Goal: Task Accomplishment & Management: Manage account settings

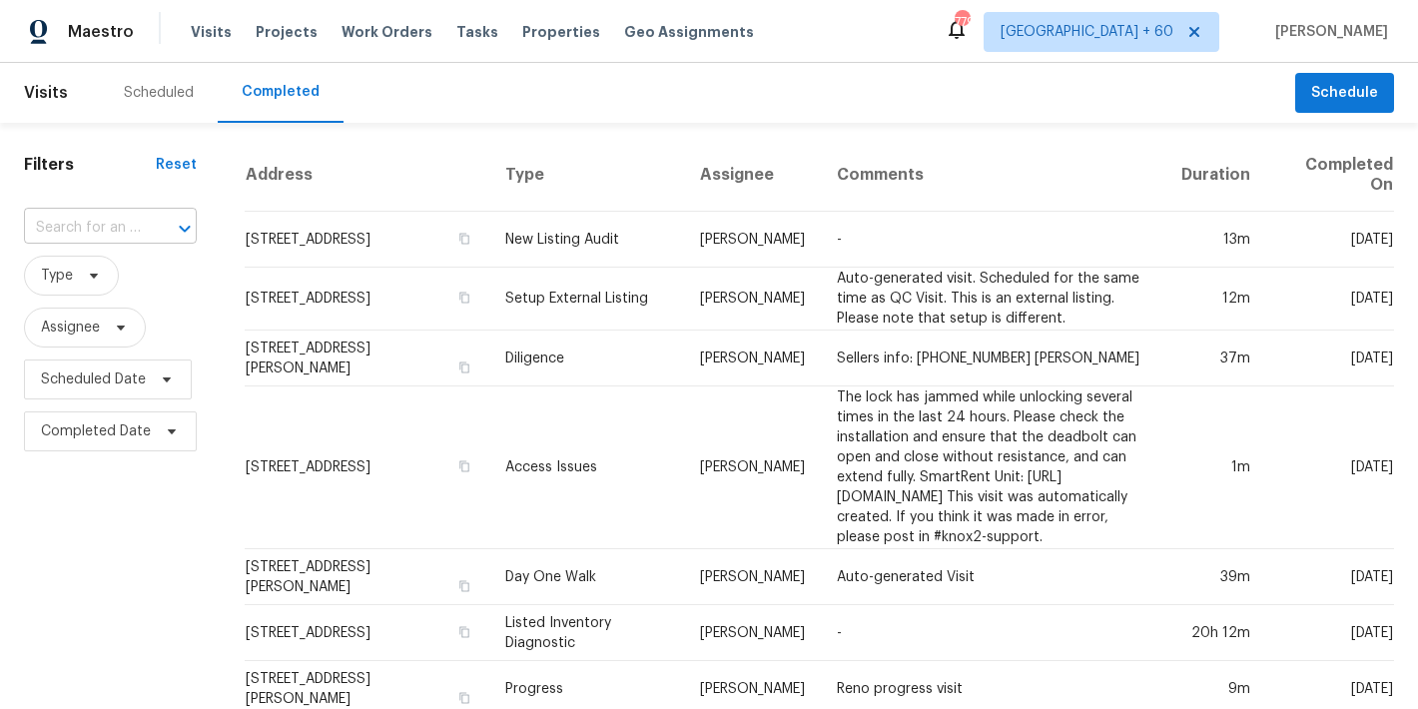
click at [70, 230] on input "text" at bounding box center [82, 228] width 117 height 31
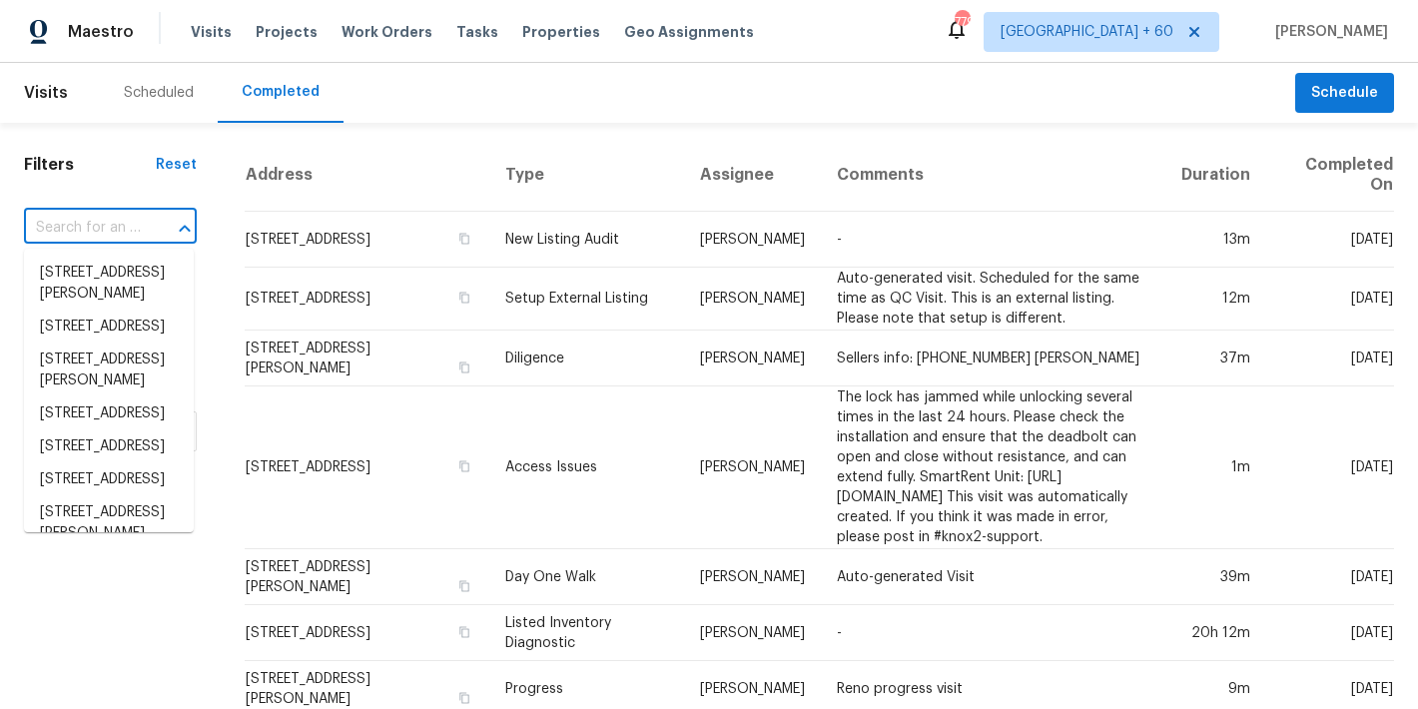
paste input "[STREET_ADDRESS]"
type input "[STREET_ADDRESS]"
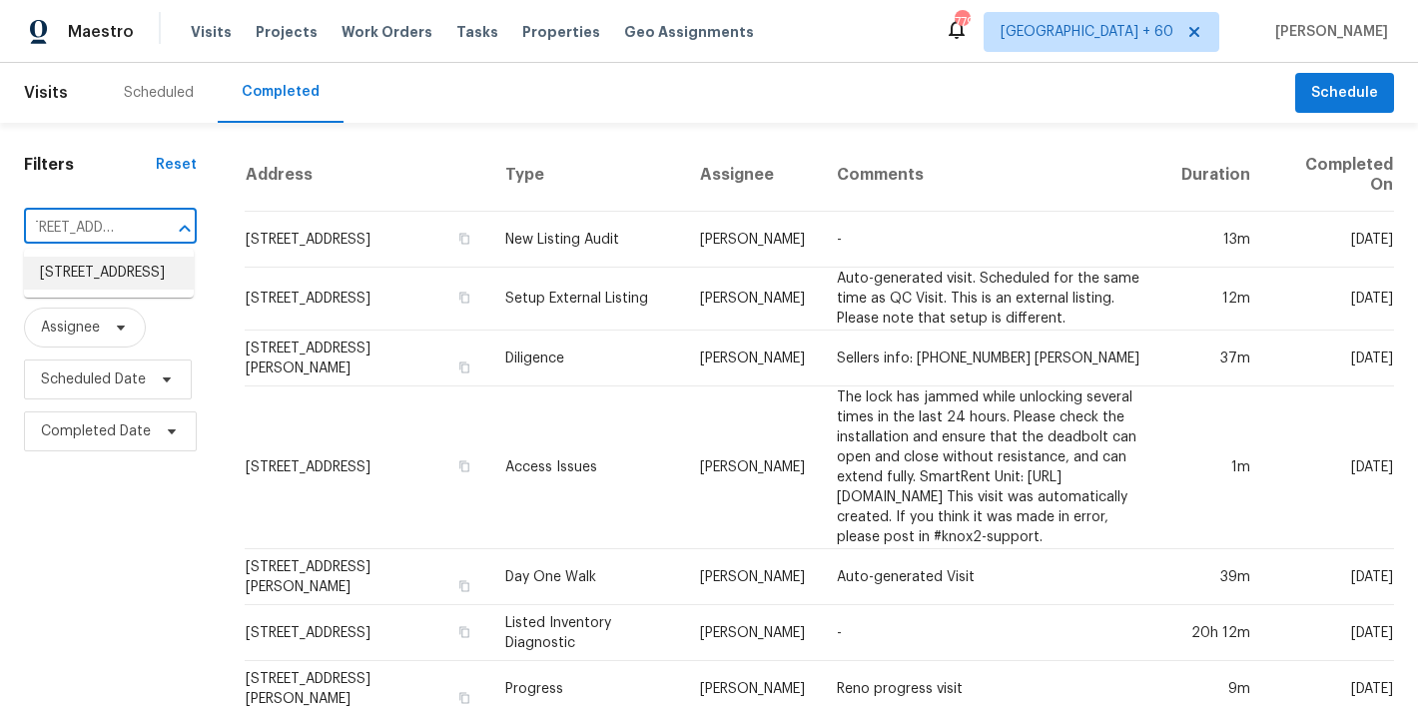
click at [88, 281] on li "[STREET_ADDRESS]" at bounding box center [109, 273] width 170 height 33
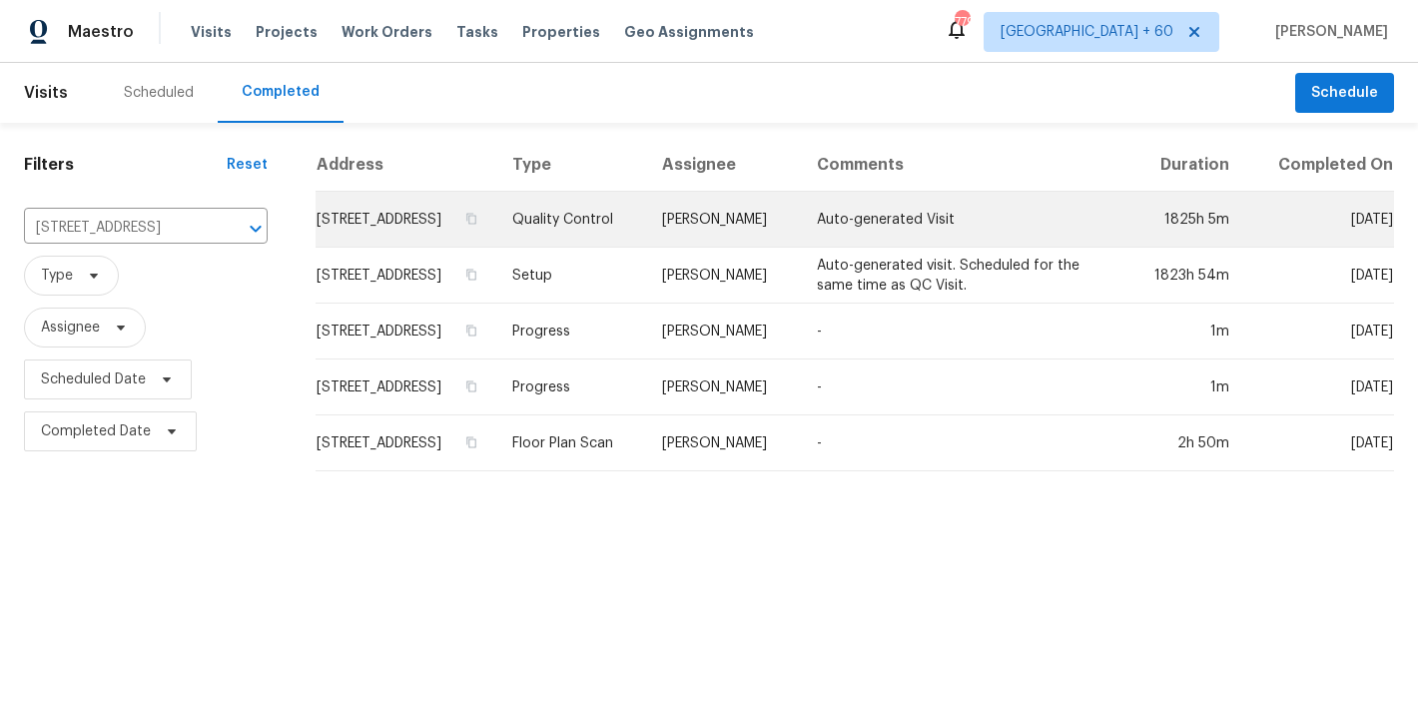
click at [460, 231] on td "[STREET_ADDRESS]" at bounding box center [406, 220] width 181 height 56
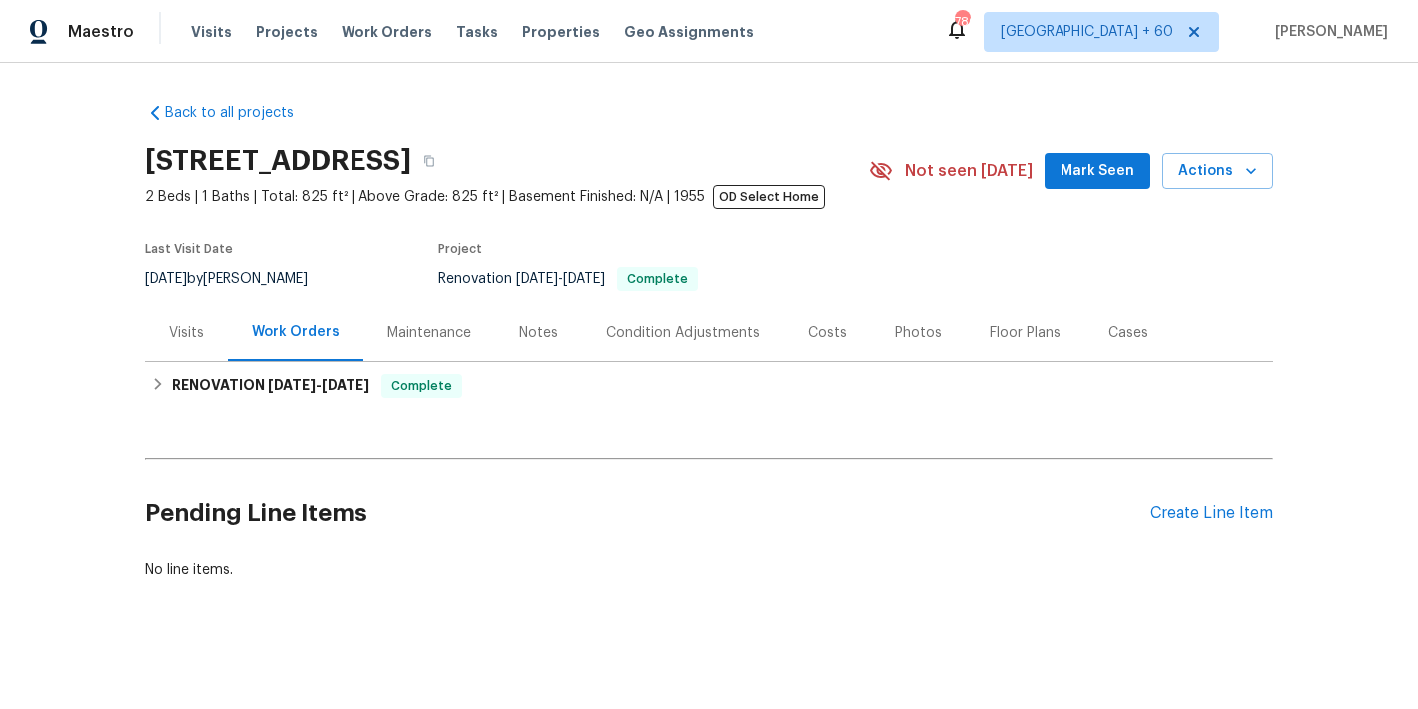
click at [1087, 167] on span "Mark Seen" at bounding box center [1098, 171] width 74 height 25
click at [930, 156] on div "[STREET_ADDRESS]" at bounding box center [582, 161] width 874 height 52
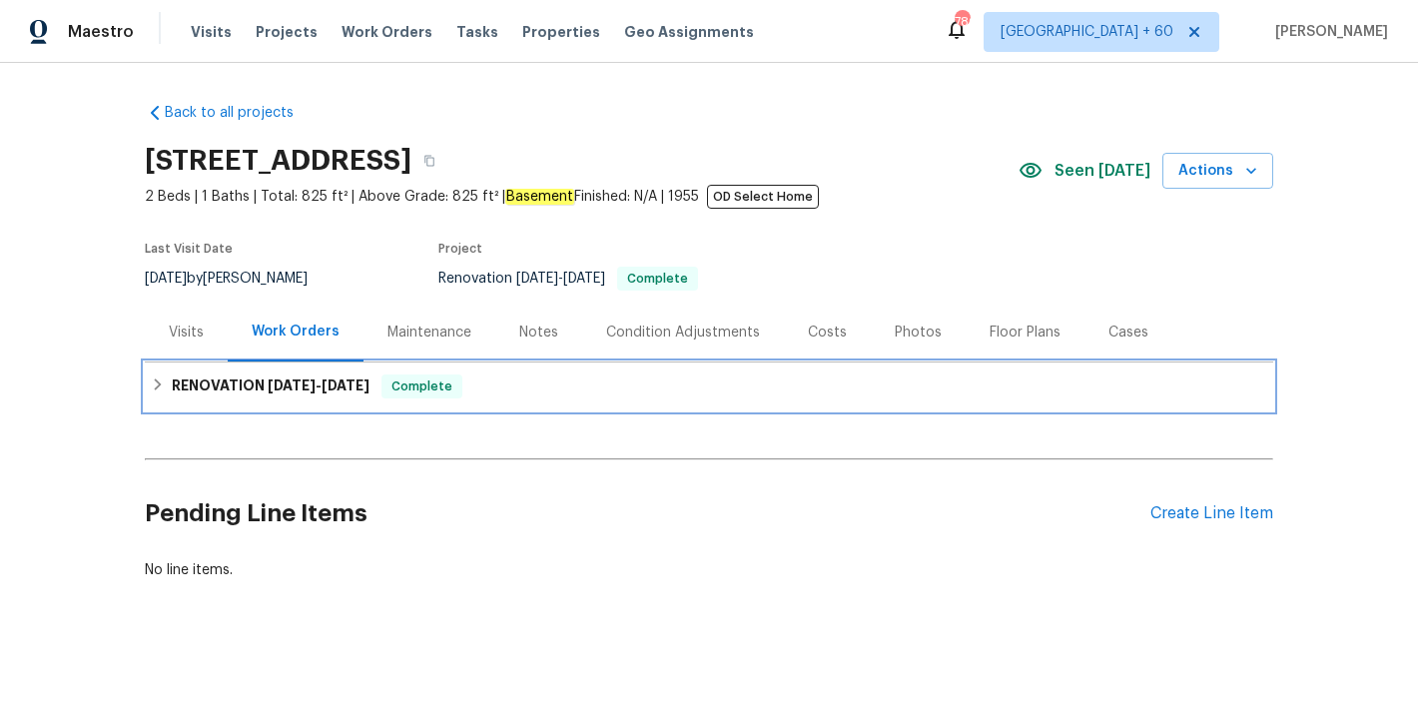
click at [347, 387] on span "[DATE]" at bounding box center [346, 386] width 48 height 14
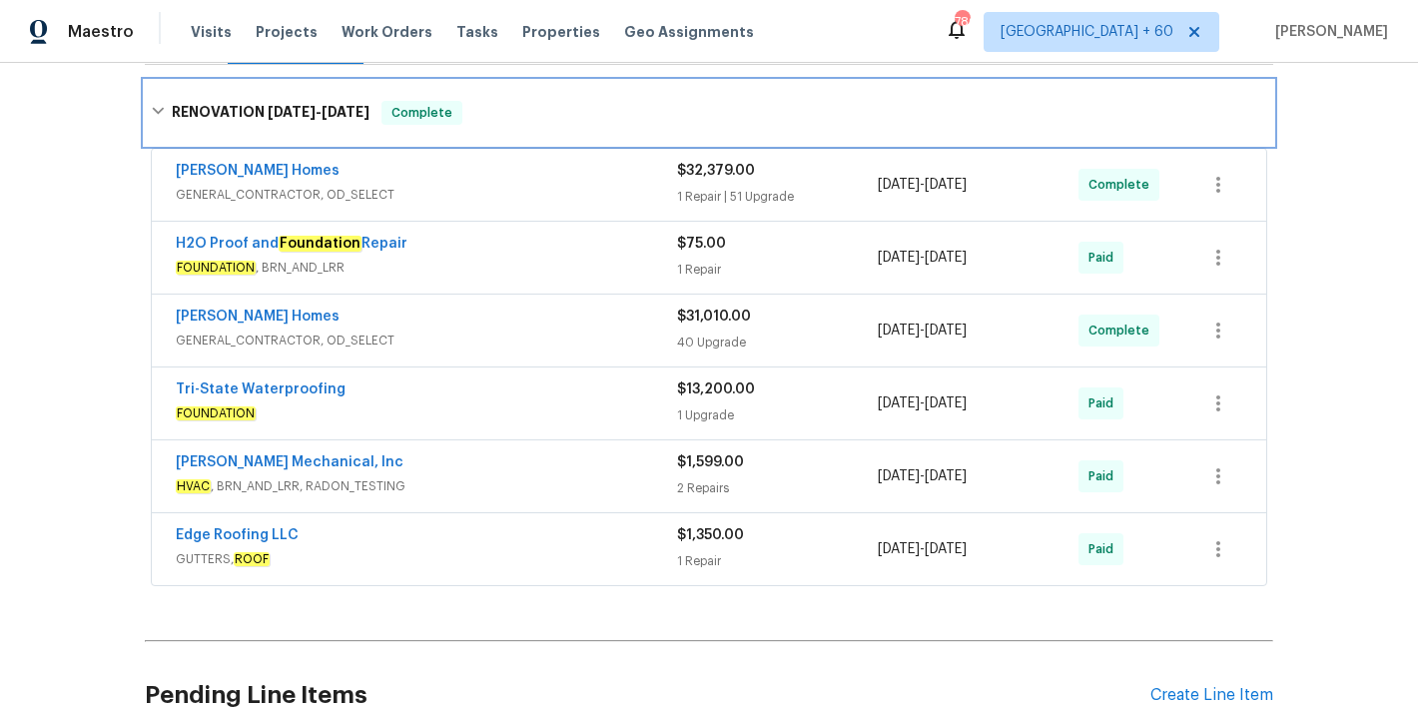
scroll to position [501, 0]
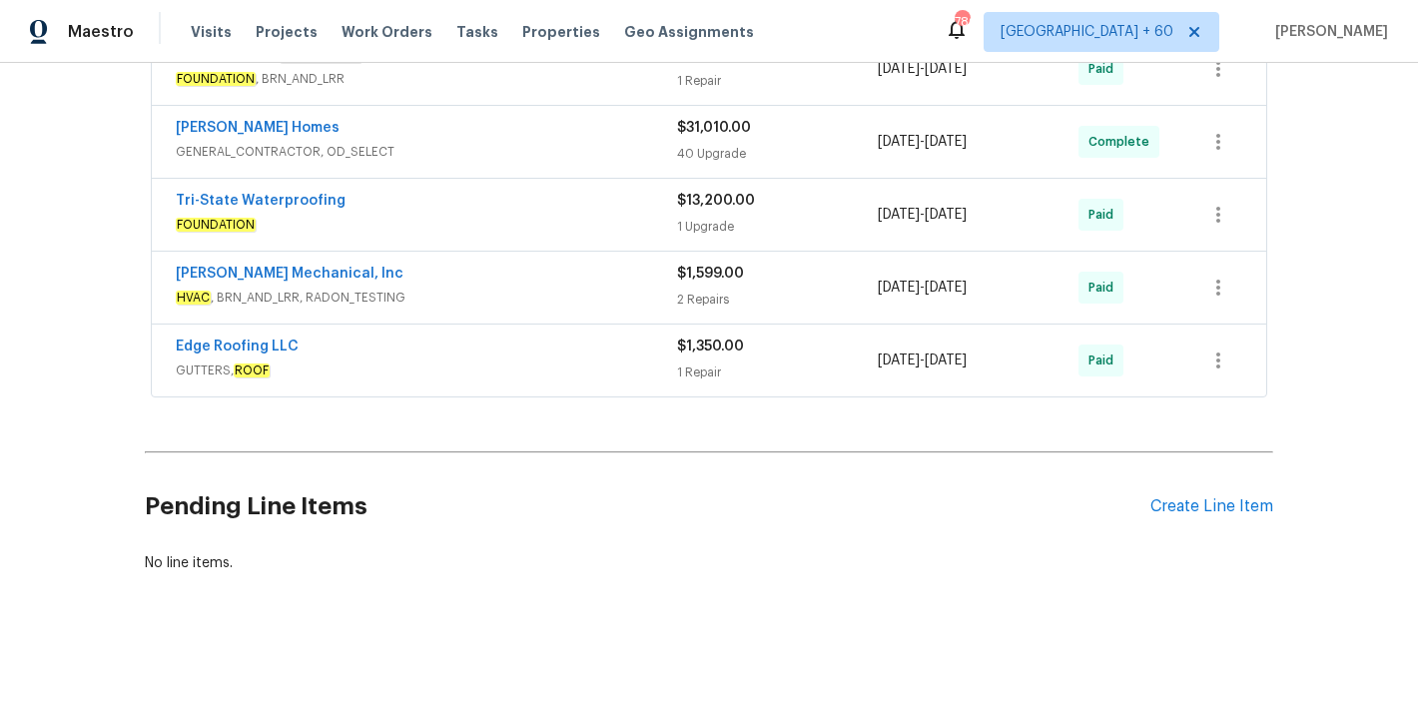
click at [596, 343] on div "Edge Roofing LLC" at bounding box center [426, 349] width 501 height 24
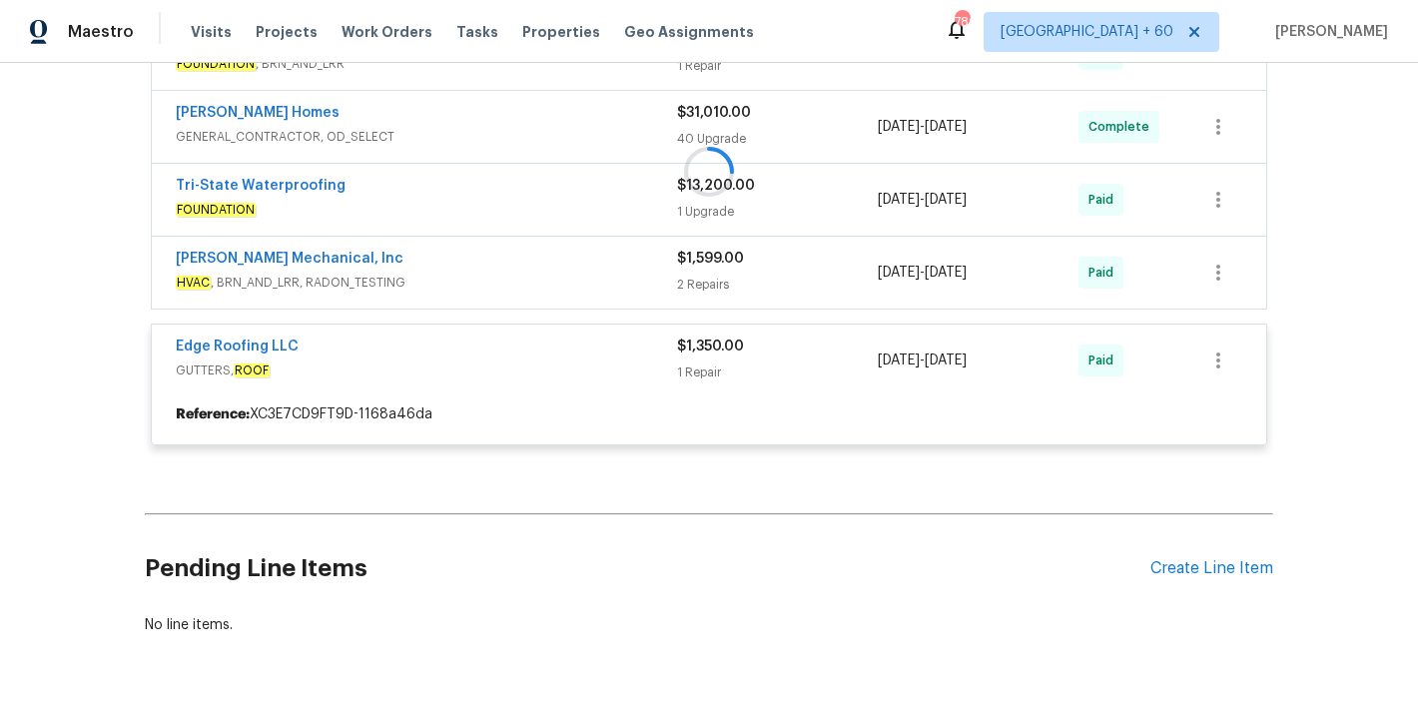
scroll to position [411, 0]
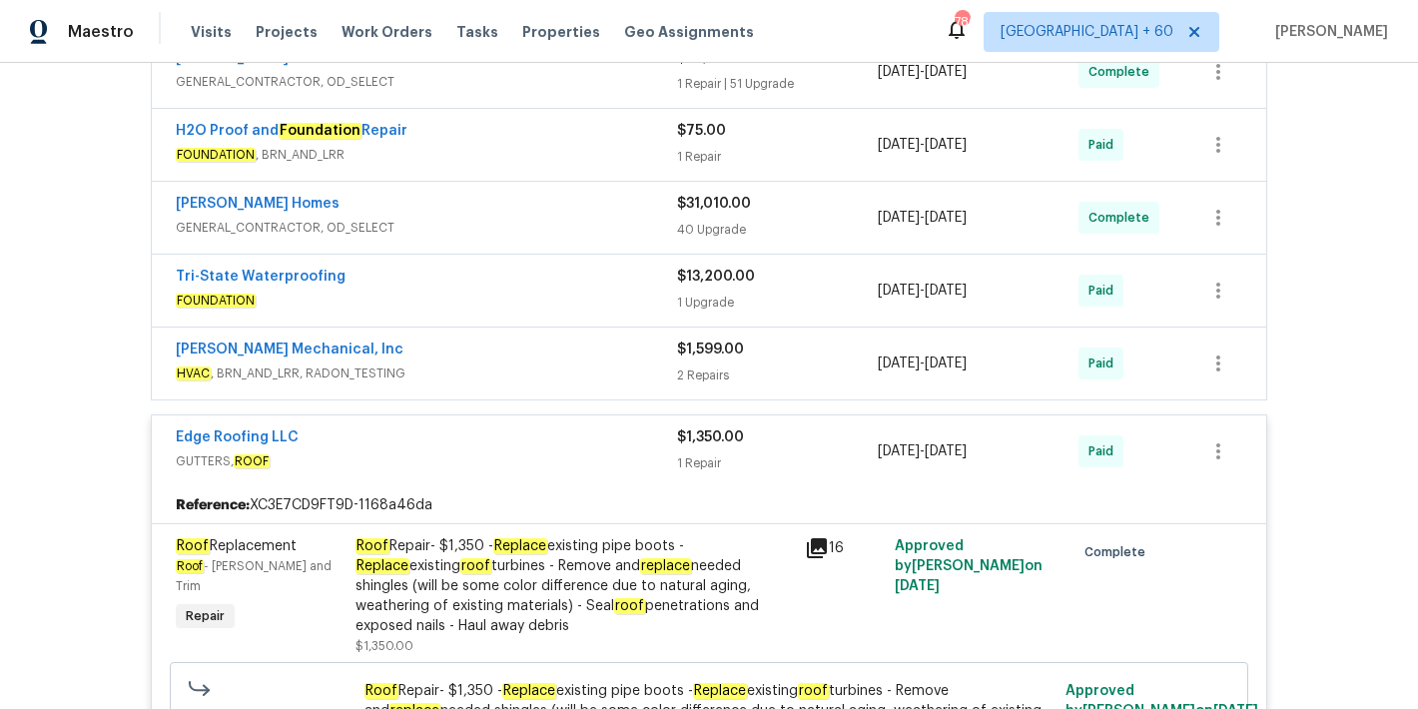
click at [621, 365] on span "HVAC , BRN_AND_LRR, RADON_TESTING" at bounding box center [426, 374] width 501 height 20
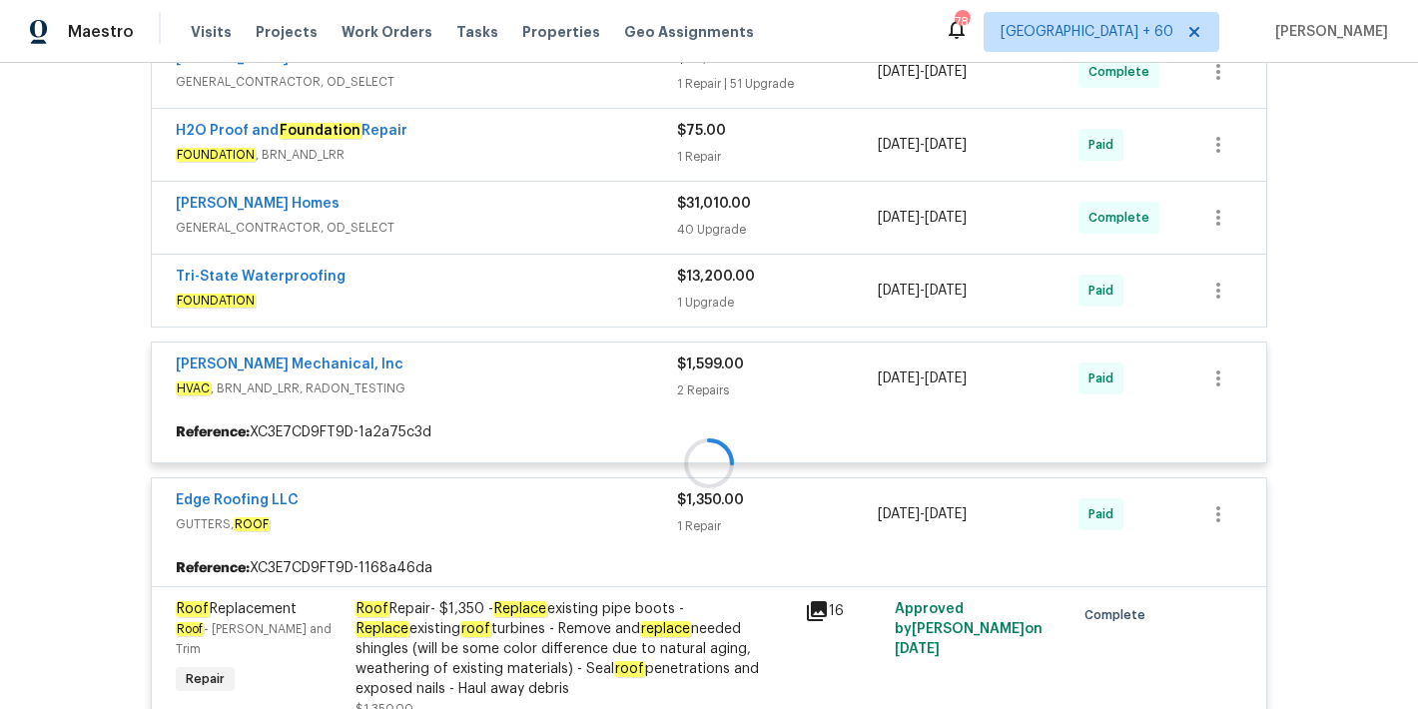
scroll to position [360, 0]
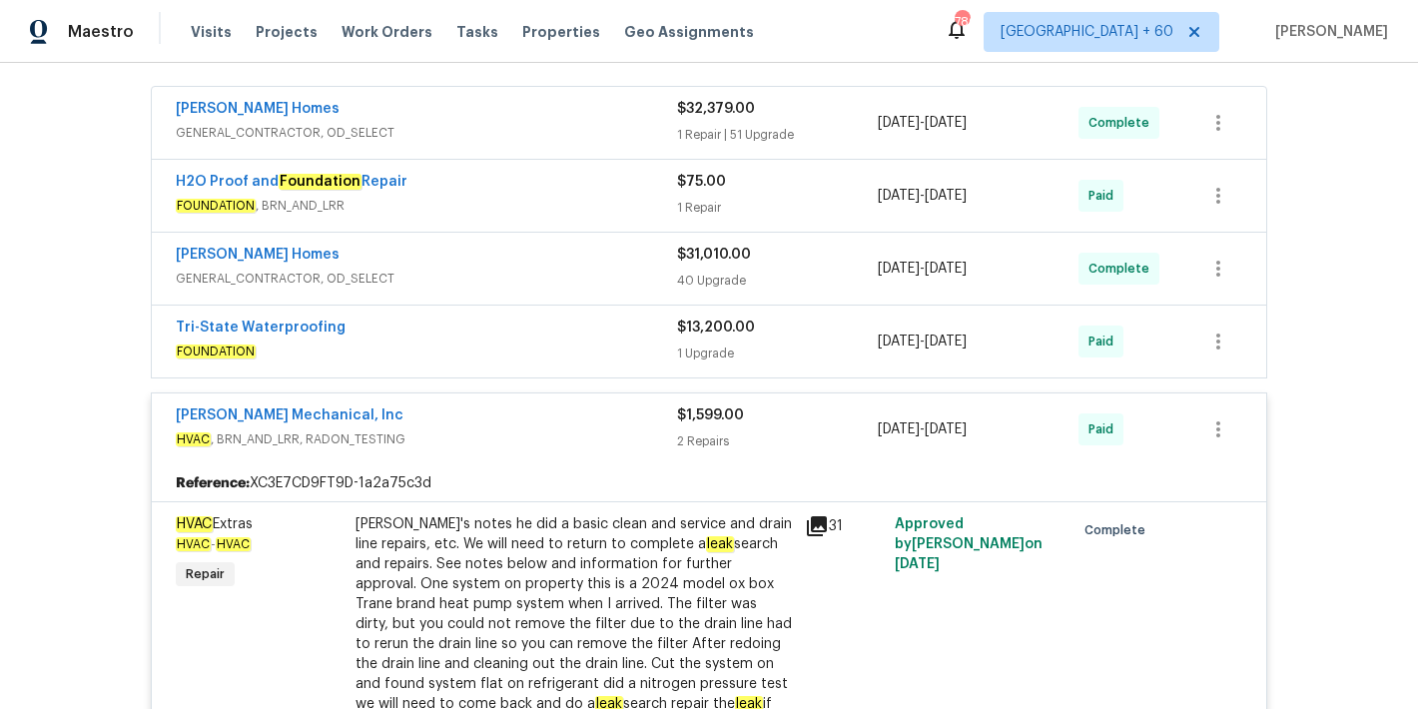
click at [634, 346] on span "FOUNDATION" at bounding box center [426, 352] width 501 height 20
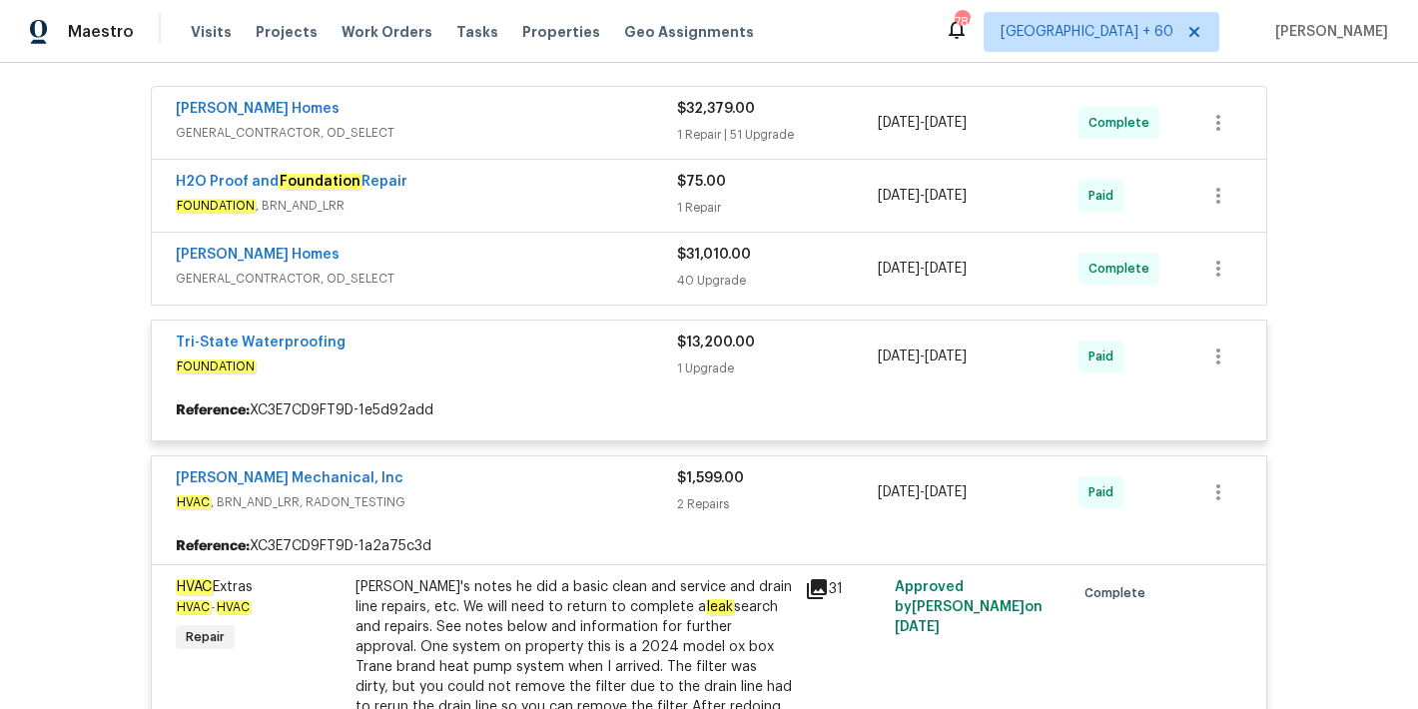
scroll to position [271, 0]
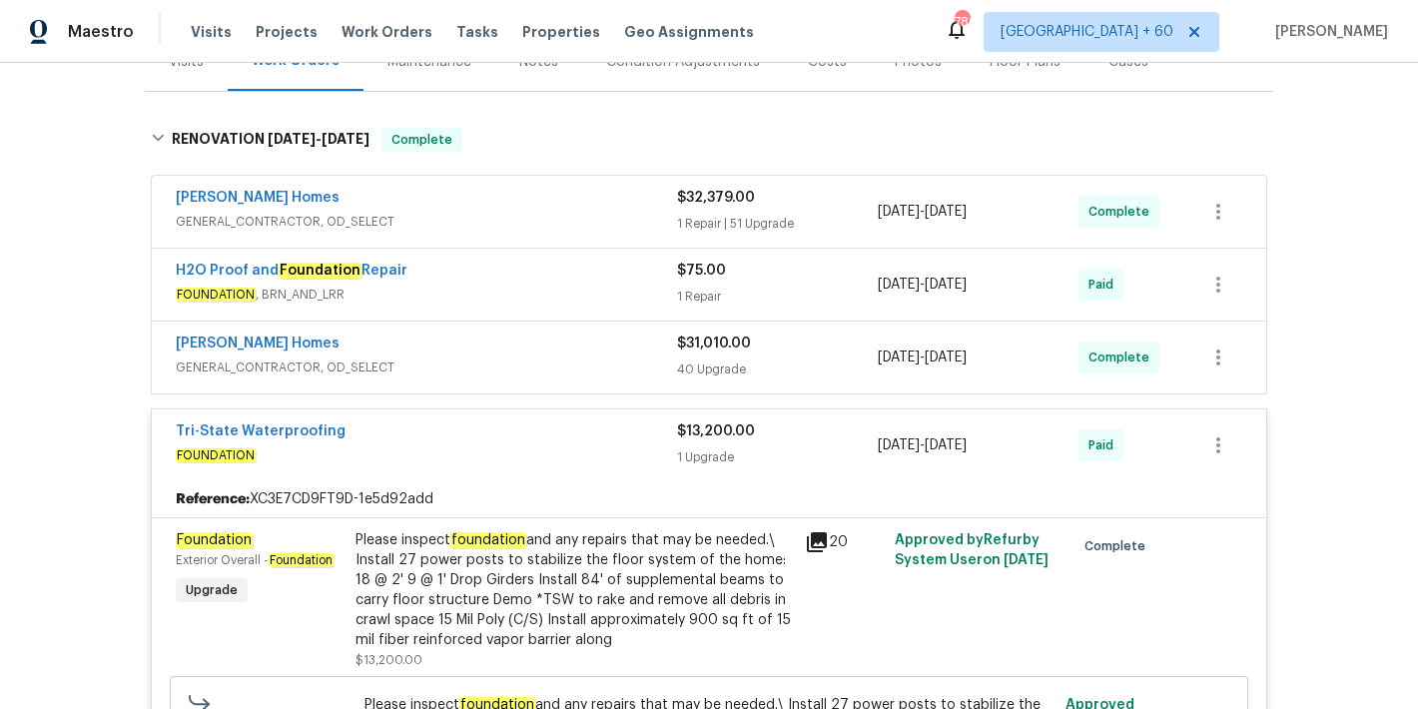
click at [618, 365] on span "GENERAL_CONTRACTOR, OD_SELECT" at bounding box center [426, 368] width 501 height 20
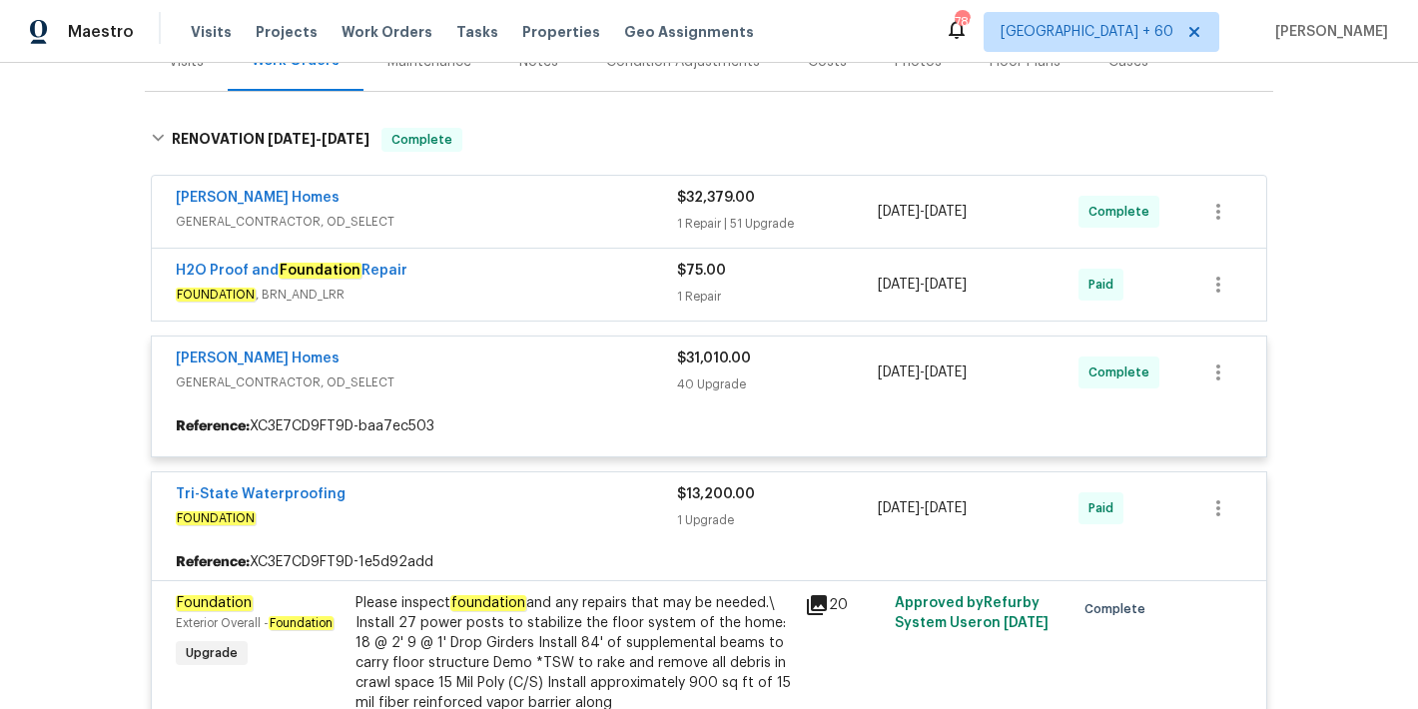
scroll to position [193, 0]
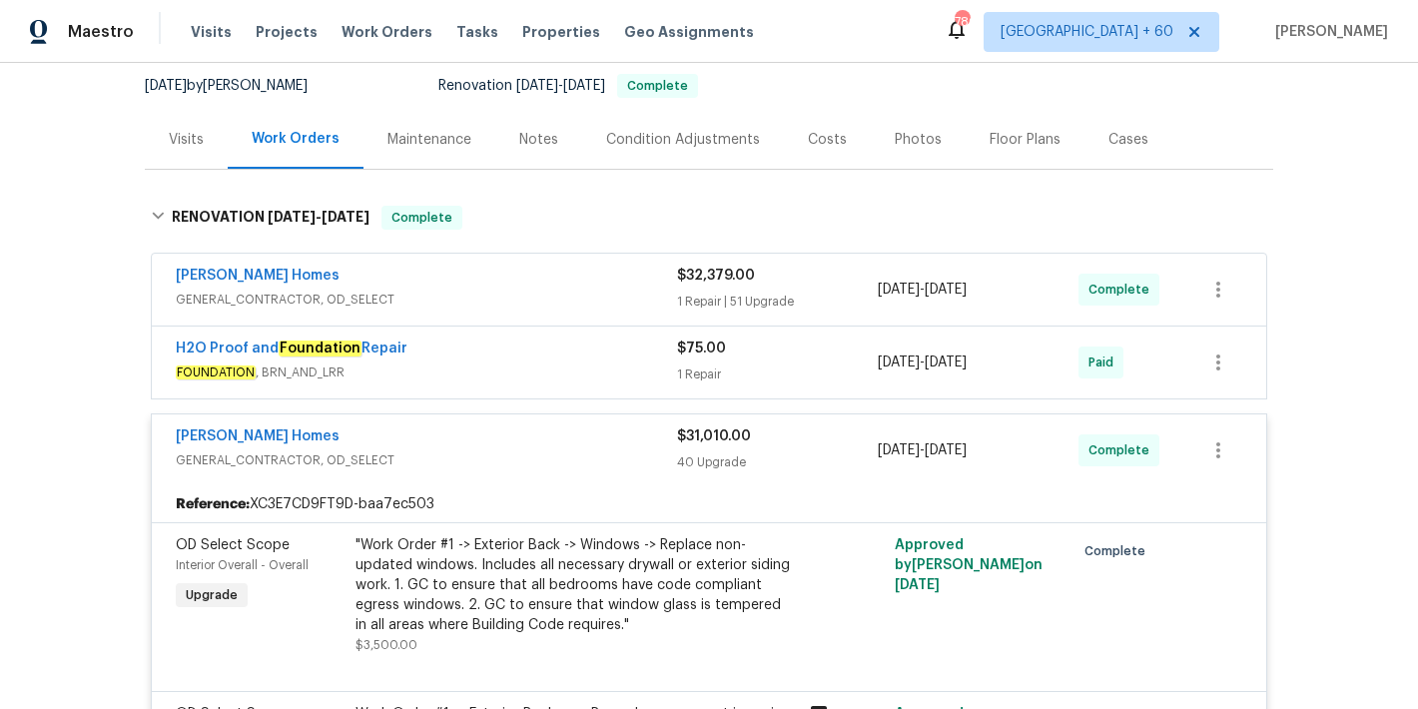
click at [597, 356] on div "H2O Proof and Foundation Repair" at bounding box center [426, 351] width 501 height 24
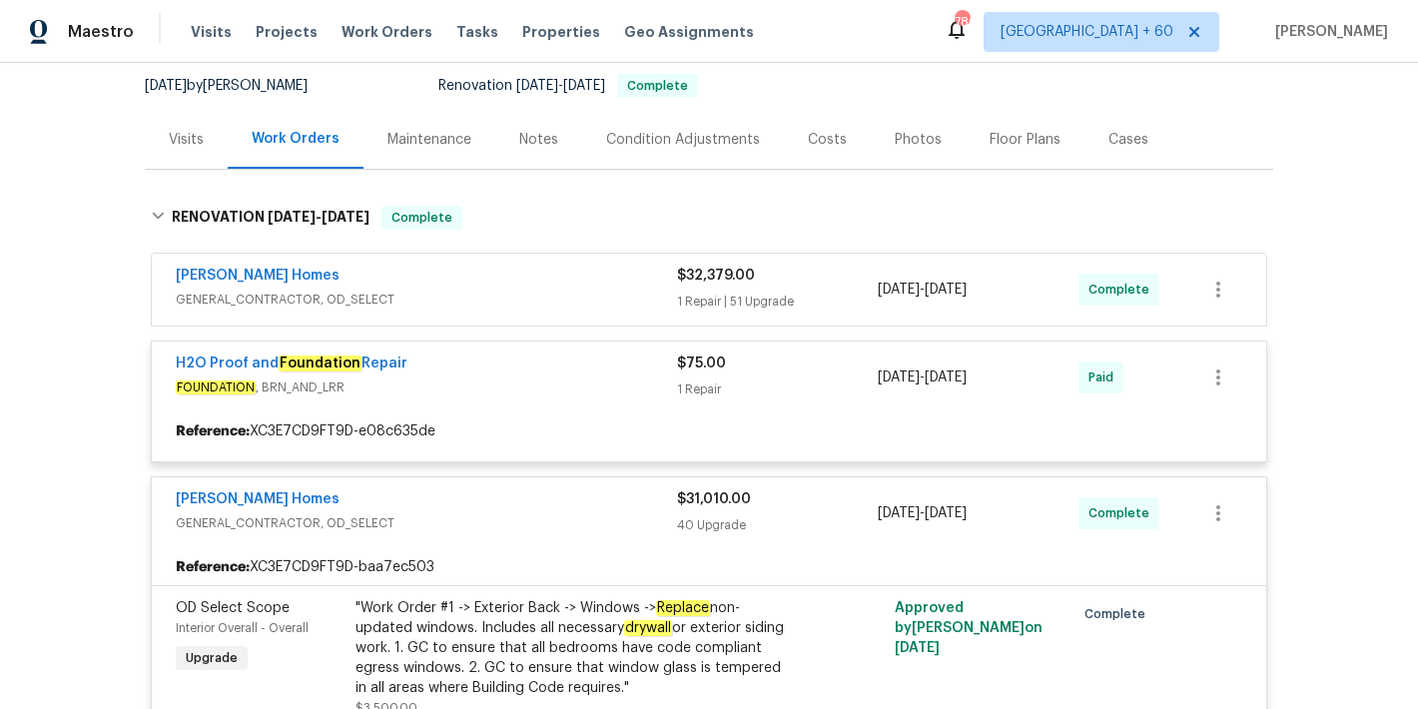
scroll to position [116, 0]
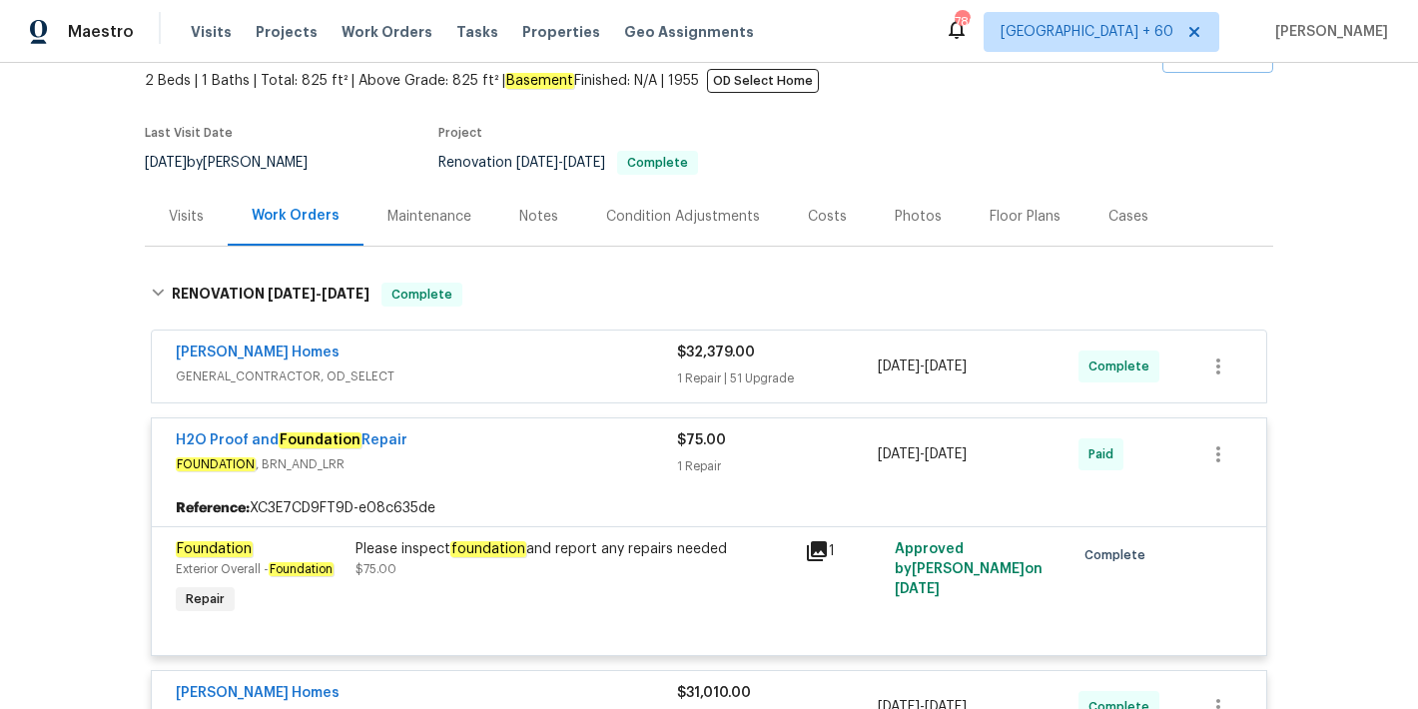
click at [608, 361] on div "[PERSON_NAME] Homes" at bounding box center [426, 355] width 501 height 24
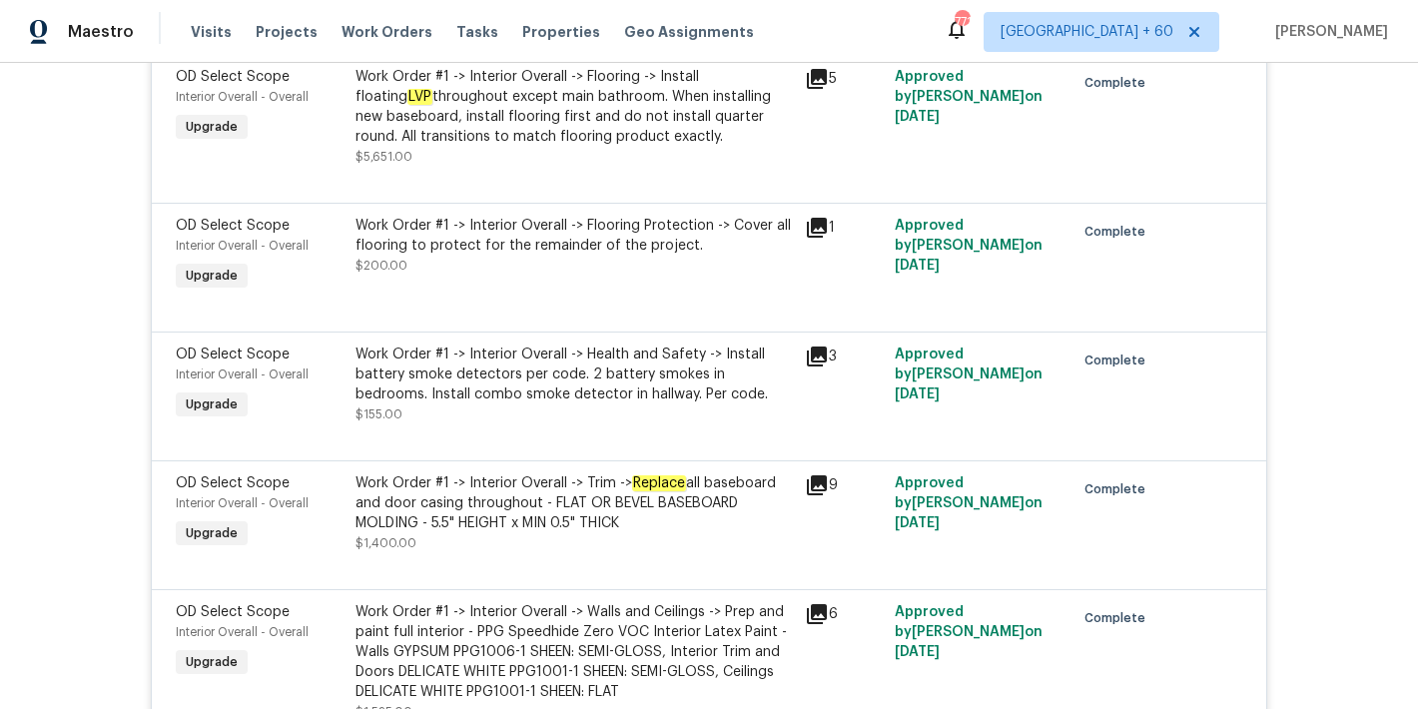
scroll to position [4644, 0]
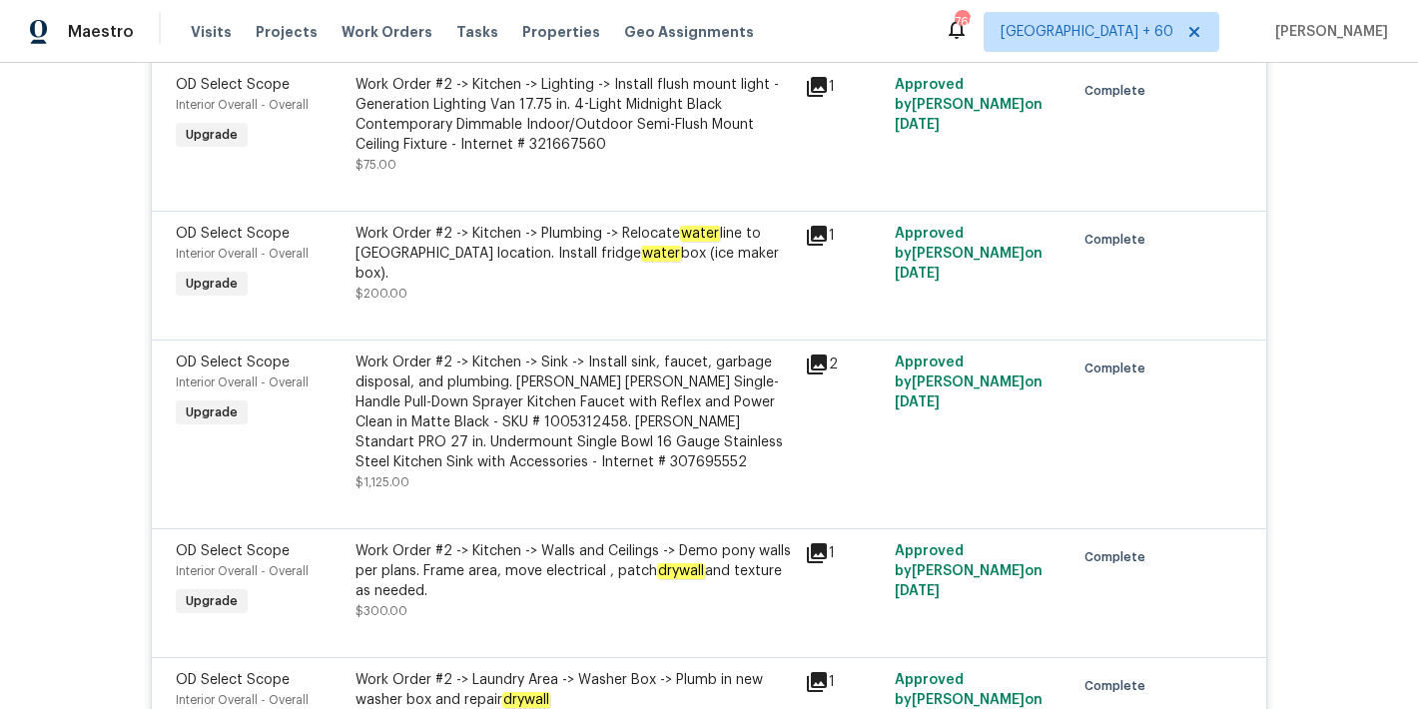
click at [1304, 292] on div "Back to all projects 190 Derby St, Athens, GA 30601 2 Beds | 1 Baths | Total: 8…" at bounding box center [709, 386] width 1418 height 646
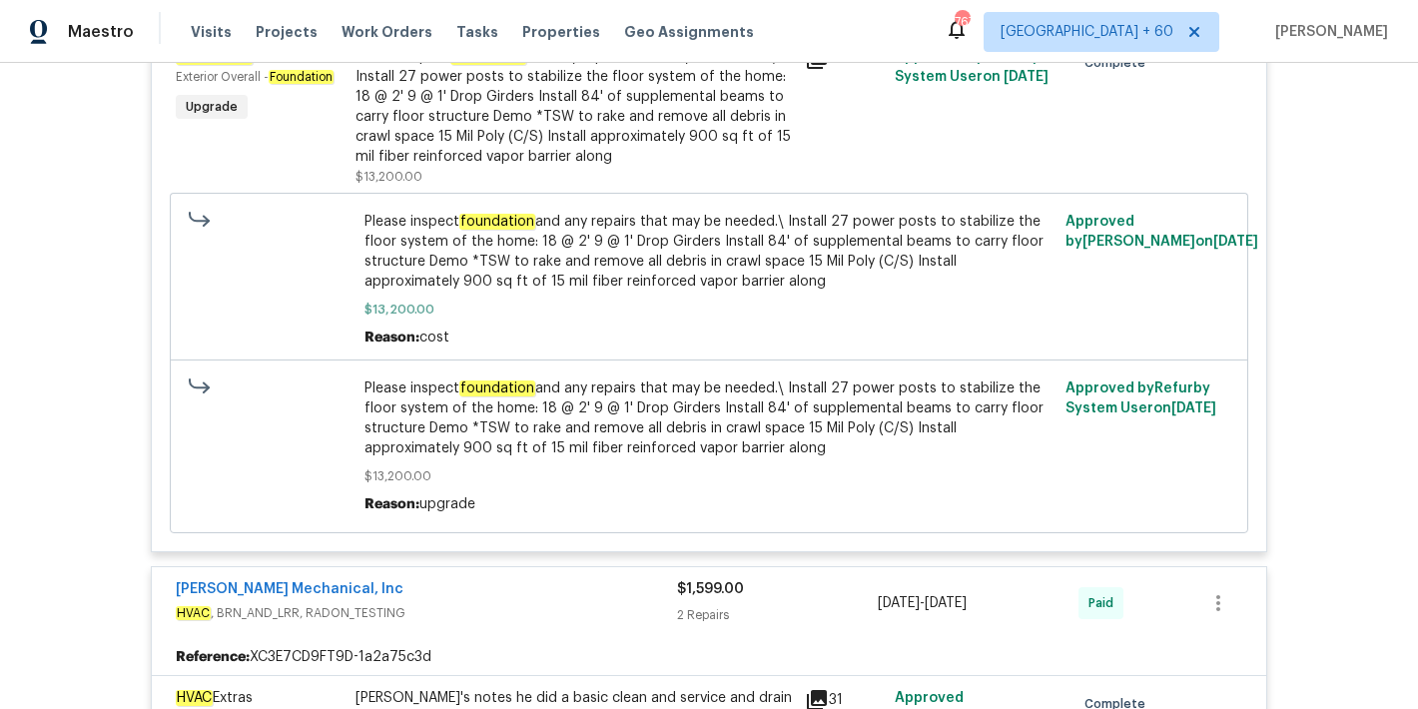
scroll to position [14411, 0]
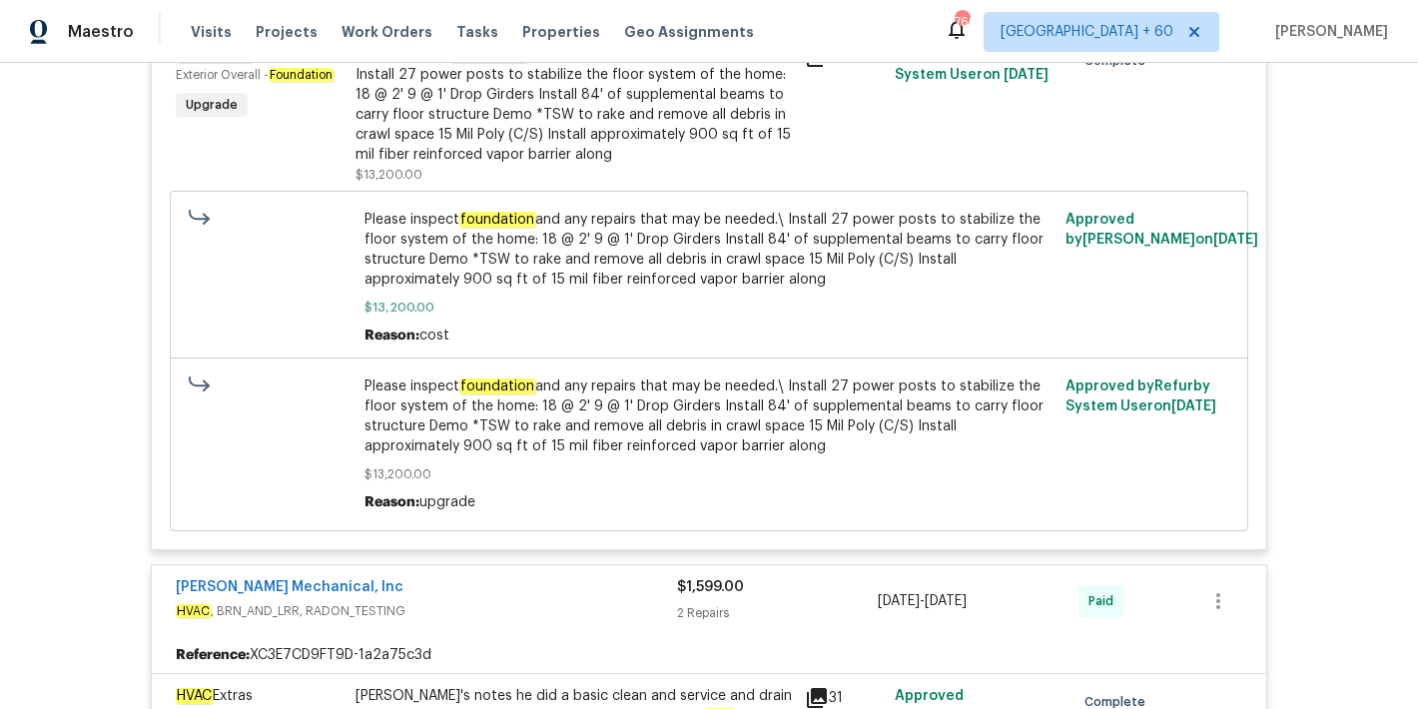
click at [682, 414] on span "Please inspect foundation and any repairs that may be needed.\ Install 27 power…" at bounding box center [710, 417] width 690 height 80
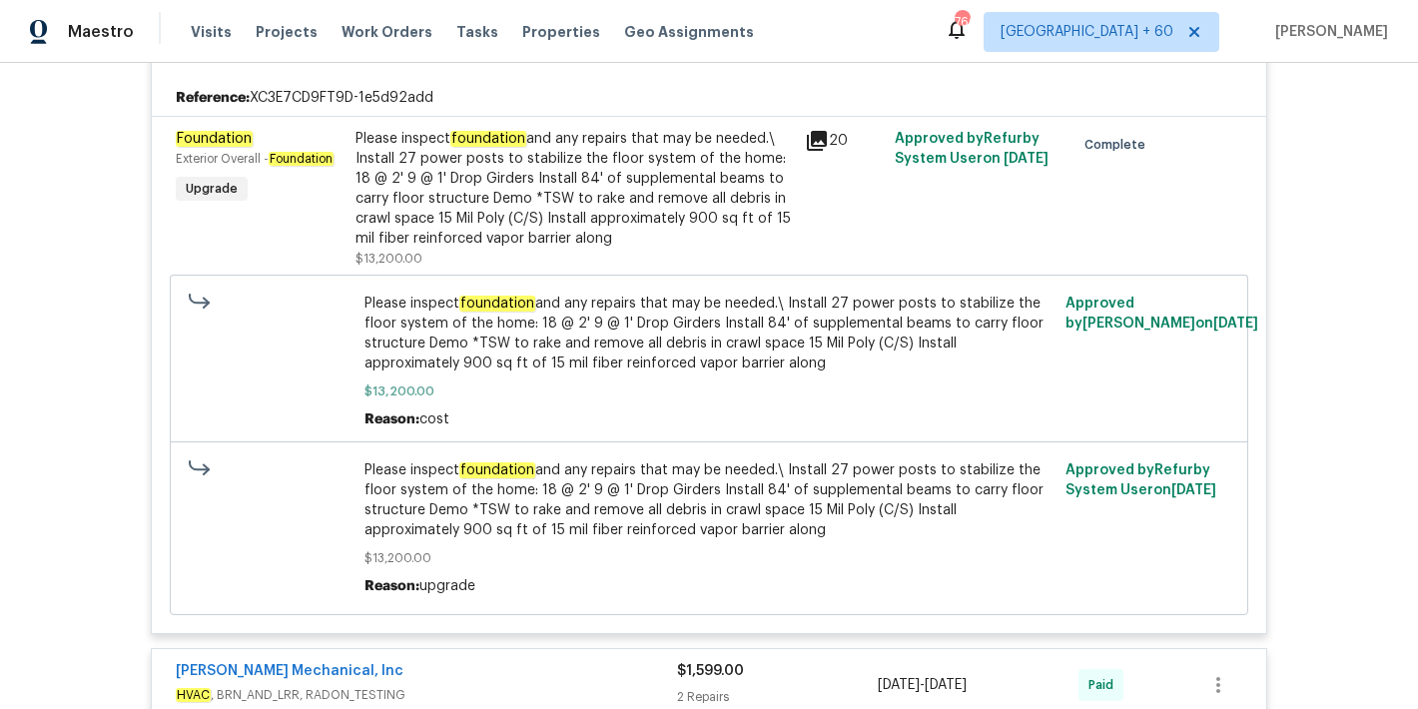
scroll to position [14292, 0]
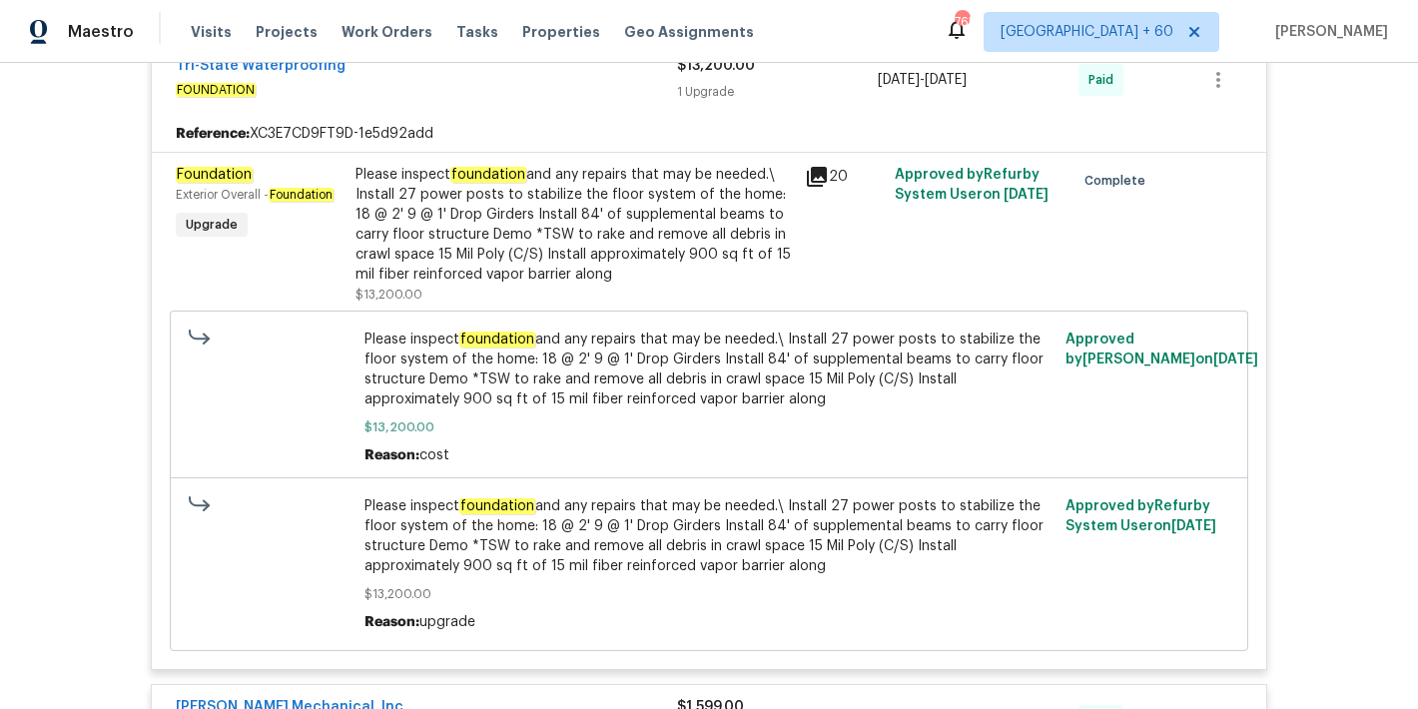
click at [1348, 337] on div "Back to all projects 190 Derby St, Athens, GA 30601 2 Beds | 1 Baths | Total: 8…" at bounding box center [709, 386] width 1418 height 646
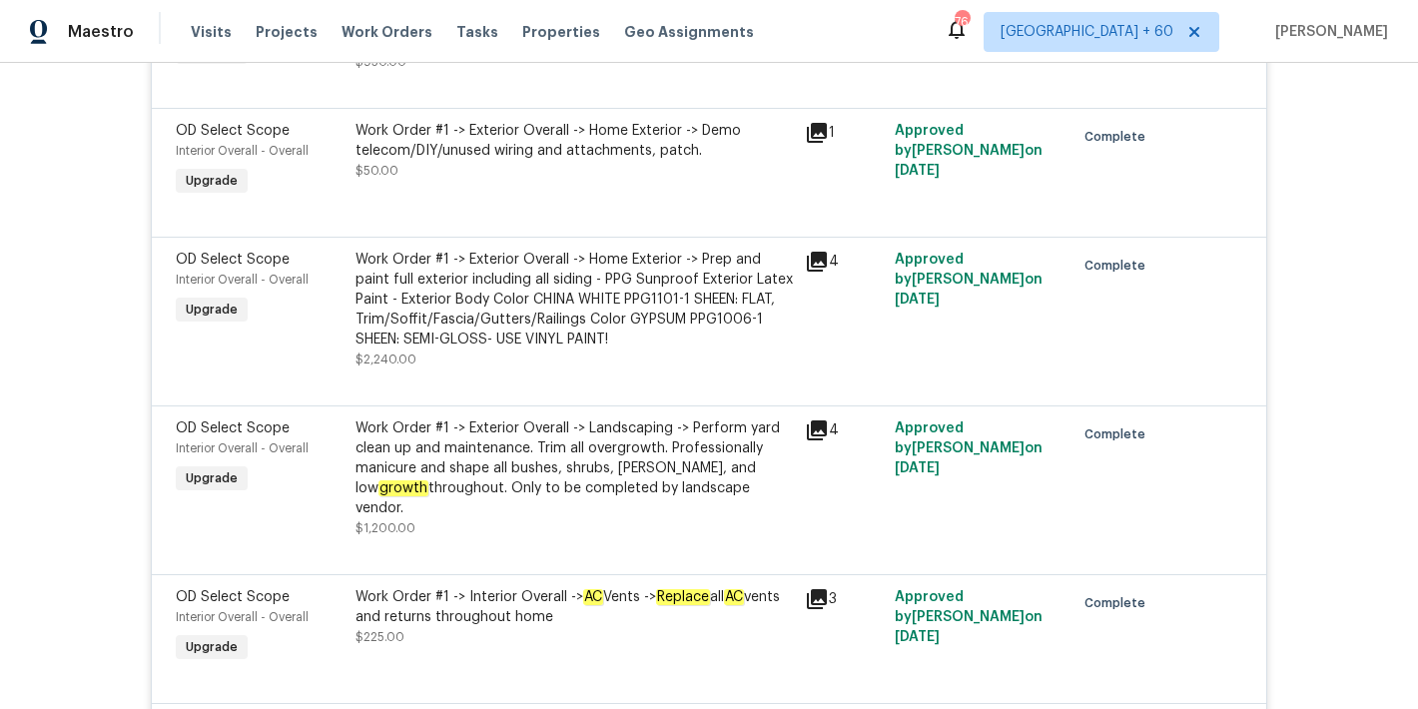
scroll to position [12896, 0]
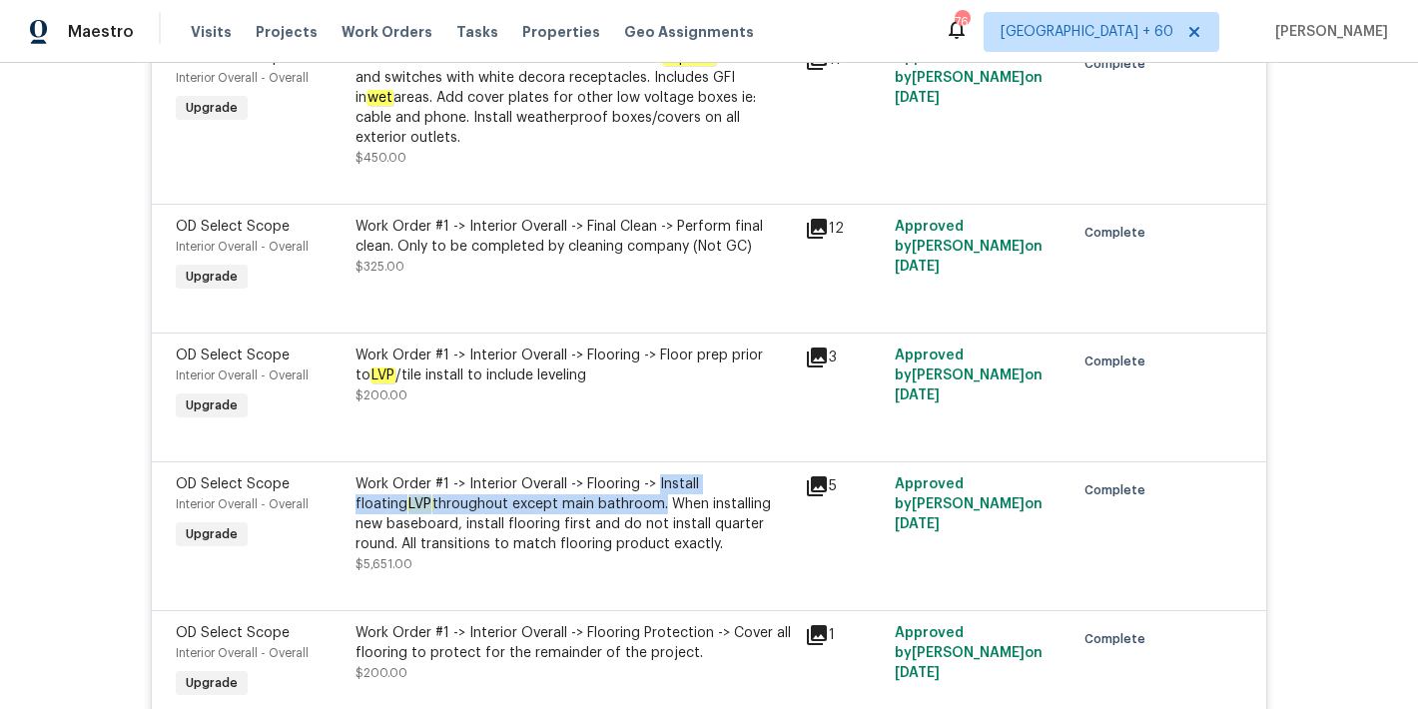
drag, startPoint x: 647, startPoint y: 482, endPoint x: 573, endPoint y: 514, distance: 80.5
click at [573, 514] on div "Work Order #1 -> Interior Overall -> Flooring -> Install floating LVP throughou…" at bounding box center [575, 514] width 438 height 80
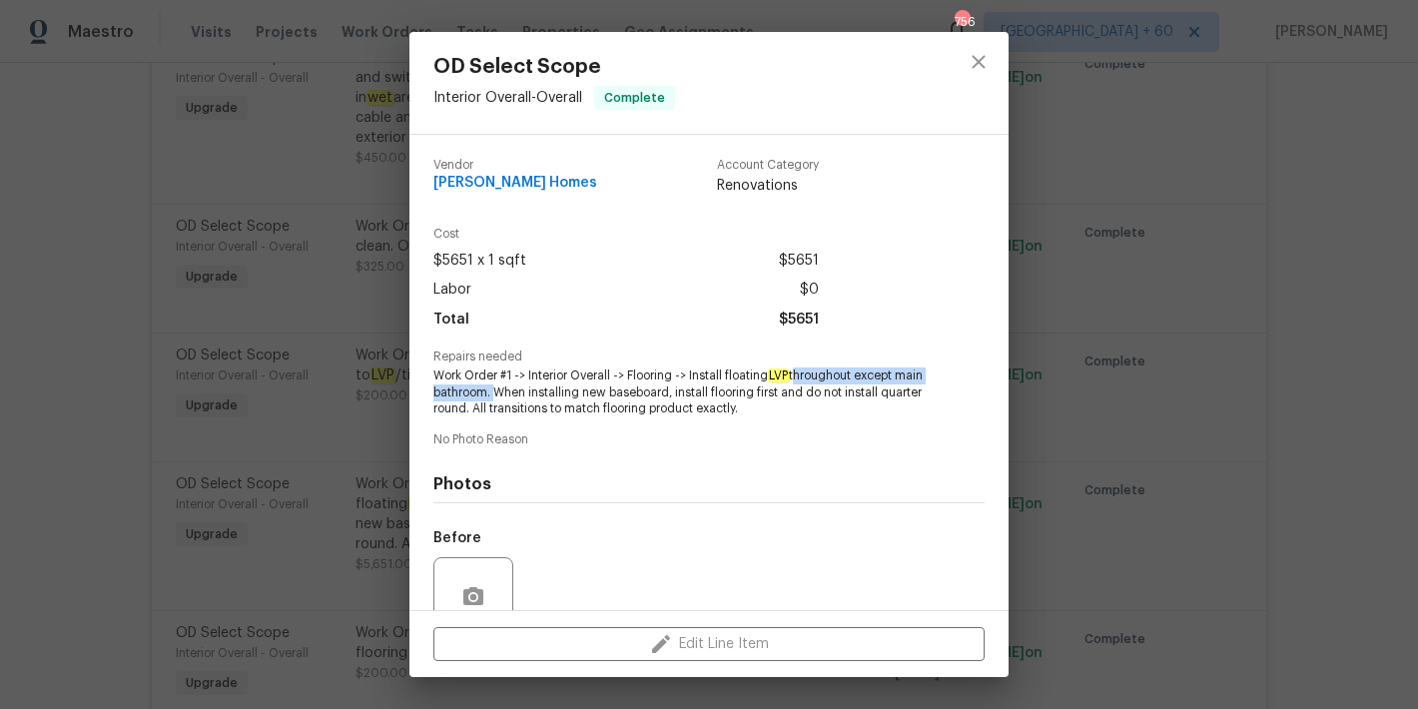
drag, startPoint x: 798, startPoint y: 377, endPoint x: 522, endPoint y: 395, distance: 276.3
click at [522, 395] on span "Work Order #1 -> Interior Overall -> Flooring -> Install floating LVP throughou…" at bounding box center [682, 393] width 496 height 50
copy span "throughout except main bathroom."
click at [1354, 286] on div "OD Select Scope Interior Overall - Overall Complete Vendor Therrien Homes Accou…" at bounding box center [709, 354] width 1418 height 709
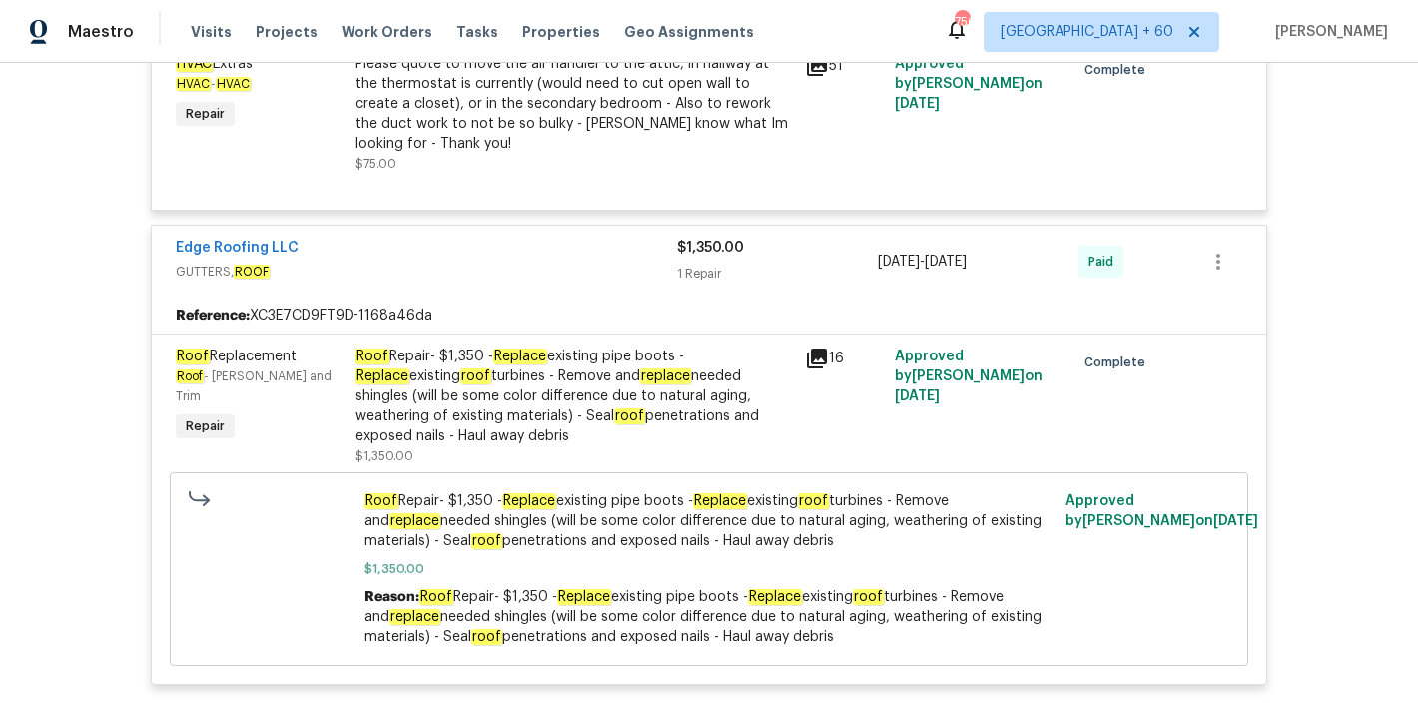
scroll to position [15839, 0]
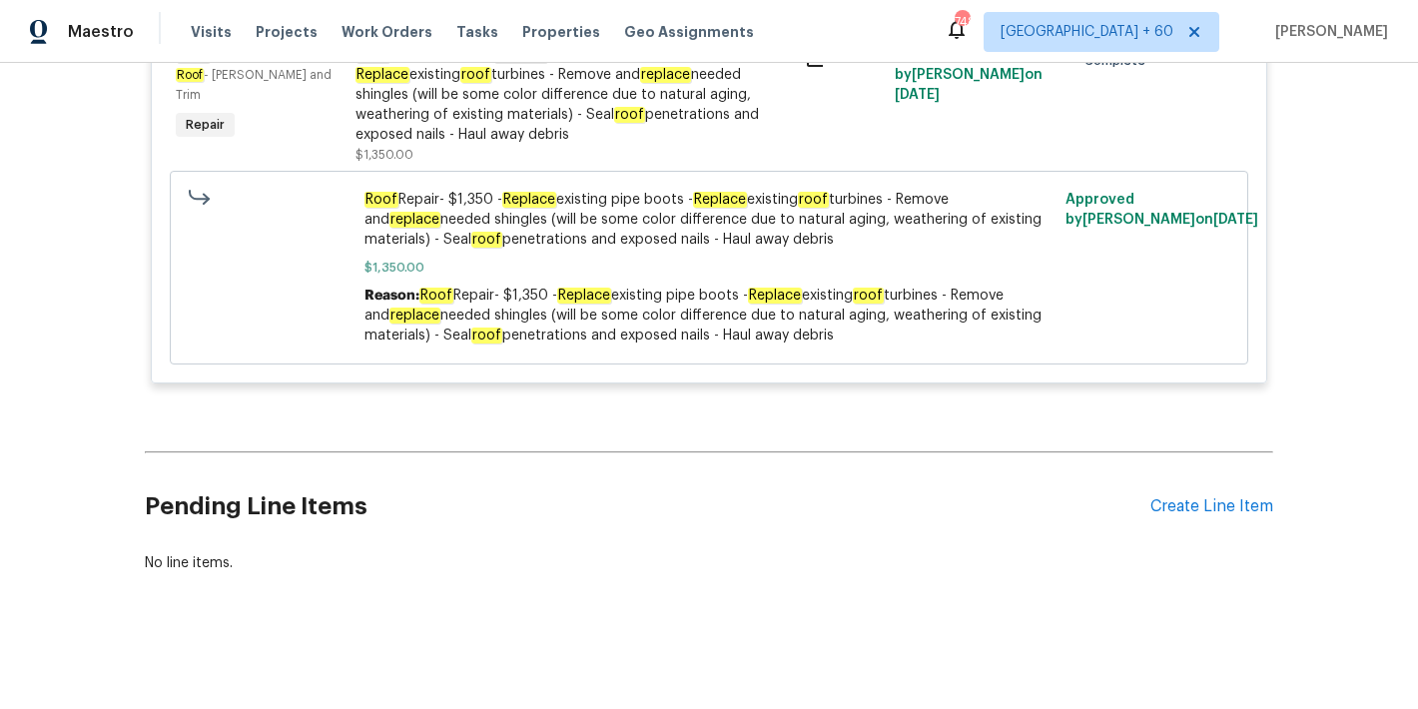
click at [694, 506] on h2 "Pending Line Items" at bounding box center [648, 507] width 1006 height 93
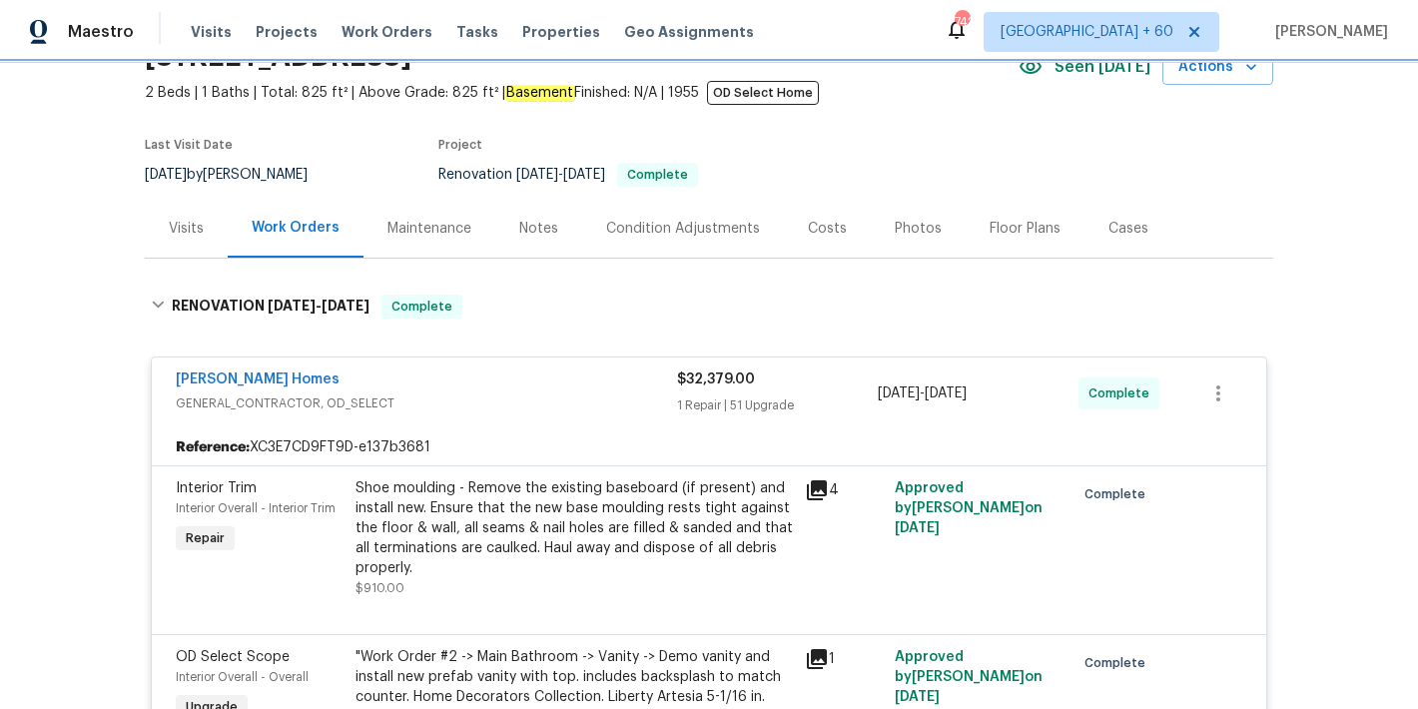
scroll to position [100, 0]
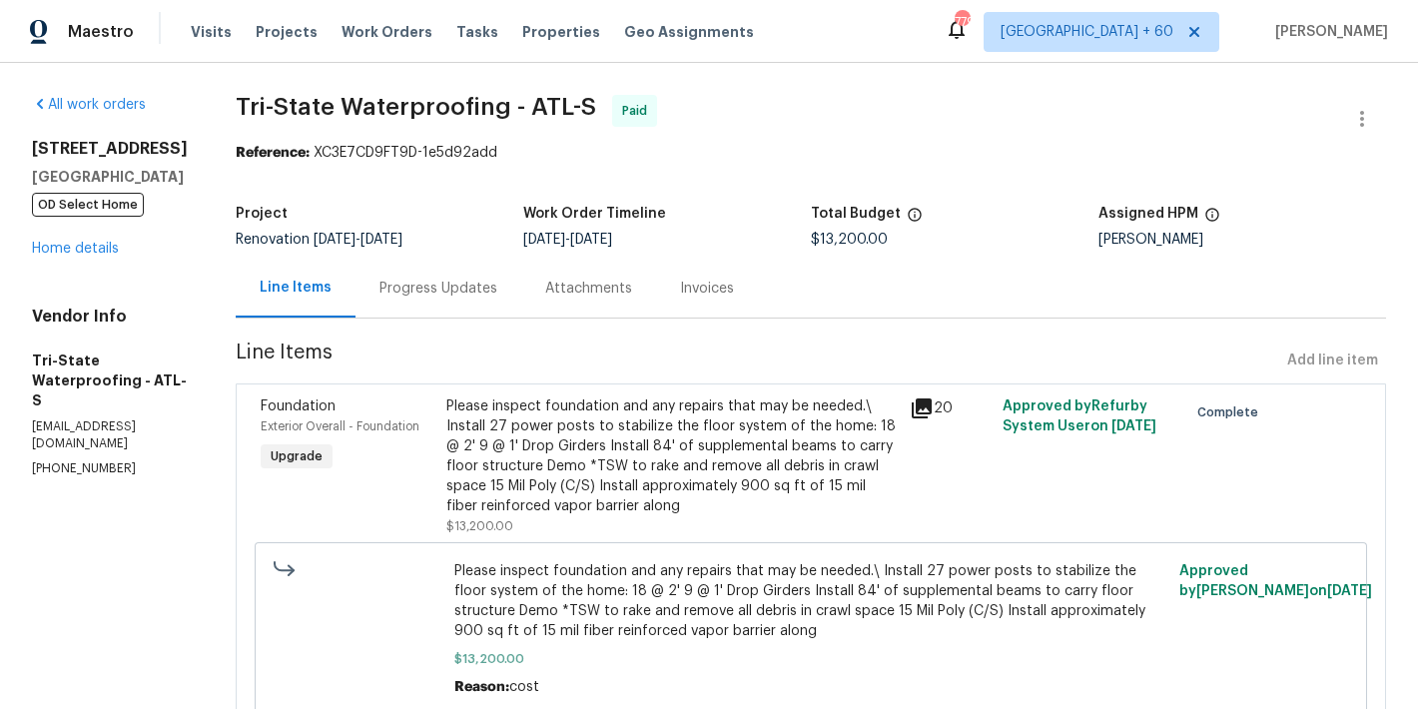
click at [715, 285] on div "Invoices" at bounding box center [707, 289] width 54 height 20
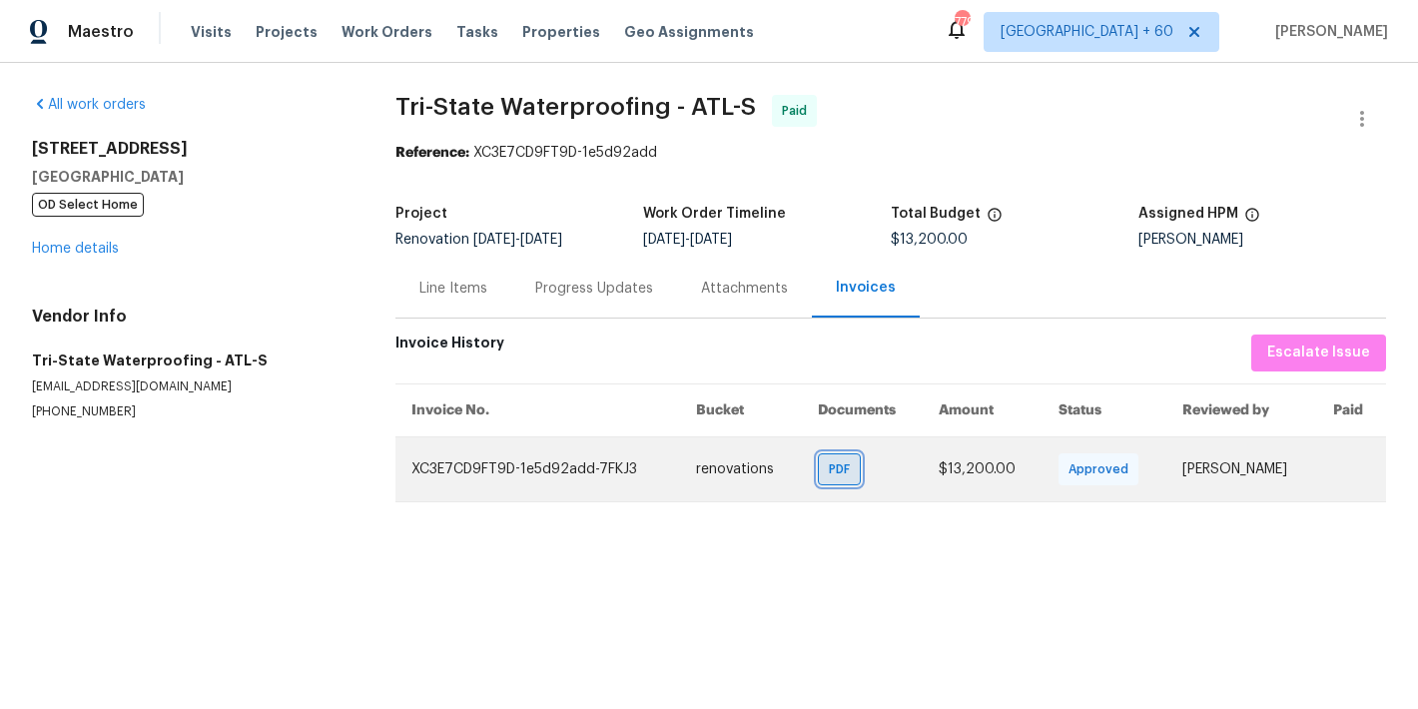
click at [829, 465] on span "PDF" at bounding box center [843, 470] width 29 height 20
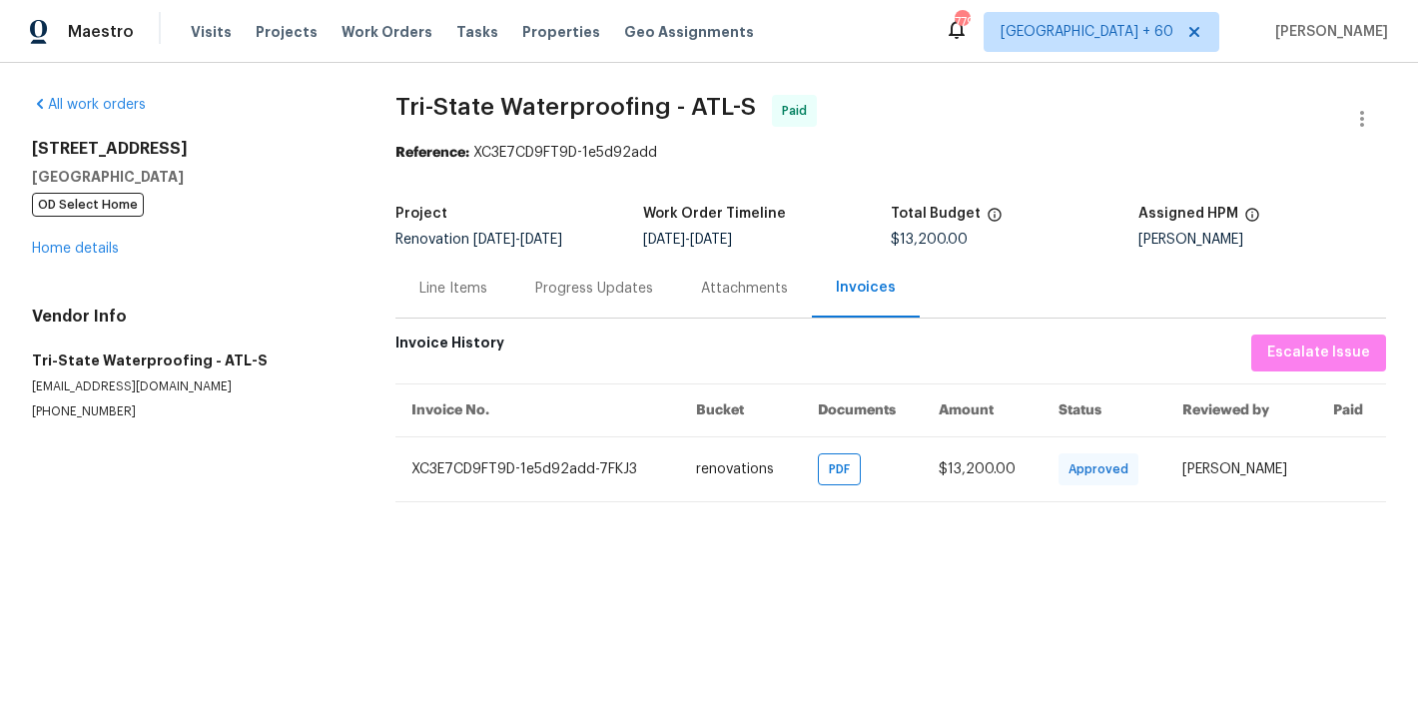
click at [547, 294] on div "Progress Updates" at bounding box center [594, 289] width 118 height 20
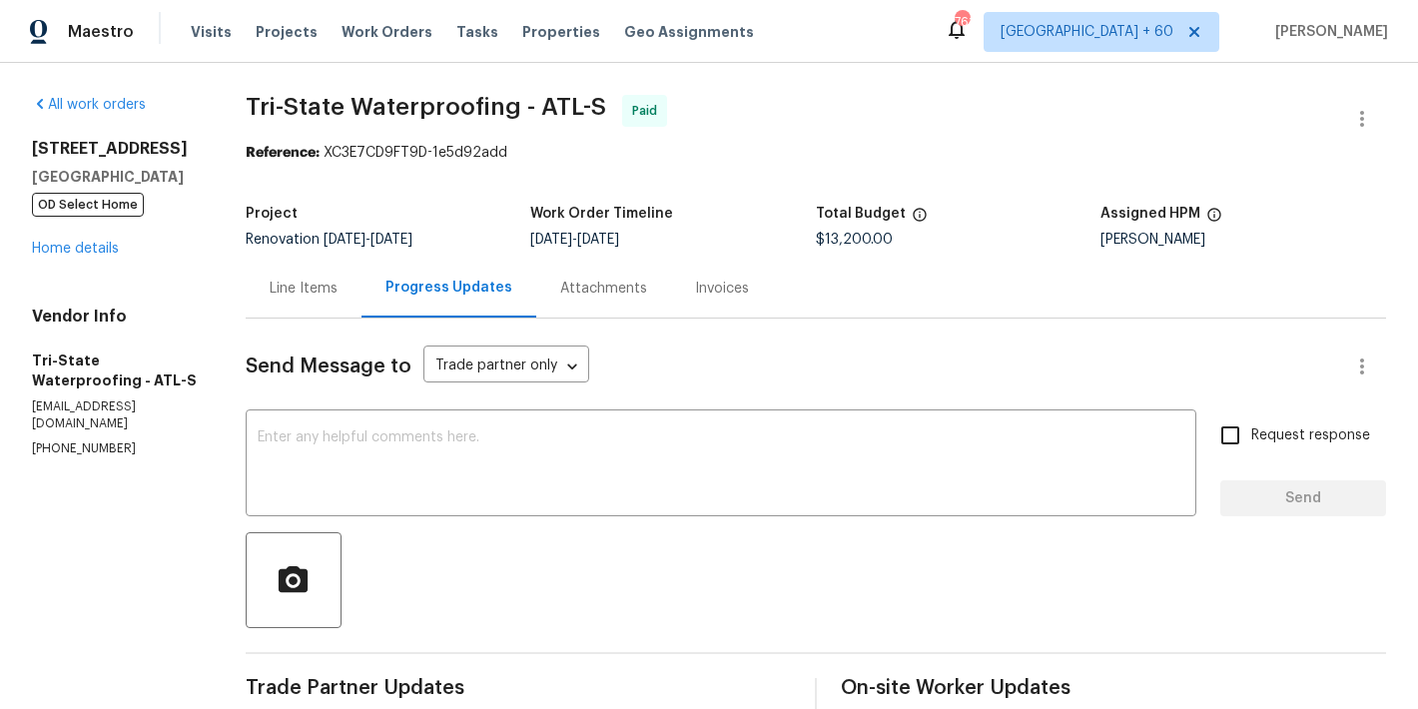
scroll to position [347, 0]
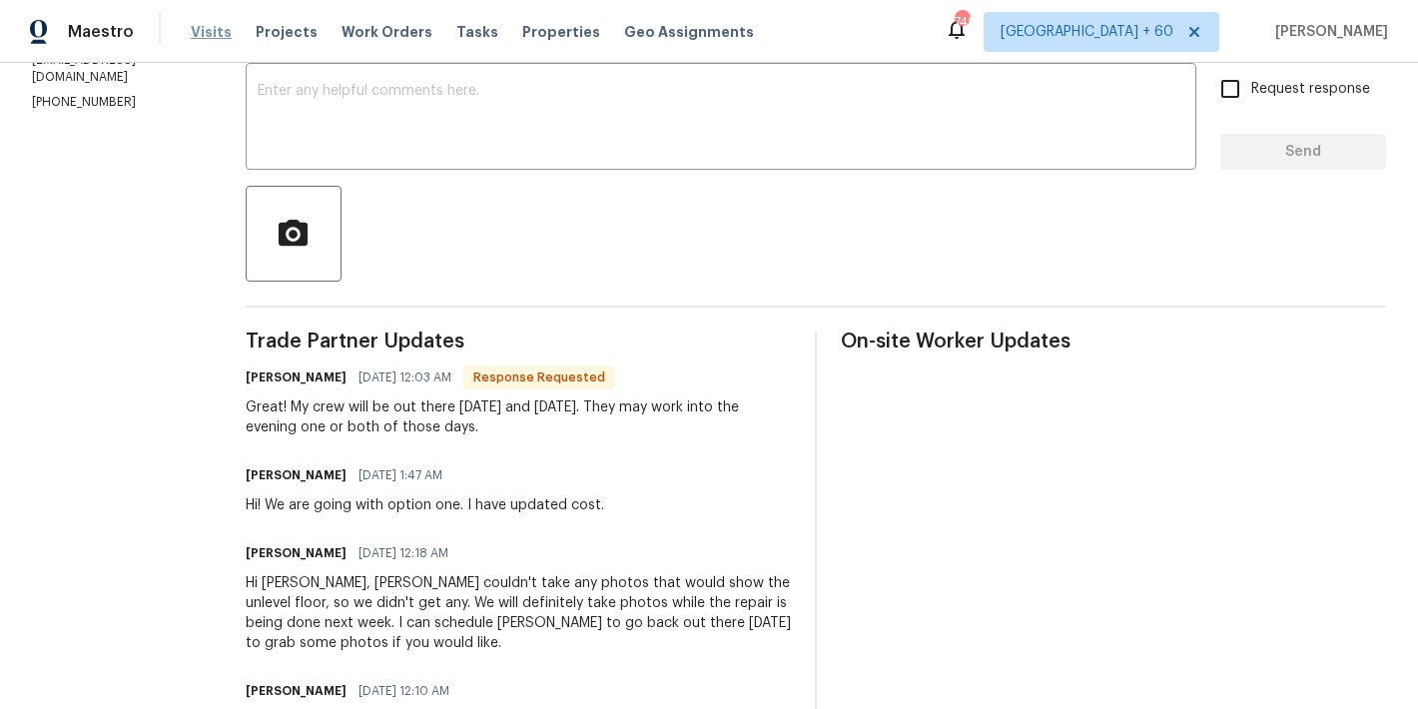
click at [212, 38] on span "Visits" at bounding box center [211, 32] width 41 height 20
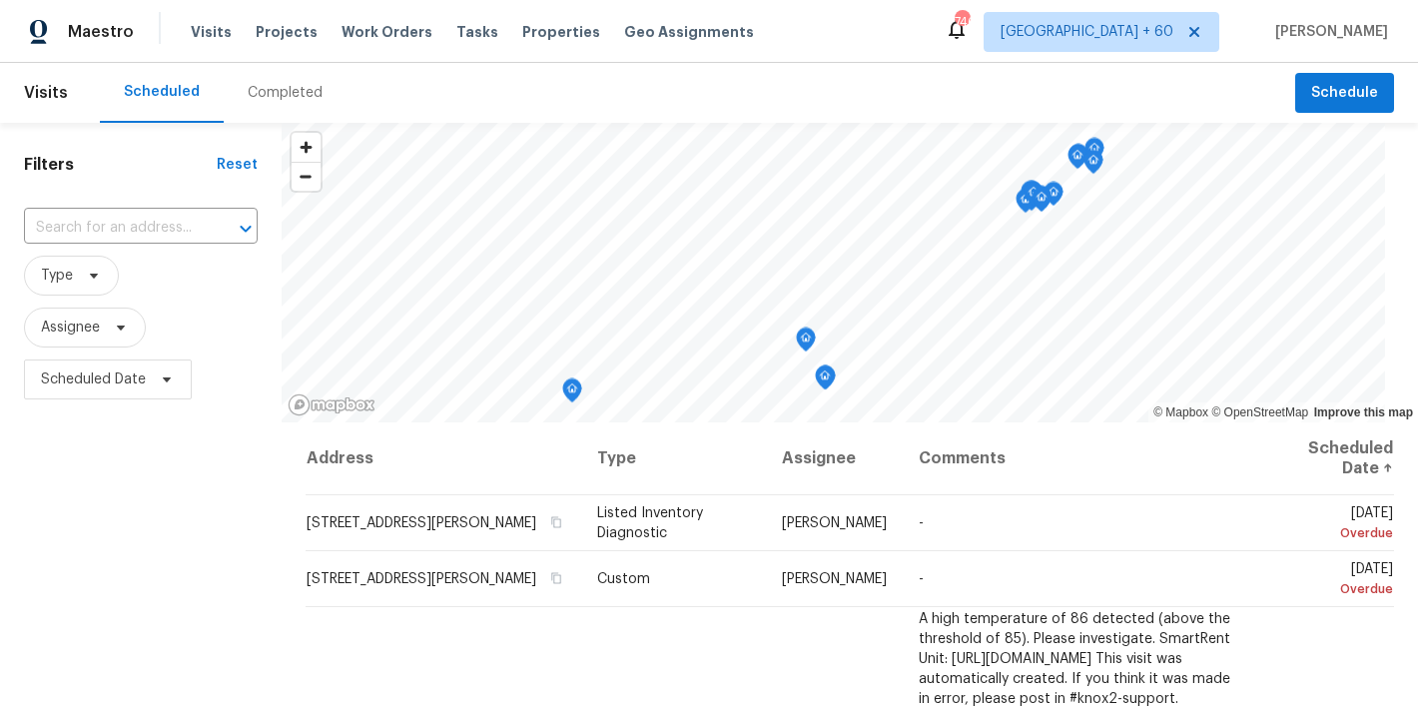
click at [300, 88] on div "Completed" at bounding box center [285, 93] width 75 height 20
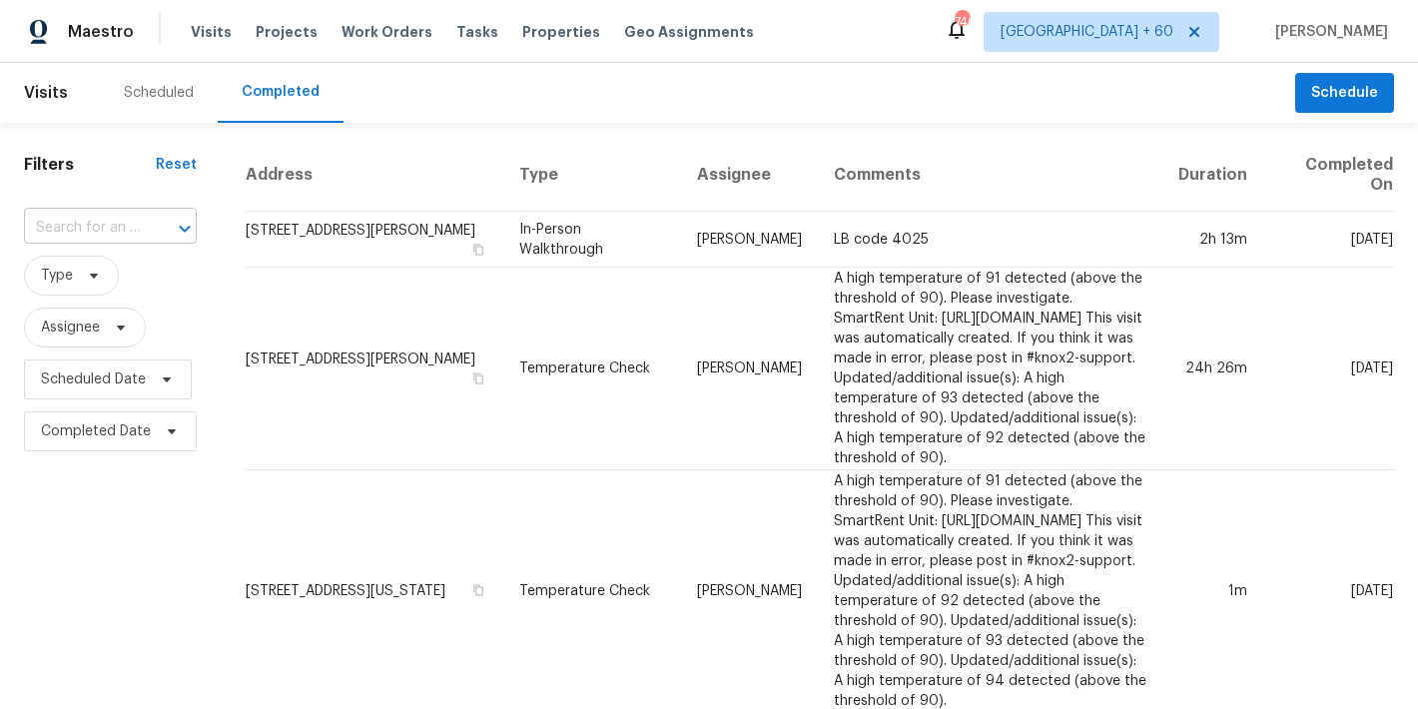
click at [118, 226] on input "text" at bounding box center [82, 228] width 117 height 31
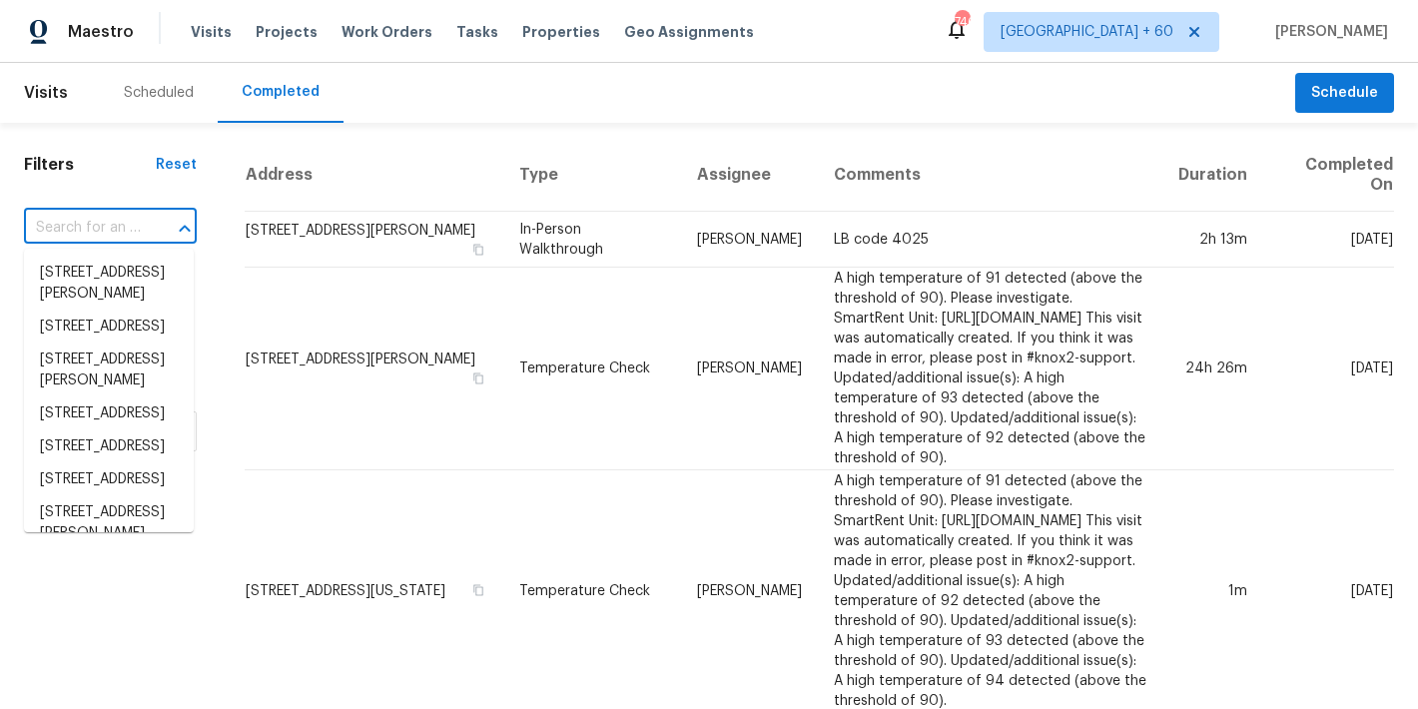
paste input "121 Northwoods Rd Sharpsburg, GA 30277"
type input "121 Northwoods Rd Sharpsburg, GA 30277"
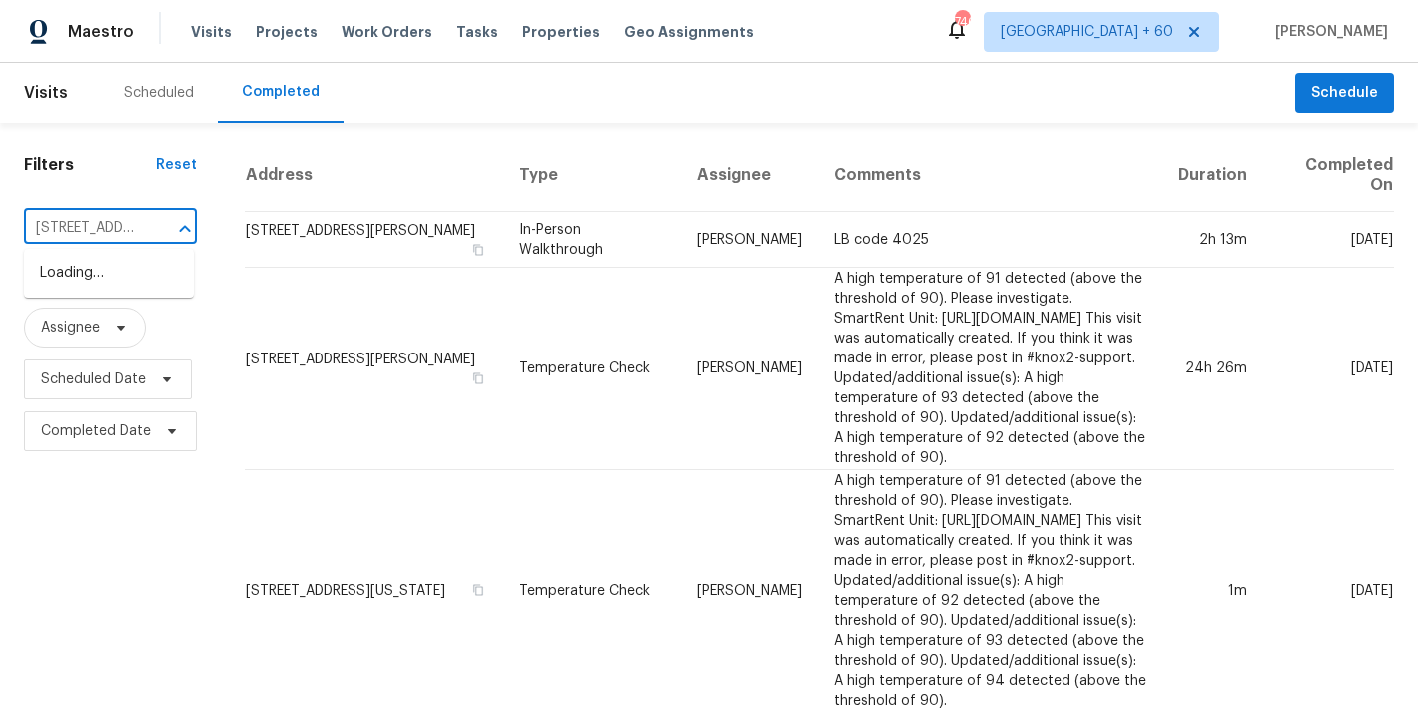
scroll to position [0, 173]
click at [95, 282] on li "121 Northwoods Rd, Sharpsburg, GA 30277" at bounding box center [109, 273] width 170 height 33
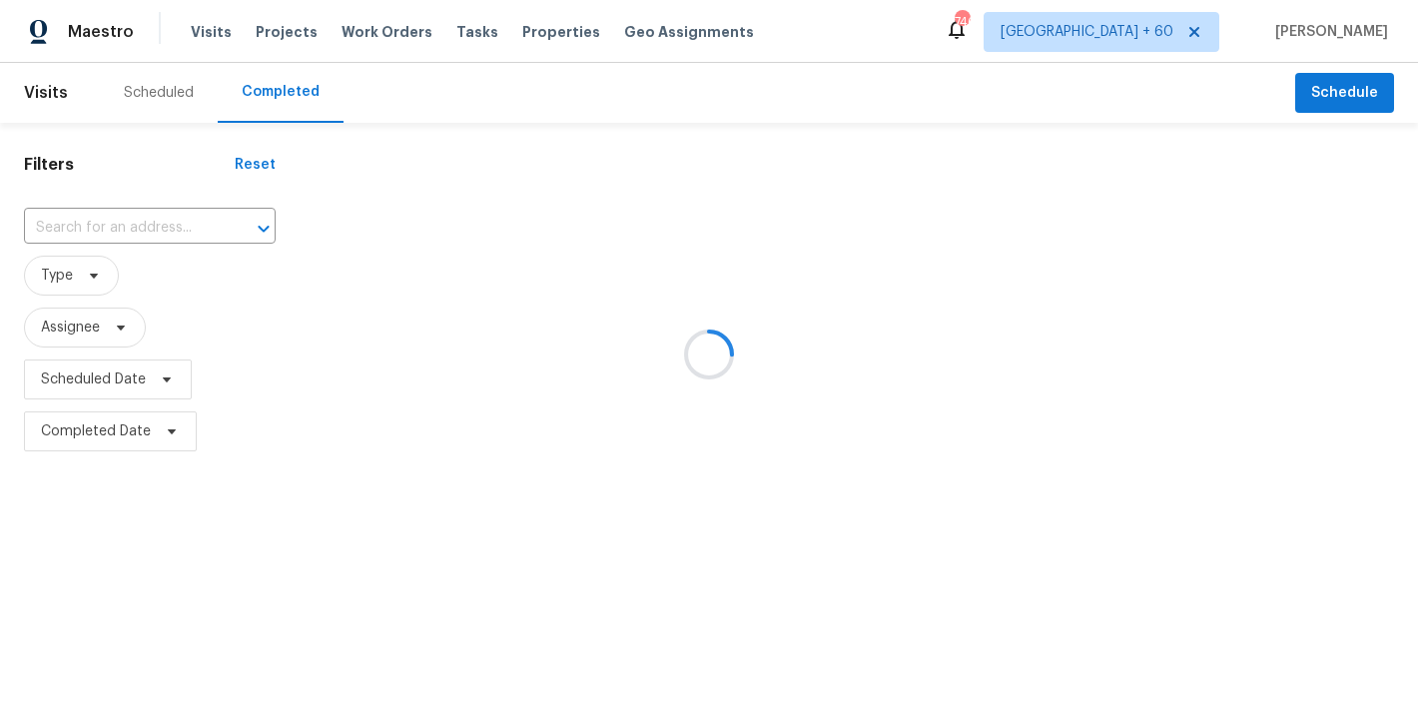
type input "121 Northwoods Rd, Sharpsburg, GA 30277"
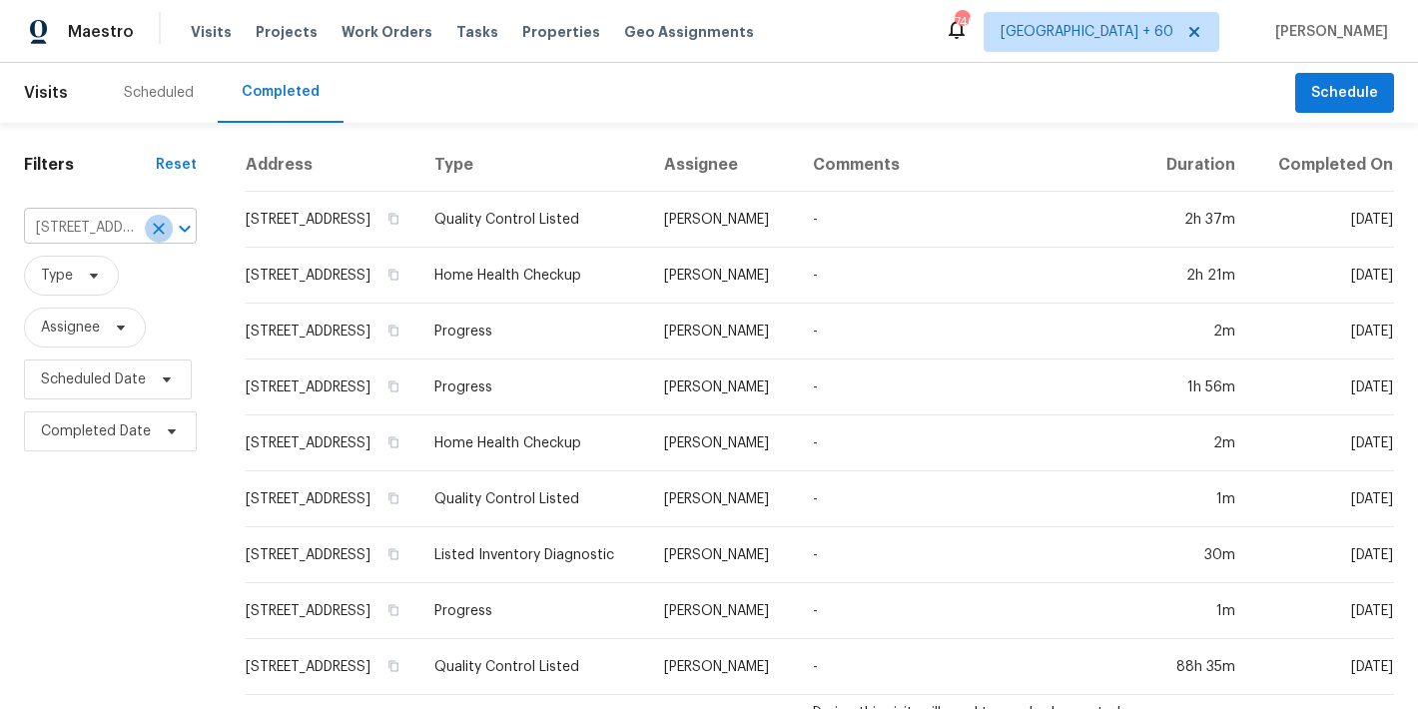
click at [159, 231] on icon "Clear" at bounding box center [159, 229] width 12 height 12
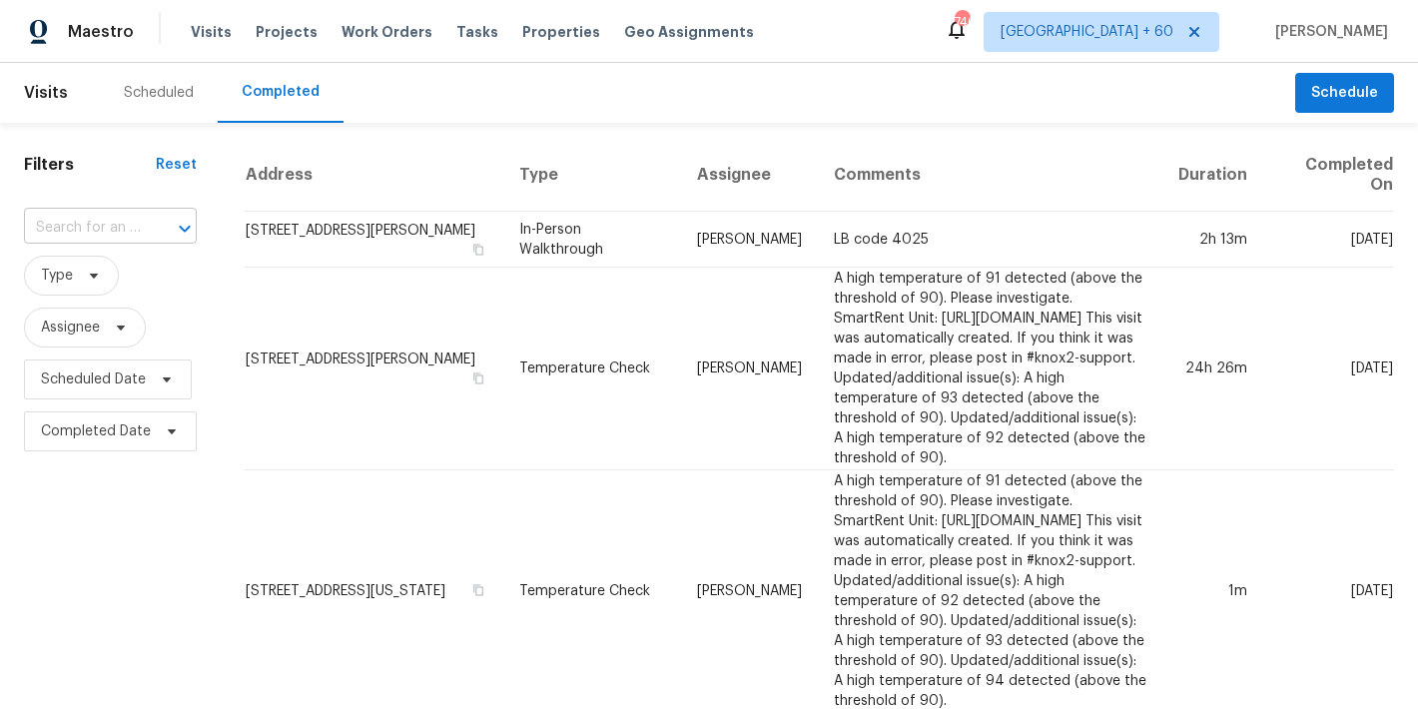
click at [84, 228] on input "text" at bounding box center [82, 228] width 117 height 31
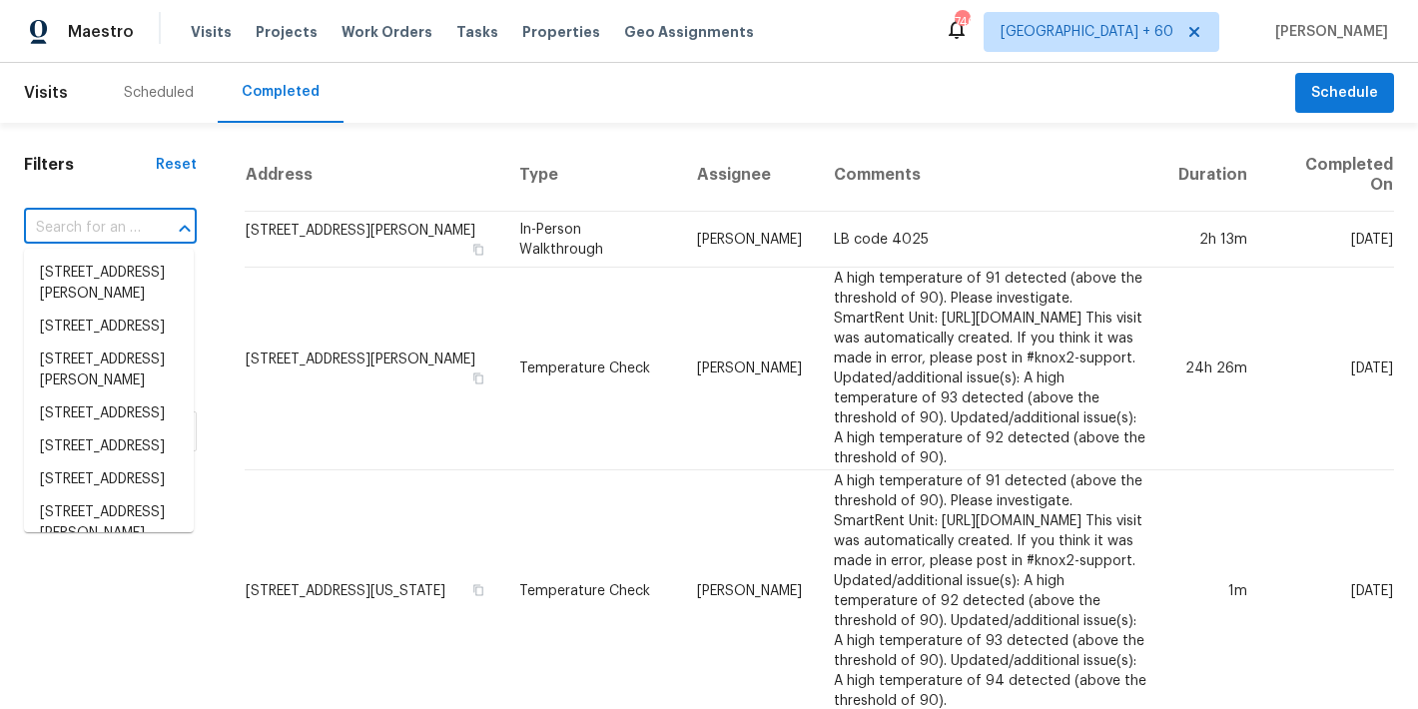
paste input "6525 E Cave Creek Rd Cave Creek true 3, AZ 85331"
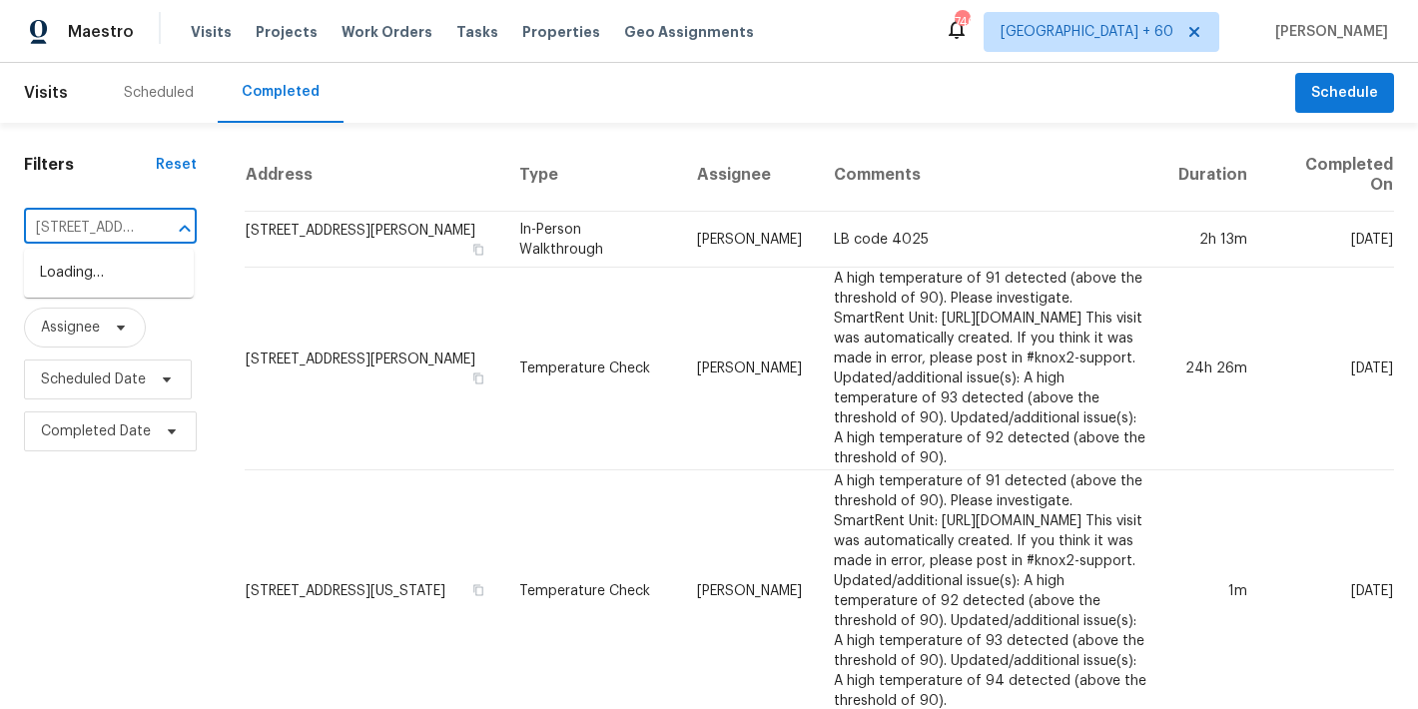
scroll to position [0, 230]
type input "6525 E Cave Creek Rd Cave Creek true 3, AZ 85331"
click at [89, 228] on input "text" at bounding box center [82, 228] width 117 height 31
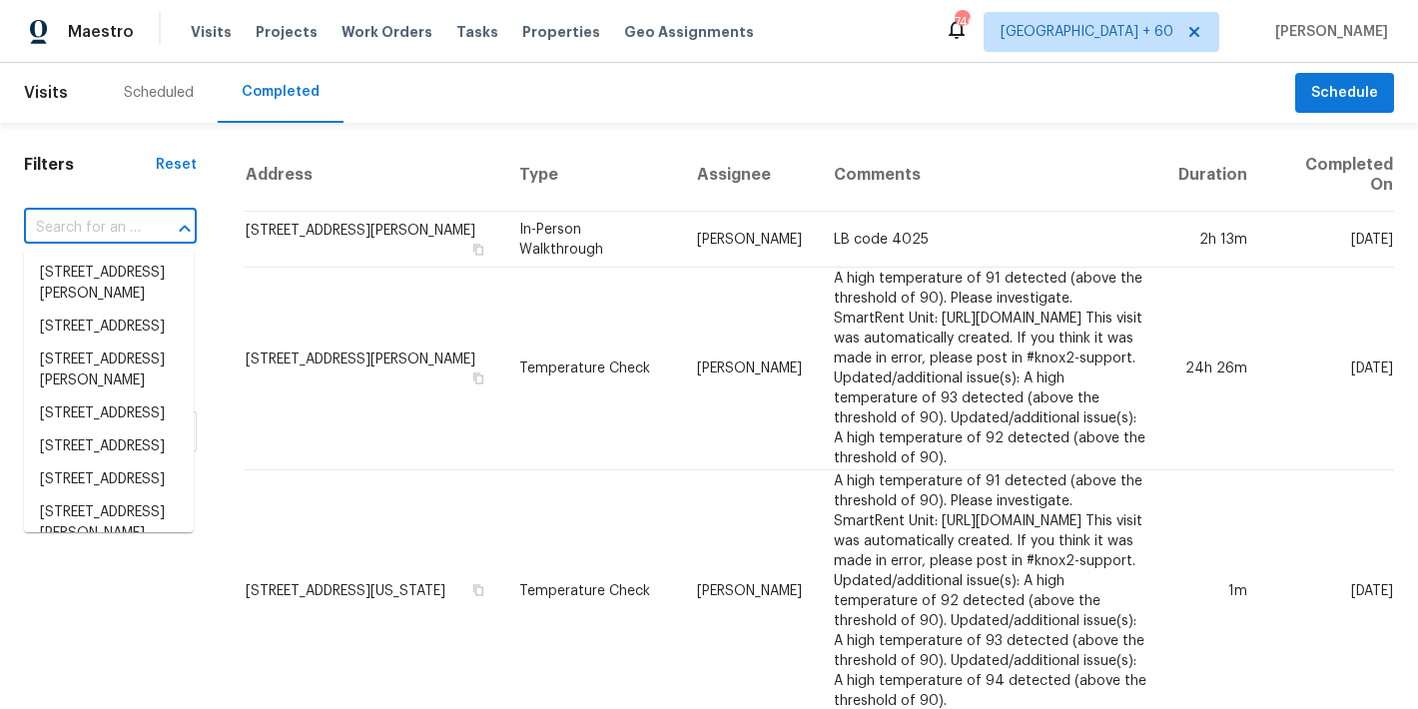
paste input "6525 E Cave Creek Rd Cave Creek true 3, AZ 85331"
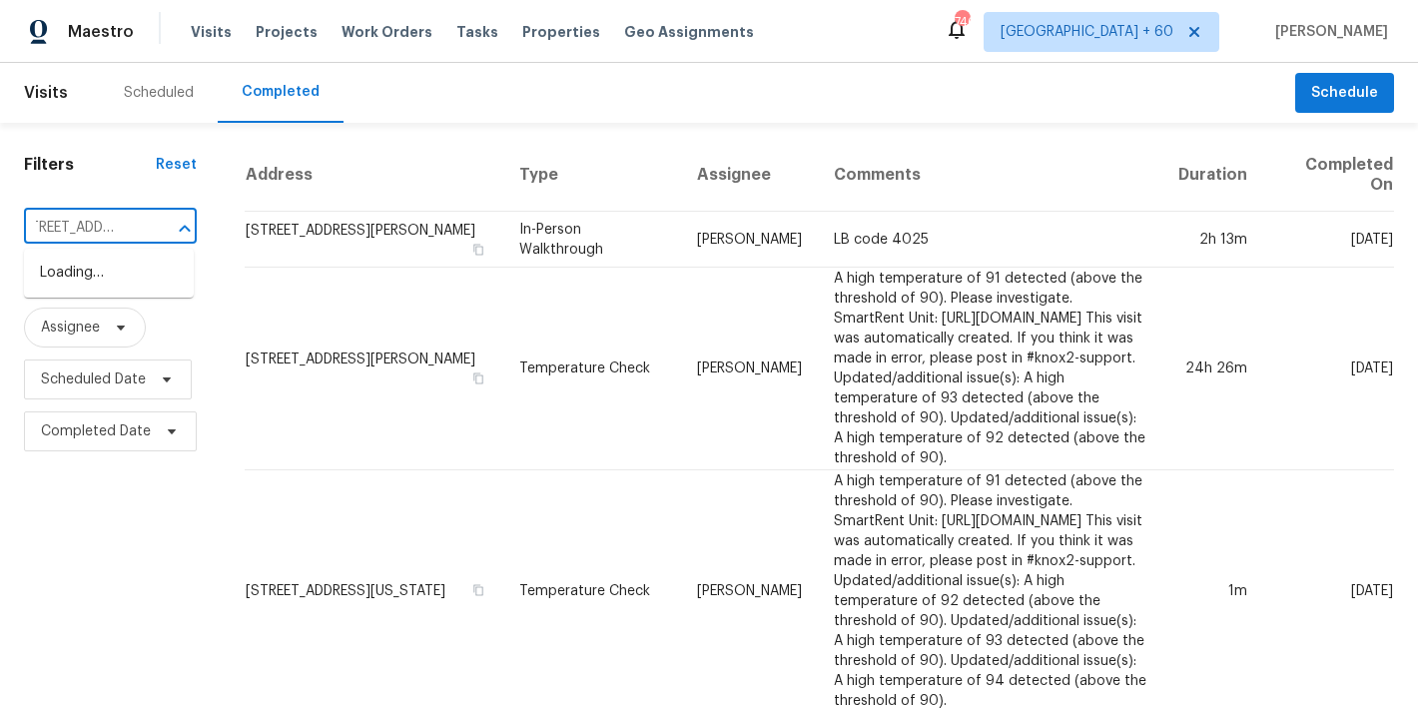
type input "6525 E Cave Creek Rd Cave Creek"
click at [119, 280] on li "6525 E Cave Creek Rd Unit 3, Cave Creek, AZ 85331" at bounding box center [109, 273] width 170 height 33
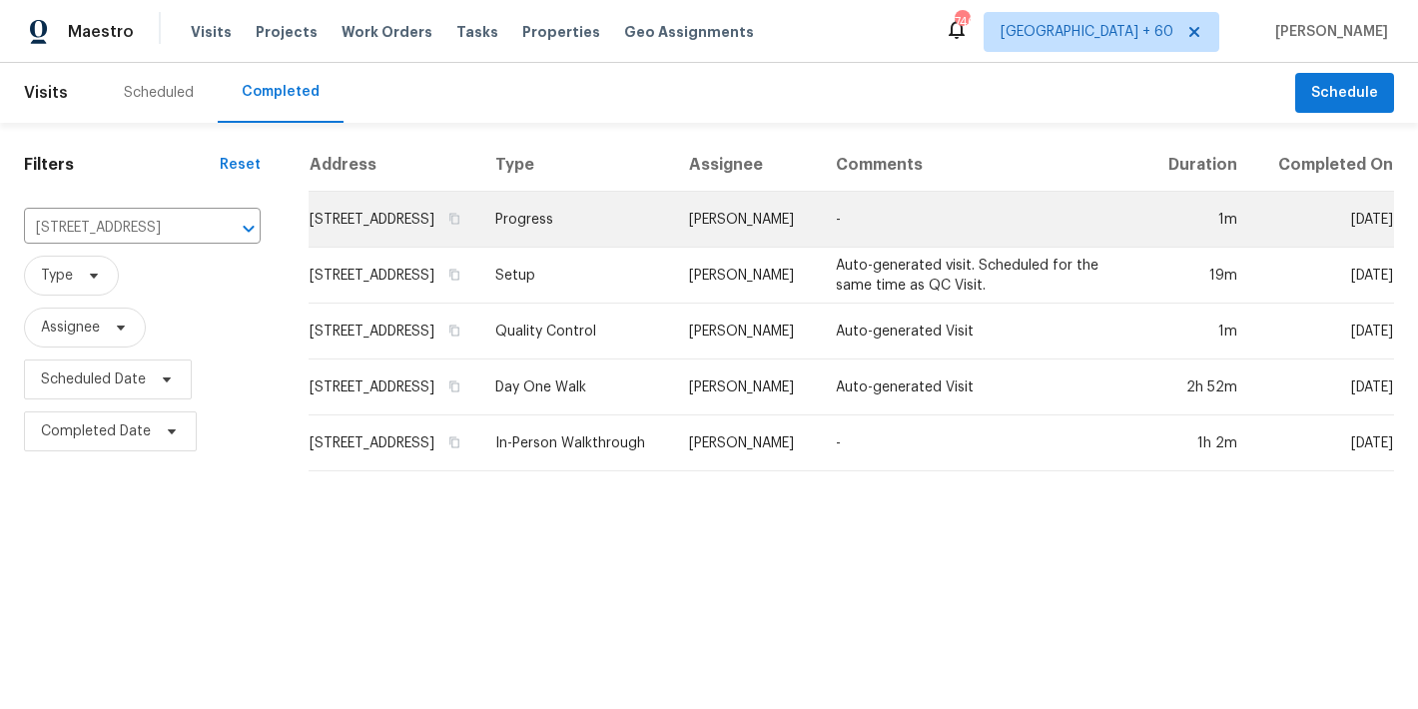
click at [325, 245] on td "6525 E Cave Creek Rd Unit 3, Cave Creek, AZ 85331" at bounding box center [394, 220] width 171 height 56
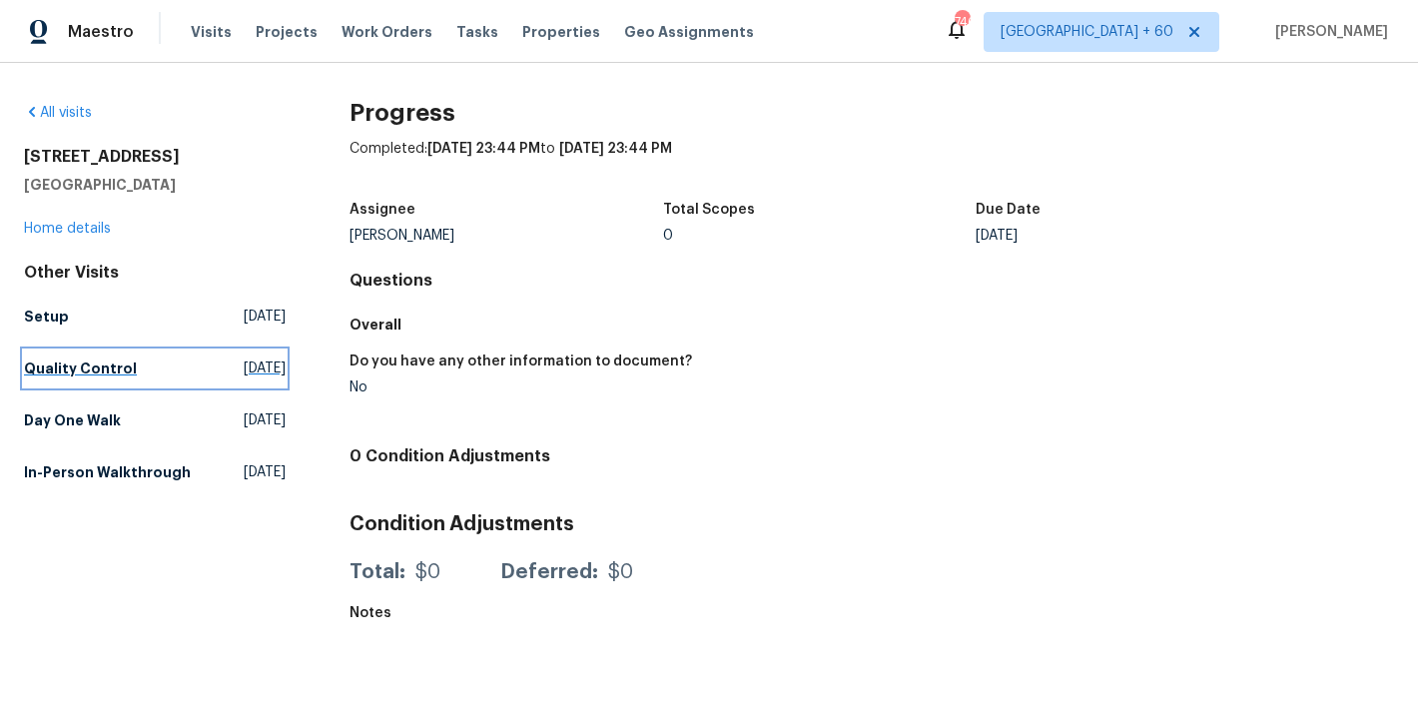
click at [101, 371] on h5 "Quality Control" at bounding box center [80, 369] width 113 height 20
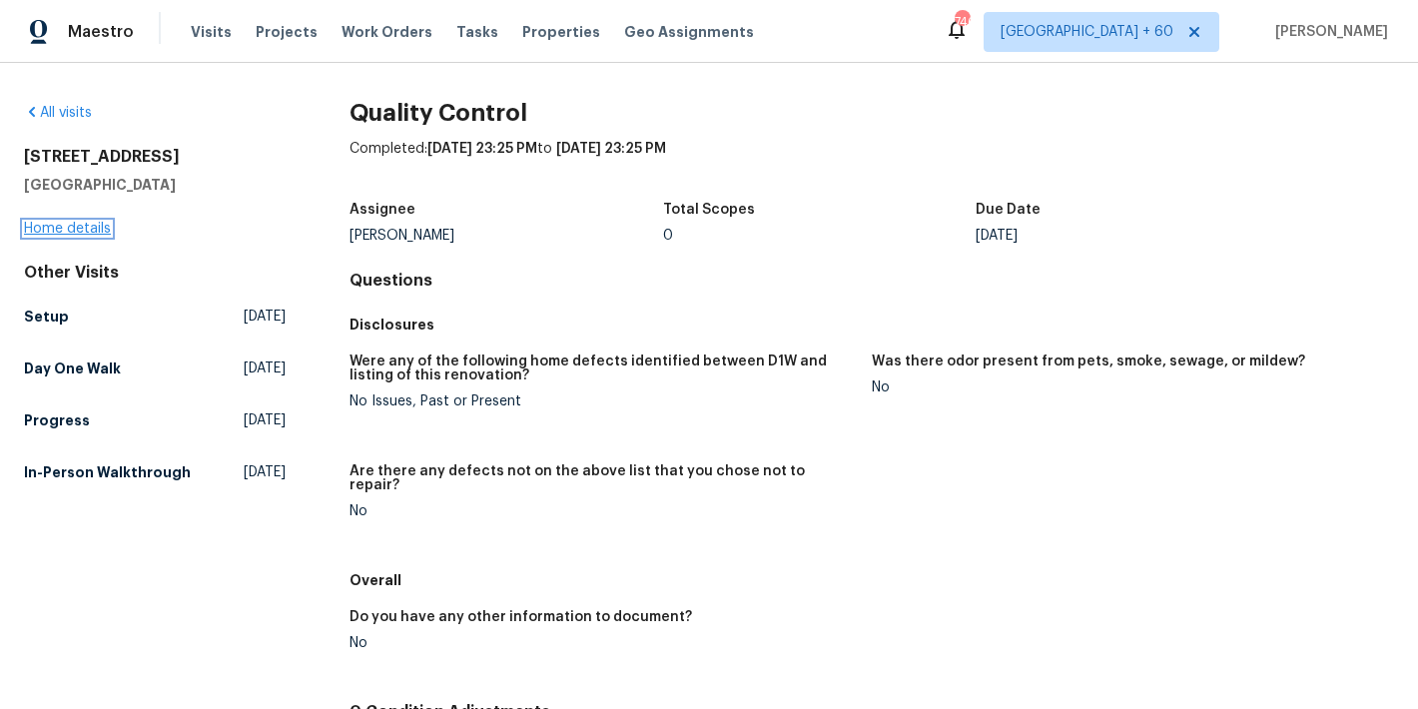
click at [49, 233] on link "Home details" at bounding box center [67, 229] width 87 height 14
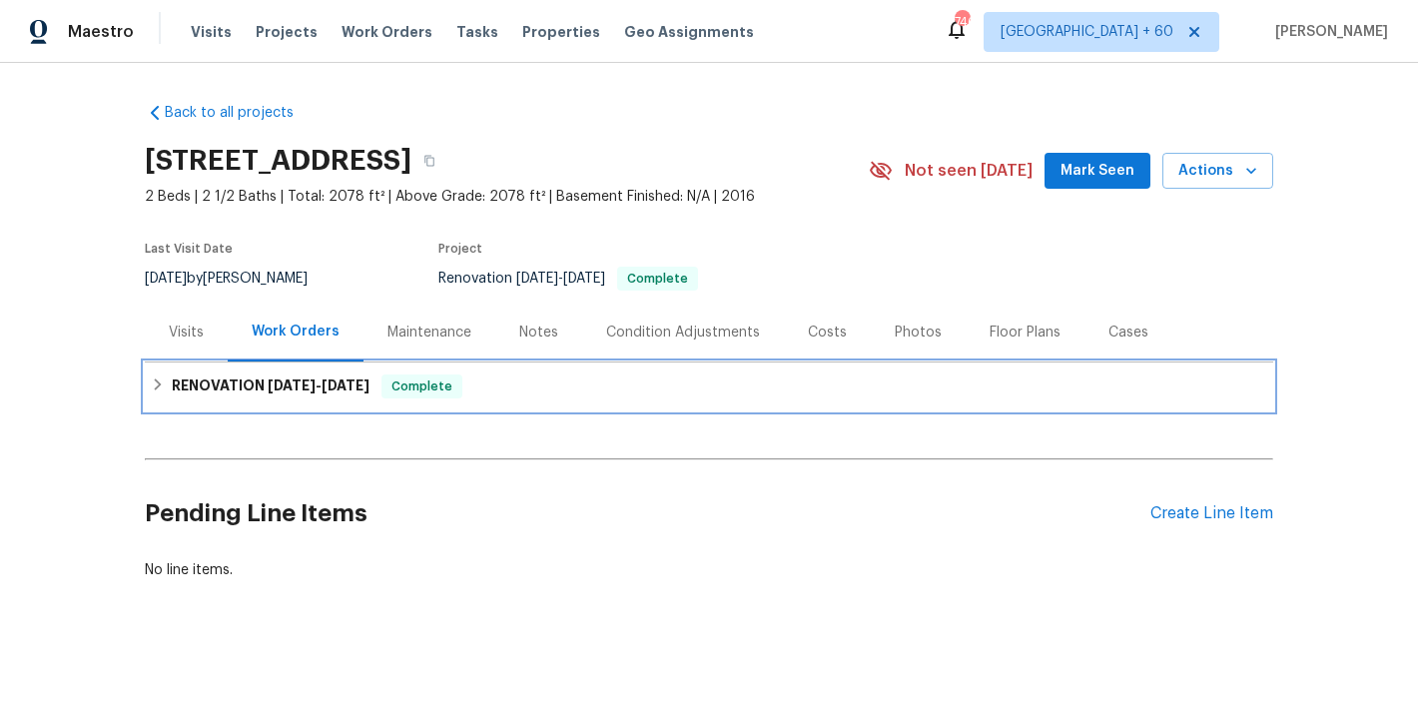
click at [322, 379] on span "8/19/25" at bounding box center [346, 386] width 48 height 14
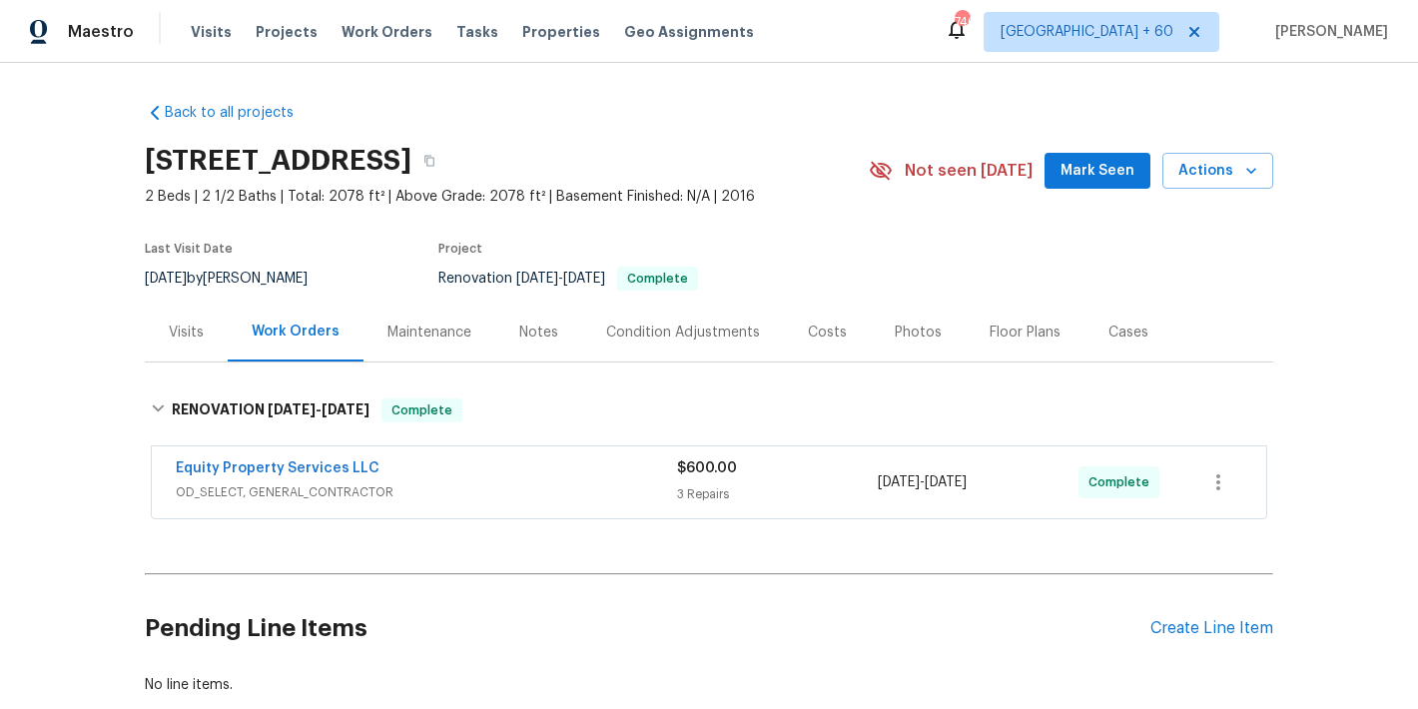
click at [975, 77] on div "Back to all projects 6525 E Cave Creek Rd Unit 3, Cave Creek, AZ 85331 2 Beds |…" at bounding box center [709, 386] width 1418 height 646
click at [1084, 159] on span "Mark Seen" at bounding box center [1098, 171] width 74 height 25
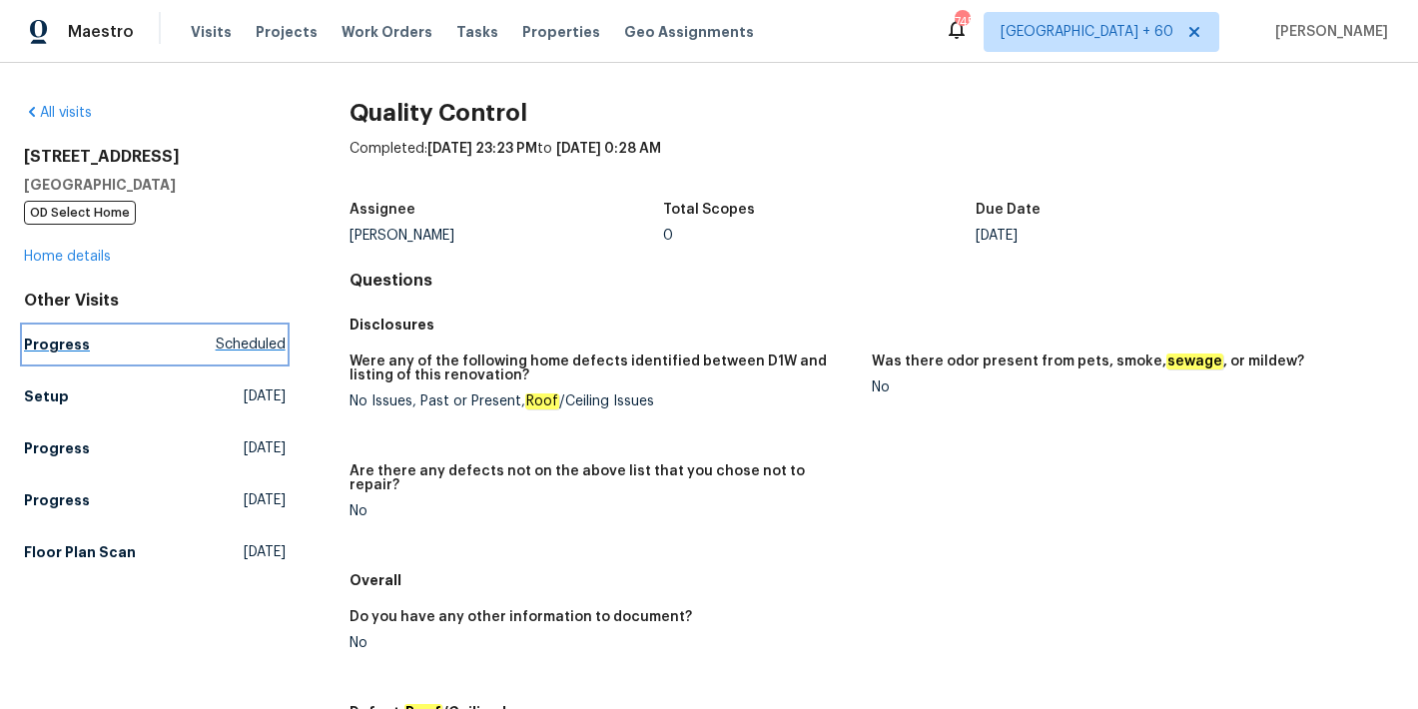
click at [74, 349] on h5 "Progress" at bounding box center [57, 345] width 66 height 20
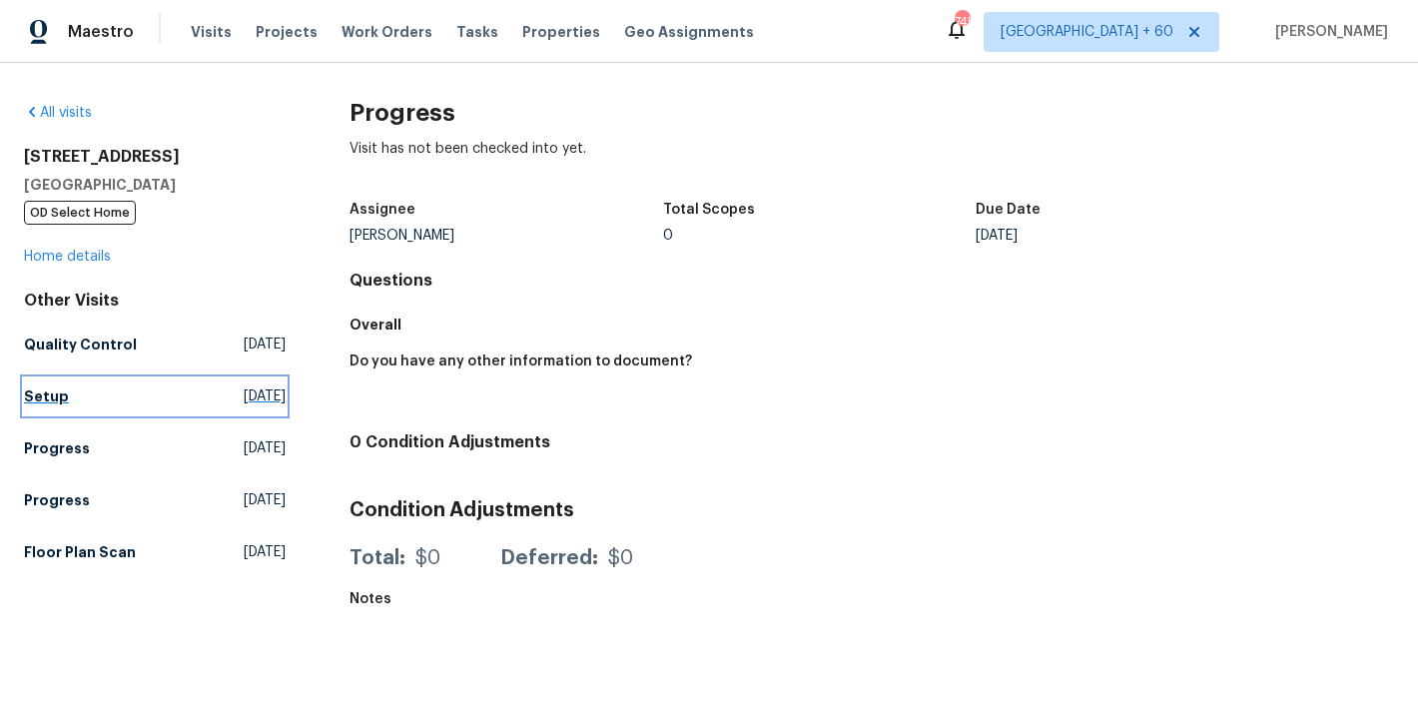
click at [61, 399] on h5 "Setup" at bounding box center [46, 397] width 45 height 20
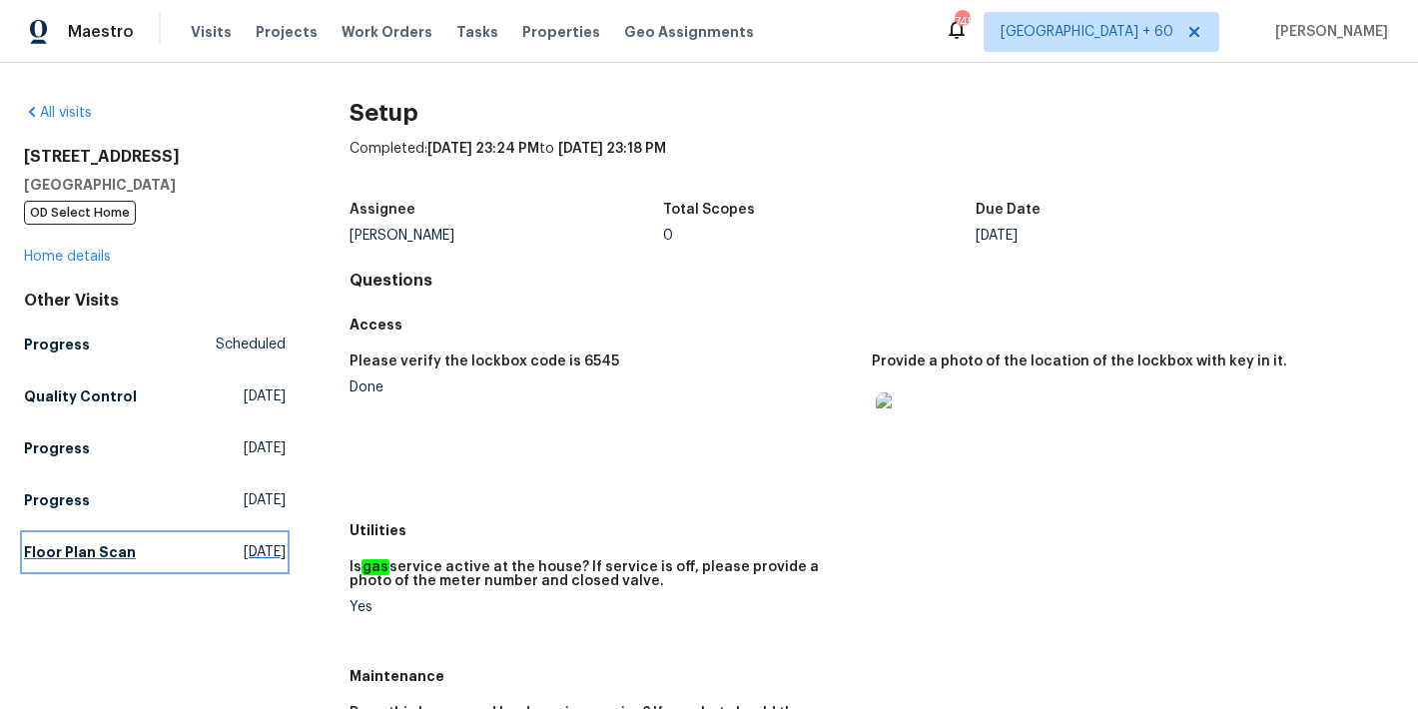
click at [75, 552] on h5 "Floor Plan Scan" at bounding box center [80, 552] width 112 height 20
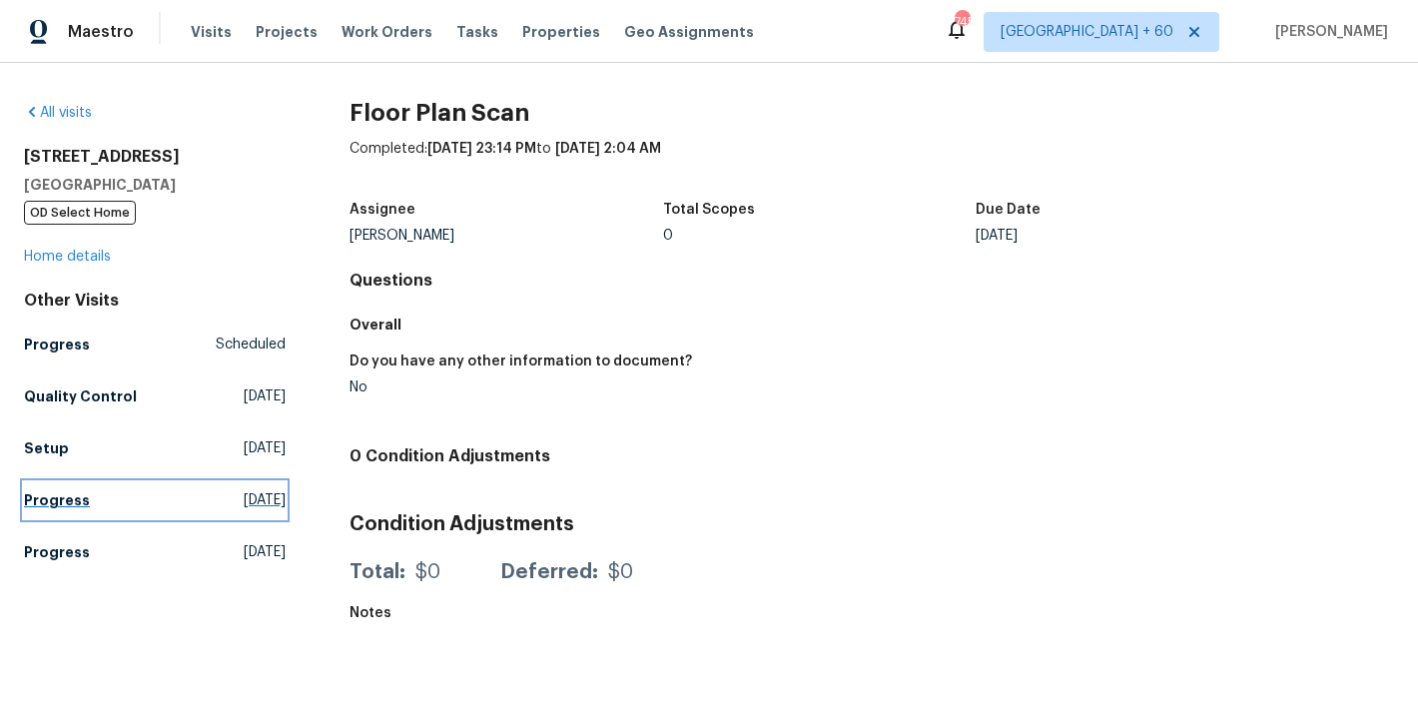
click at [85, 492] on link "Progress [DATE]" at bounding box center [155, 500] width 262 height 36
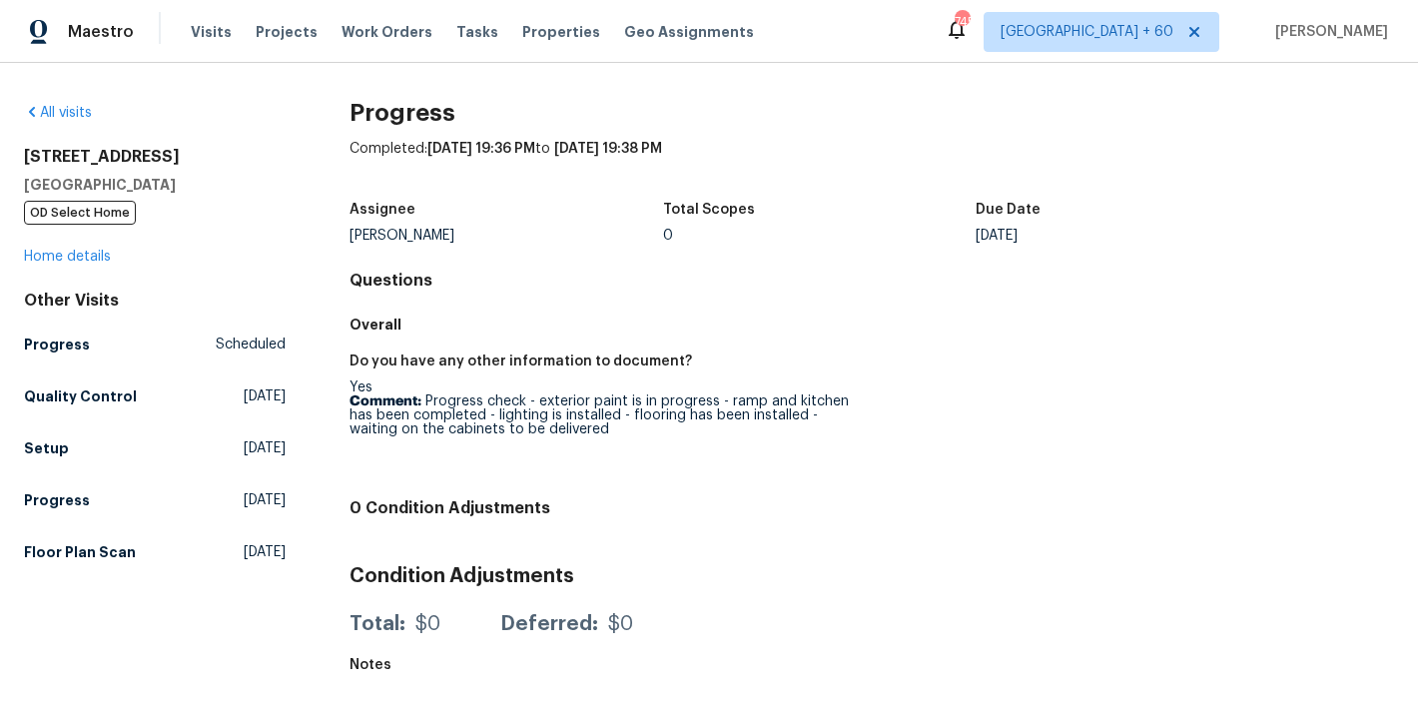
scroll to position [90, 0]
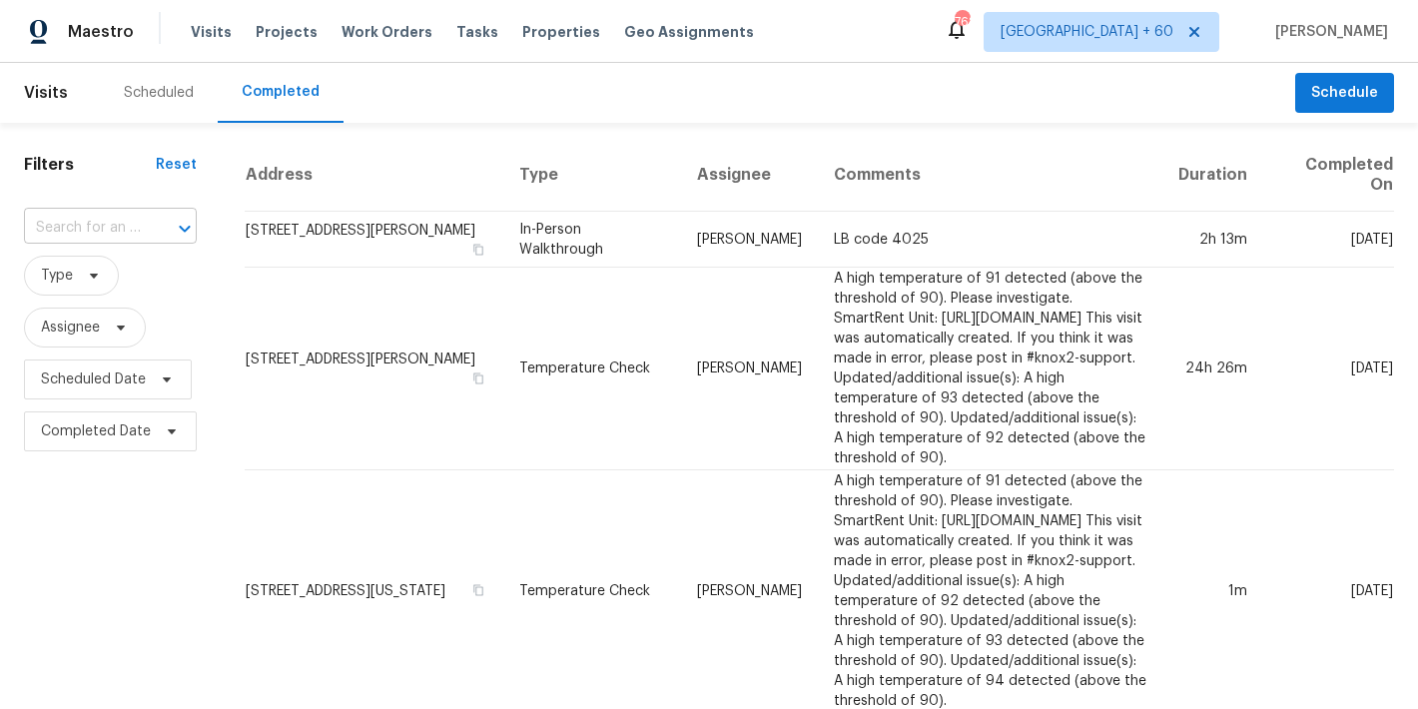
click at [116, 229] on input "text" at bounding box center [82, 228] width 117 height 31
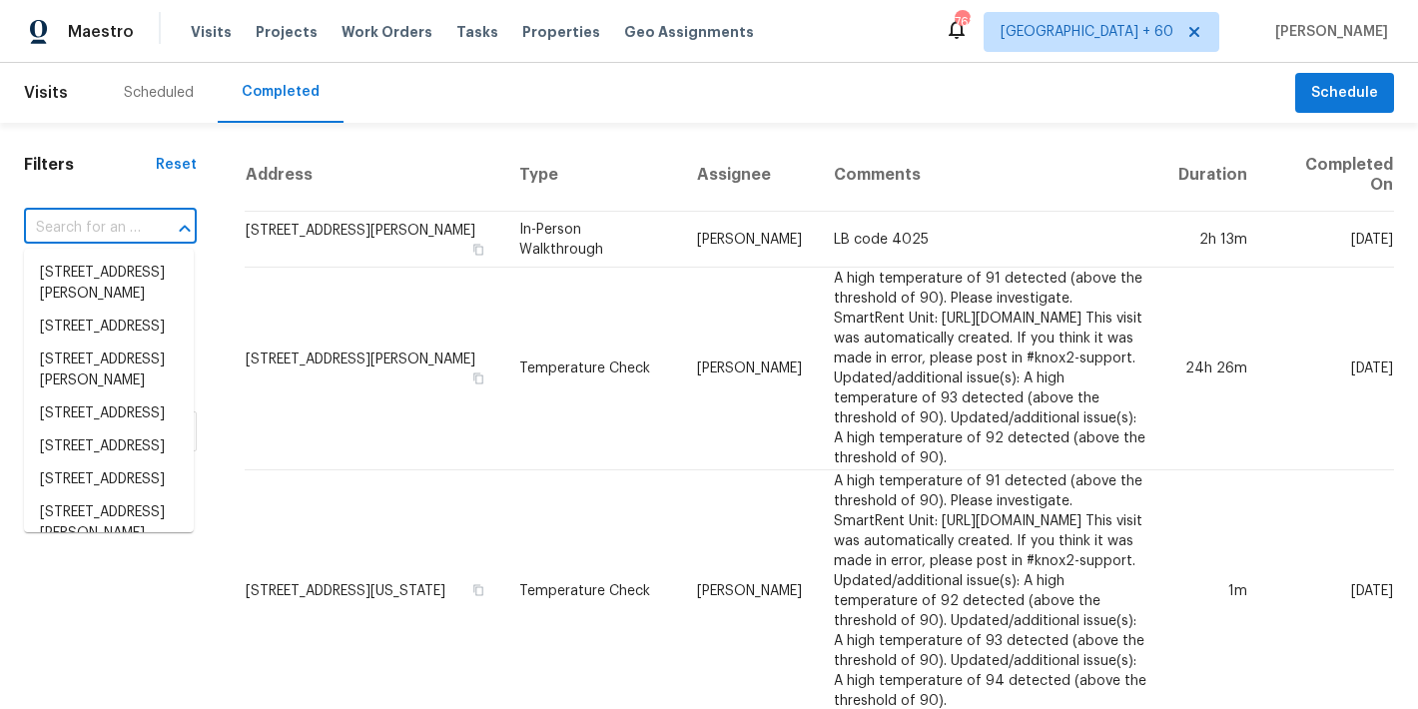
paste input "121 Northwoods Rd Sharpsburg, GA 30277"
type input "121 Northwoods Rd Sharpsburg, GA 30277"
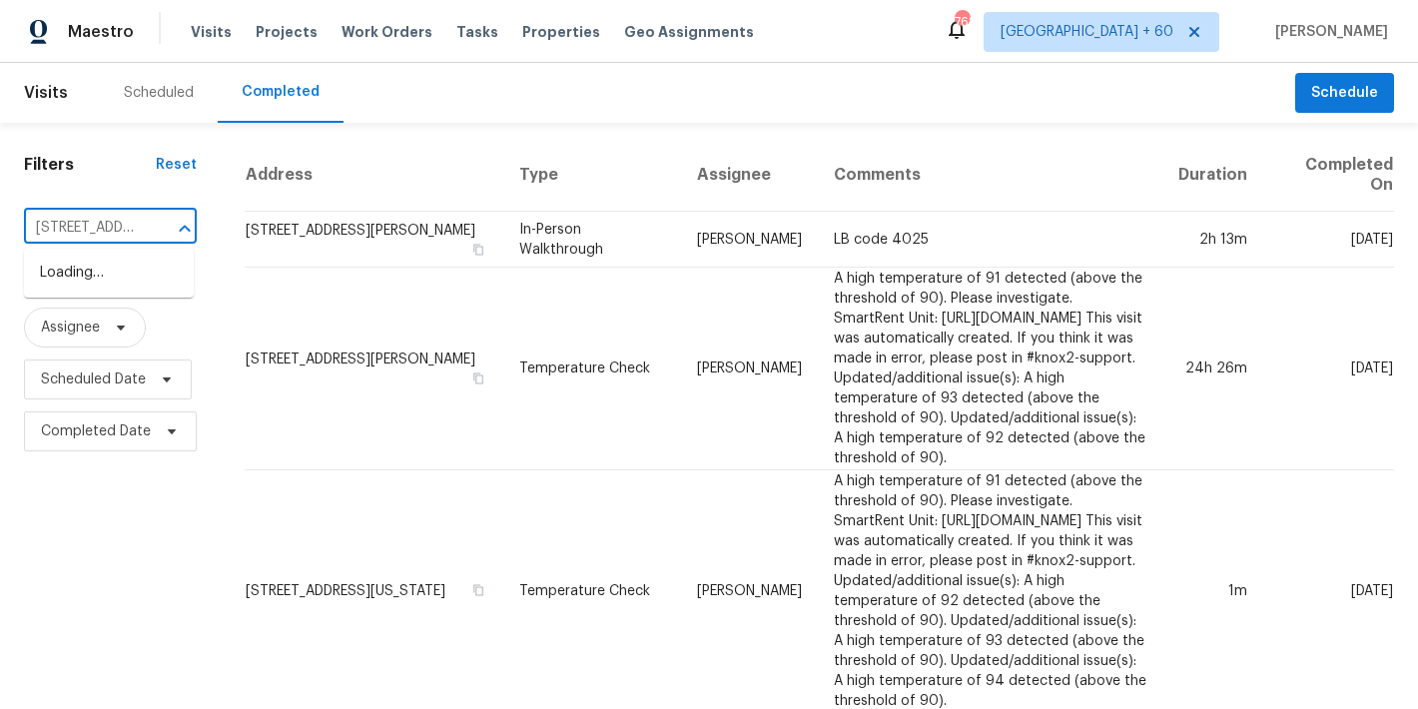
scroll to position [0, 173]
click at [97, 290] on li "121 Northwoods Rd, Sharpsburg, GA 30277" at bounding box center [109, 273] width 170 height 33
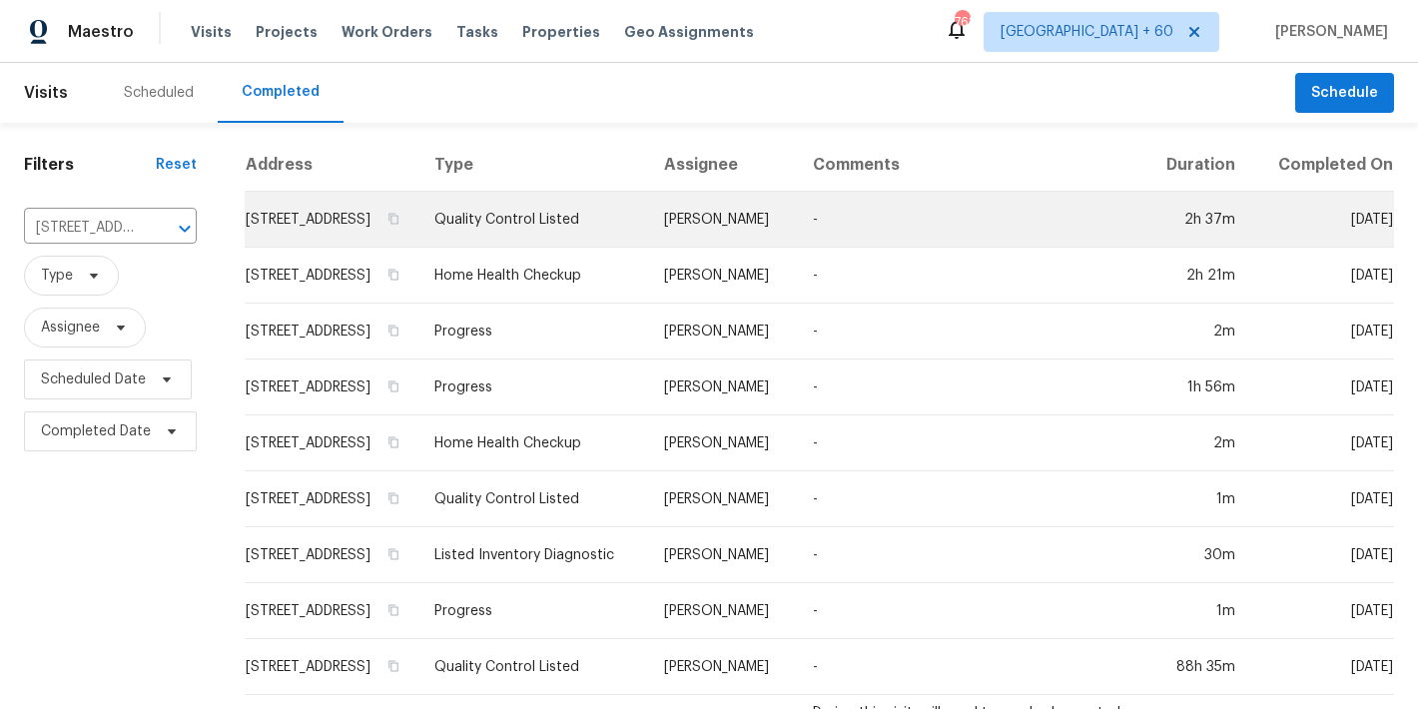
click at [324, 248] on td "121 Northwoods Rd, Sharpsburg, GA 30277" at bounding box center [332, 220] width 174 height 56
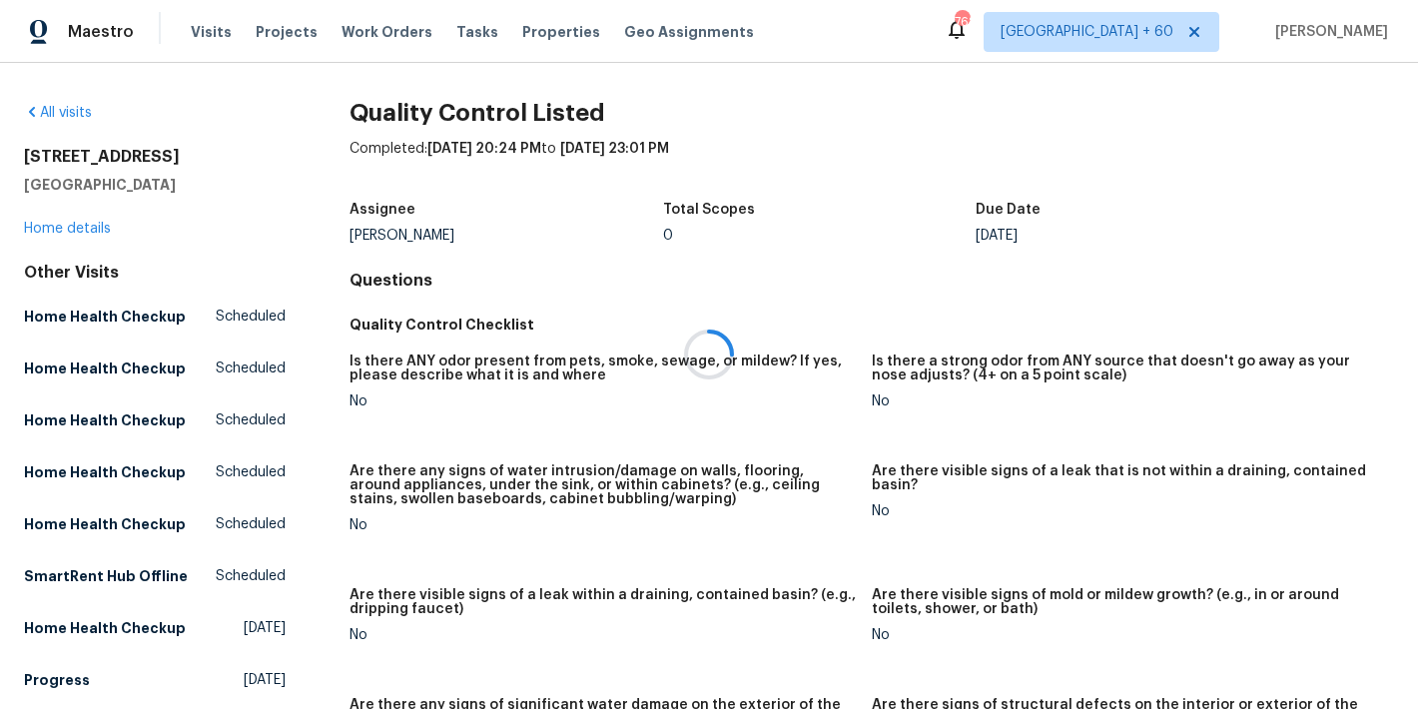
click at [50, 232] on div at bounding box center [709, 354] width 1418 height 709
click at [50, 232] on link "Home details" at bounding box center [67, 229] width 87 height 14
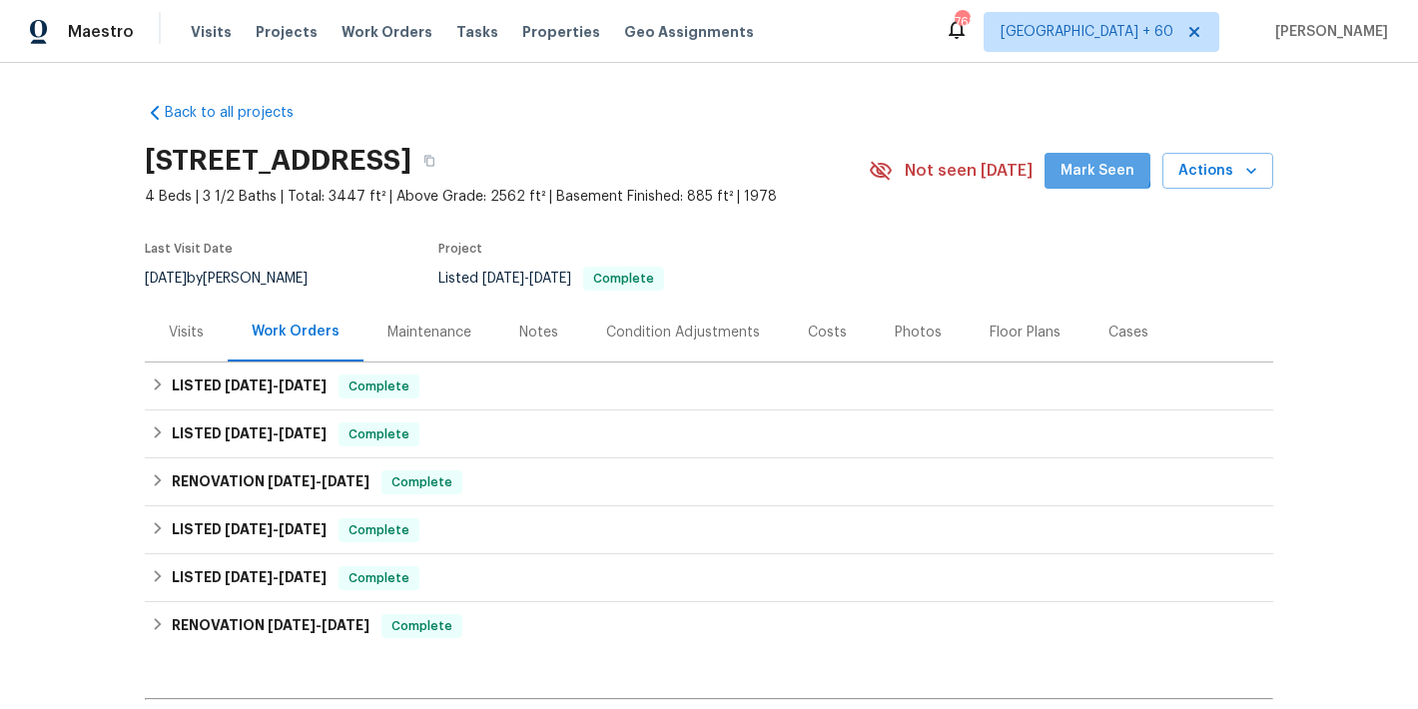
click at [1082, 164] on span "Mark Seen" at bounding box center [1098, 171] width 74 height 25
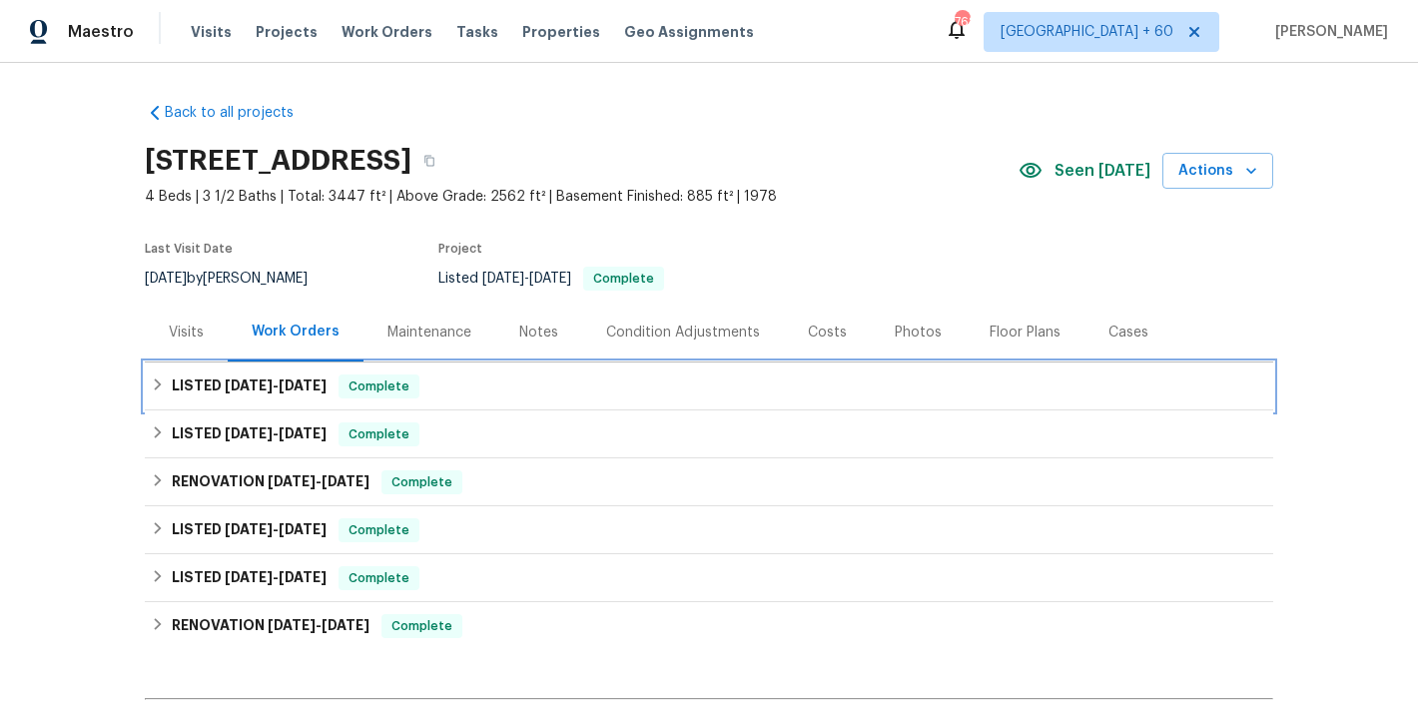
click at [473, 383] on div "LISTED 6/26/25 - 7/28/25 Complete" at bounding box center [709, 387] width 1117 height 24
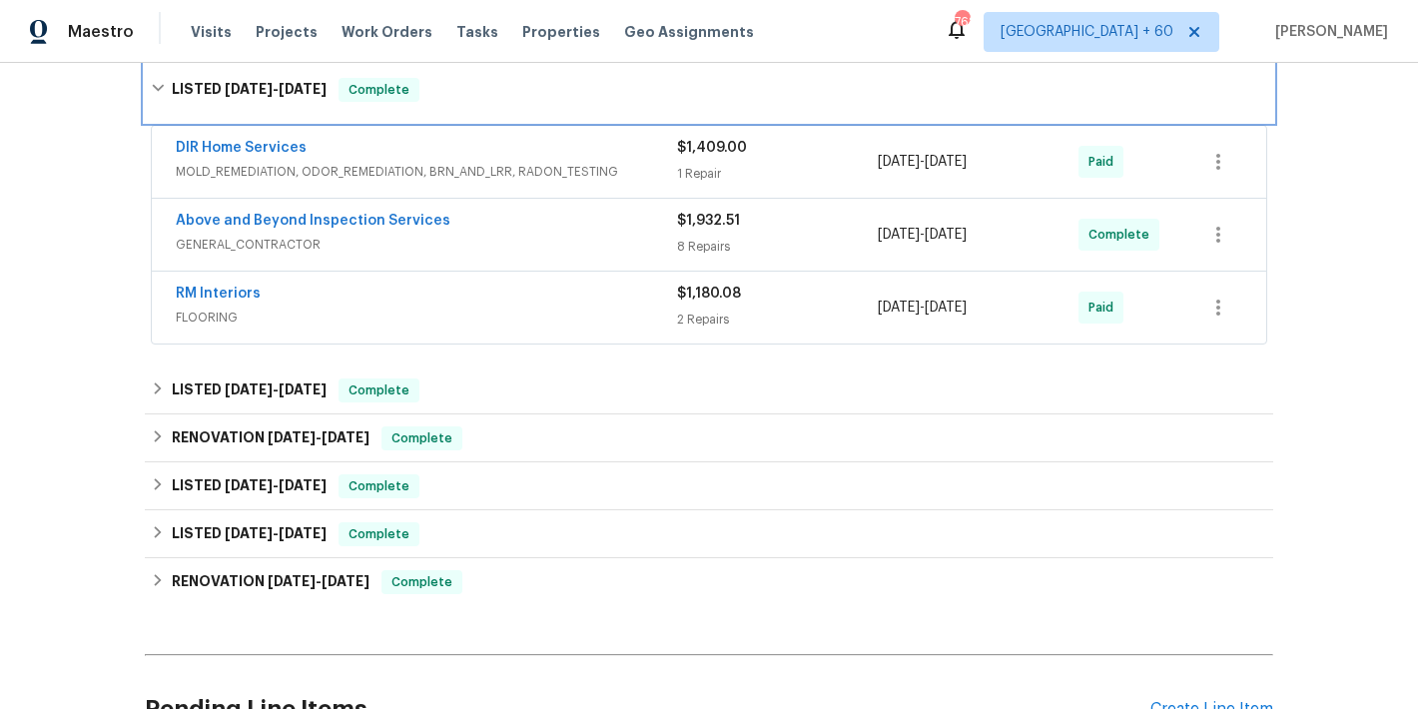
scroll to position [32, 0]
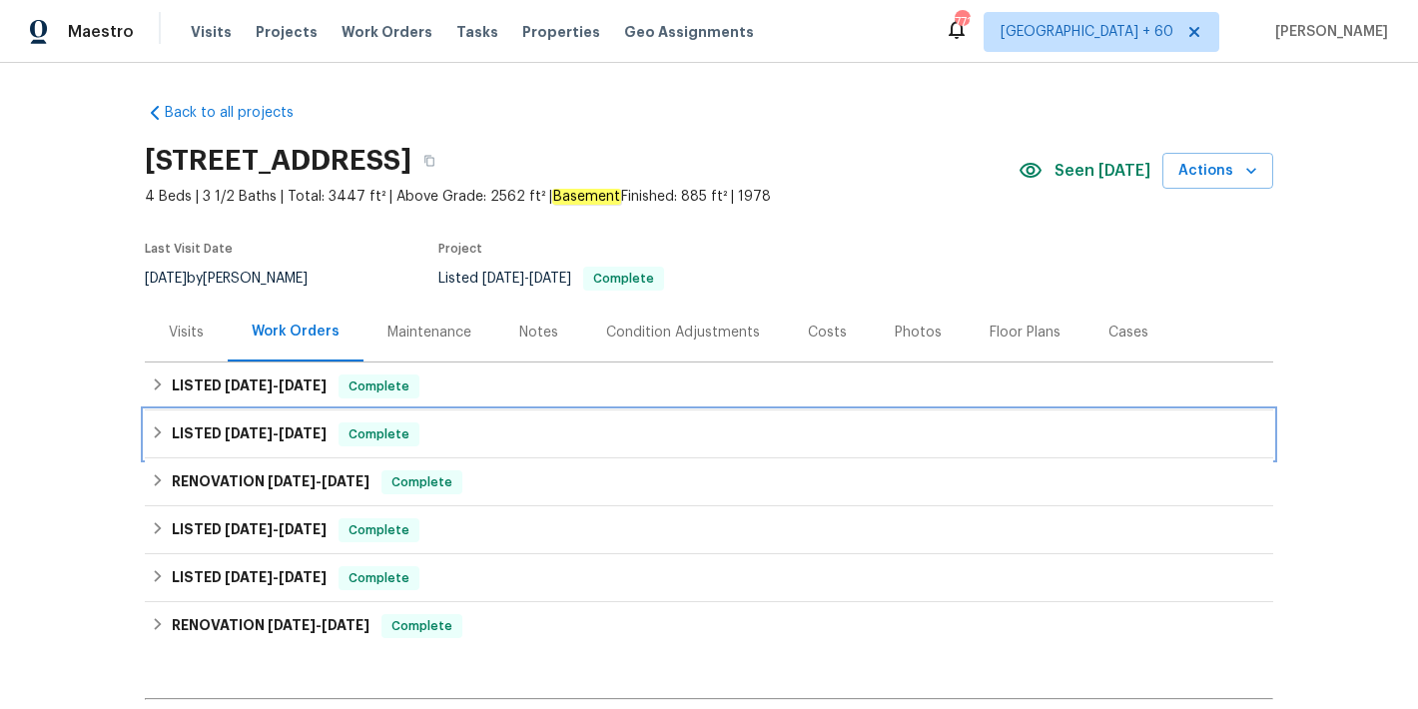
click at [490, 430] on div "LISTED [DATE] - [DATE] Complete" at bounding box center [709, 435] width 1117 height 24
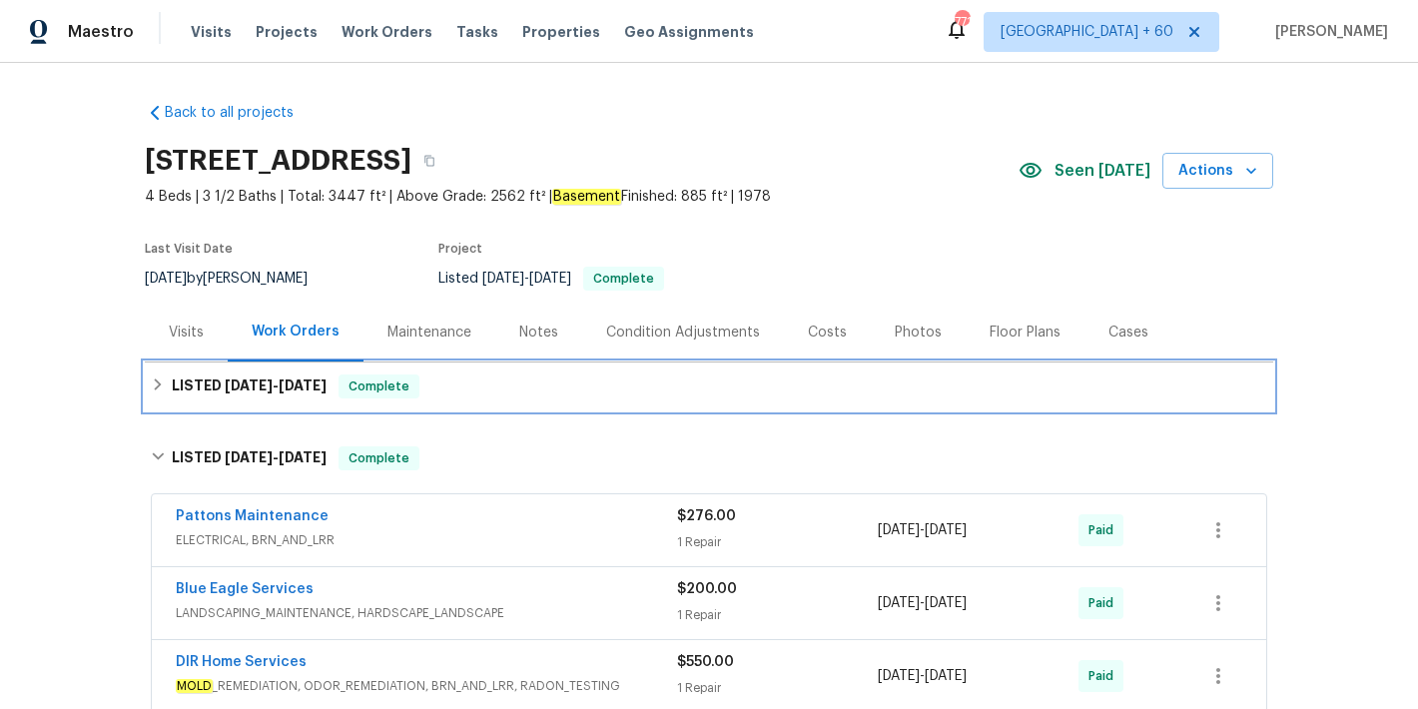
click at [461, 400] on div "LISTED [DATE] - [DATE] Complete" at bounding box center [709, 387] width 1129 height 48
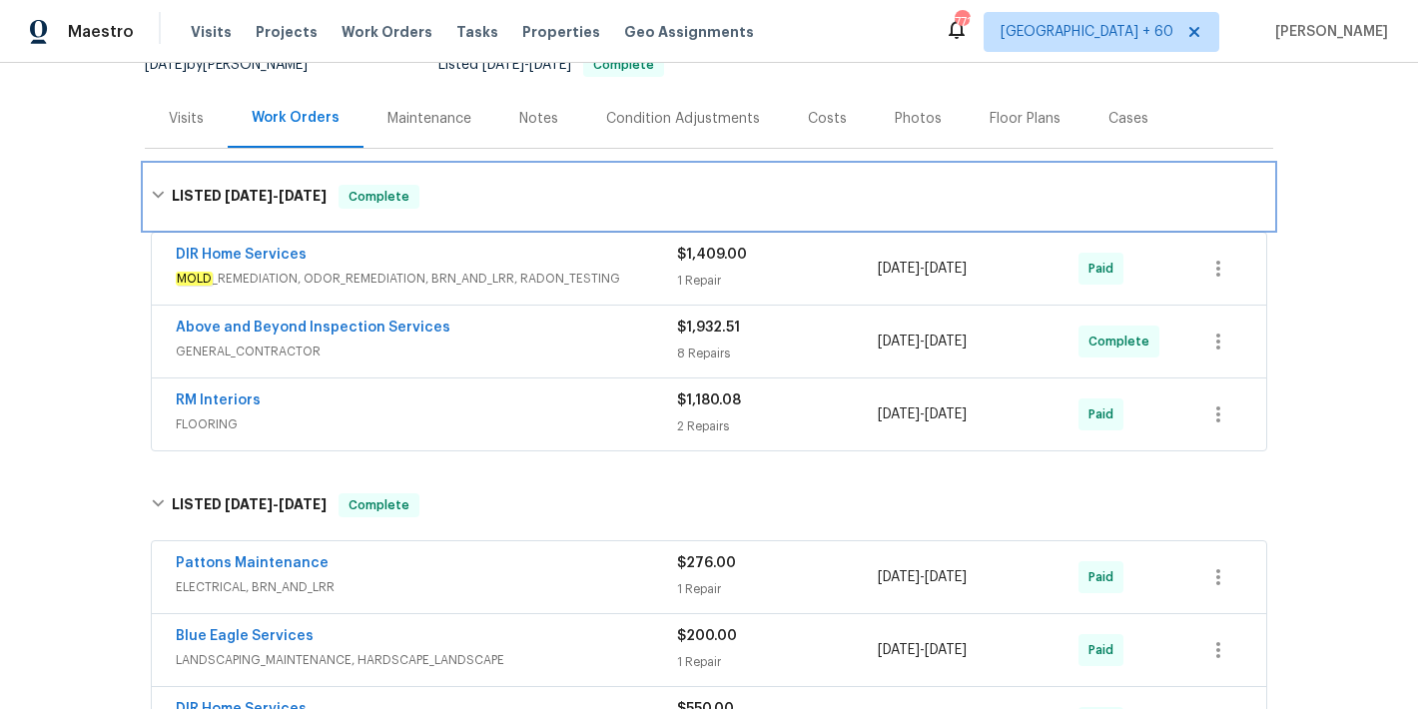
scroll to position [86, 0]
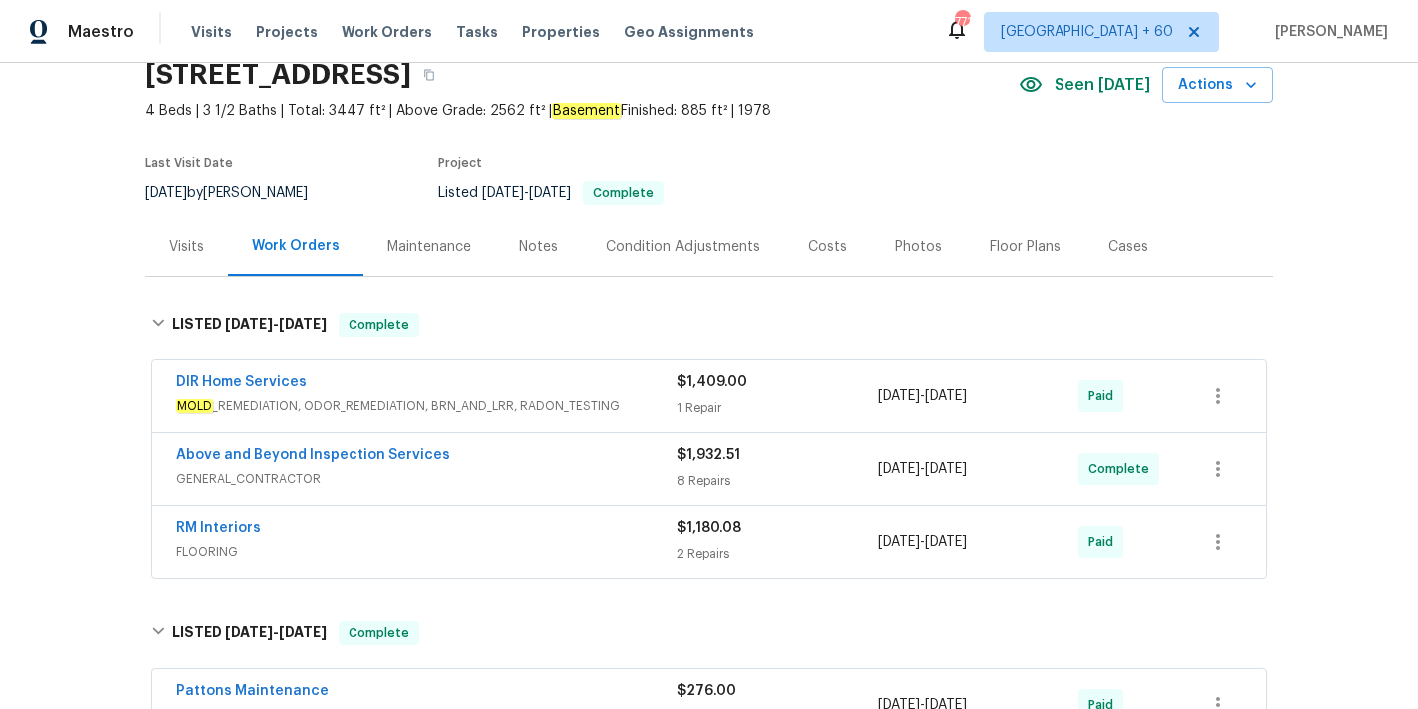
click at [599, 553] on span "FLOORING" at bounding box center [426, 552] width 501 height 20
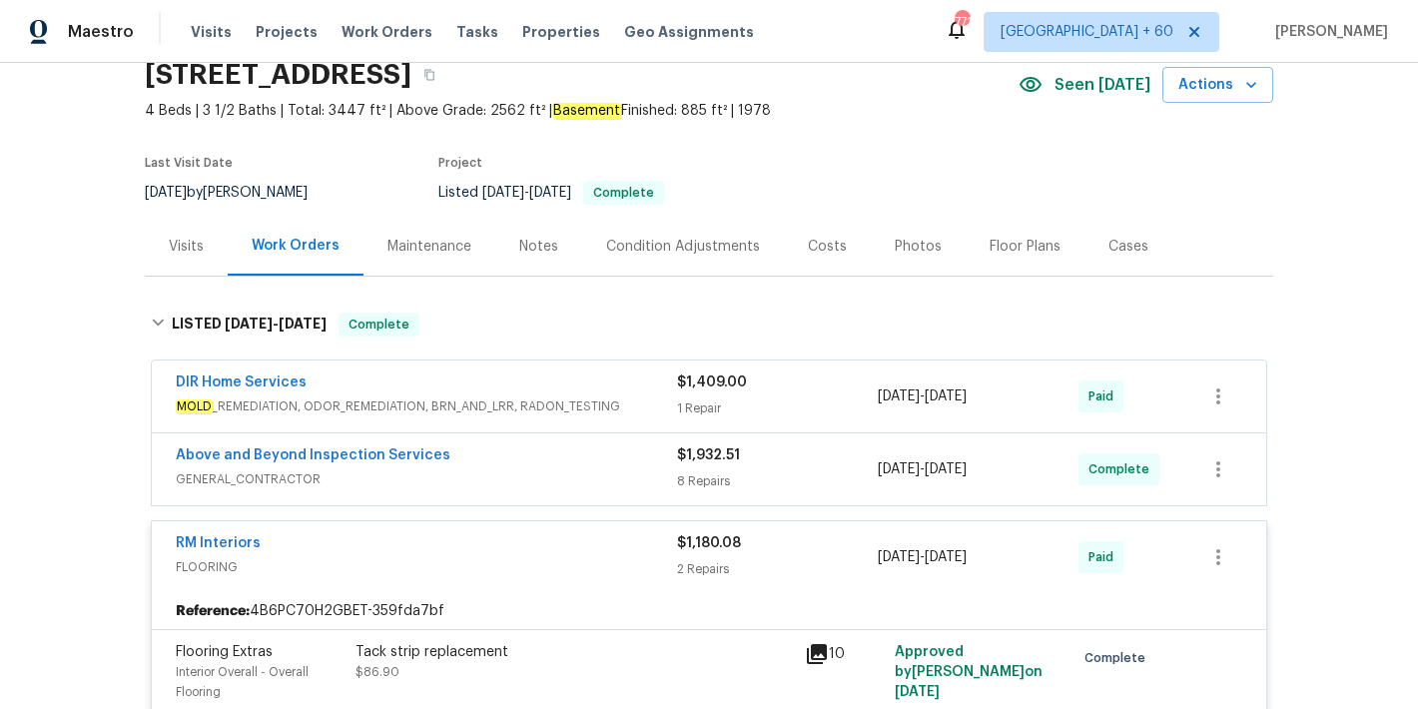
click at [625, 387] on div "DIR Home Services" at bounding box center [426, 385] width 501 height 24
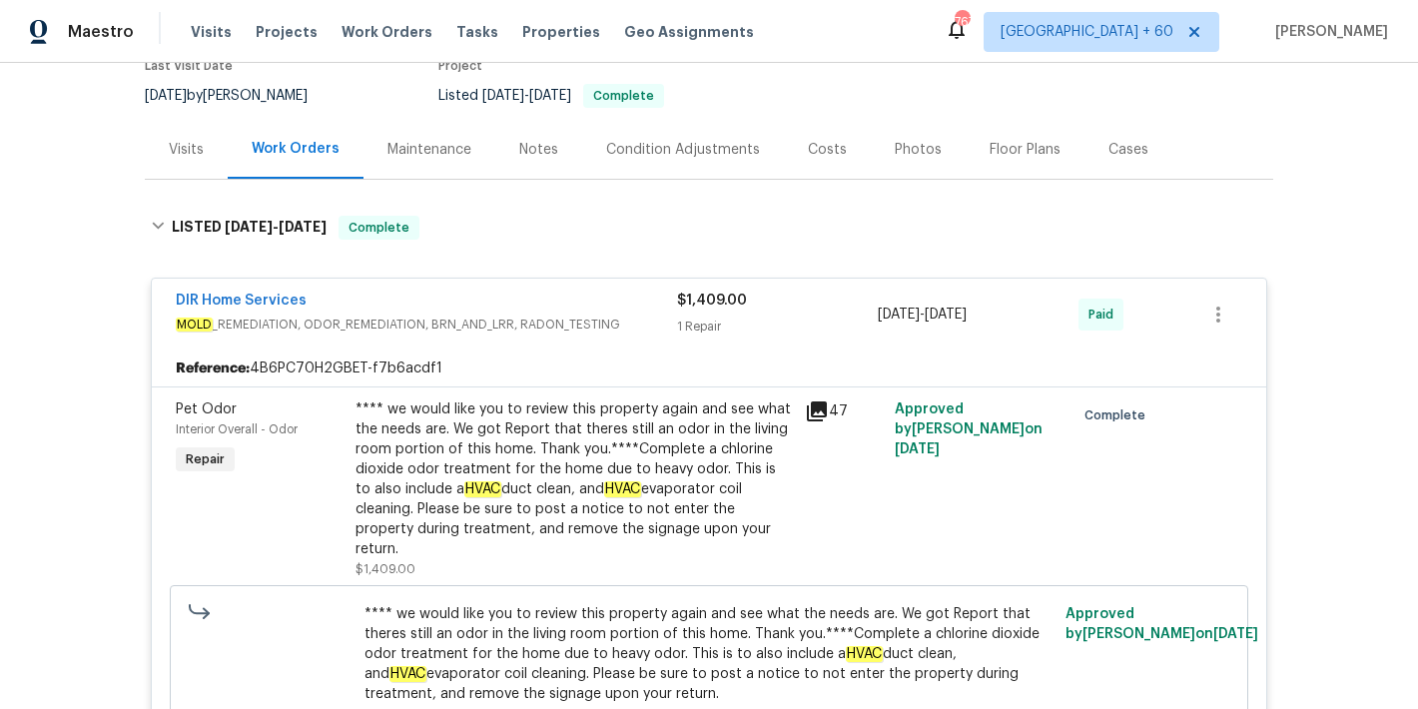
scroll to position [0, 0]
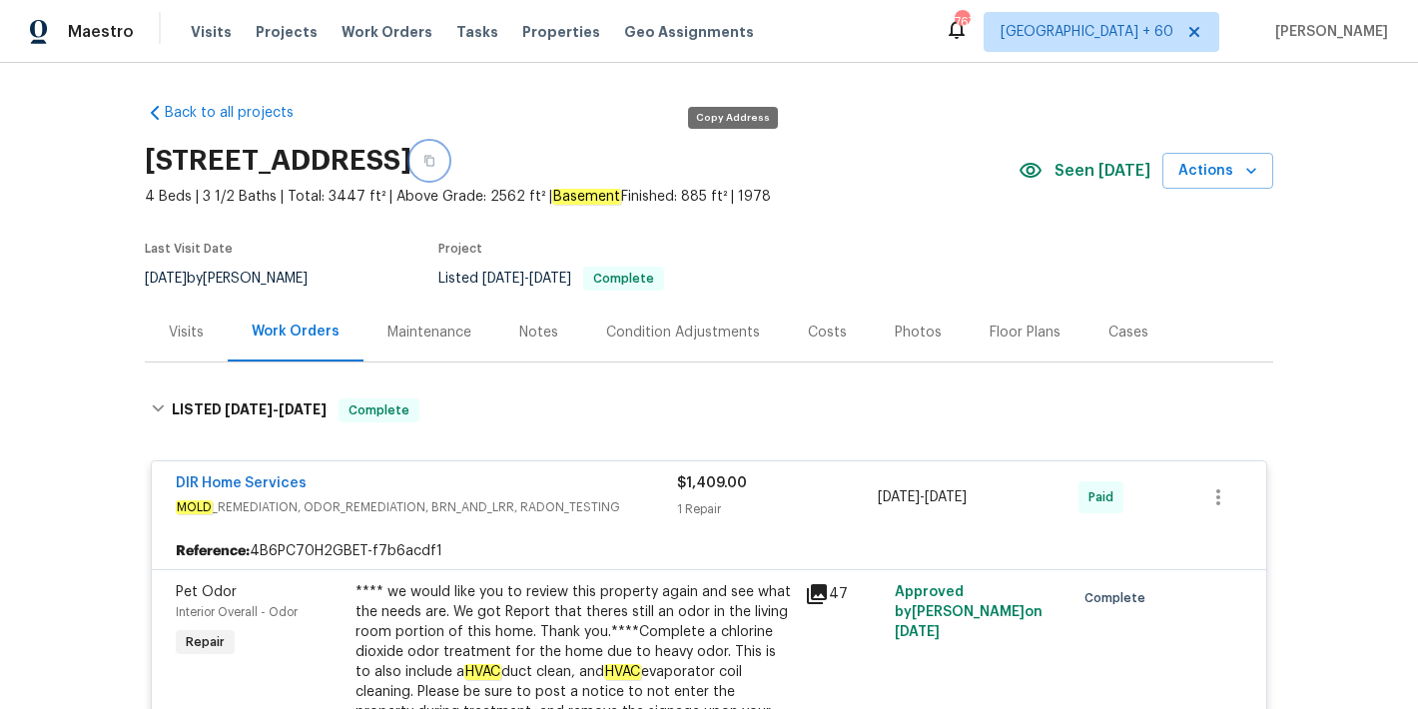
click at [436, 163] on icon "button" at bounding box center [430, 161] width 12 height 12
click at [211, 27] on span "Visits" at bounding box center [211, 32] width 41 height 20
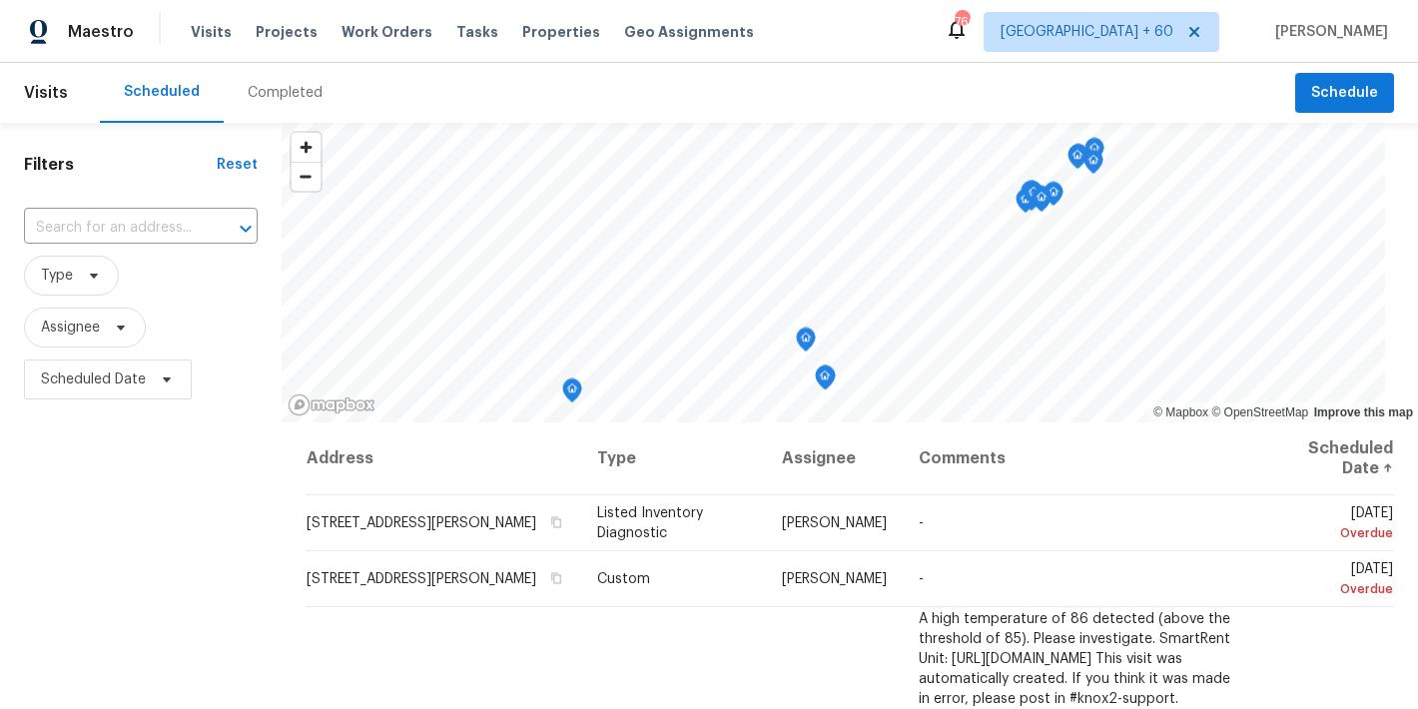
click at [270, 97] on div "Completed" at bounding box center [285, 93] width 75 height 20
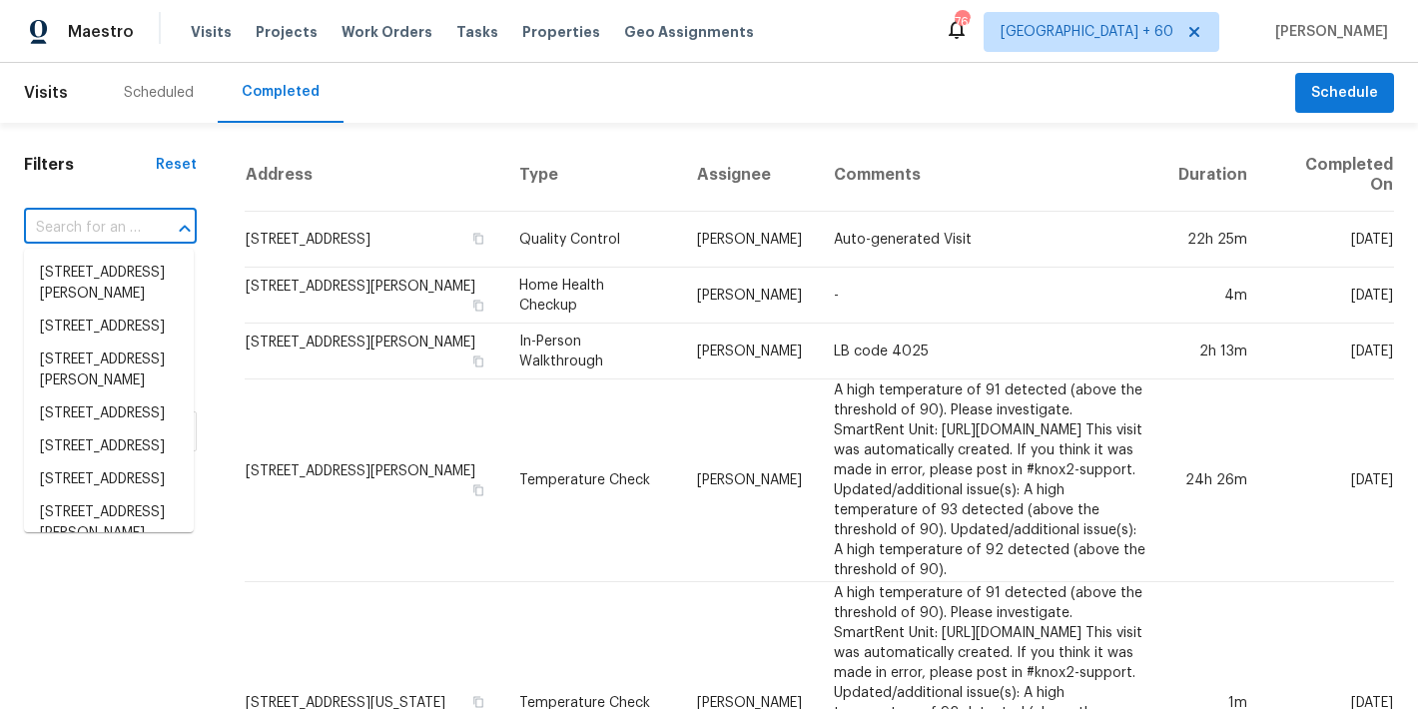
click at [86, 236] on input "text" at bounding box center [82, 228] width 117 height 31
paste input "[STREET_ADDRESS][PERSON_NAME]"
type input "[STREET_ADDRESS][PERSON_NAME]"
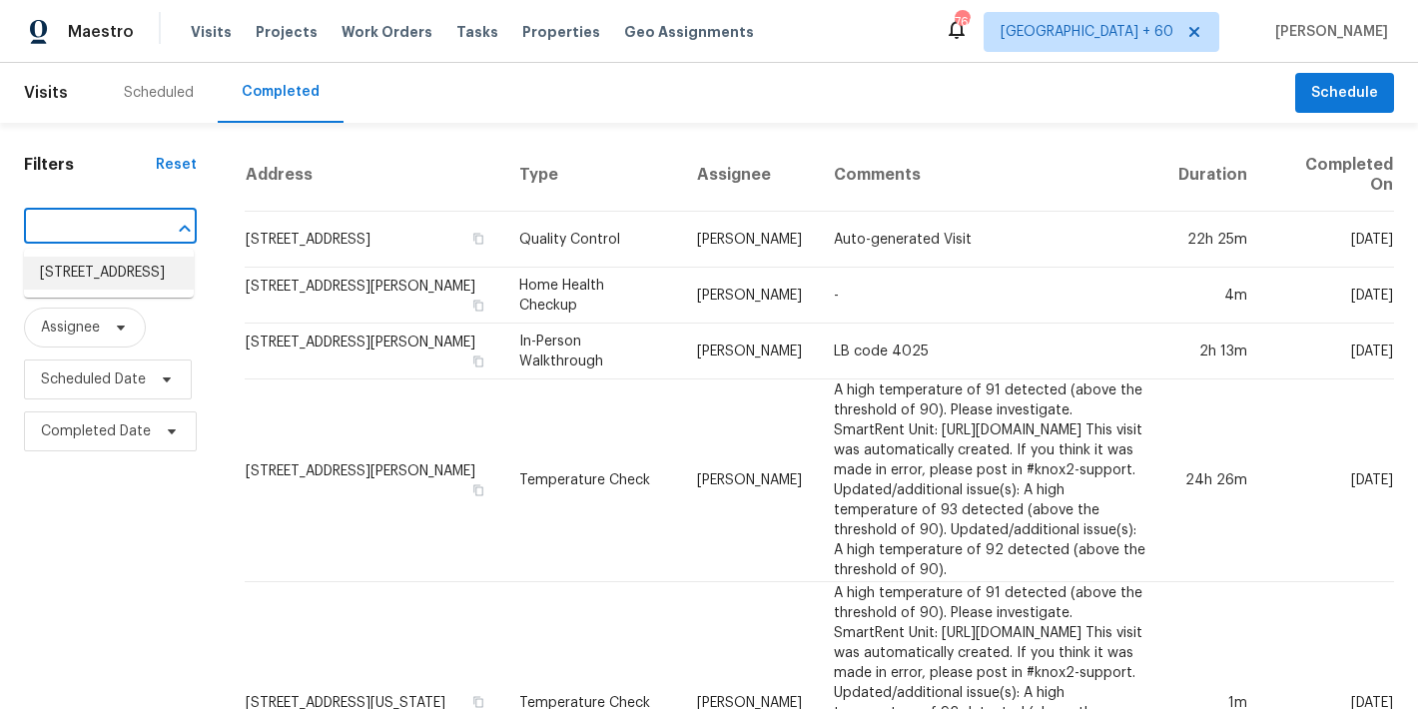
click at [85, 290] on li "[STREET_ADDRESS]" at bounding box center [109, 273] width 170 height 33
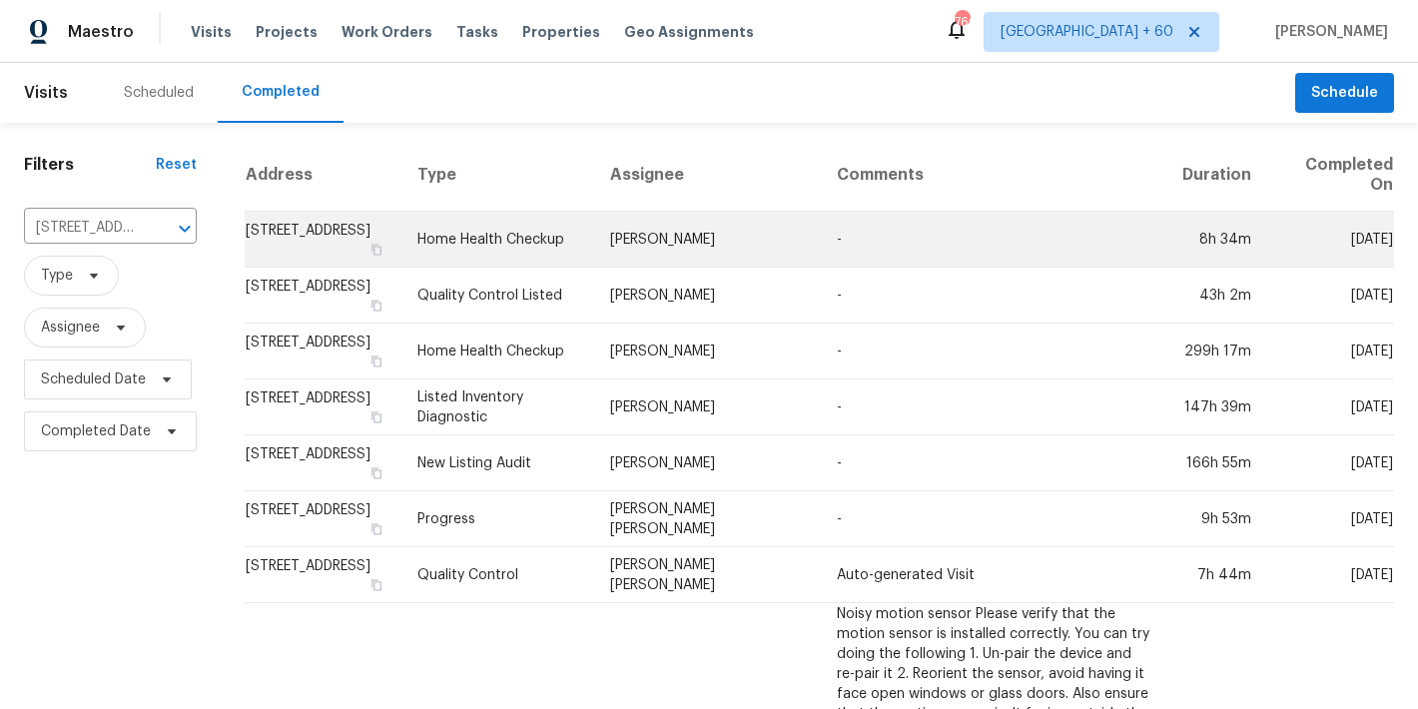
click at [290, 237] on td "[STREET_ADDRESS]" at bounding box center [323, 240] width 157 height 56
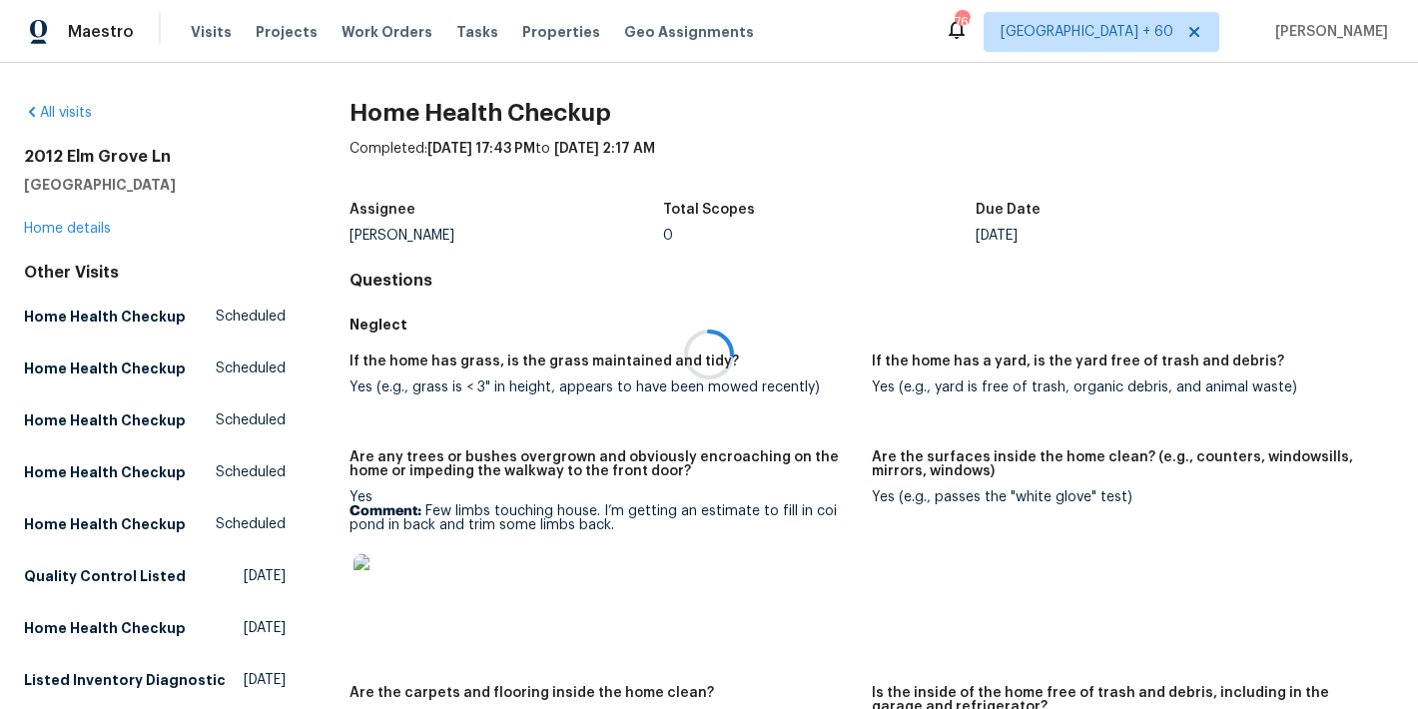
click at [41, 226] on div at bounding box center [709, 354] width 1418 height 709
click at [47, 232] on link "Home details" at bounding box center [67, 229] width 87 height 14
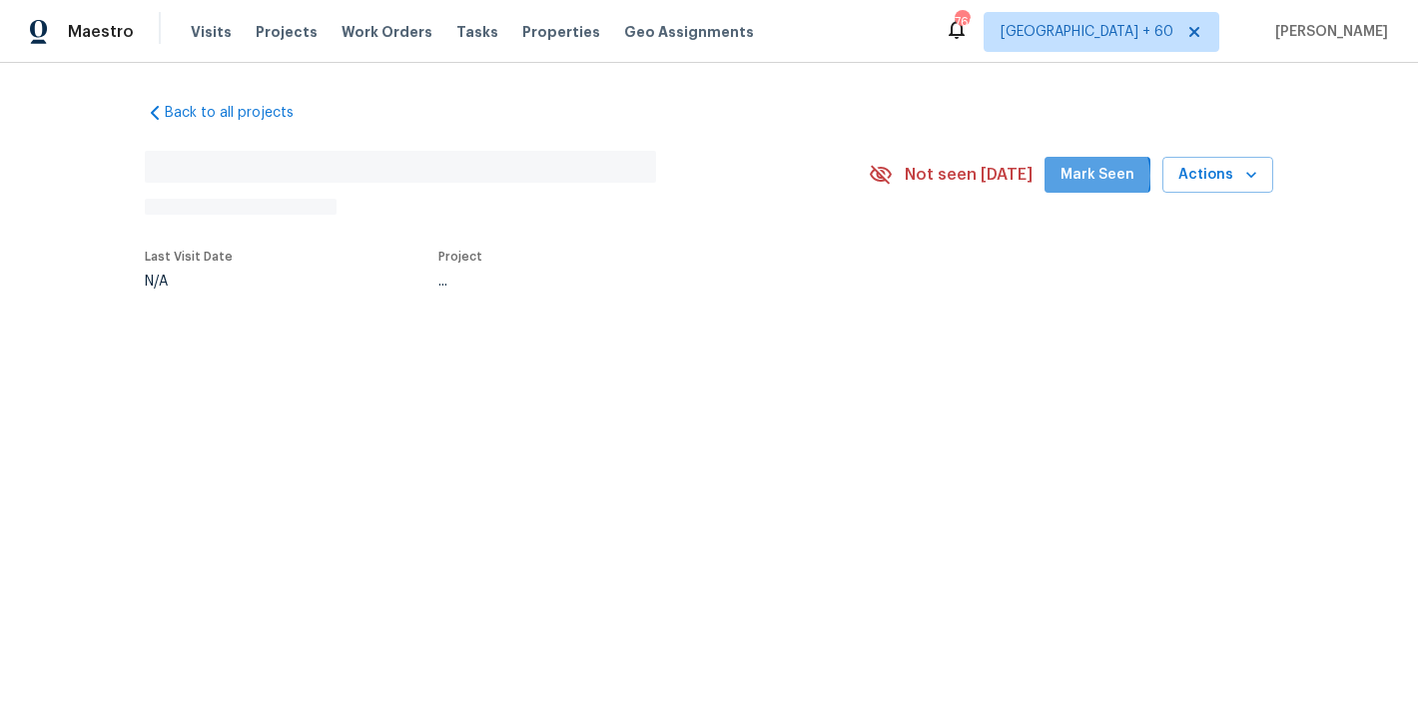
click at [1089, 176] on span "Mark Seen" at bounding box center [1098, 175] width 74 height 25
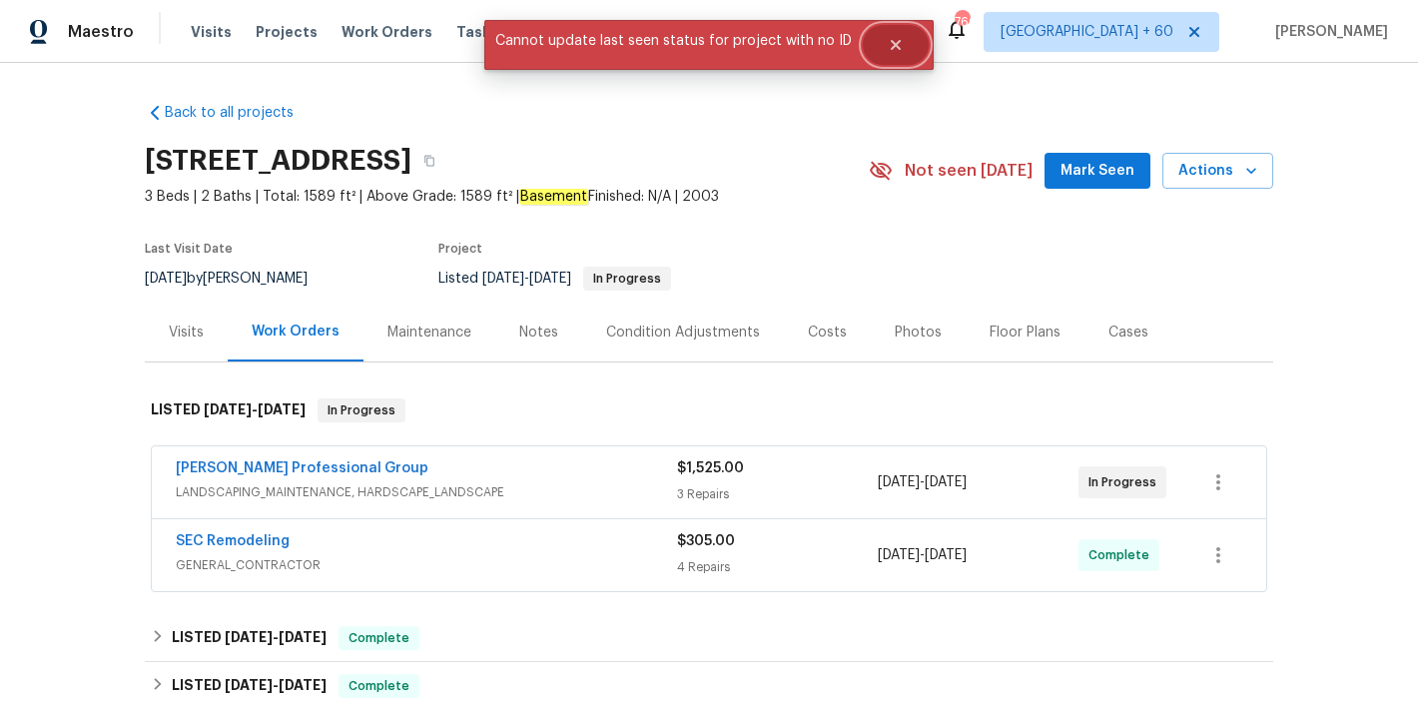
click at [888, 51] on icon "Close" at bounding box center [896, 45] width 16 height 16
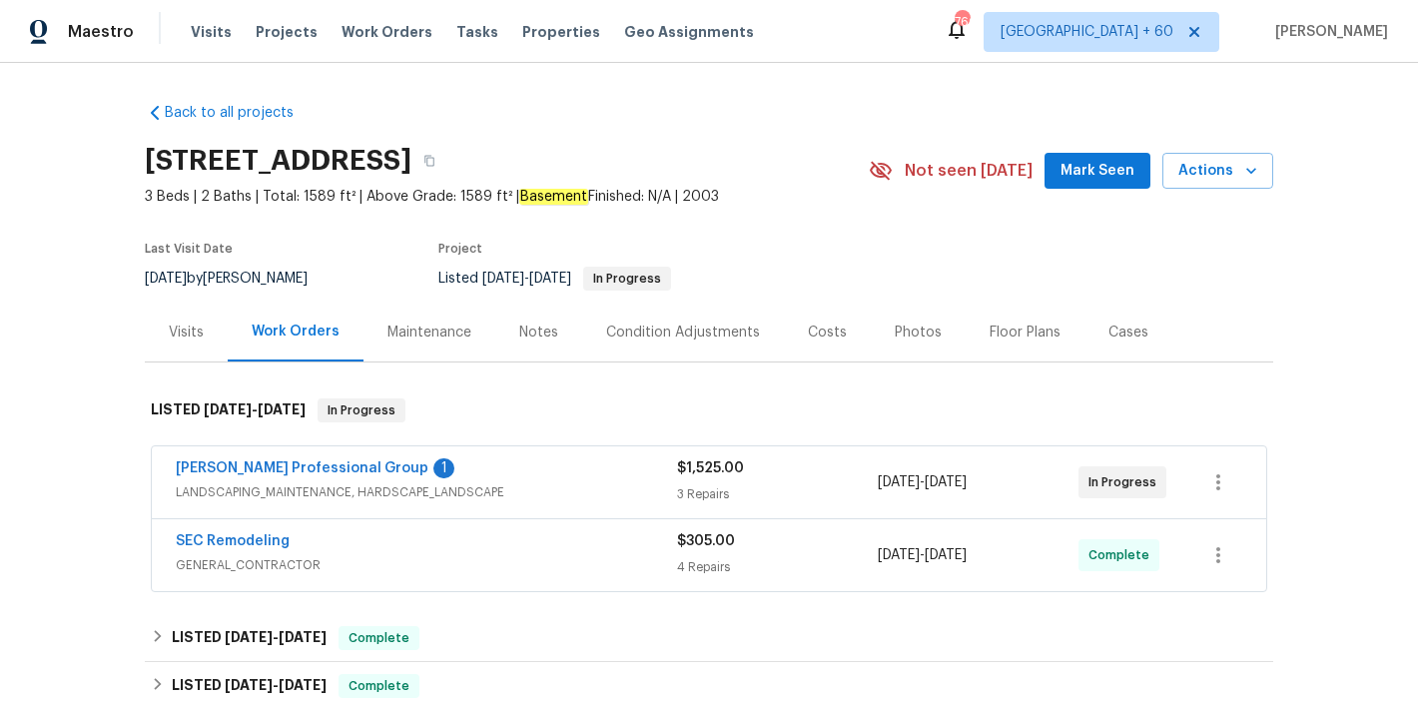
click at [1090, 171] on span "Mark Seen" at bounding box center [1098, 171] width 74 height 25
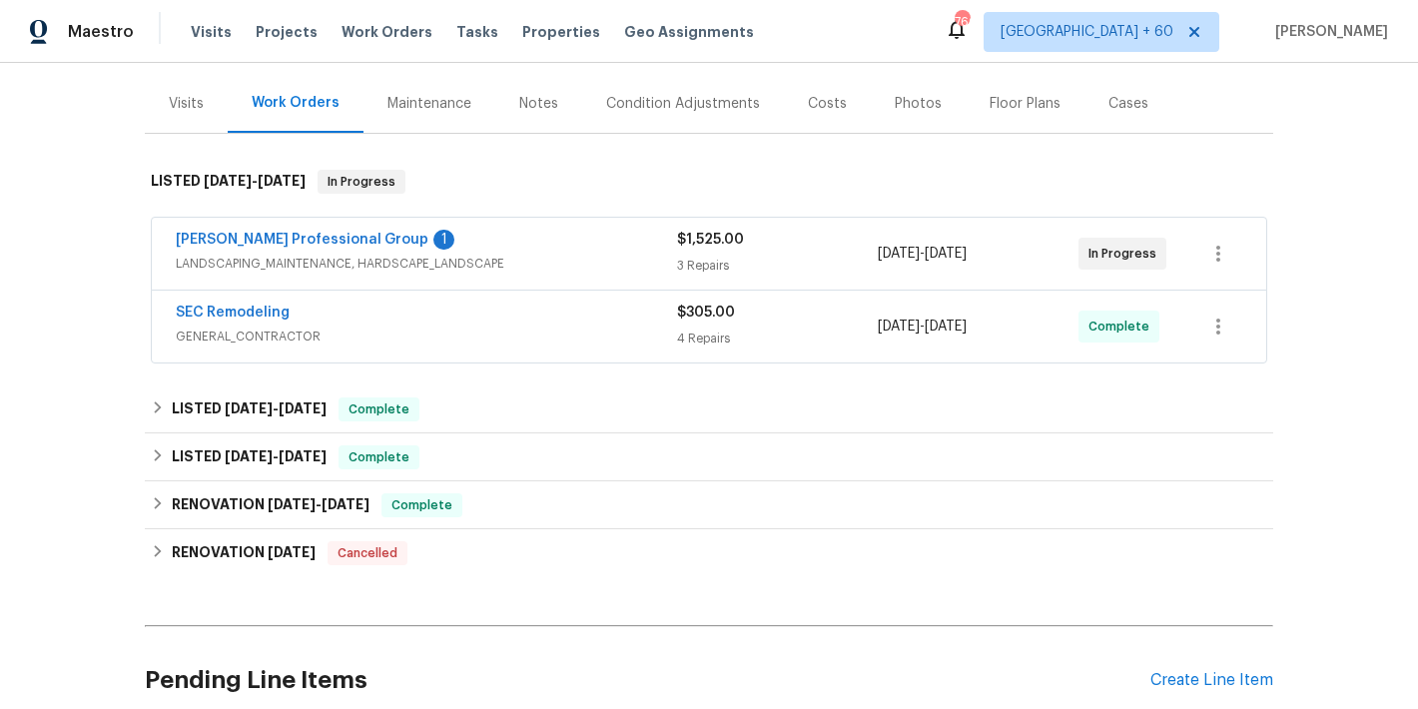
scroll to position [238, 0]
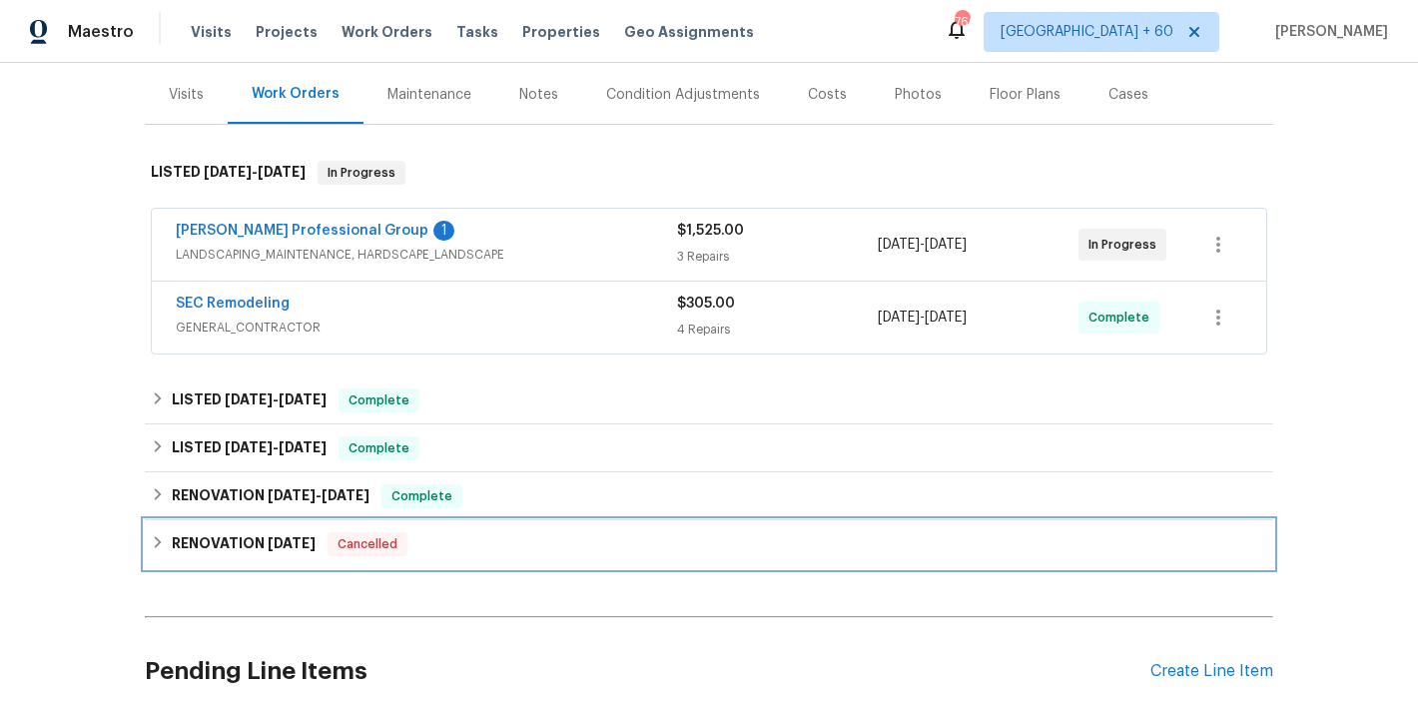
click at [277, 536] on span "[DATE]" at bounding box center [292, 543] width 48 height 14
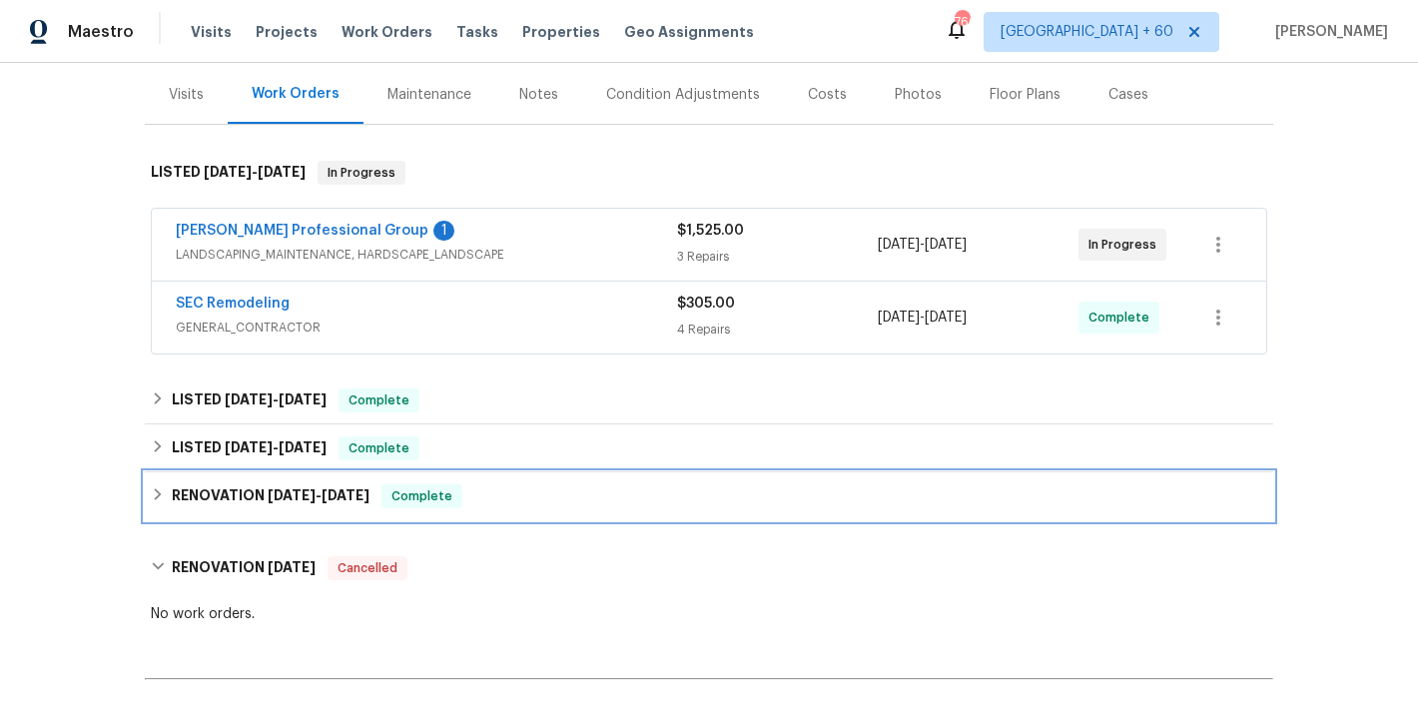
click at [252, 511] on div "RENOVATION [DATE] - [DATE] Complete" at bounding box center [709, 496] width 1129 height 48
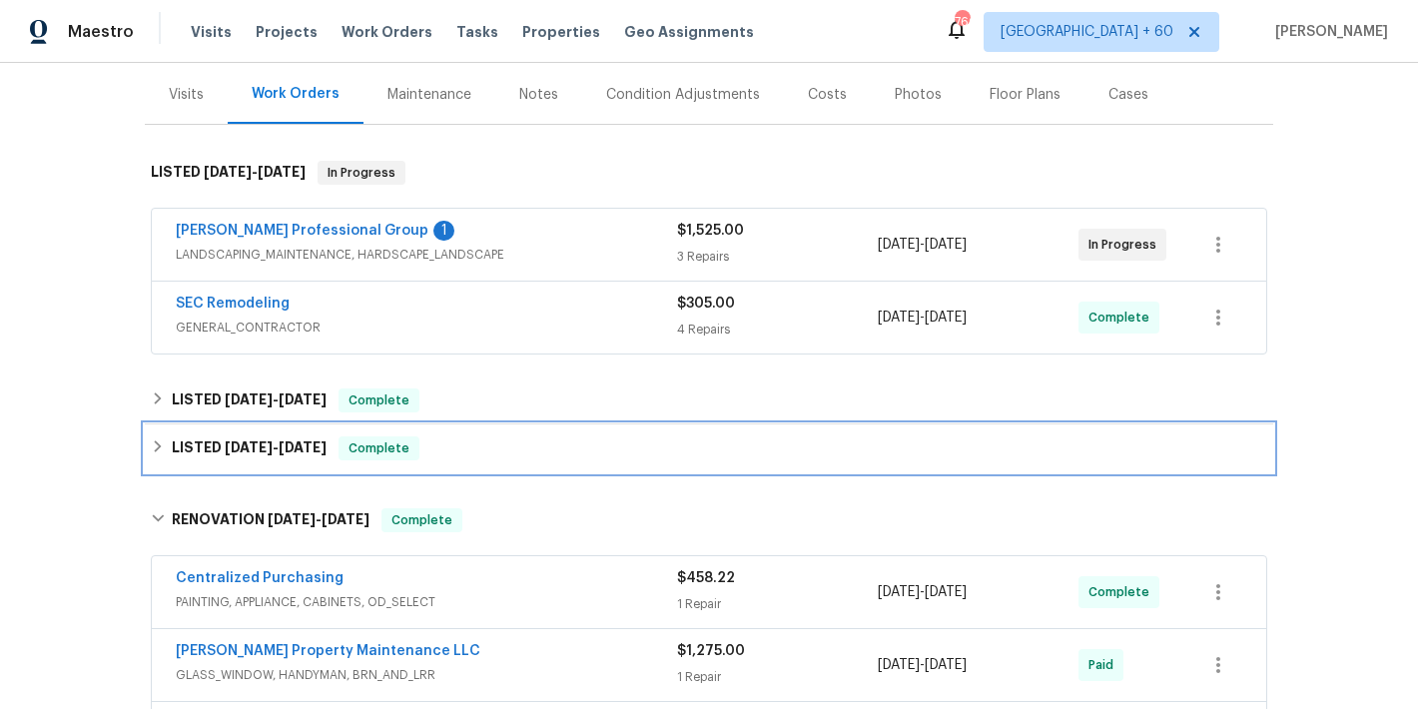
click at [222, 463] on div "LISTED [DATE] - [DATE] Complete" at bounding box center [709, 449] width 1129 height 48
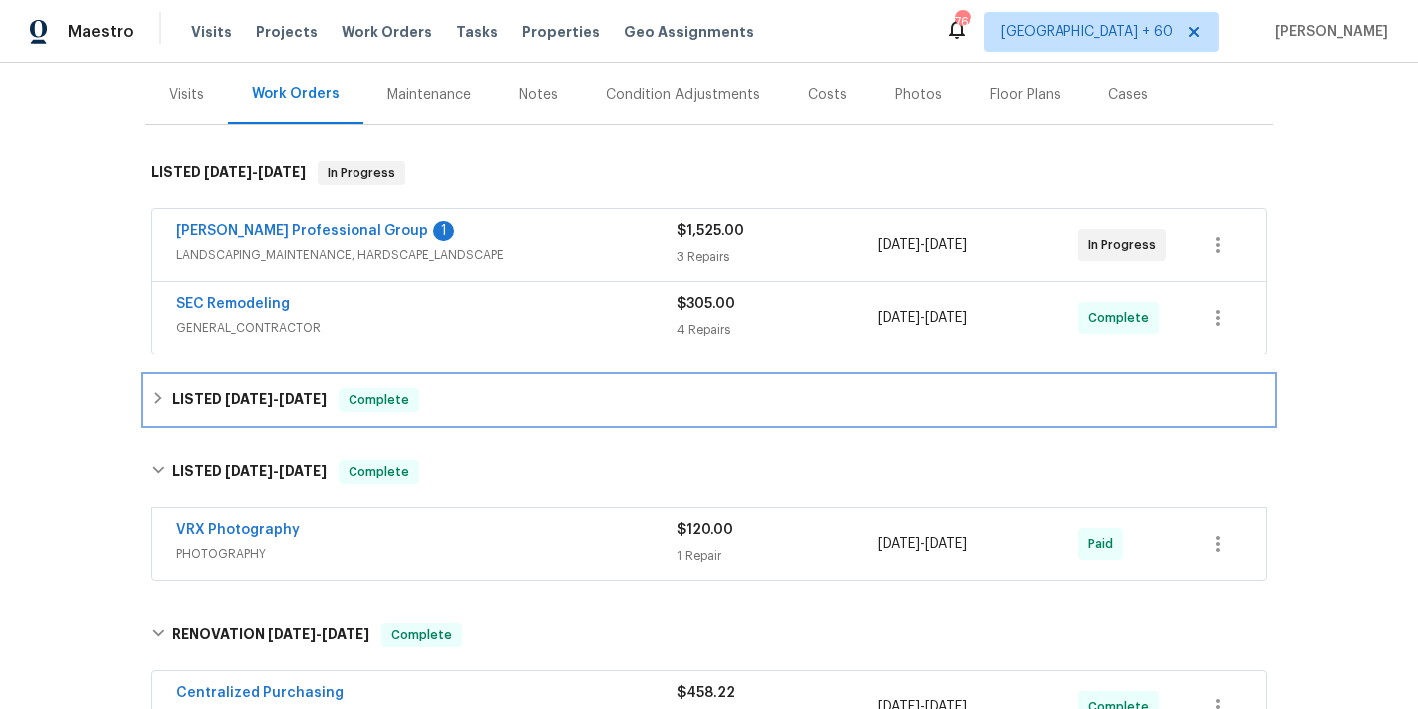
click at [213, 401] on h6 "LISTED 7/14/25 - 7/17/25" at bounding box center [249, 401] width 155 height 24
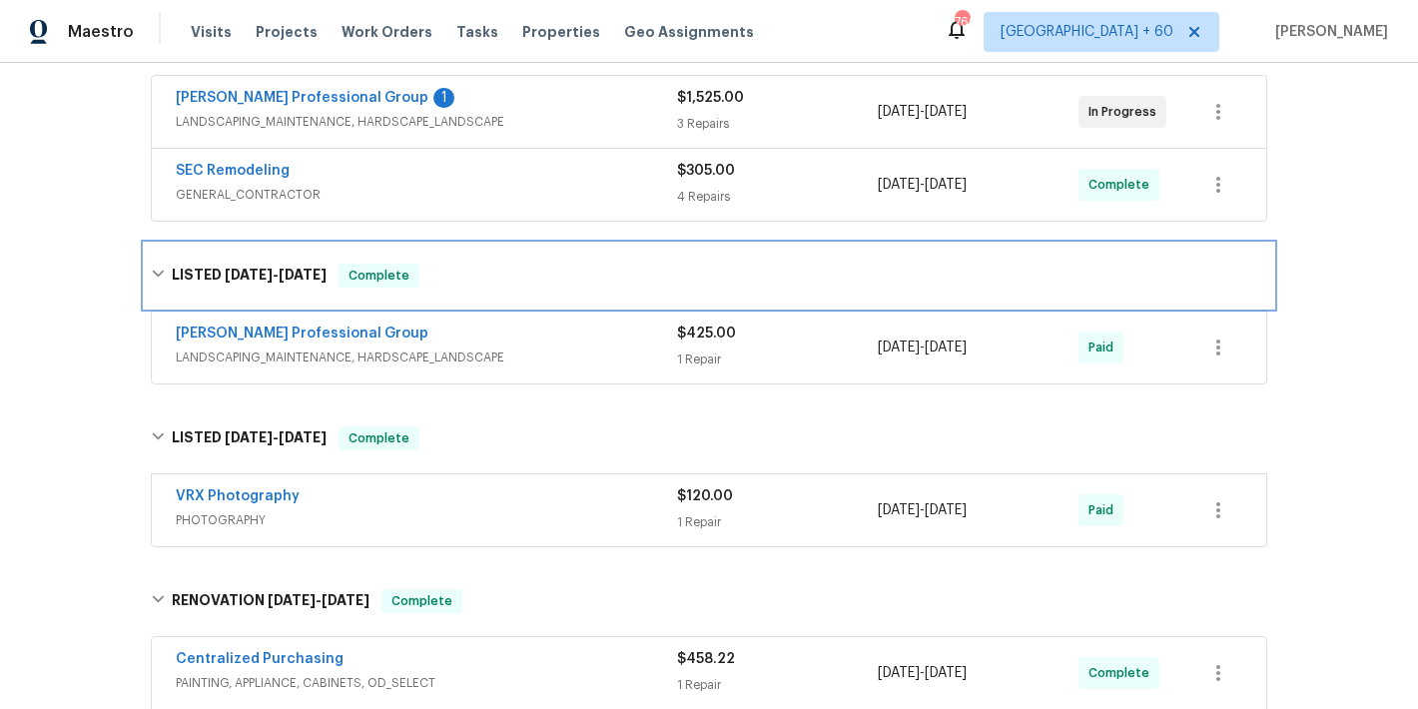
scroll to position [348, 0]
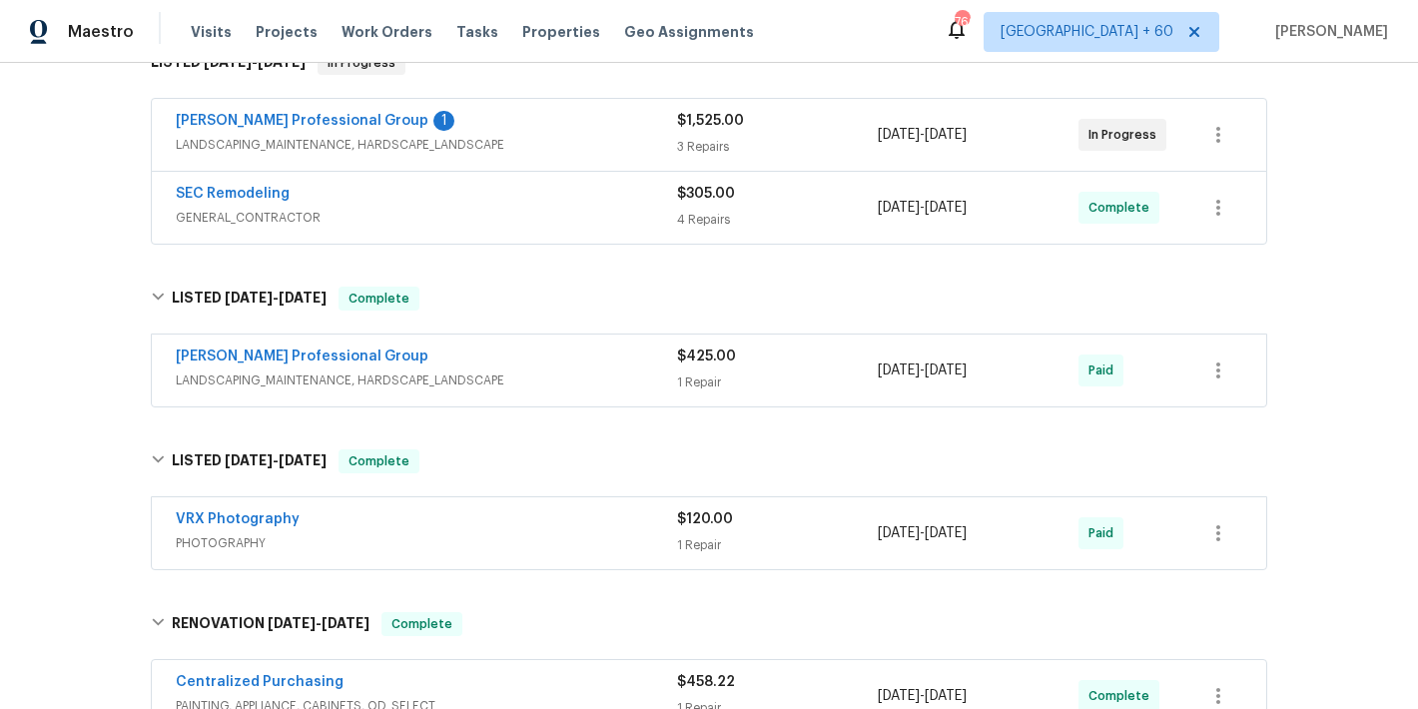
click at [612, 364] on div "Ramsey's Professional Group" at bounding box center [426, 359] width 501 height 24
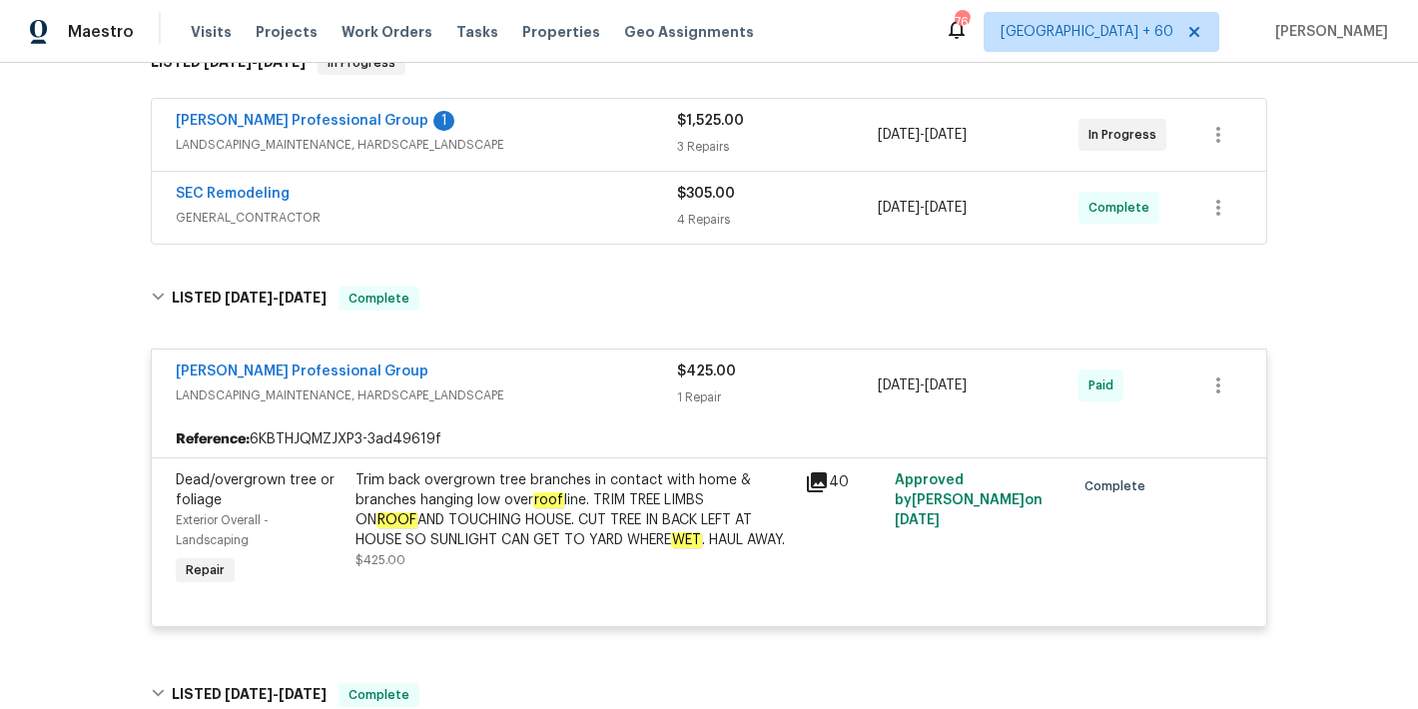
click at [1337, 288] on div "Back to all projects 2012 Elm Grove Ln, Hampton, GA 30228 3 Beds | 2 Baths | To…" at bounding box center [709, 386] width 1418 height 646
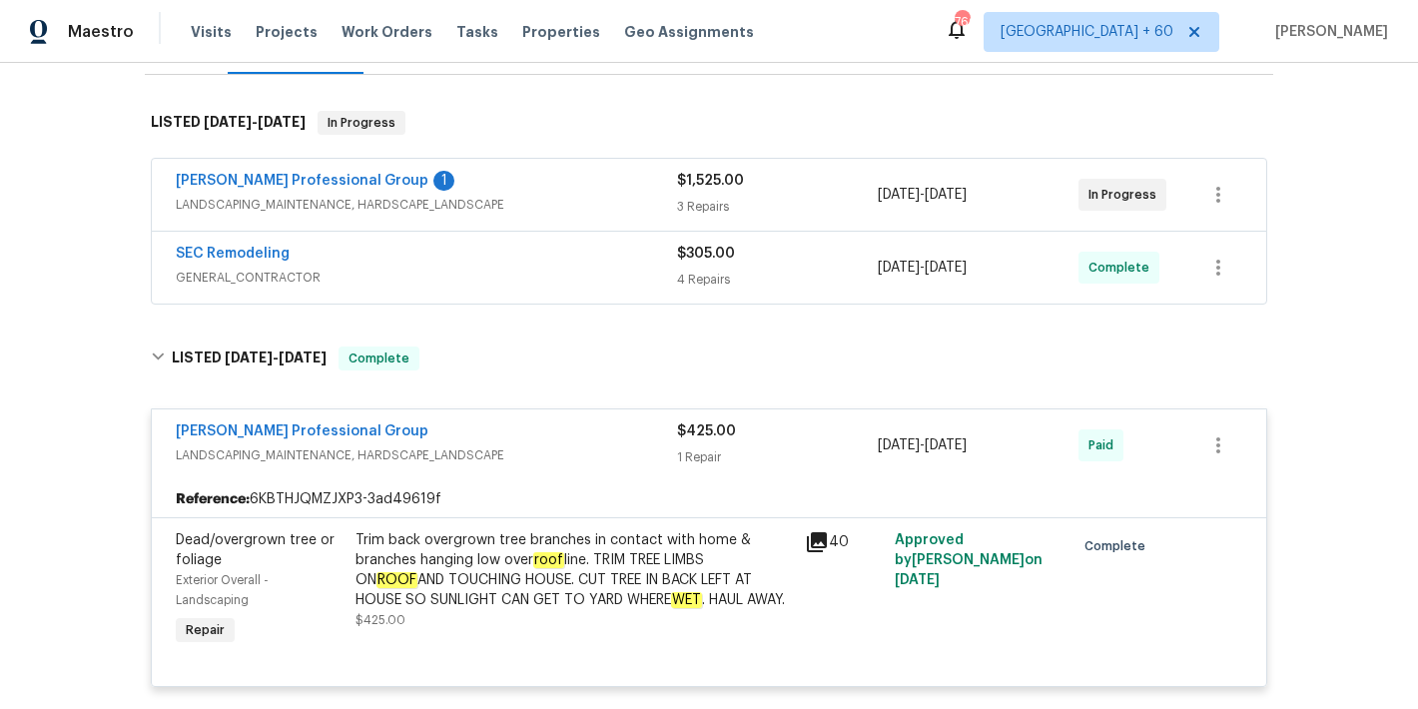
click at [550, 282] on span "GENERAL_CONTRACTOR" at bounding box center [426, 278] width 501 height 20
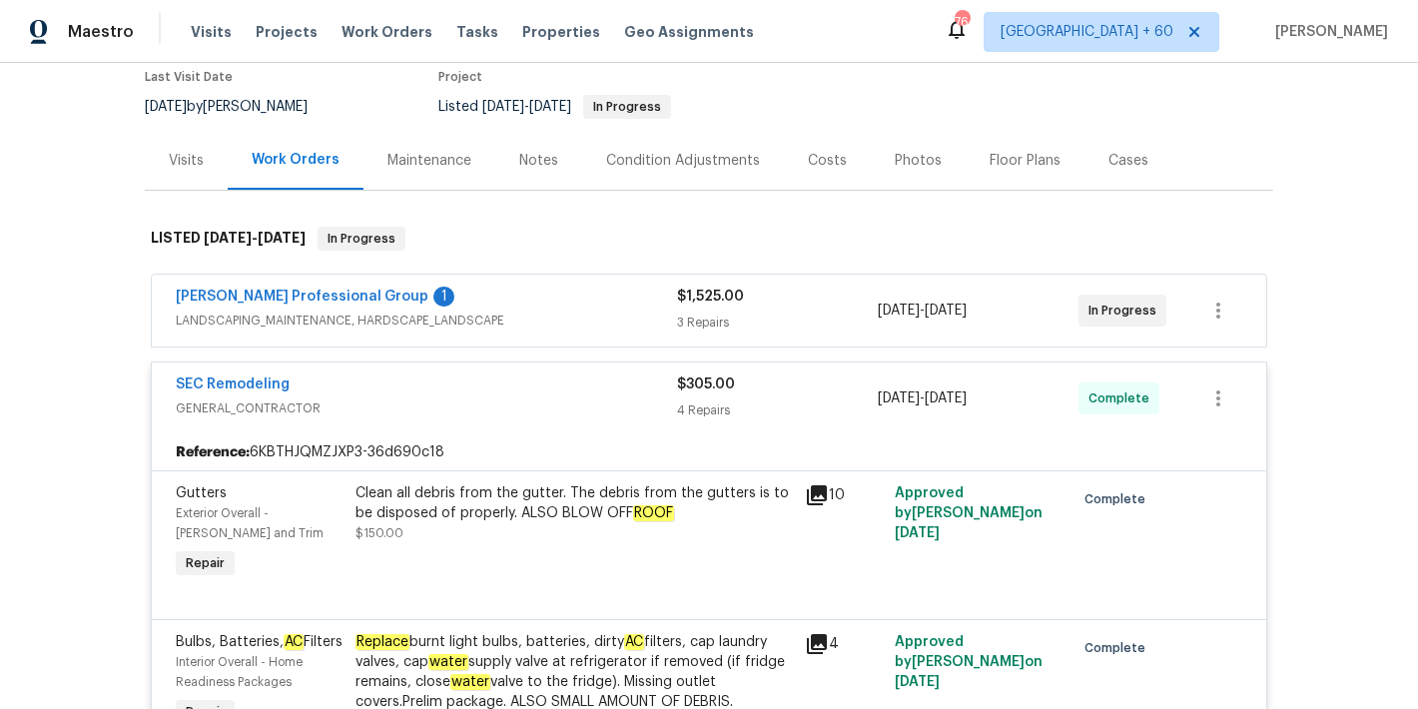
scroll to position [168, 0]
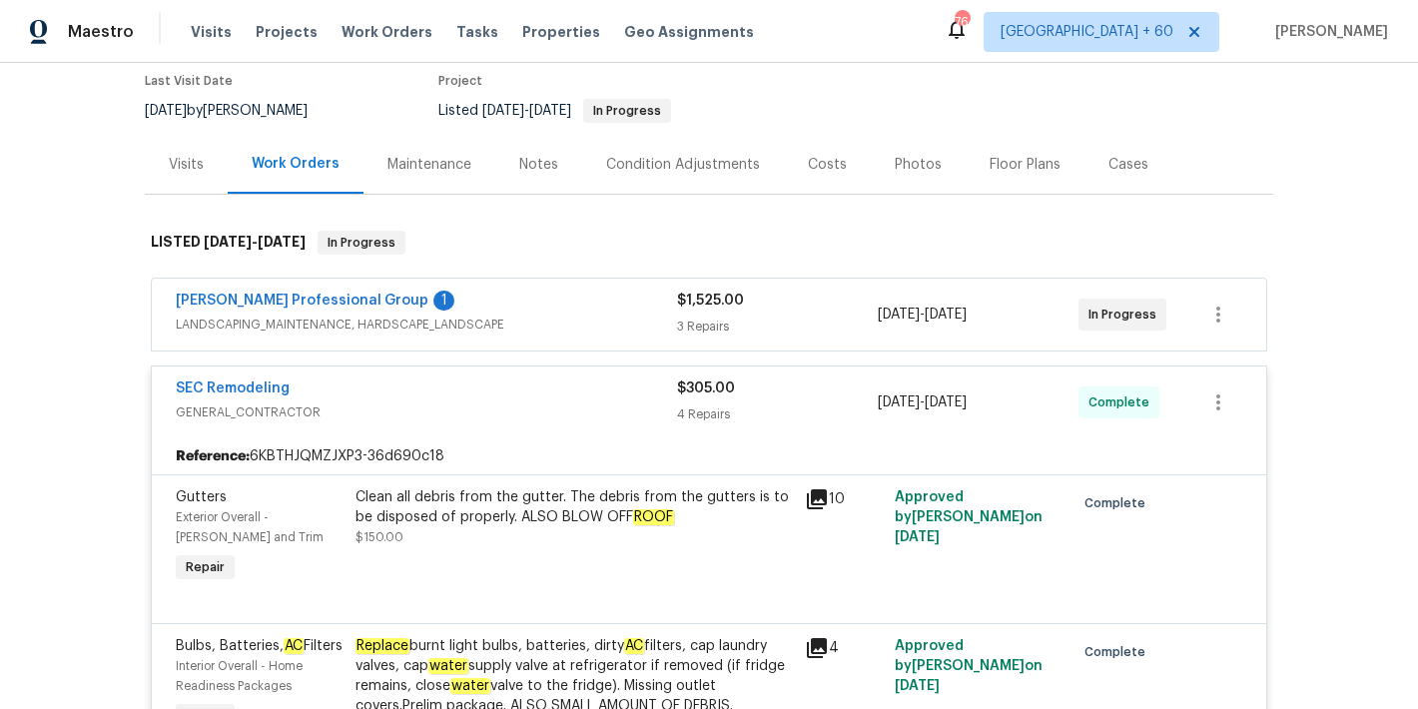
click at [603, 299] on div "Ramsey's Professional Group 1" at bounding box center [426, 303] width 501 height 24
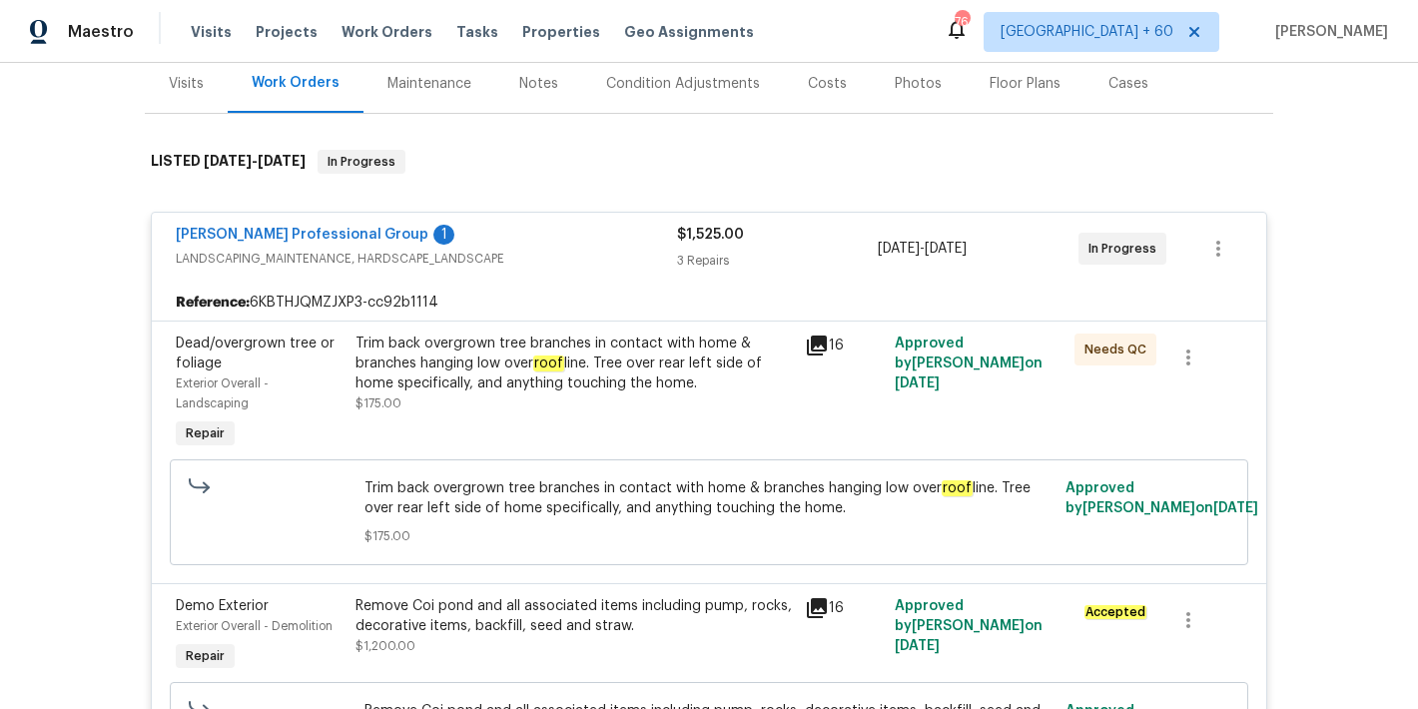
scroll to position [0, 0]
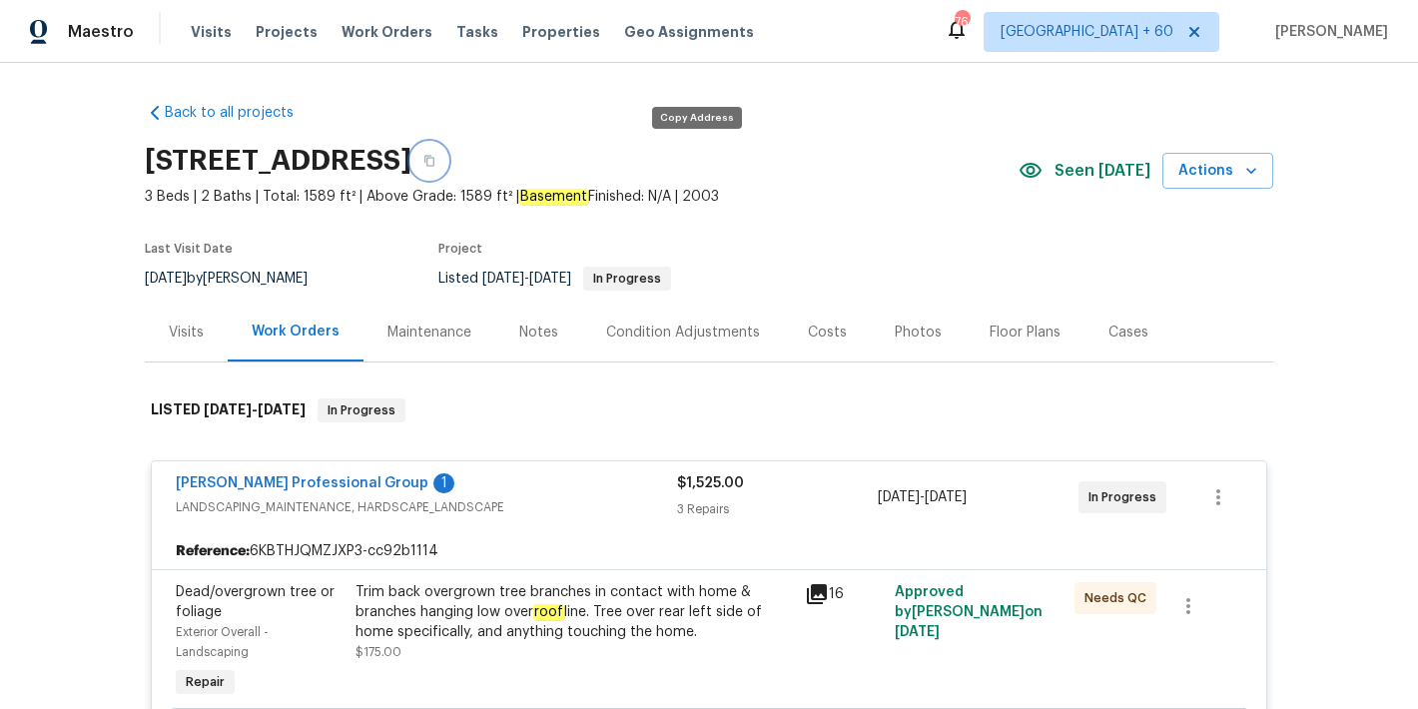
click at [448, 171] on button "button" at bounding box center [430, 161] width 36 height 36
click at [209, 27] on span "Visits" at bounding box center [211, 32] width 41 height 20
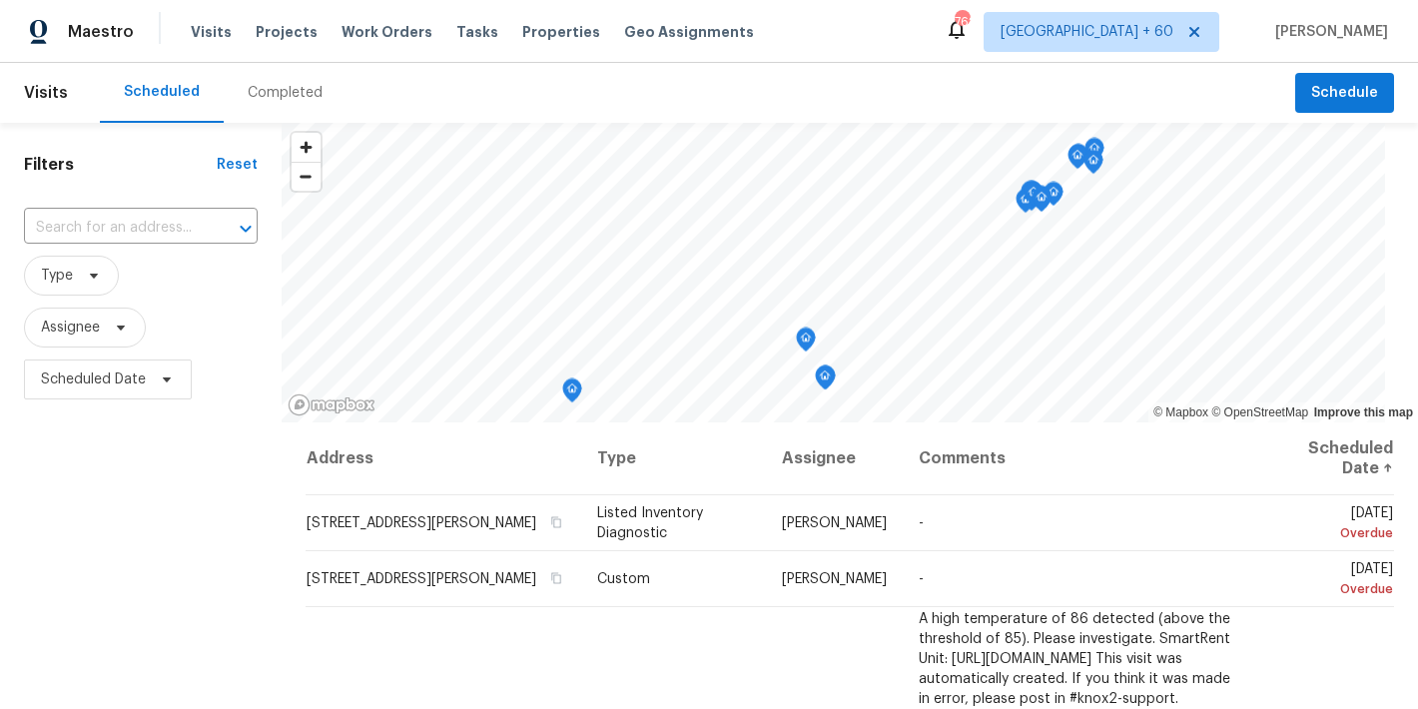
click at [288, 95] on div "Completed" at bounding box center [285, 93] width 75 height 20
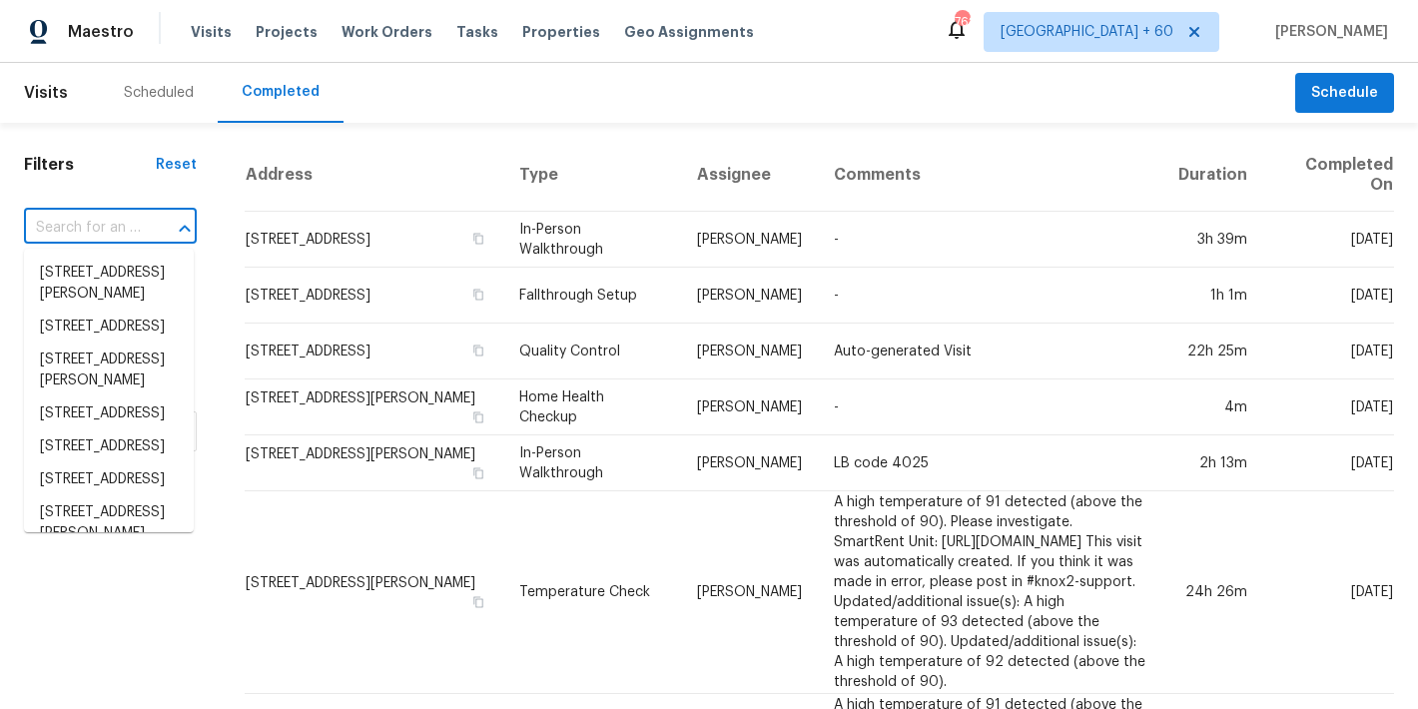
click at [90, 219] on input "text" at bounding box center [82, 228] width 117 height 31
paste input "532 Hemlock Dr Winder, GA 30680"
type input "532 Hemlock Dr Winder, GA 30680"
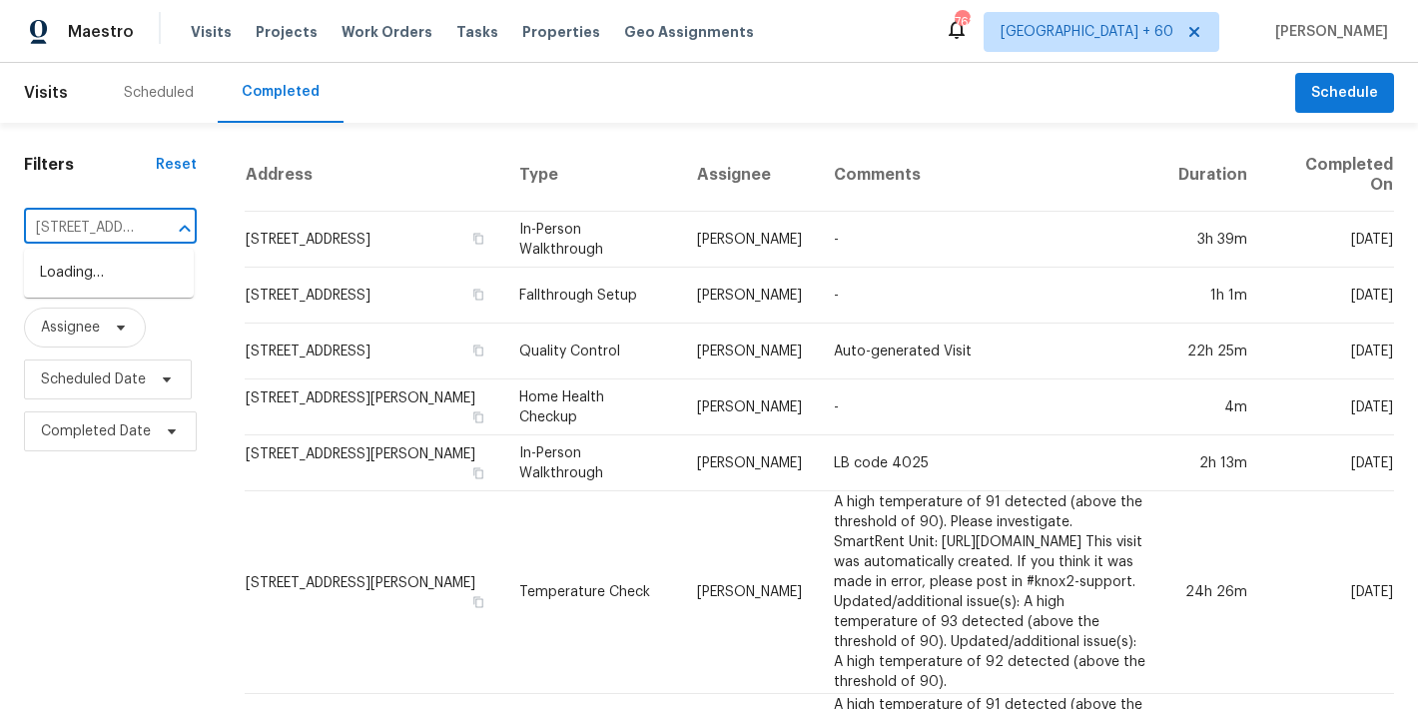
scroll to position [0, 127]
click at [96, 272] on li "532 Hemlock Dr, Winder, GA 30680" at bounding box center [109, 284] width 170 height 54
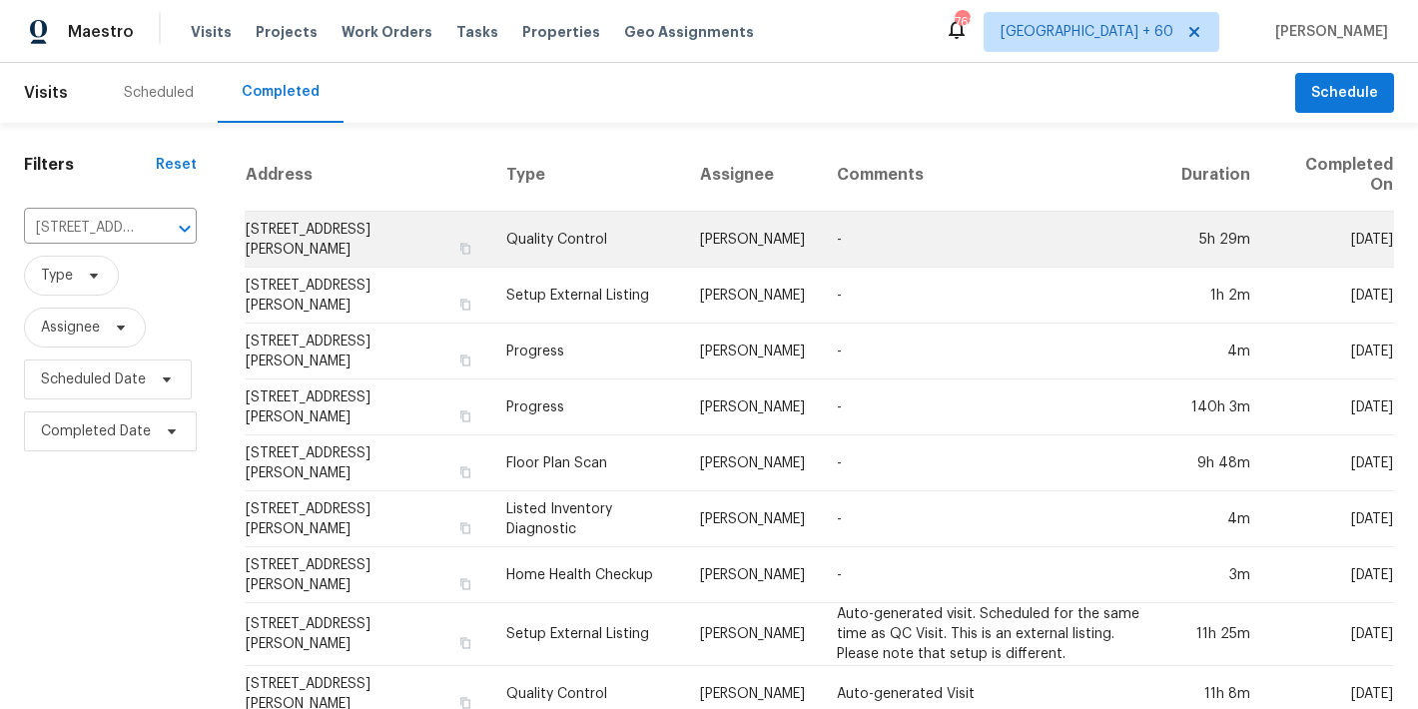
click at [288, 247] on td "532 Hemlock Dr, Winder, GA 30680" at bounding box center [367, 240] width 245 height 56
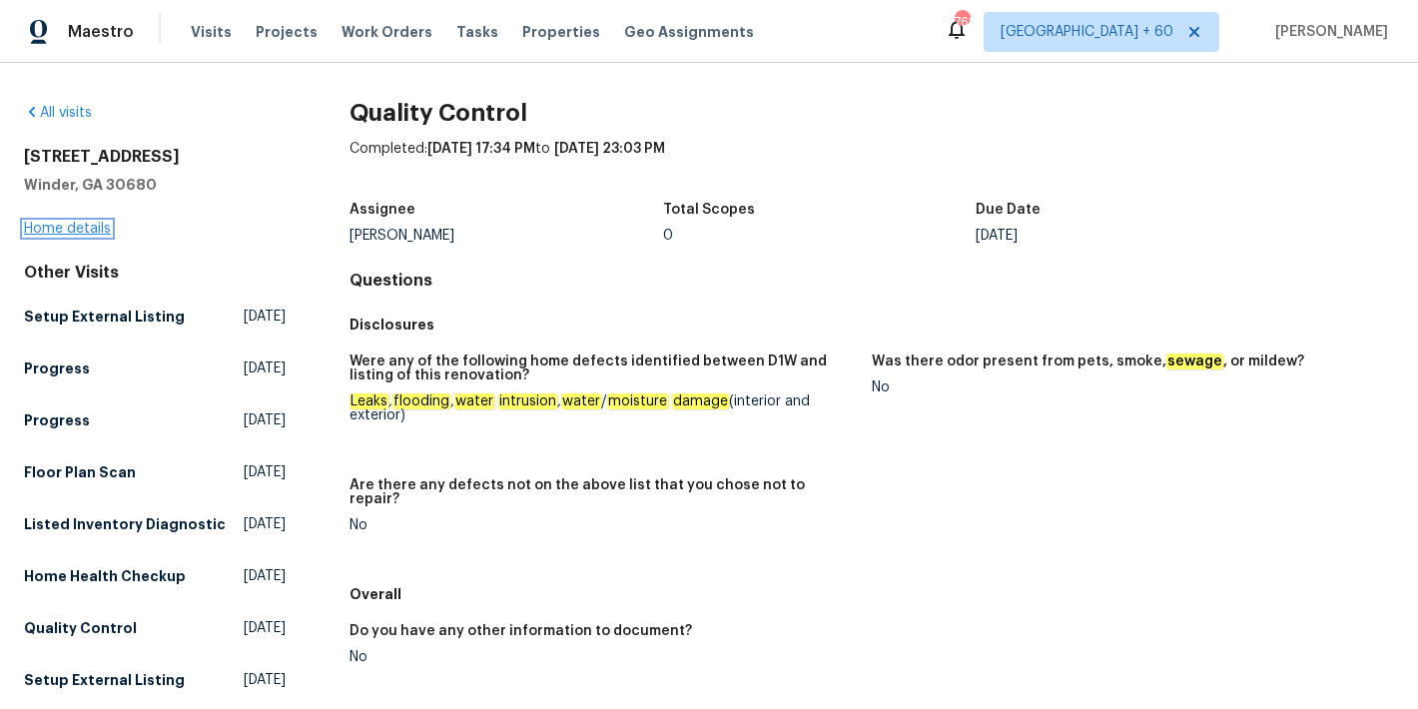
click at [92, 233] on link "Home details" at bounding box center [67, 229] width 87 height 14
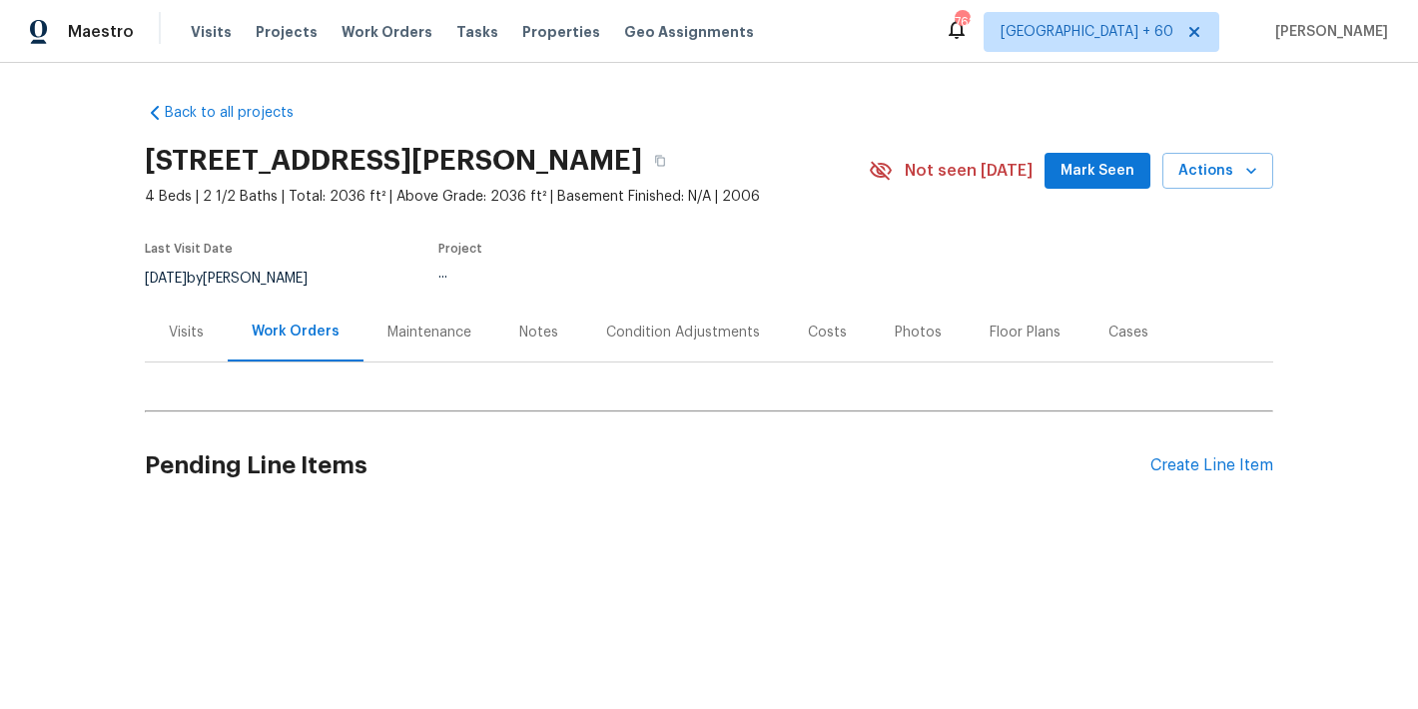
click at [1090, 180] on span "Mark Seen" at bounding box center [1098, 171] width 74 height 25
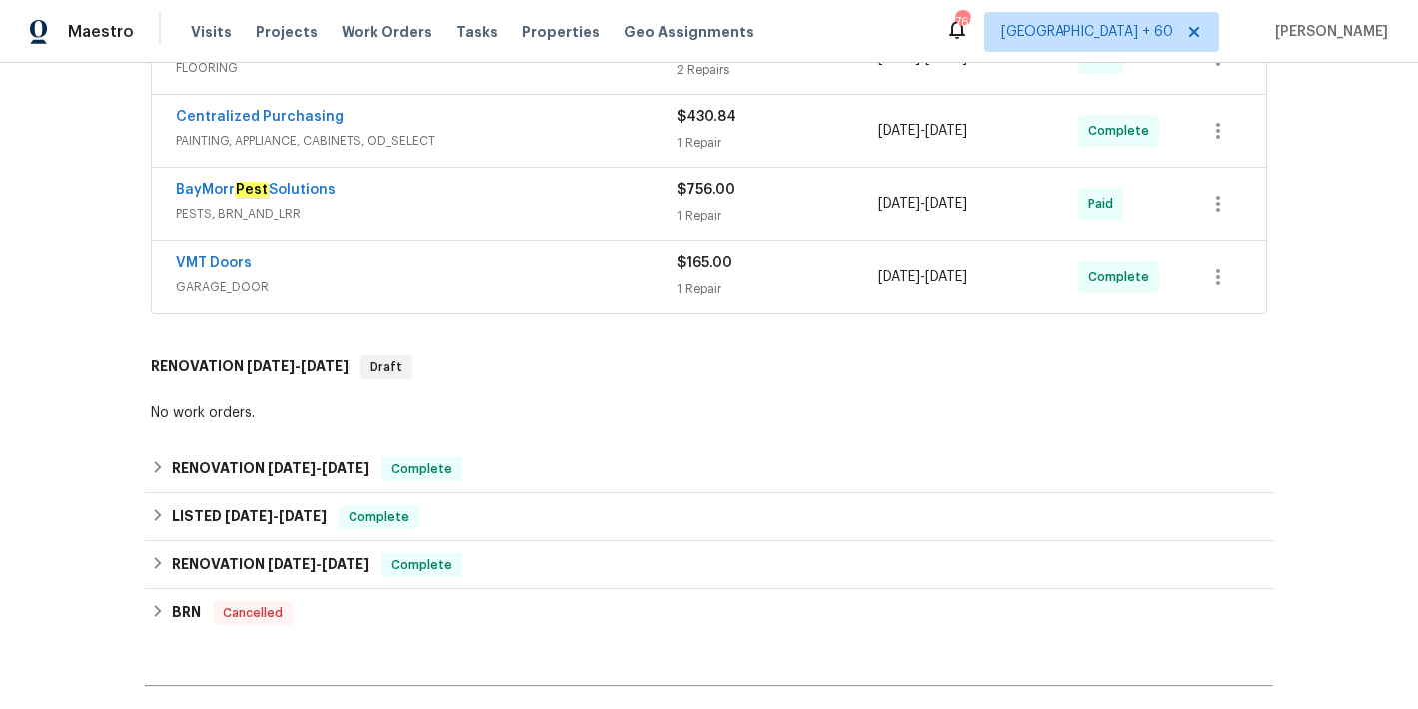
scroll to position [1090, 0]
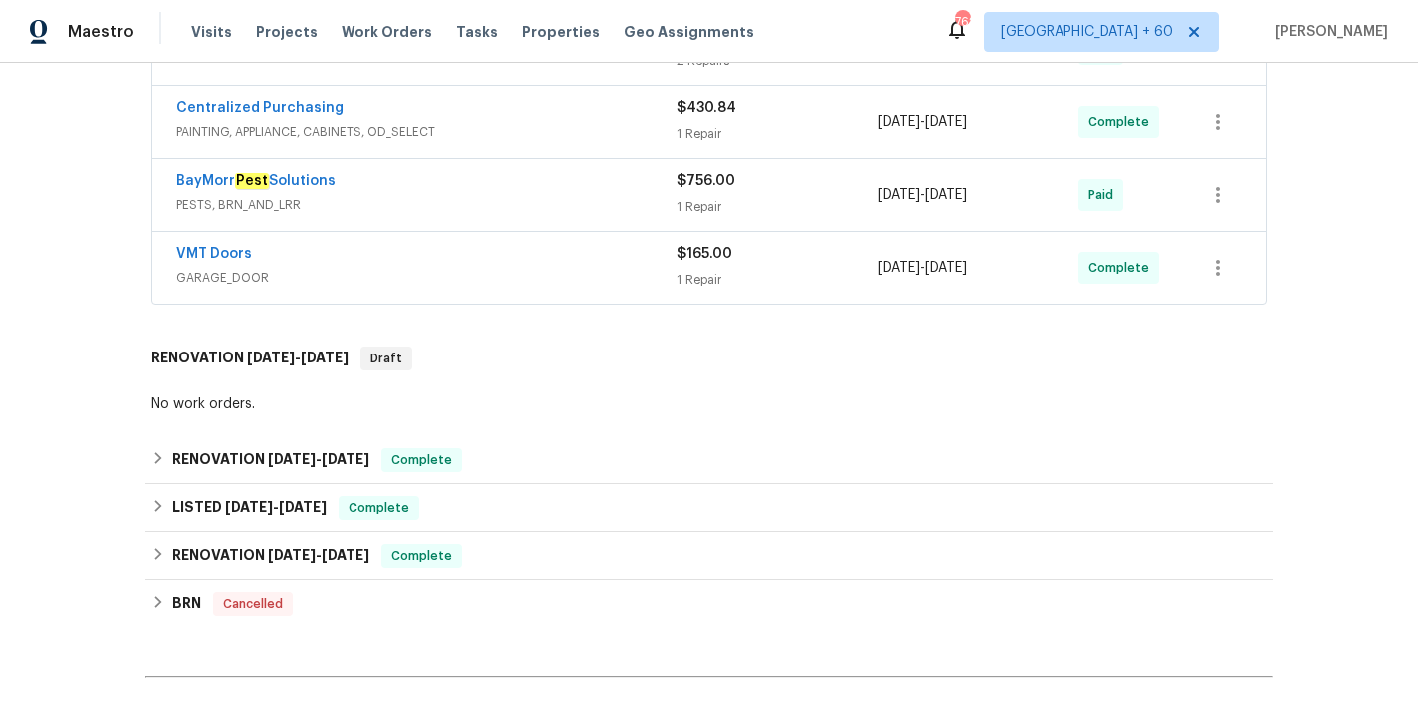
click at [537, 273] on span "GARAGE_DOOR" at bounding box center [426, 278] width 501 height 20
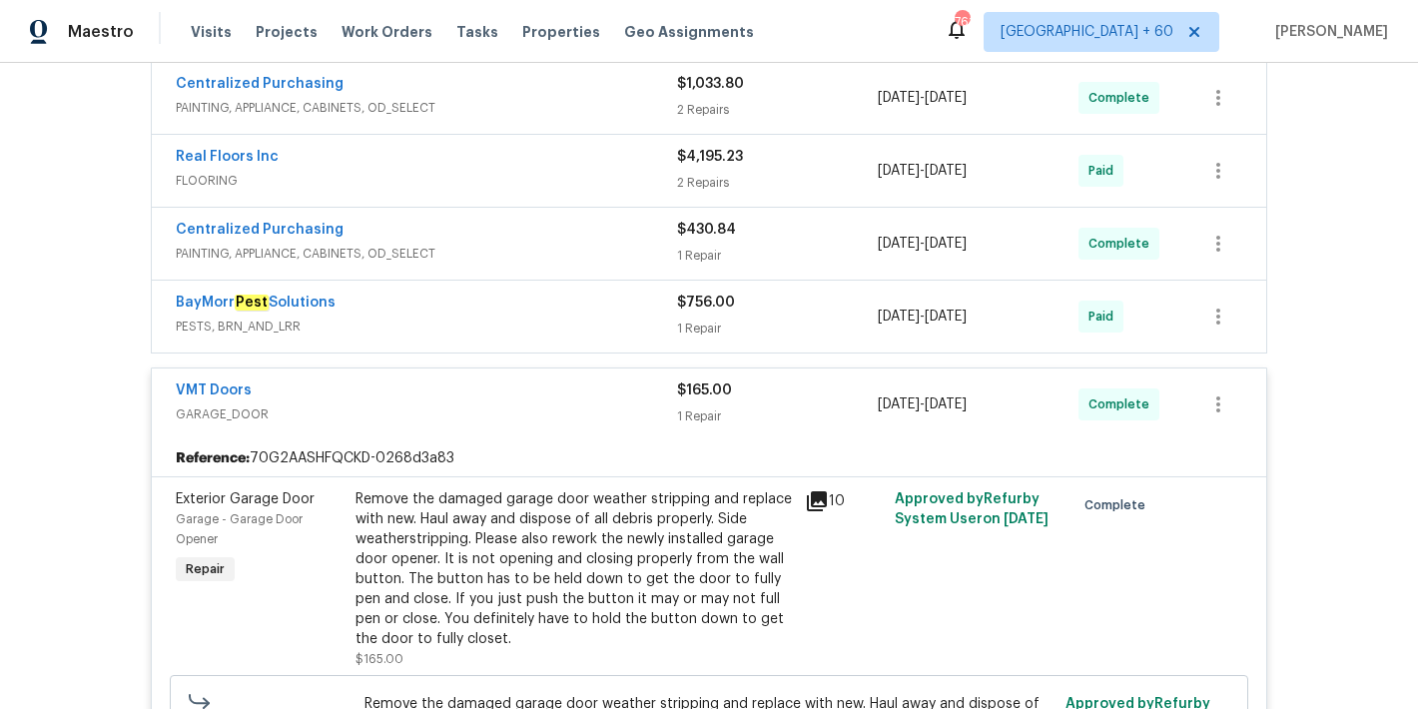
scroll to position [917, 0]
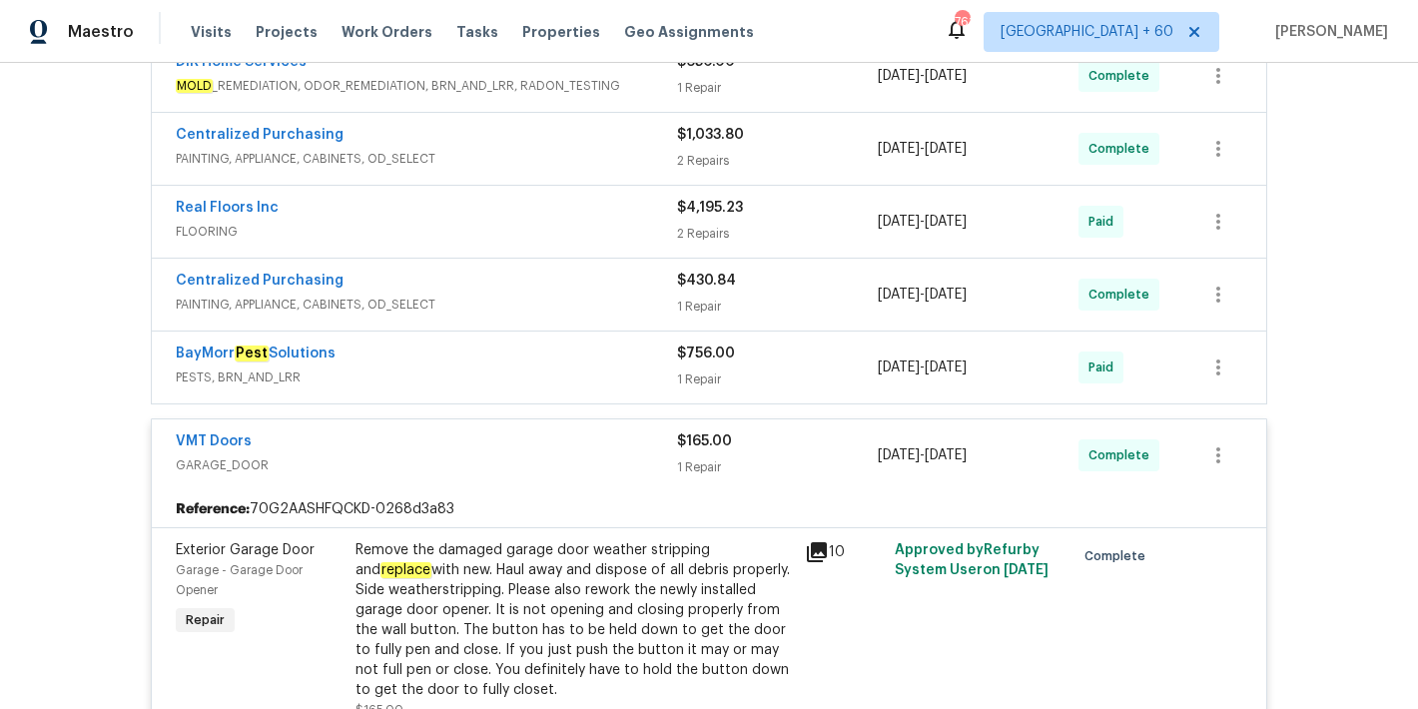
click at [615, 368] on span "PESTS, BRN_AND_LRR" at bounding box center [426, 378] width 501 height 20
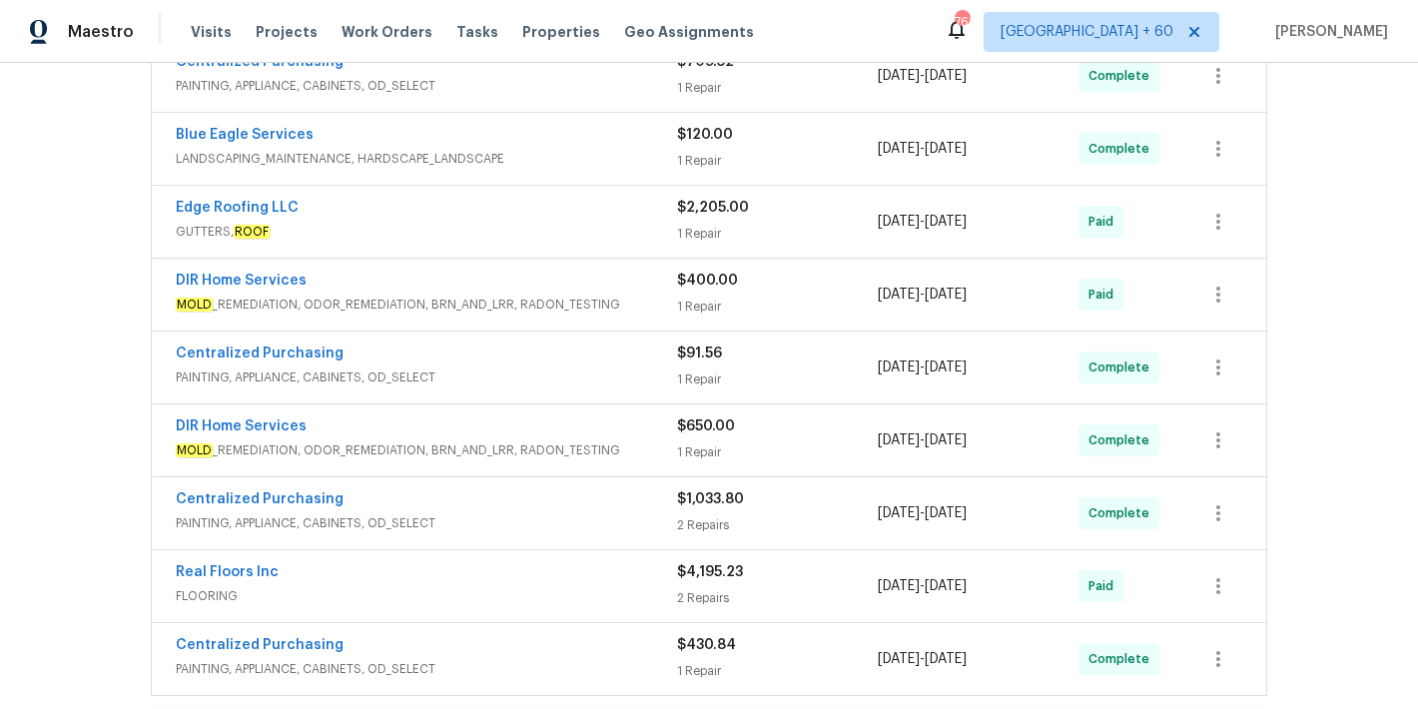
scroll to position [547, 0]
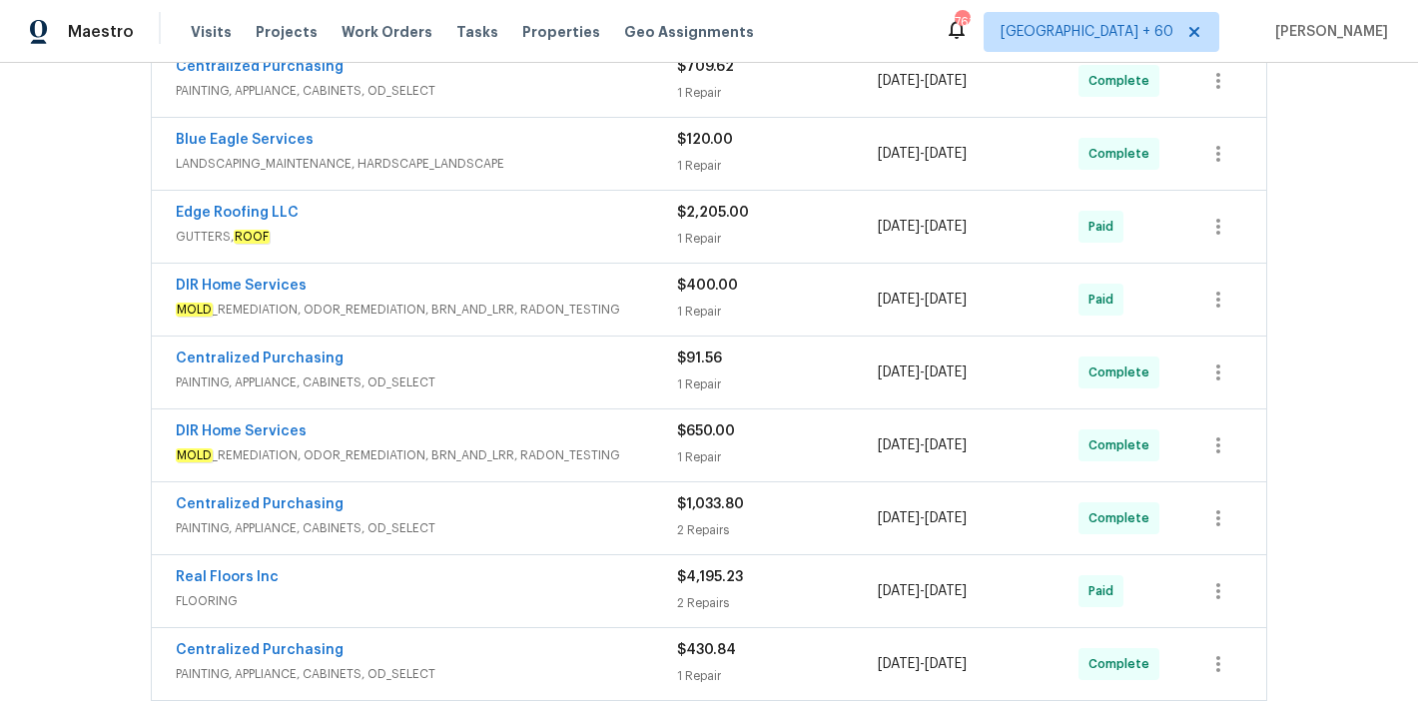
click at [639, 439] on div "DIR Home Services" at bounding box center [426, 434] width 501 height 24
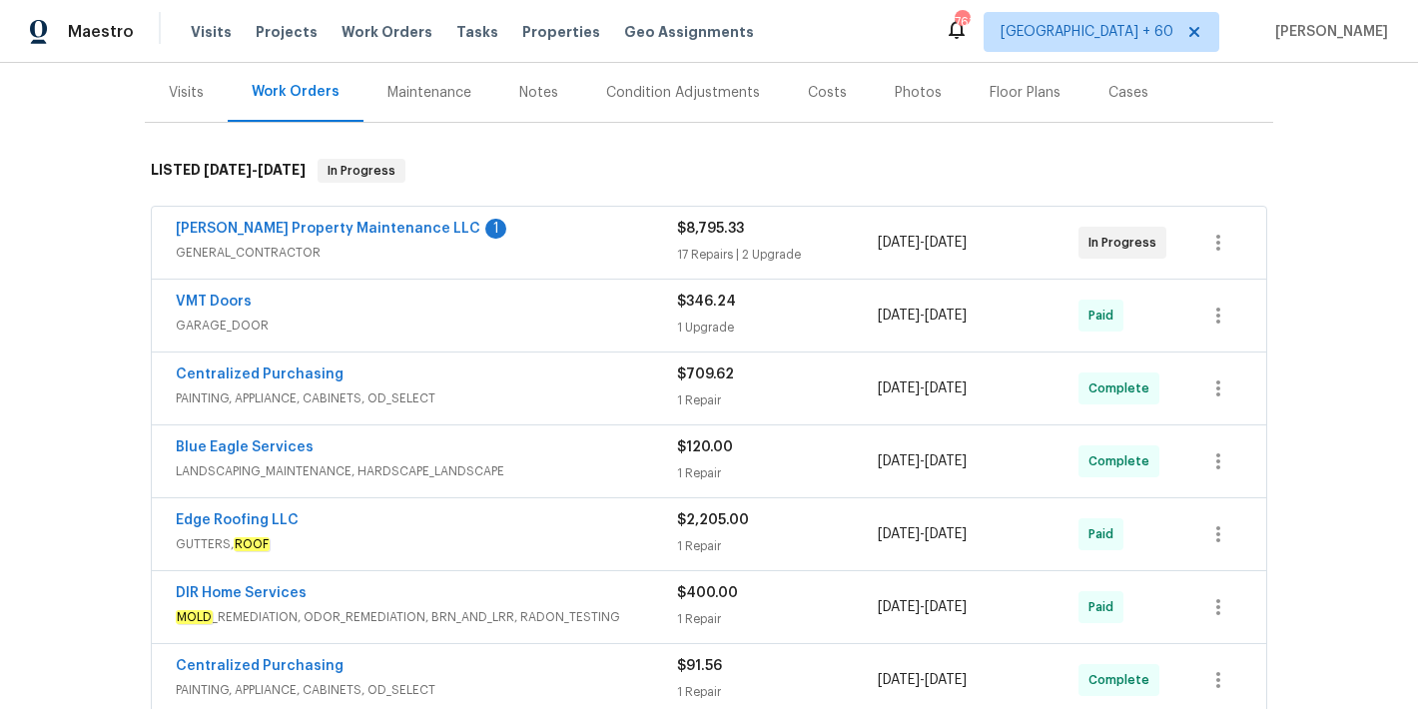
scroll to position [237, 0]
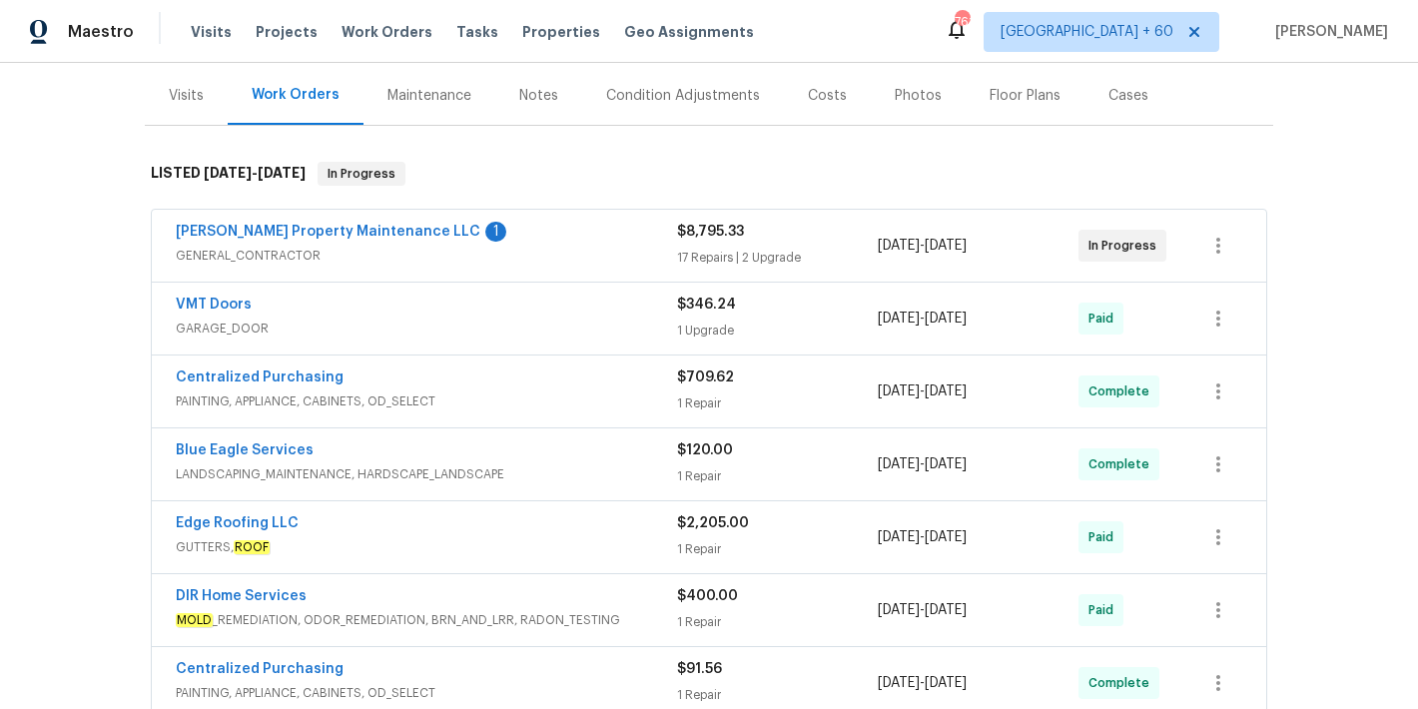
click at [610, 237] on div "Glen Property Maintenance LLC 1" at bounding box center [426, 234] width 501 height 24
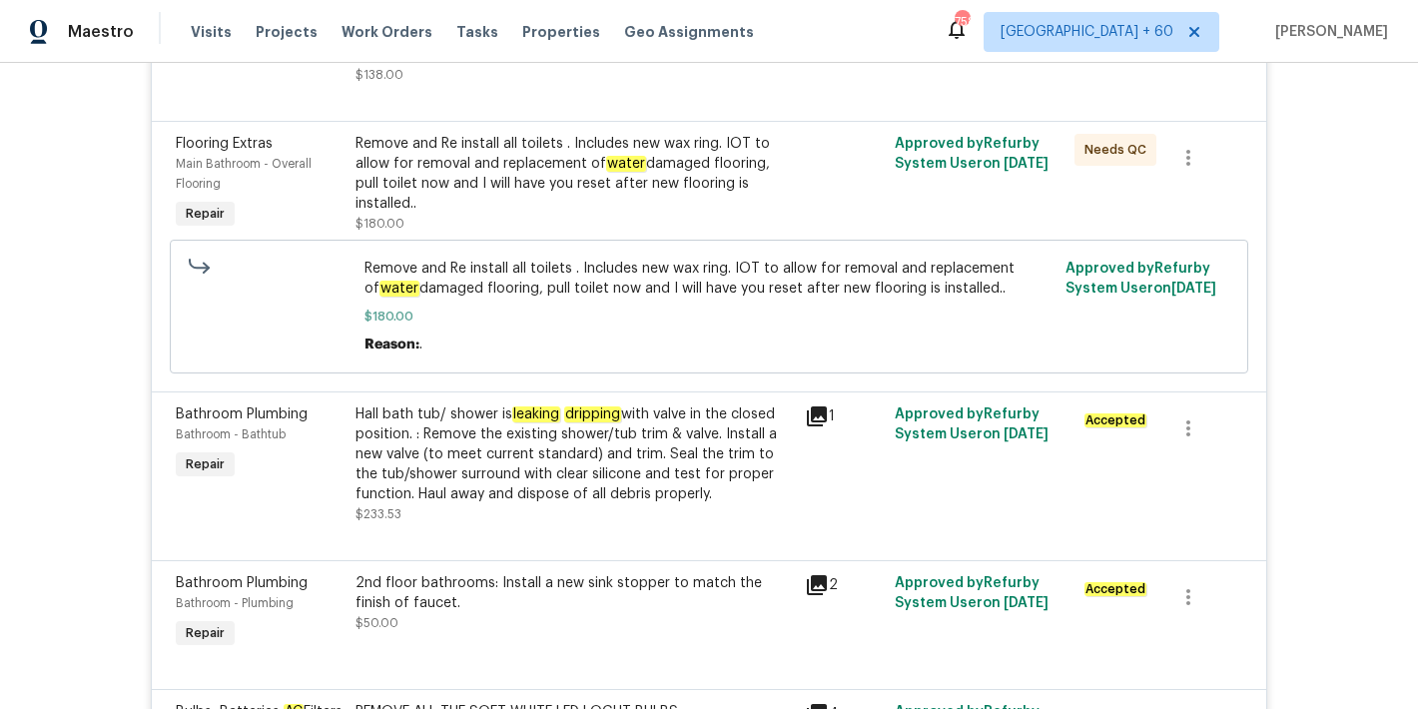
scroll to position [2656, 0]
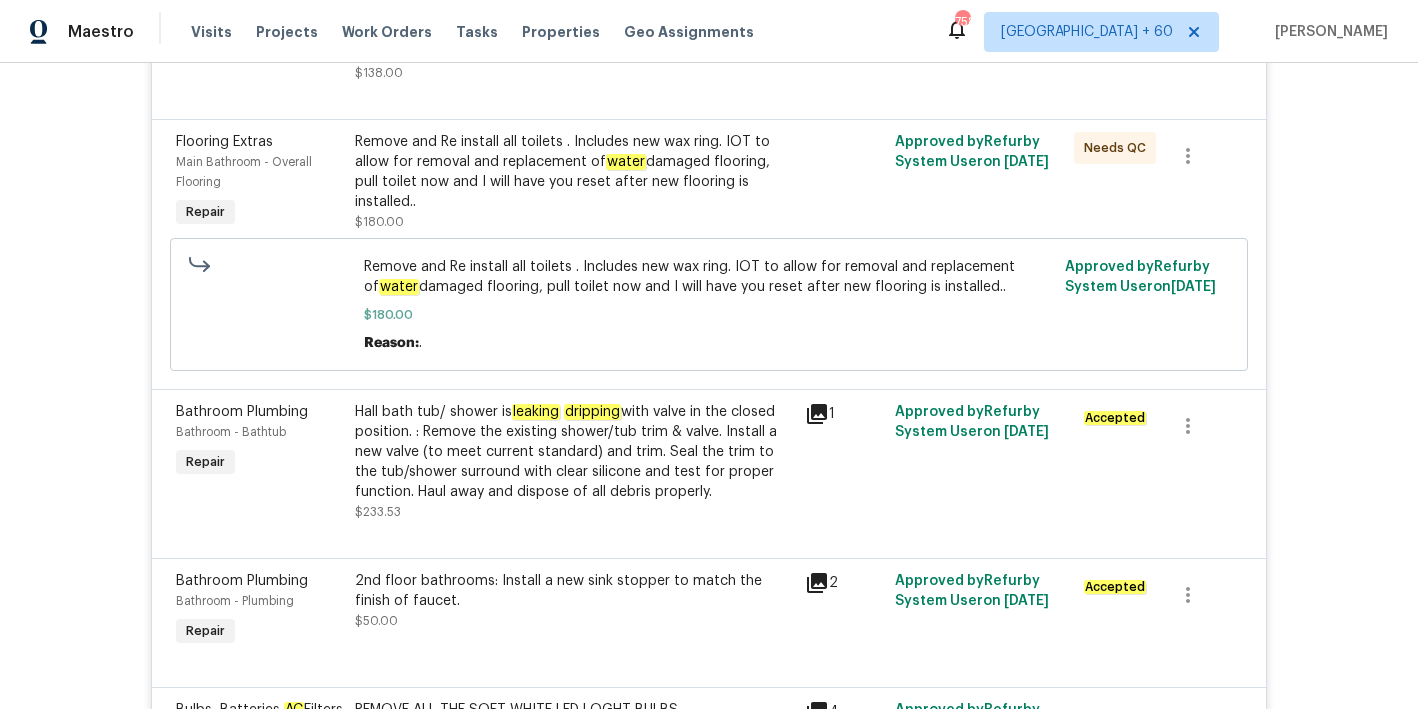
click at [640, 452] on div "Hall bath tub/ shower is leaking dripping with valve in the closed position. : …" at bounding box center [575, 453] width 438 height 100
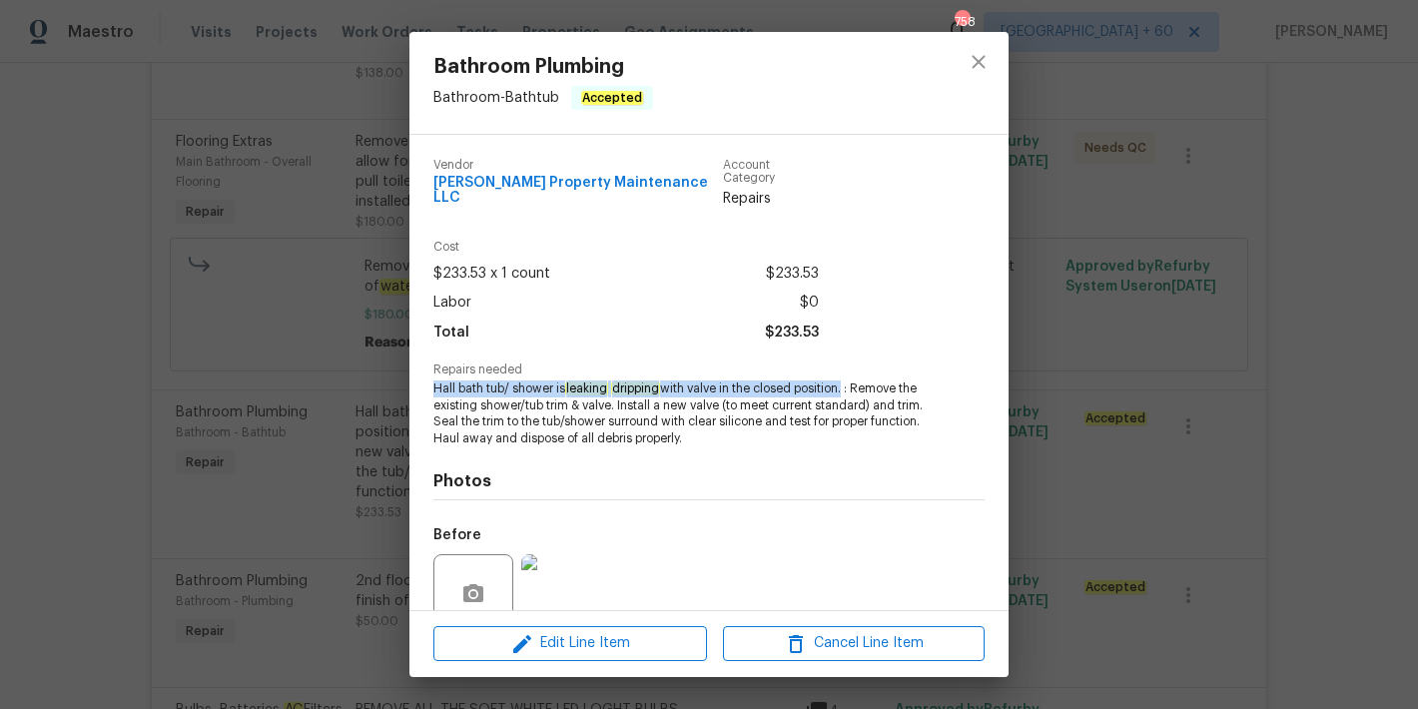
drag, startPoint x: 847, startPoint y: 379, endPoint x: 410, endPoint y: 380, distance: 437.5
click at [410, 380] on div "Vendor Glen Property Maintenance LLC Account Category Repairs Cost $233.53 x 1 …" at bounding box center [709, 372] width 599 height 475
copy span "Hall bath tub/ shower is leaking dripping with valve in the closed position"
click at [971, 70] on icon "close" at bounding box center [979, 62] width 24 height 24
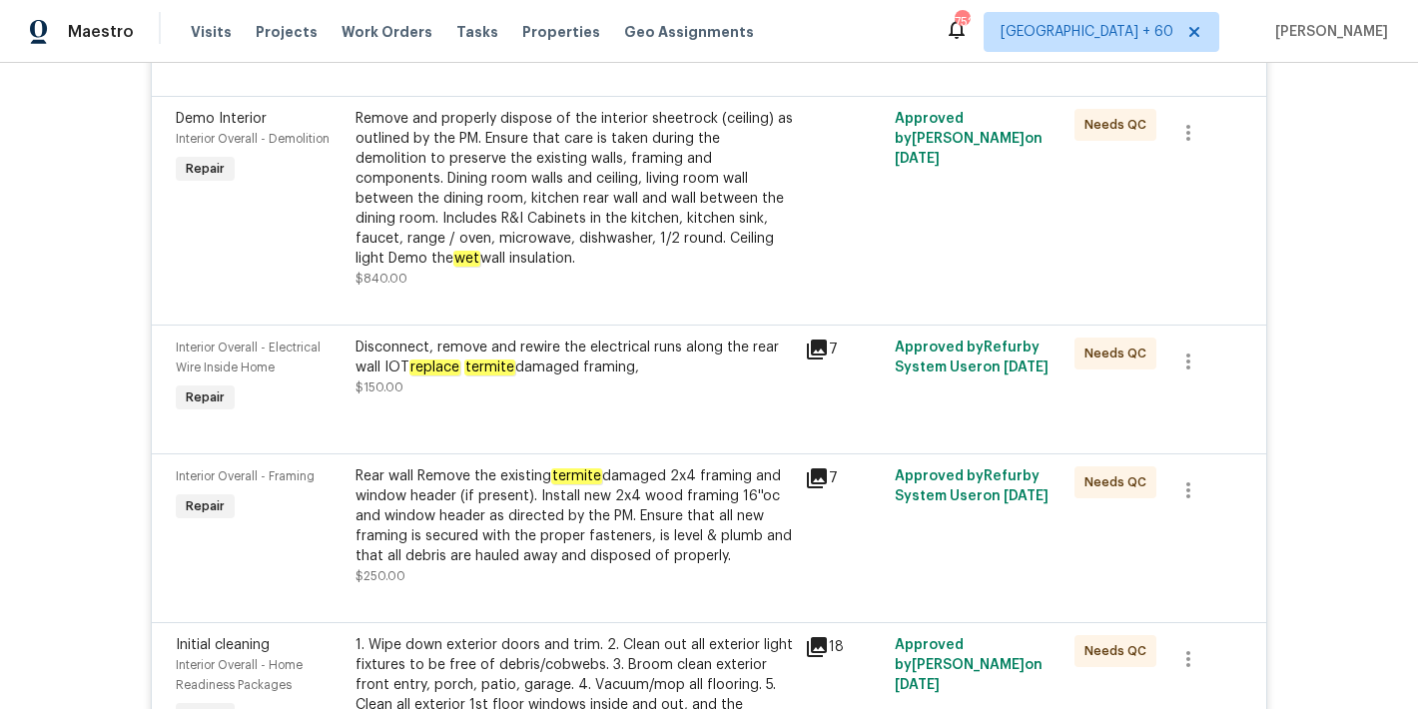
scroll to position [951, 0]
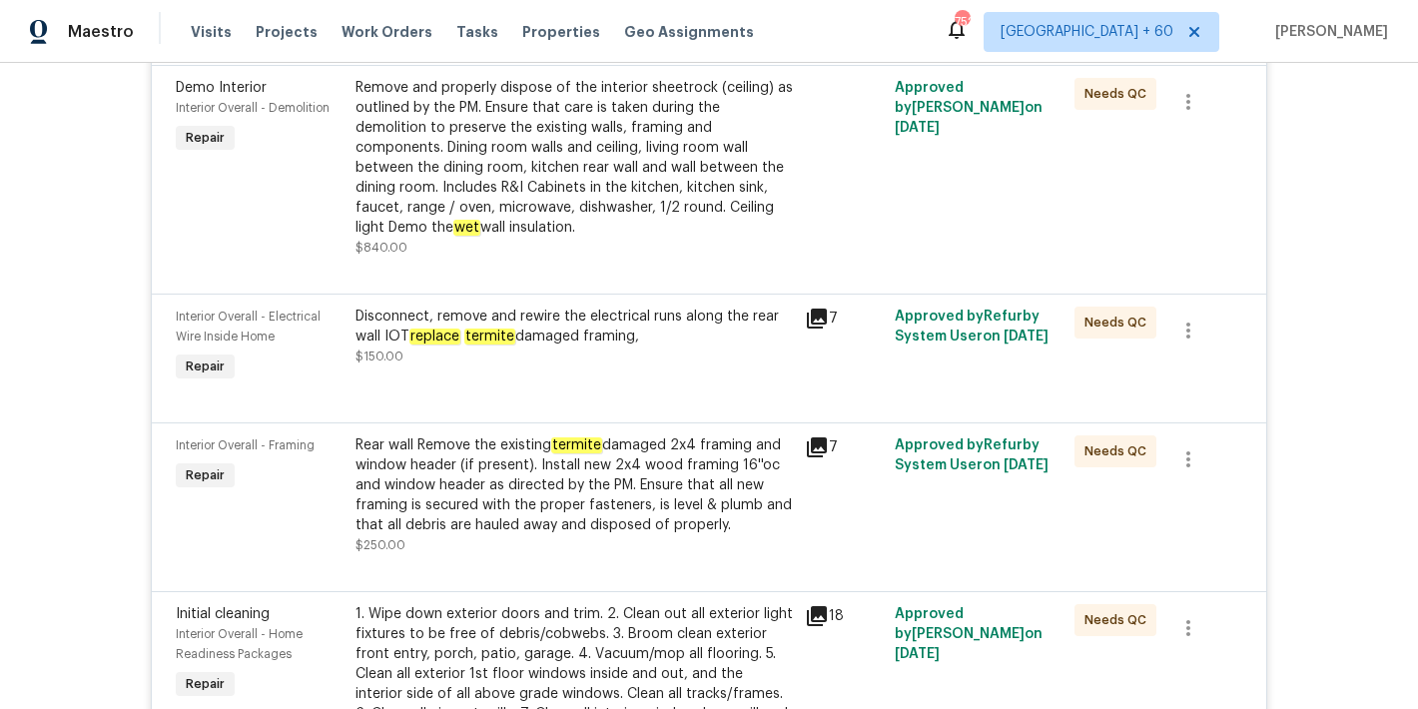
click at [481, 347] on div "Disconnect, remove and rewire the electrical runs along the rear wall IOT repla…" at bounding box center [575, 327] width 438 height 40
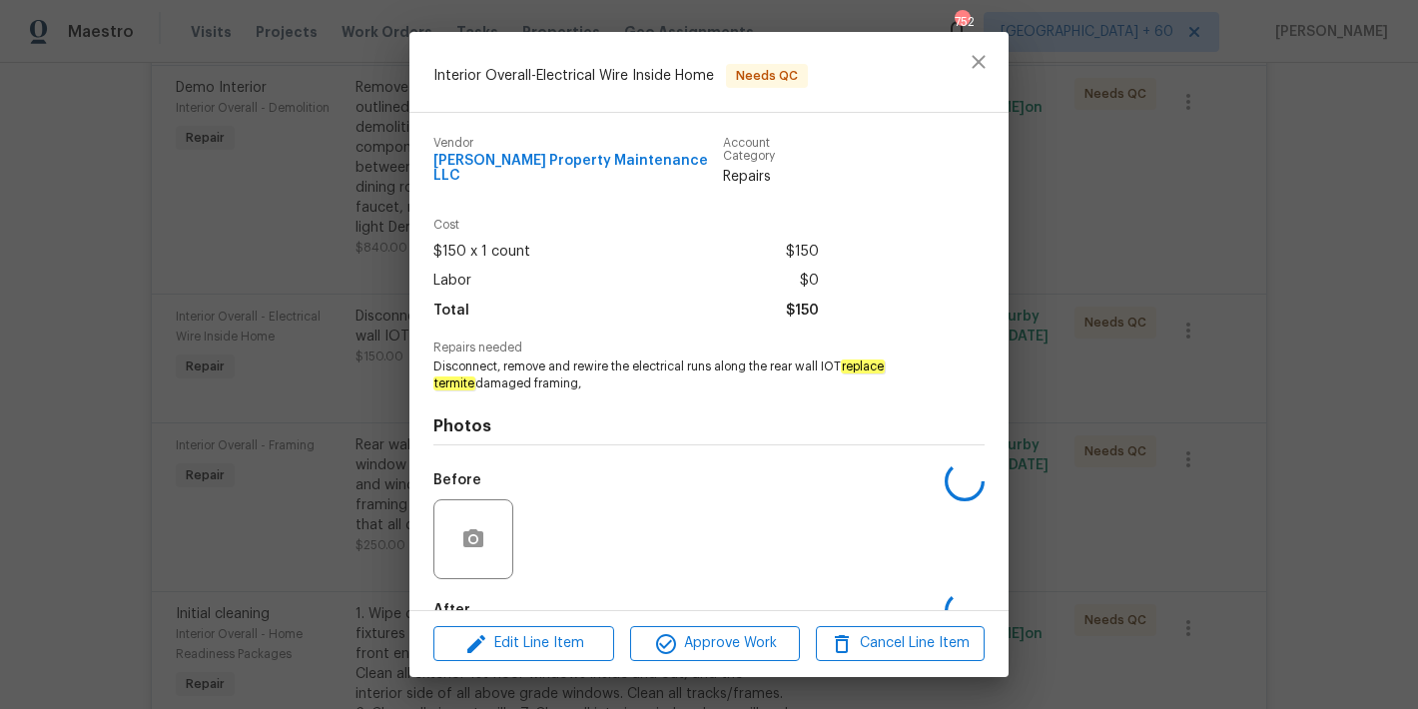
click at [1137, 232] on div "Interior Overall - Electrical Wire Inside Home Needs QC Vendor Glen Property Ma…" at bounding box center [709, 354] width 1418 height 709
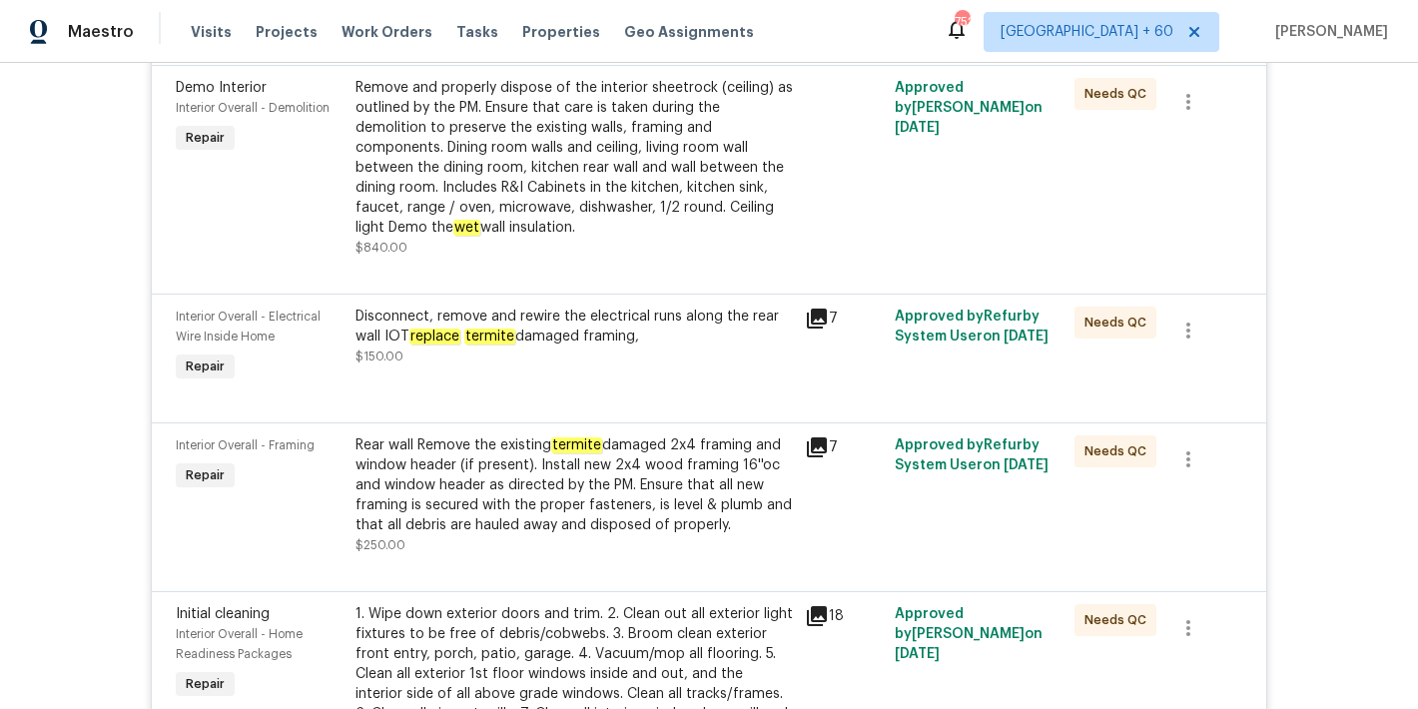
click at [516, 497] on div "Rear wall Remove the existing termite damaged 2x4 framing and window header (if…" at bounding box center [575, 486] width 438 height 100
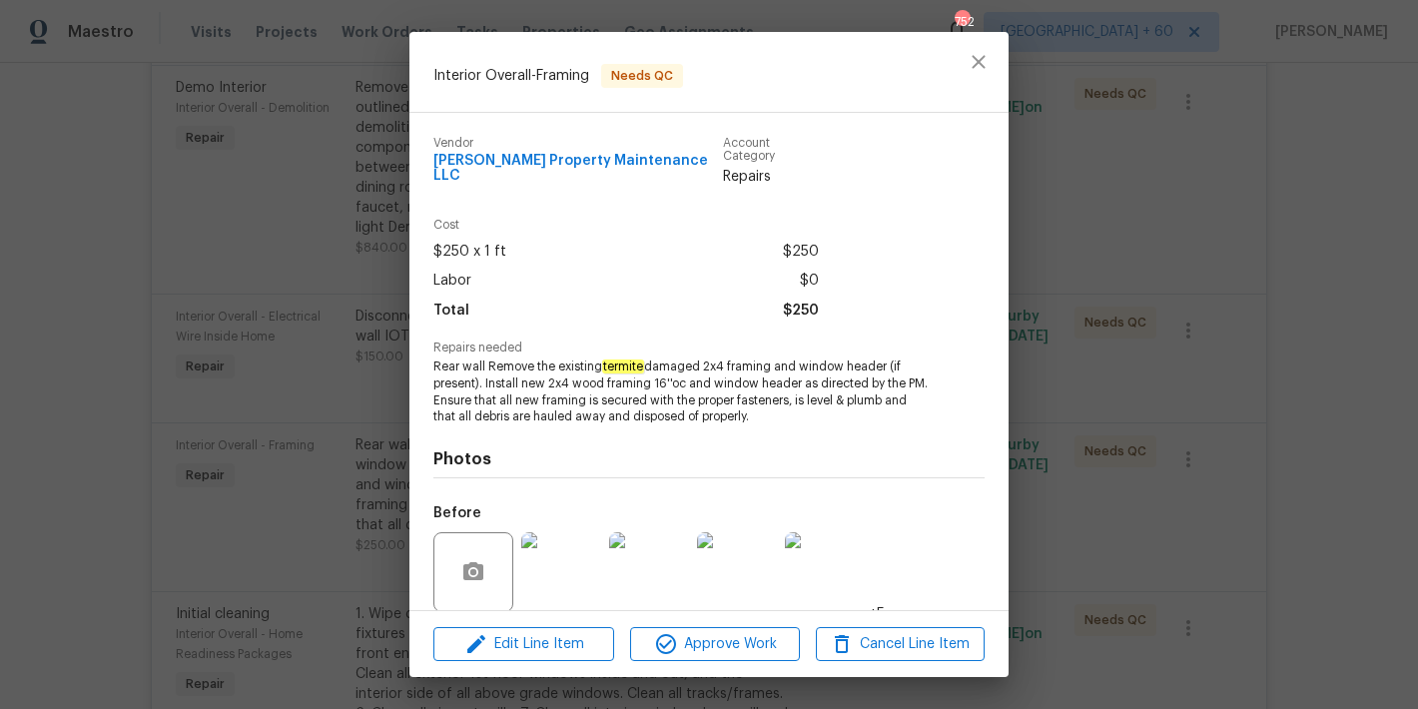
click at [800, 373] on span "Rear wall Remove the existing termite damaged 2x4 framing and window header (if…" at bounding box center [682, 392] width 496 height 67
drag, startPoint x: 774, startPoint y: 353, endPoint x: 707, endPoint y: 353, distance: 66.9
click at [707, 359] on span "Rear wall Remove the existing termite damaged 2x4 framing and window header (if…" at bounding box center [682, 392] width 496 height 67
click at [871, 377] on span "Rear wall Remove the existing termite damaged 2x4 framing and window header (if…" at bounding box center [682, 392] width 496 height 67
drag, startPoint x: 888, startPoint y: 352, endPoint x: 601, endPoint y: 355, distance: 286.7
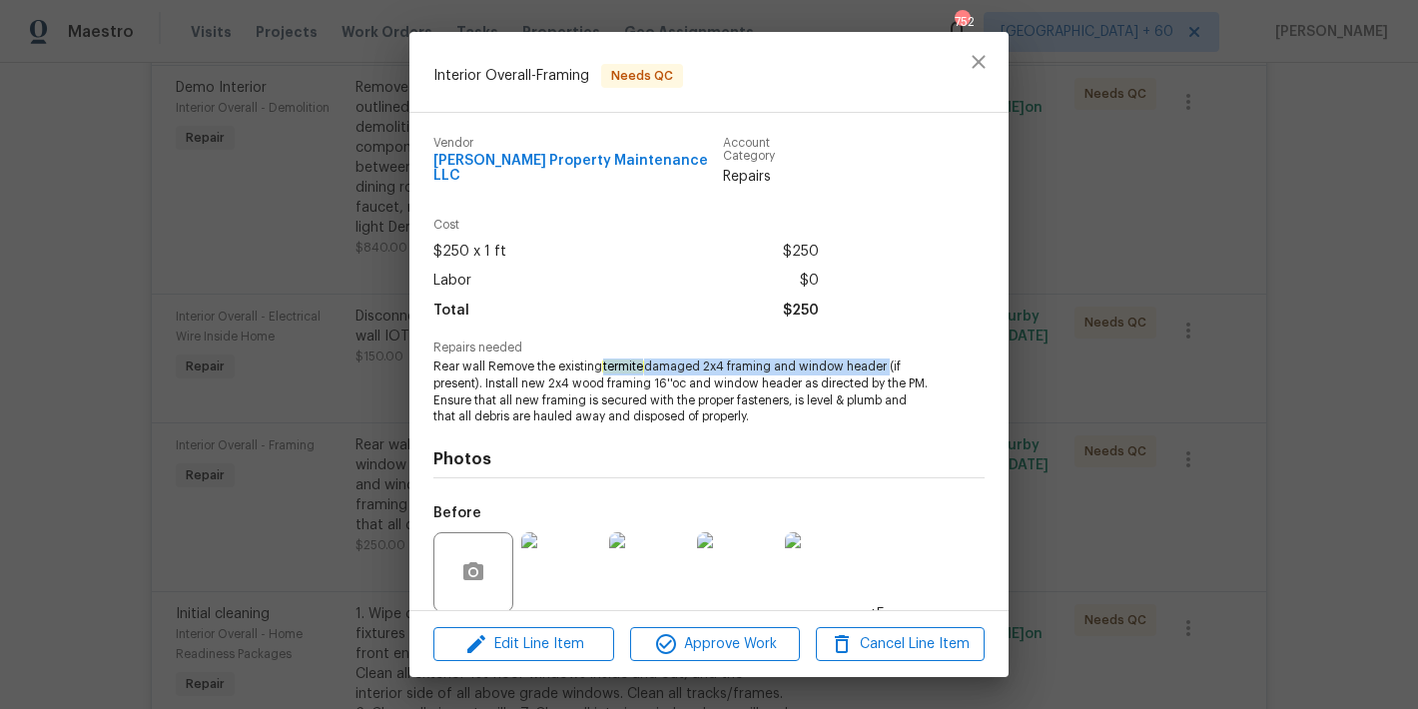
click at [601, 359] on span "Rear wall Remove the existing termite damaged 2x4 framing and window header (if…" at bounding box center [682, 392] width 496 height 67
copy span "termite damaged 2x4 framing and window header"
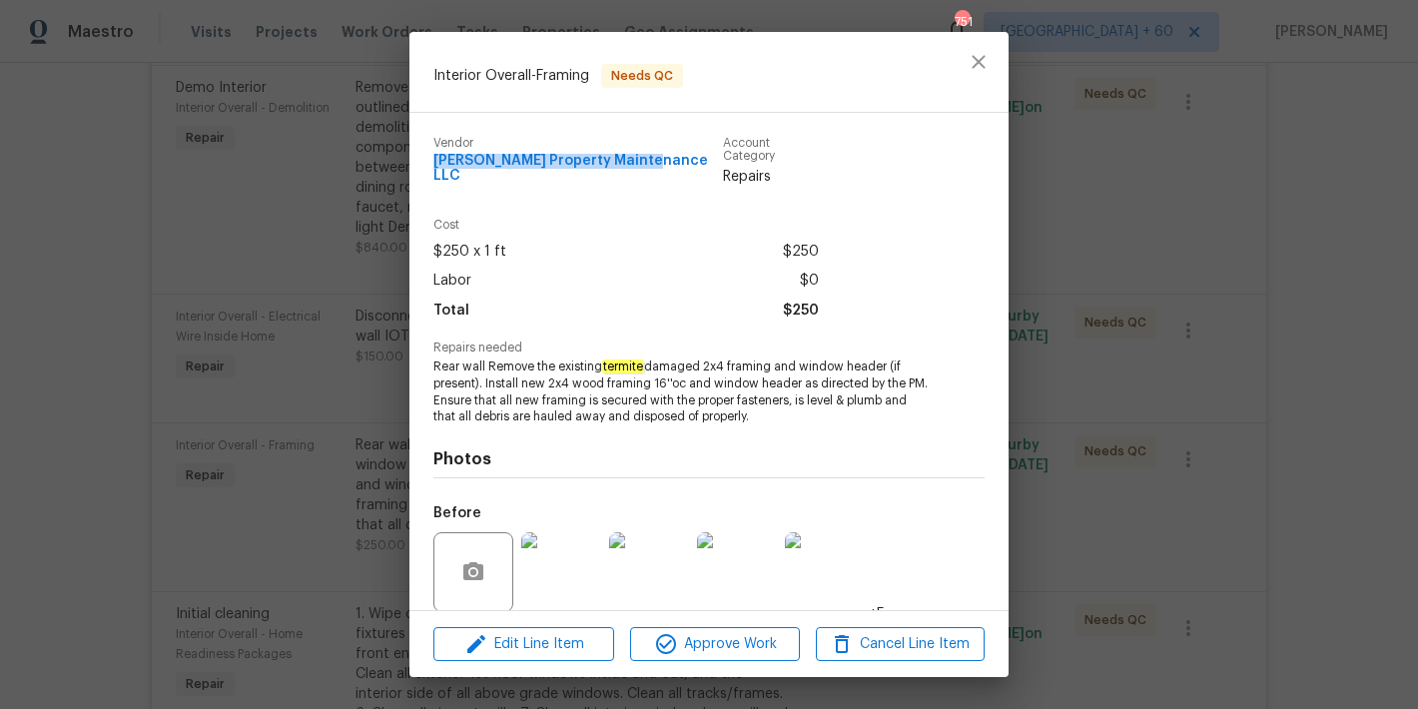
drag, startPoint x: 663, startPoint y: 156, endPoint x: 434, endPoint y: 168, distance: 230.1
click at [434, 168] on div "Vendor Glen Property Maintenance LLC Account Category Repairs" at bounding box center [627, 162] width 386 height 50
copy span "Glen Property Maintenance LLC"
click at [975, 67] on icon "close" at bounding box center [979, 62] width 24 height 24
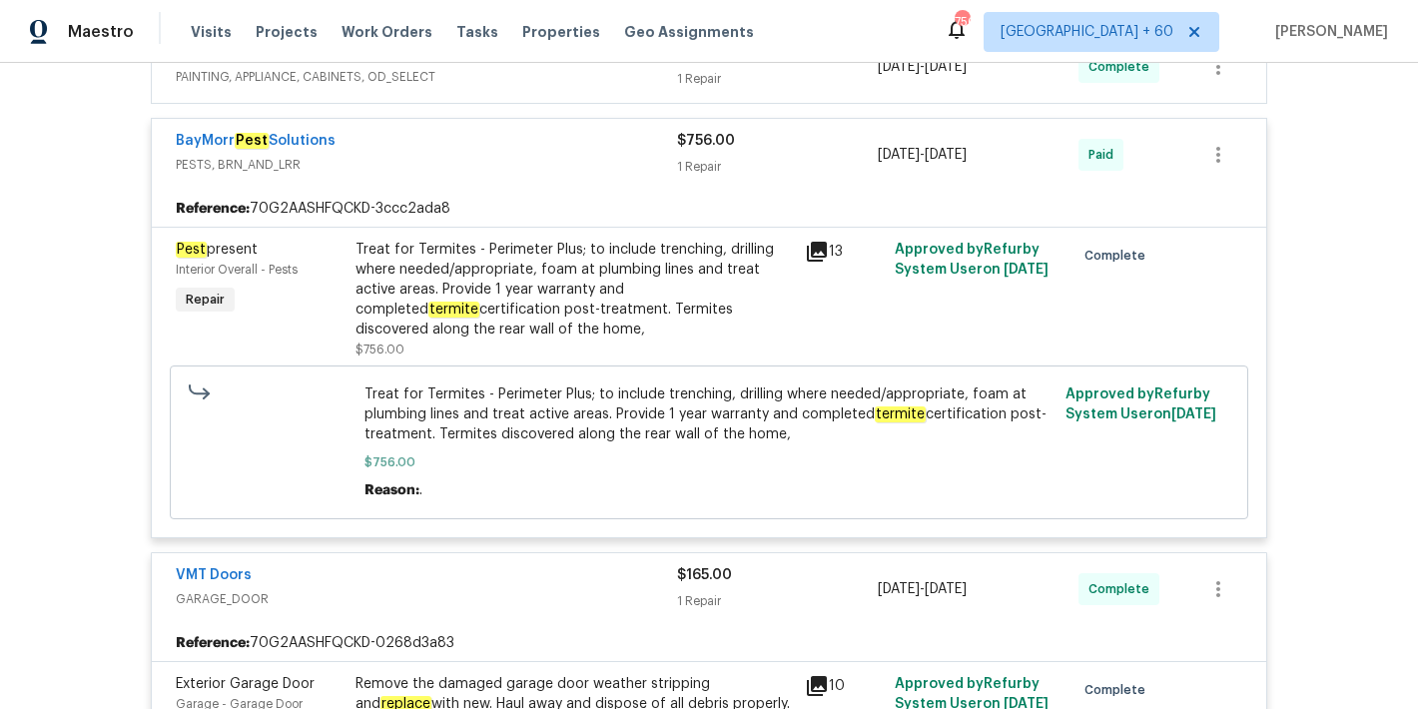
scroll to position [5516, 0]
click at [444, 307] on div "Treat for Termites - Perimeter Plus; to include trenching, drilling where neede…" at bounding box center [575, 292] width 438 height 100
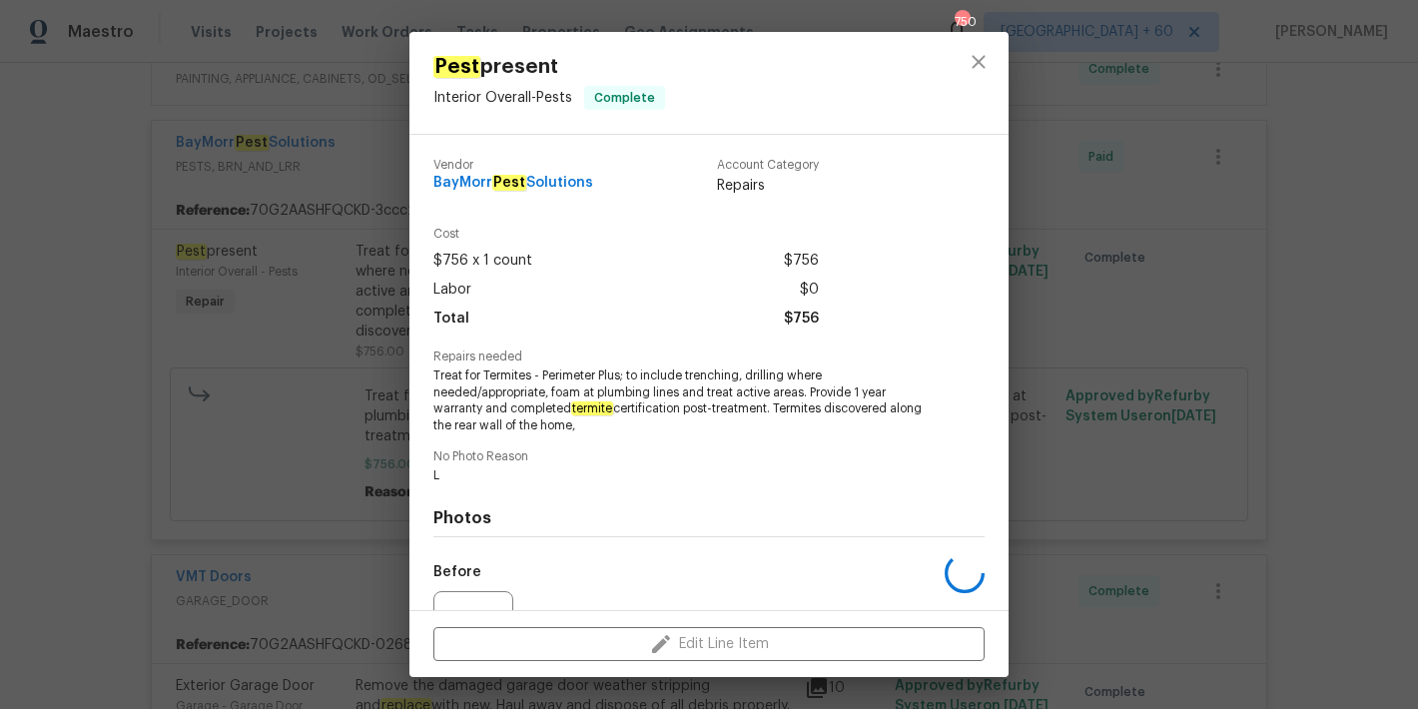
click at [1185, 240] on div "Pest present Interior Overall - Pests Complete Vendor BayMorr Pest Solutions Ac…" at bounding box center [709, 354] width 1418 height 709
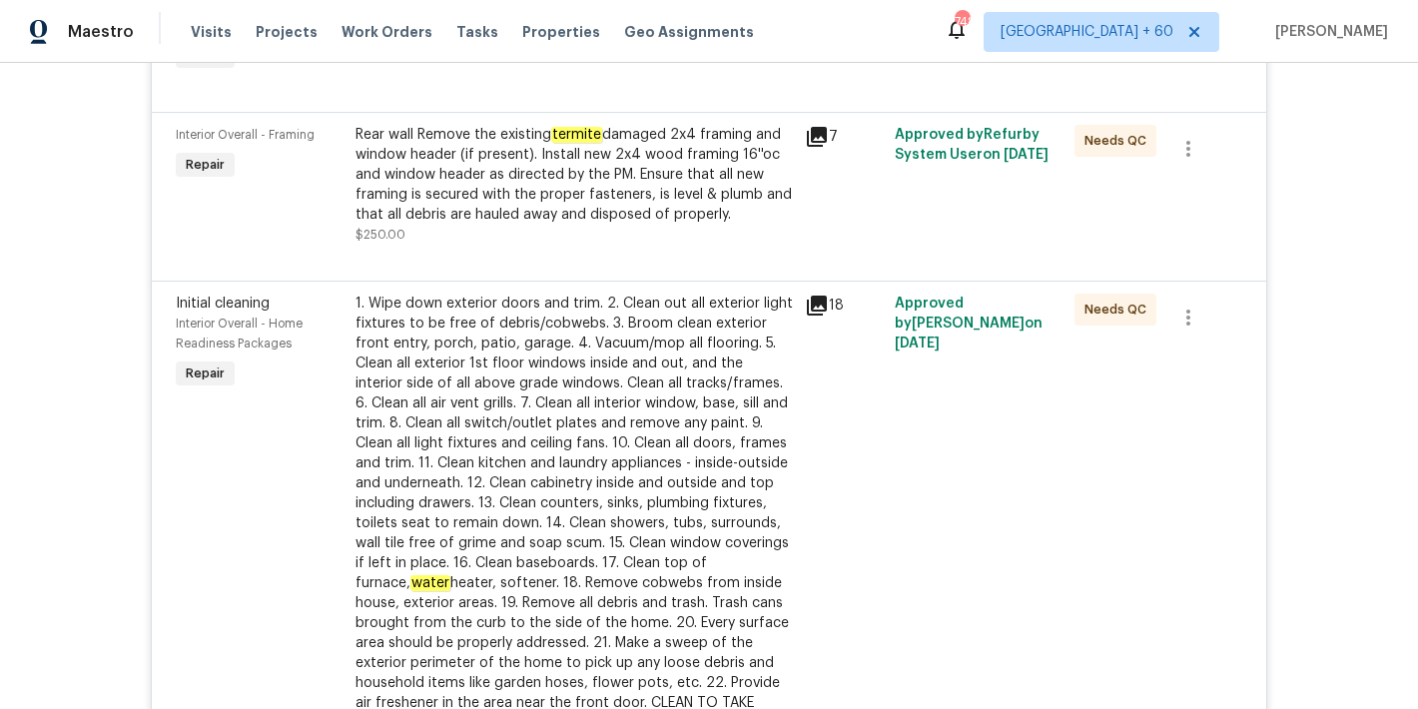
scroll to position [0, 0]
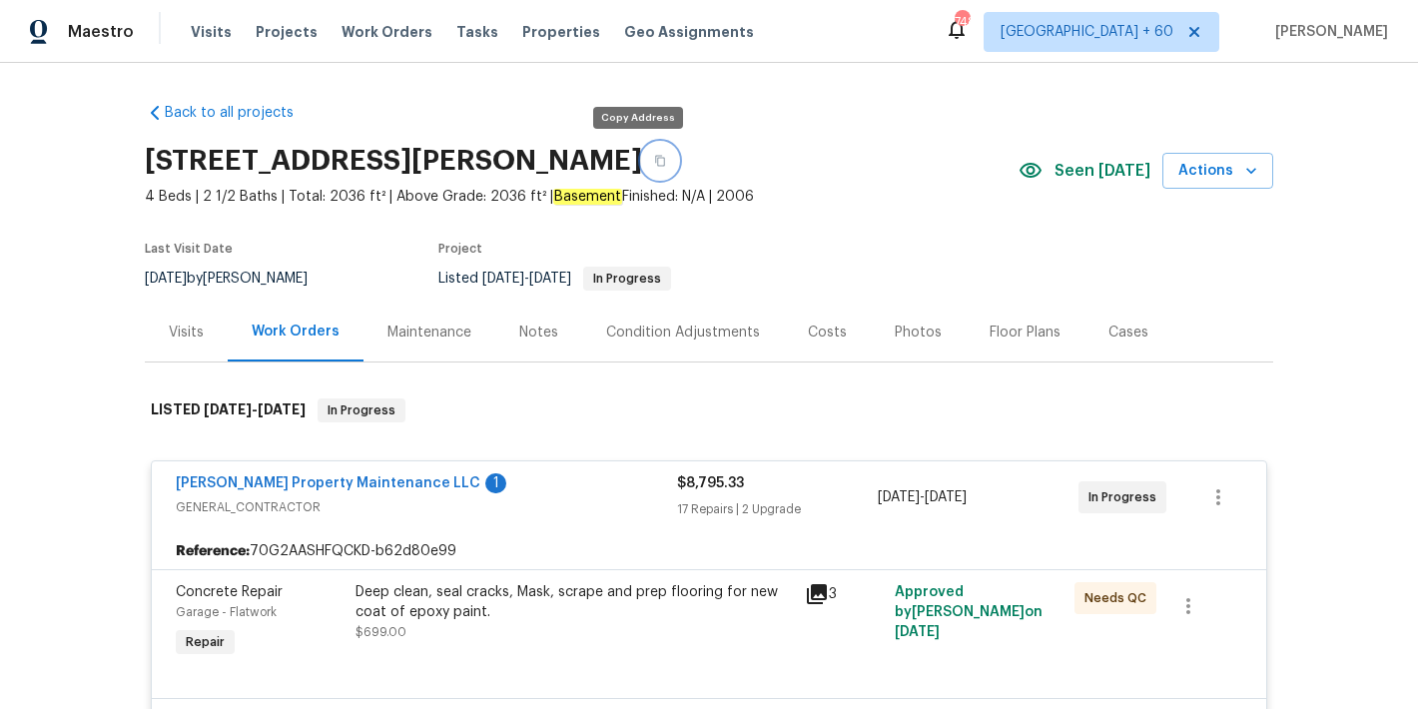
click at [654, 163] on icon "button" at bounding box center [660, 161] width 12 height 12
click at [205, 34] on span "Visits" at bounding box center [211, 32] width 41 height 20
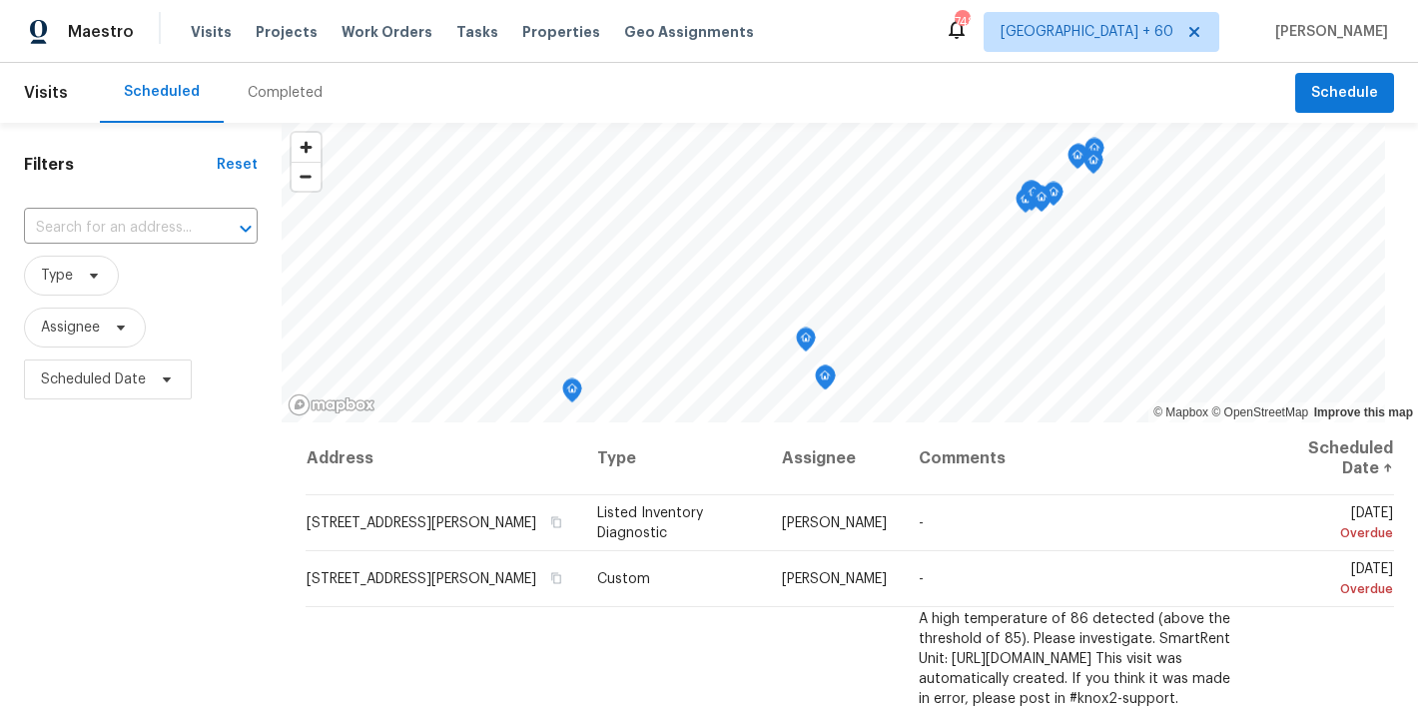
click at [311, 86] on div "Completed" at bounding box center [285, 93] width 75 height 20
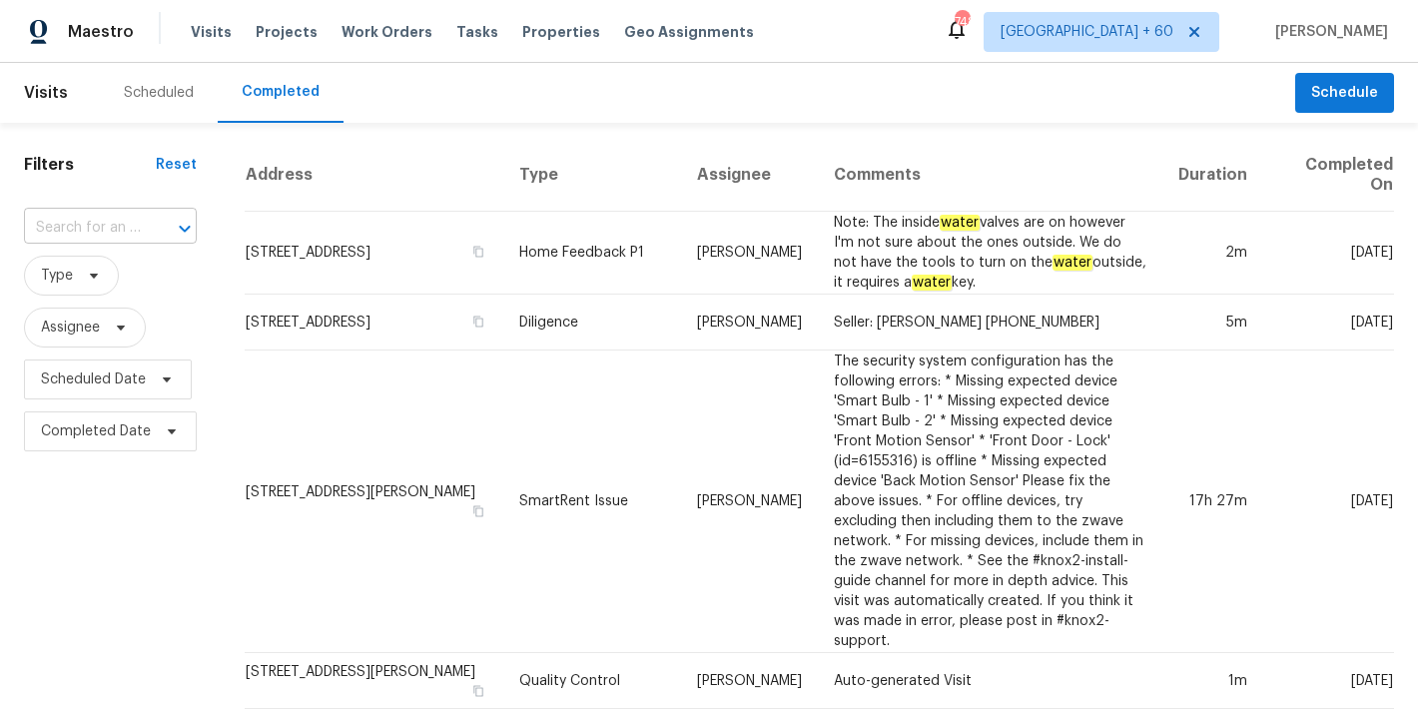
click at [86, 224] on input "text" at bounding box center [82, 228] width 117 height 31
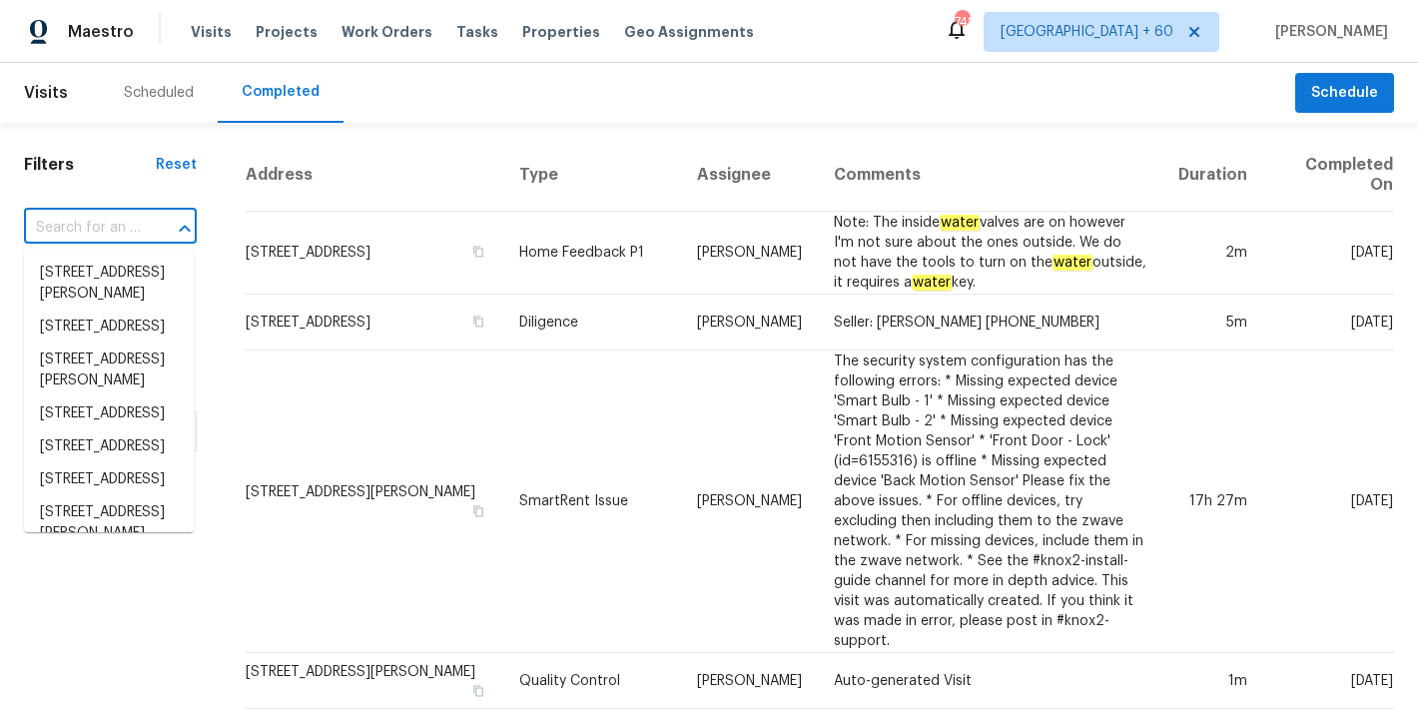
paste input "2381 Reeves Creek Rd Jonesboro, GA 30236"
type input "2381 Reeves Creek Rd Jonesboro, GA 30236"
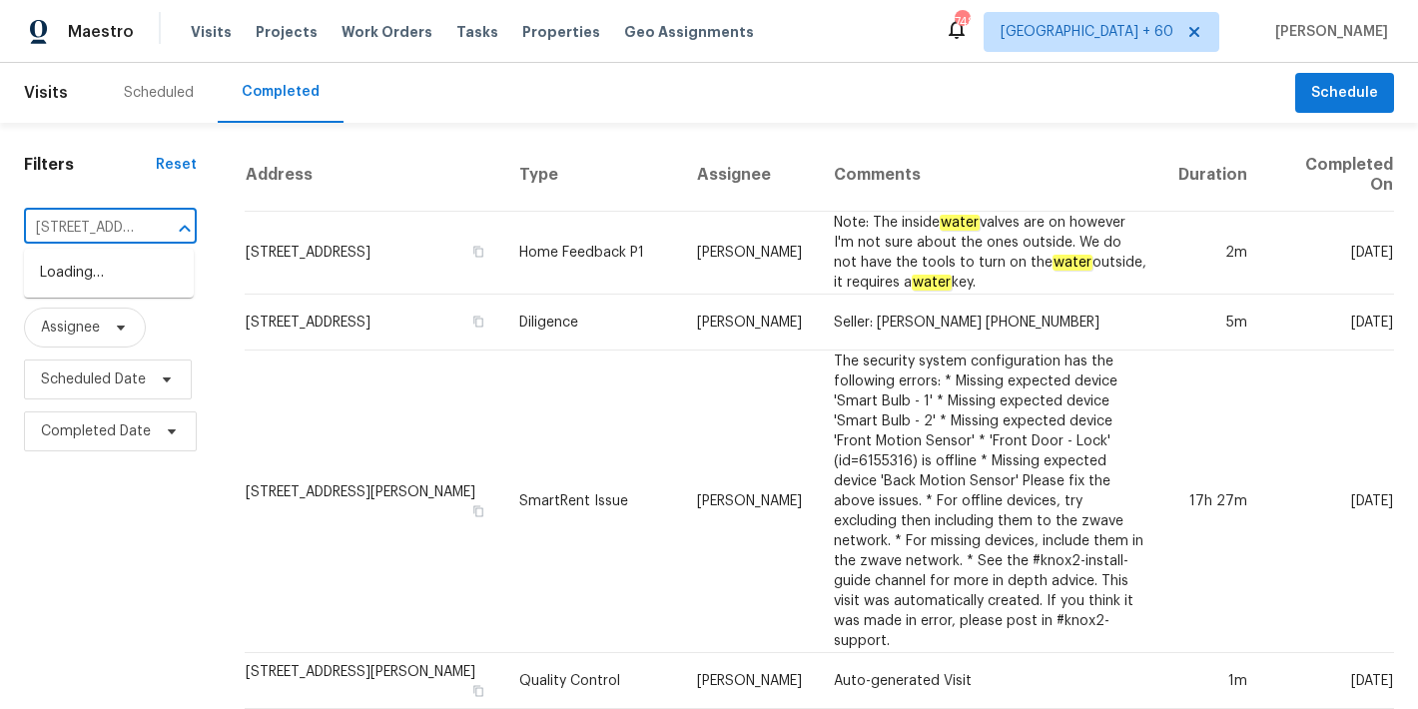
scroll to position [0, 186]
click at [79, 311] on li "2381 Reeves Creek Rd, Jonesboro, GA 30236" at bounding box center [109, 284] width 170 height 54
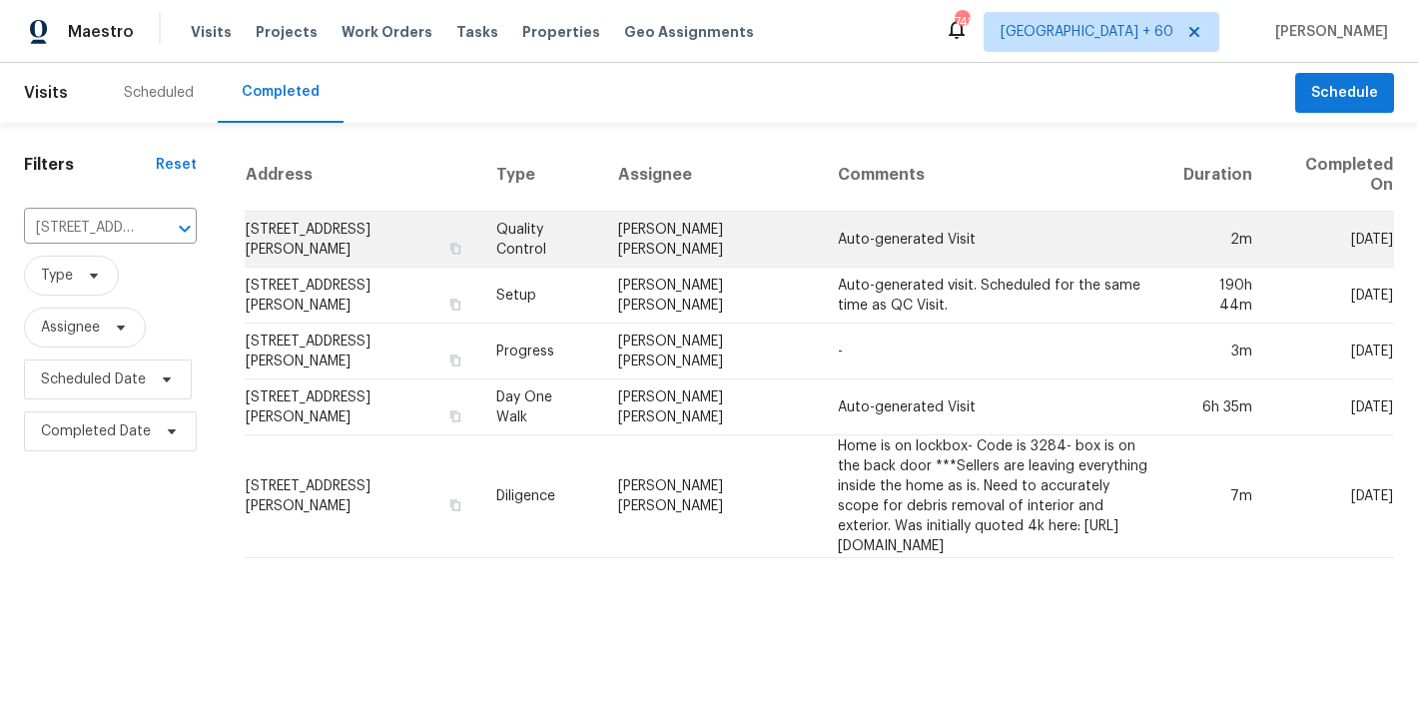
click at [277, 227] on td "2381 Reeves Creek Rd, Jonesboro, GA 30236" at bounding box center [363, 240] width 236 height 56
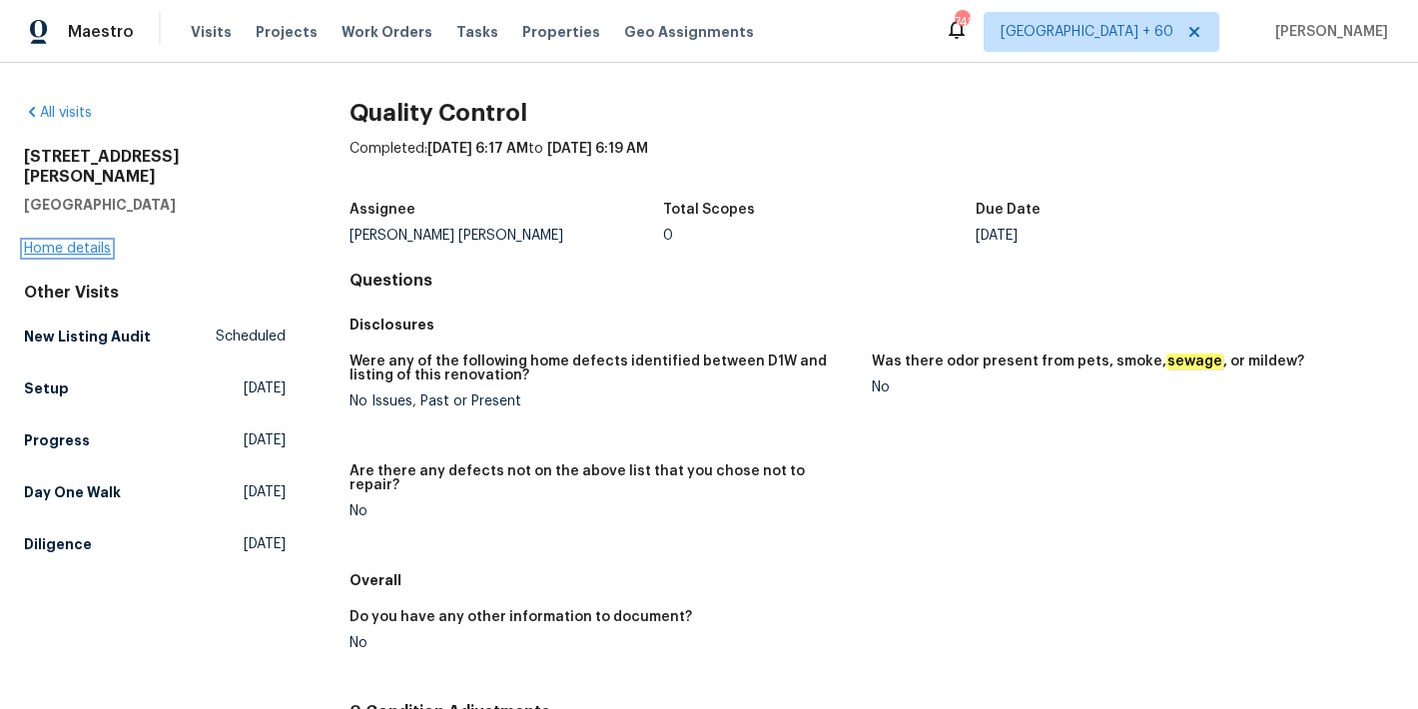
click at [70, 242] on link "Home details" at bounding box center [67, 249] width 87 height 14
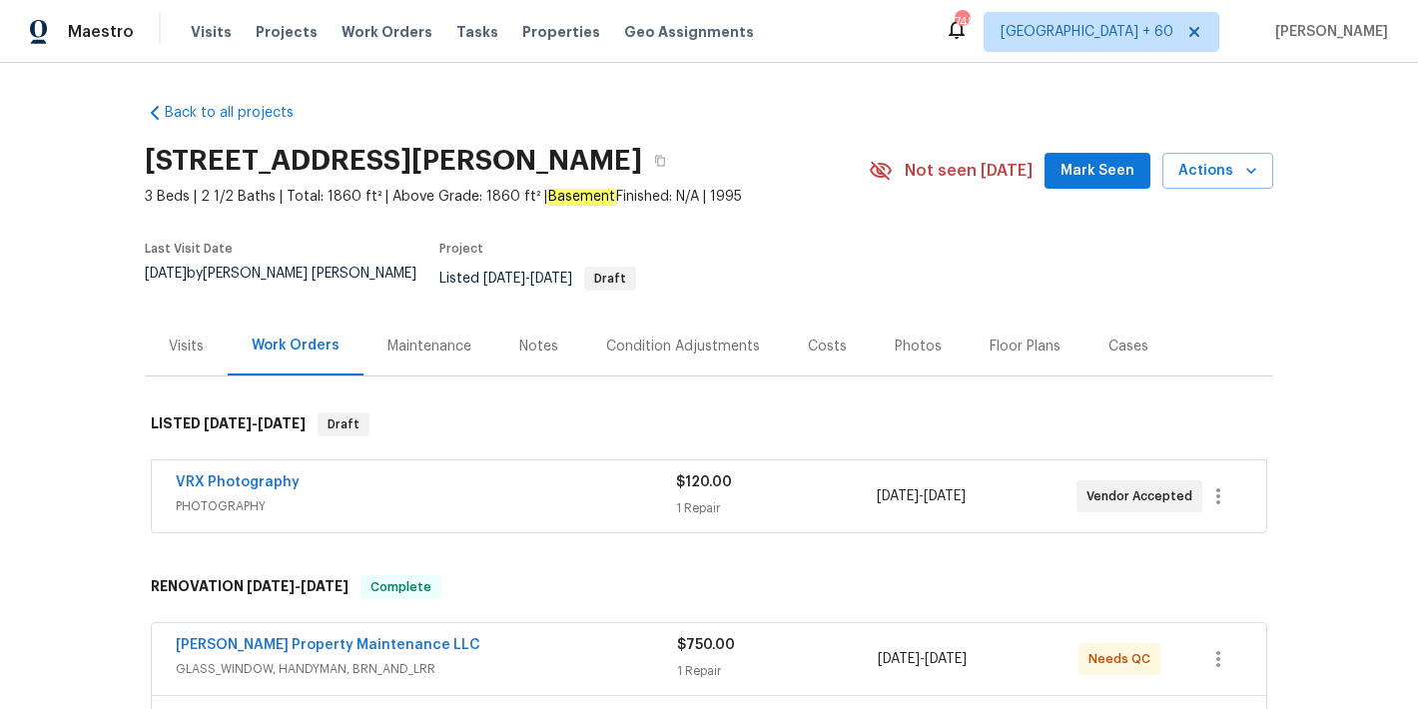
click at [1085, 172] on span "Mark Seen" at bounding box center [1098, 171] width 74 height 25
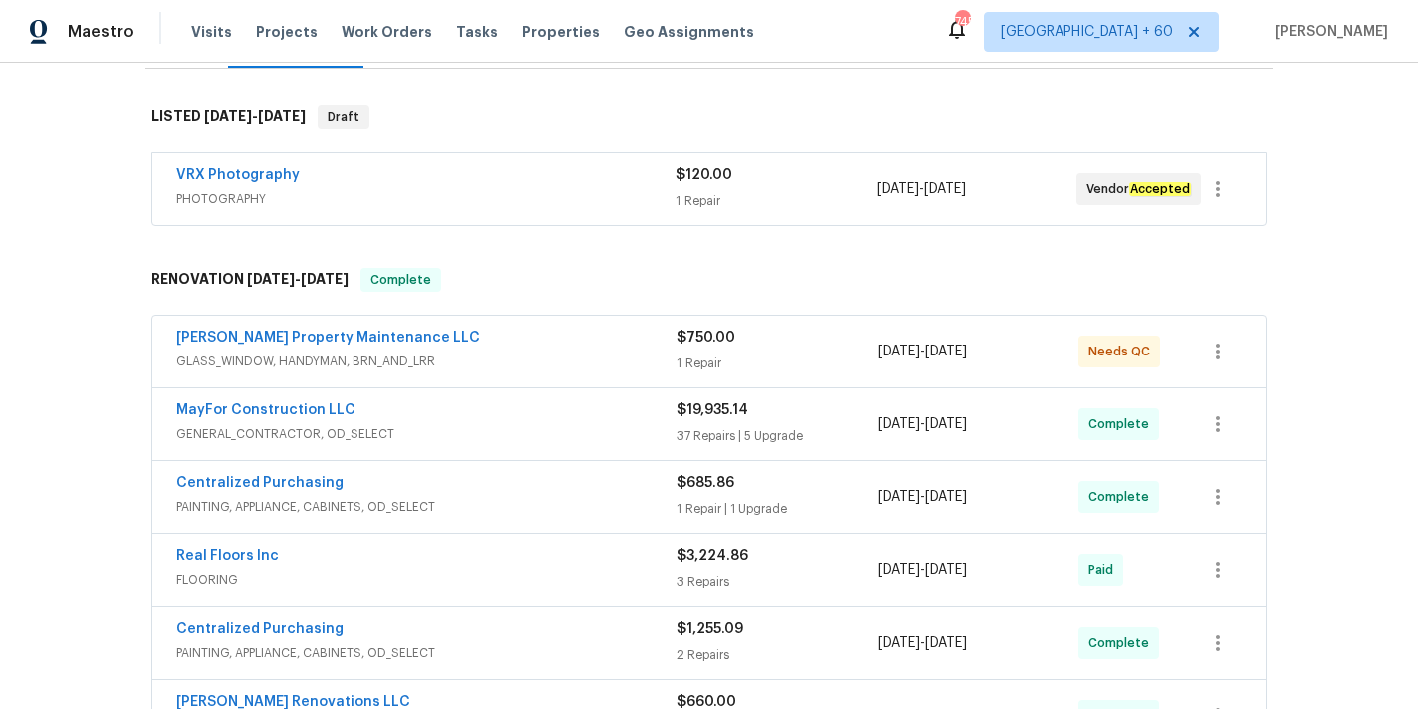
scroll to position [317, 0]
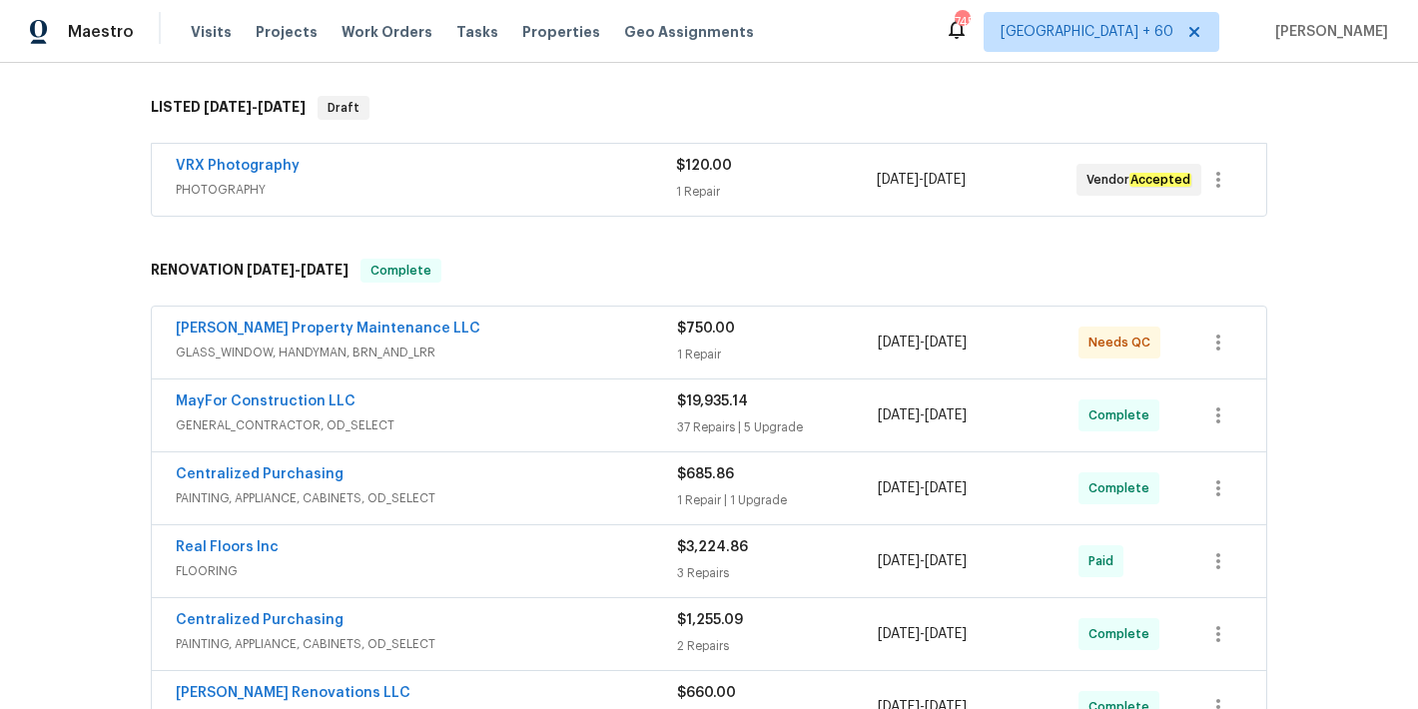
click at [598, 343] on span "GLASS_WINDOW, HANDYMAN, BRN_AND_LRR" at bounding box center [426, 353] width 501 height 20
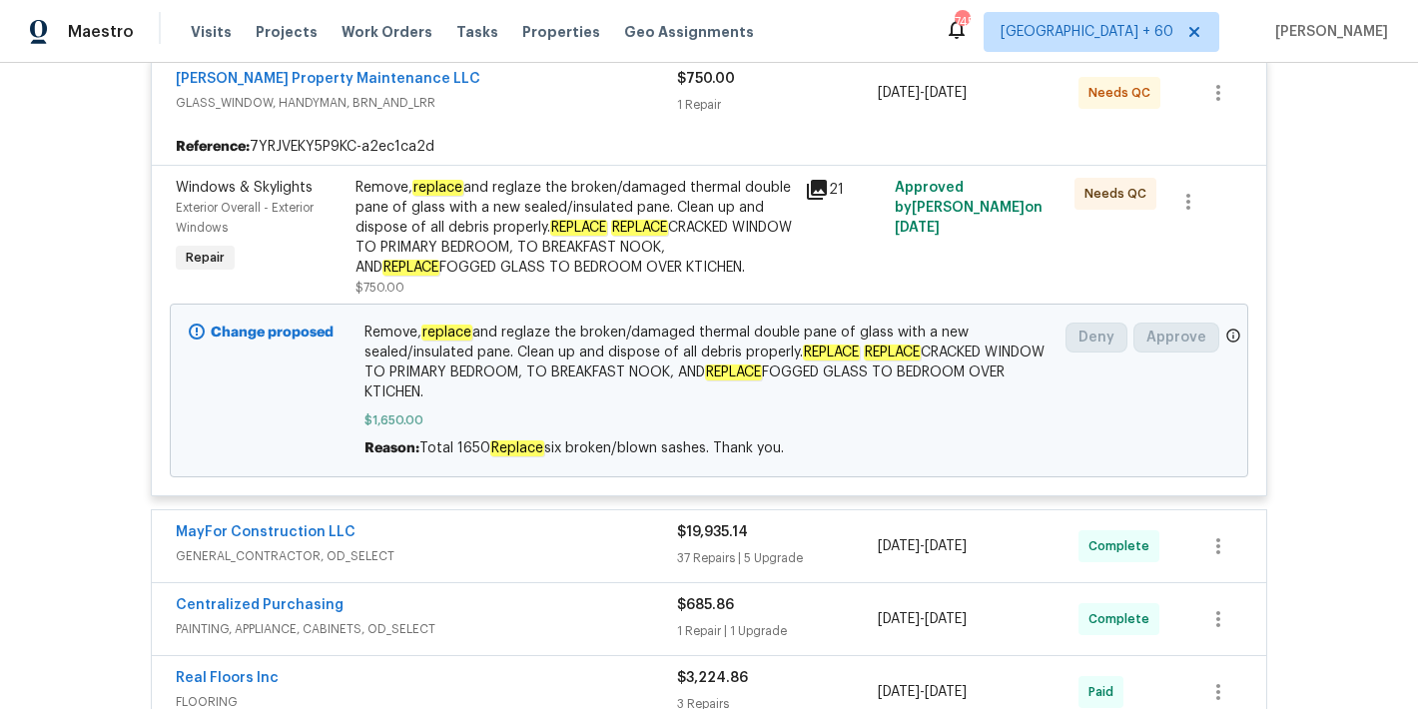
scroll to position [592, 0]
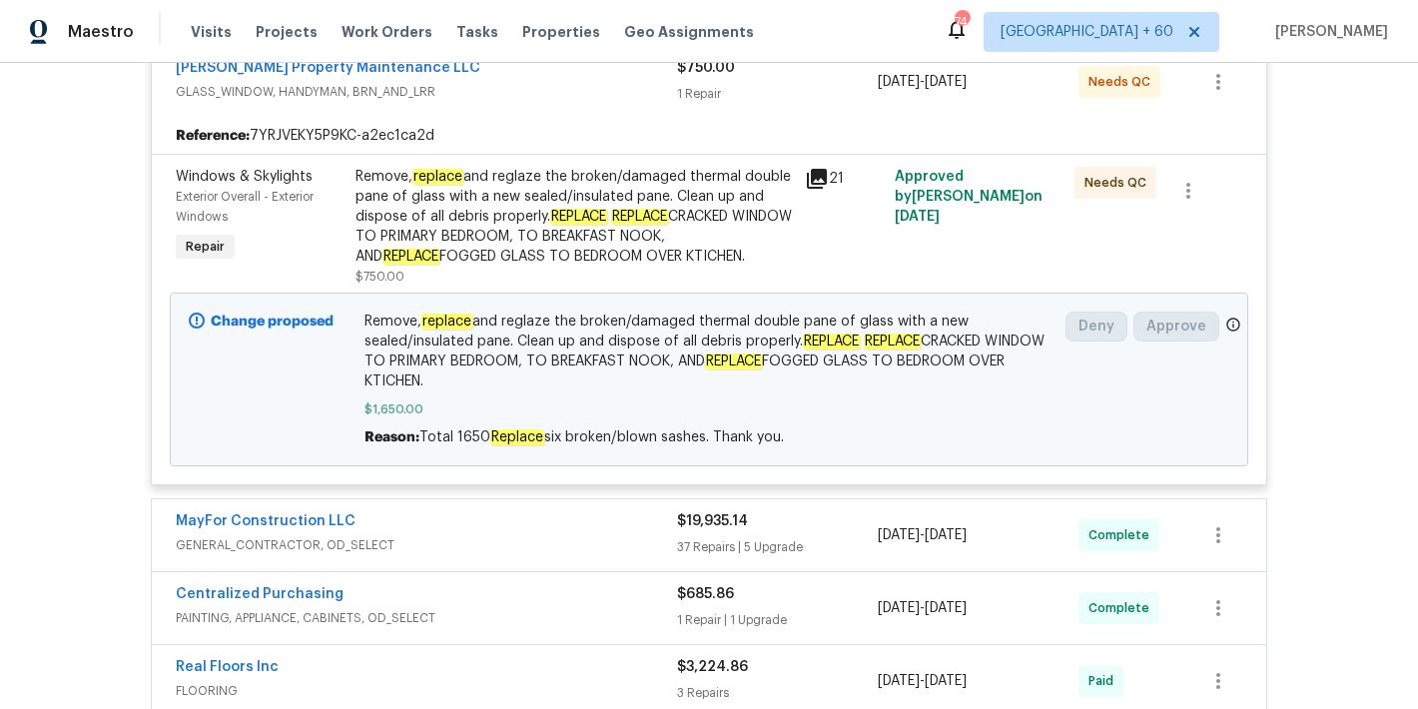
click at [604, 535] on span "GENERAL_CONTRACTOR, OD_SELECT" at bounding box center [426, 545] width 501 height 20
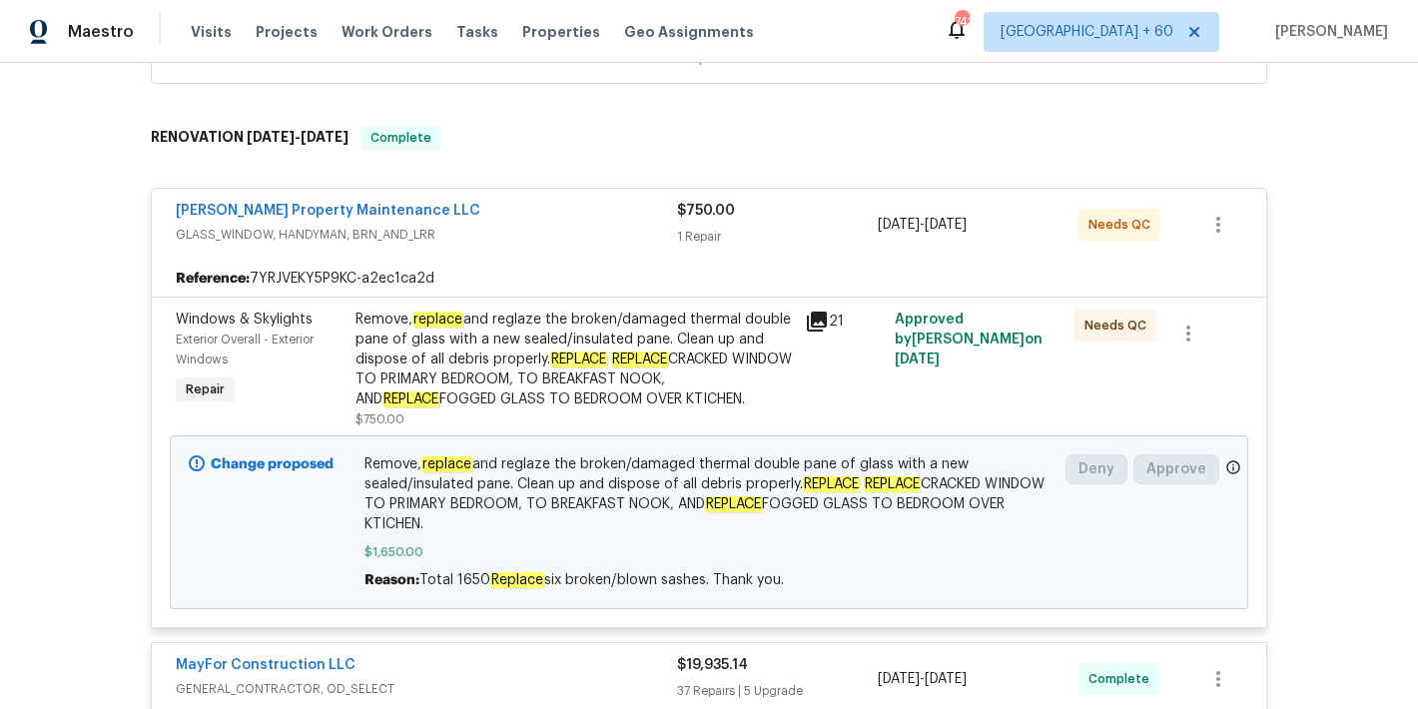
scroll to position [0, 0]
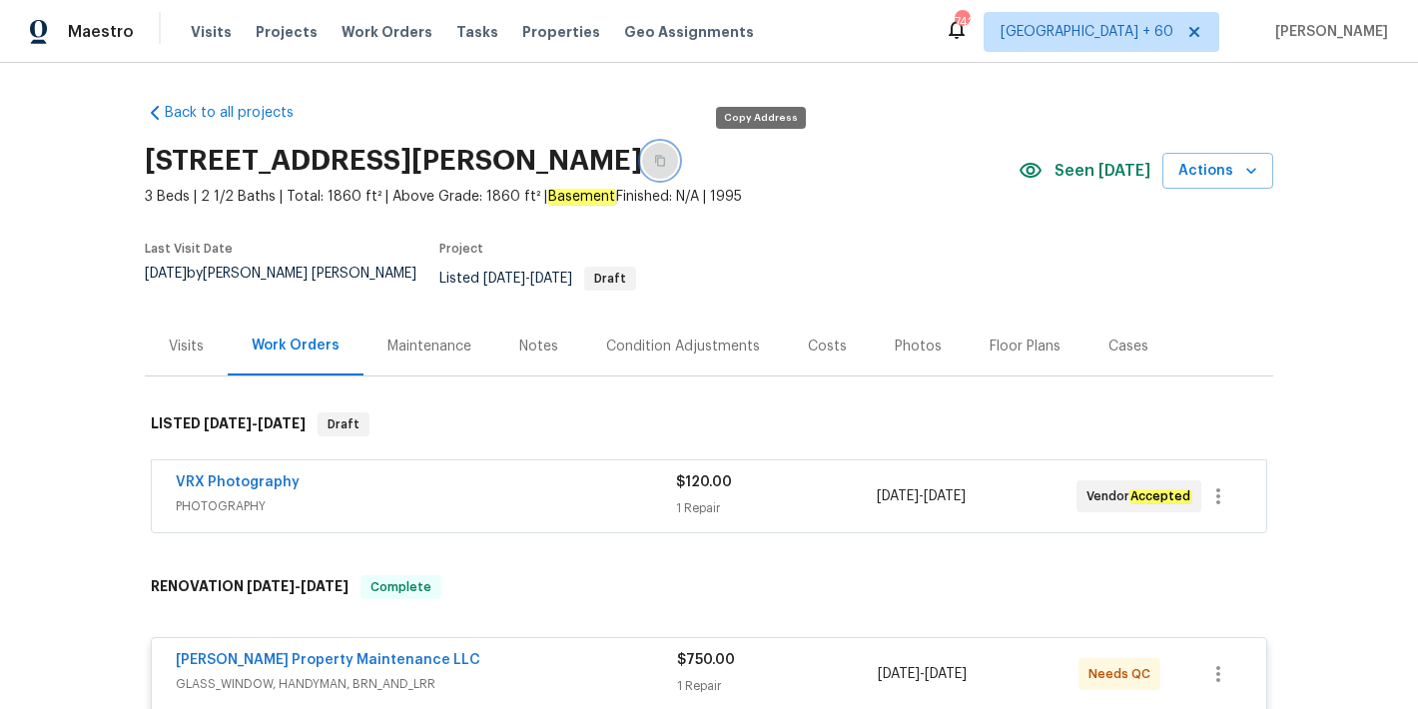
click at [678, 164] on button "button" at bounding box center [660, 161] width 36 height 36
click at [219, 36] on span "Visits" at bounding box center [211, 32] width 41 height 20
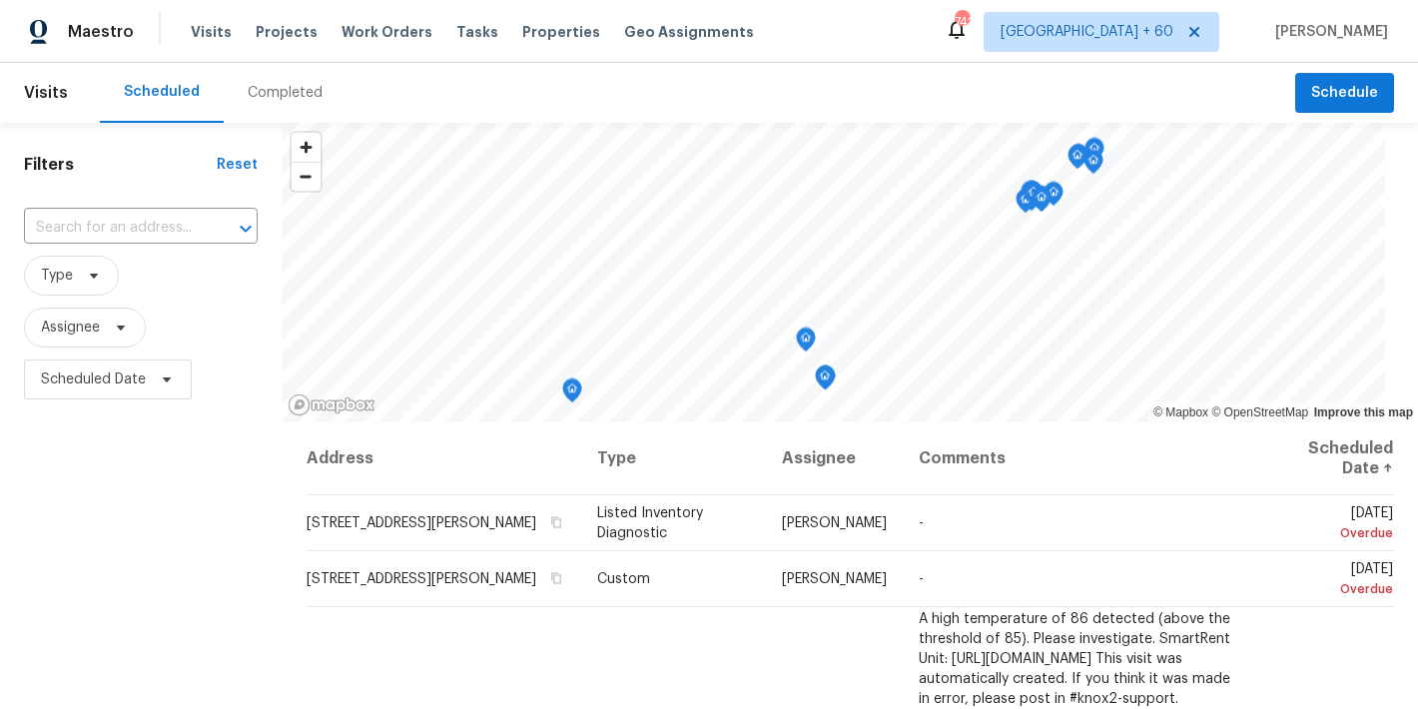
click at [301, 94] on div "Completed" at bounding box center [285, 93] width 75 height 20
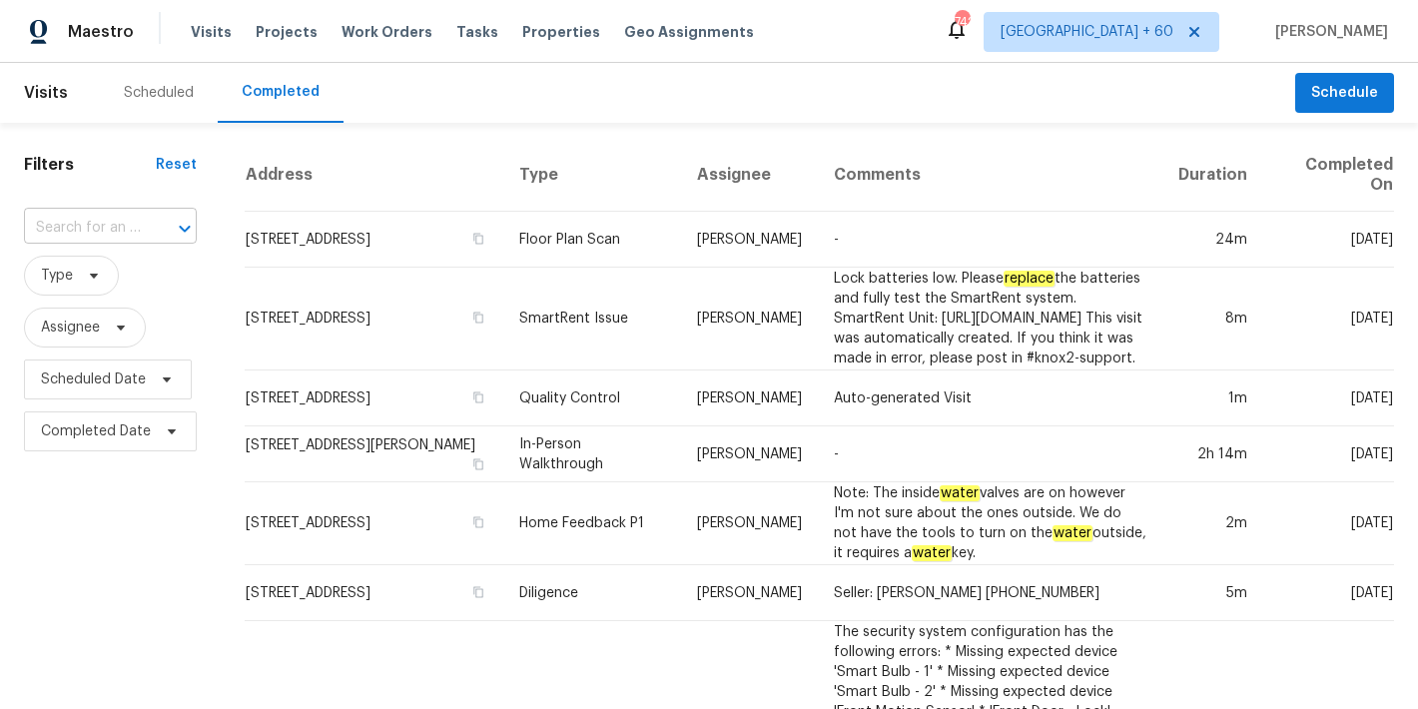
click at [102, 220] on input "text" at bounding box center [82, 228] width 117 height 31
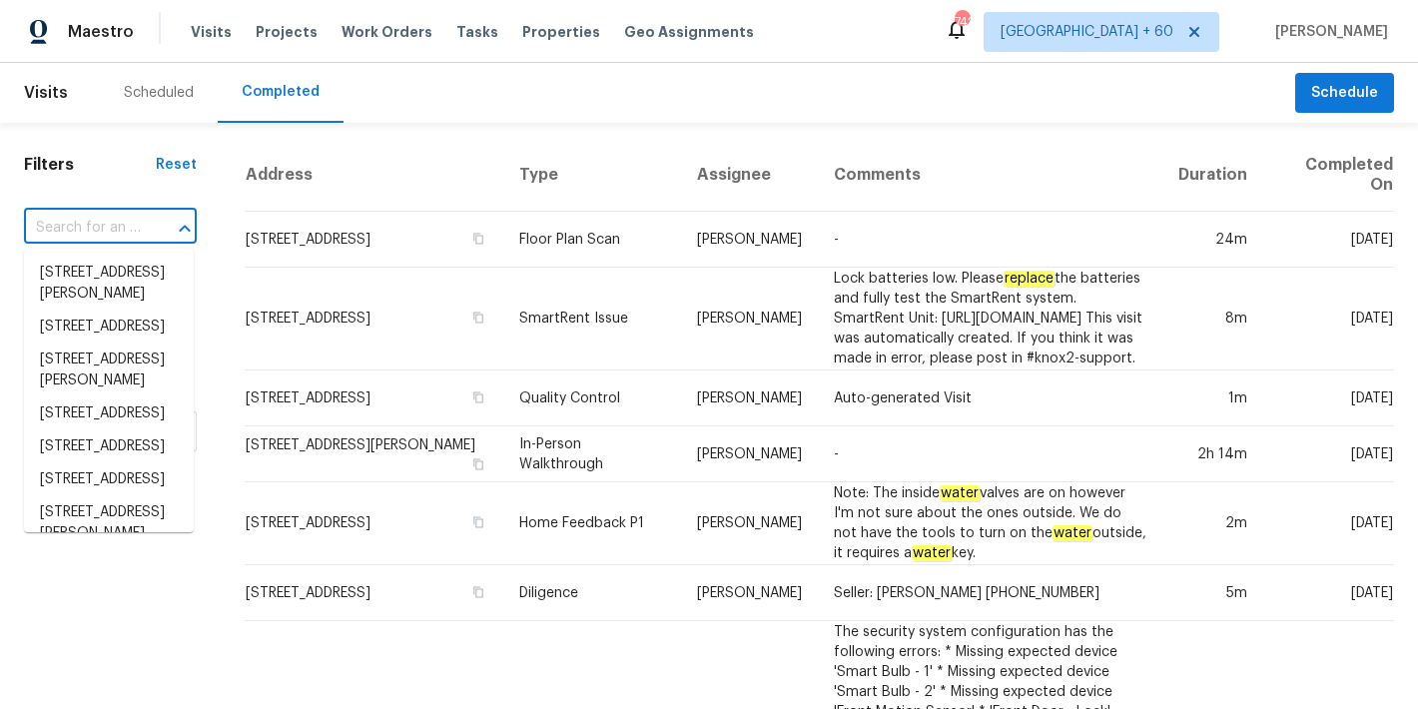
paste input "3624 Silvery Way Powder Springs, GA 30127"
type input "3624 Silvery Way Powder Springs, GA 30127"
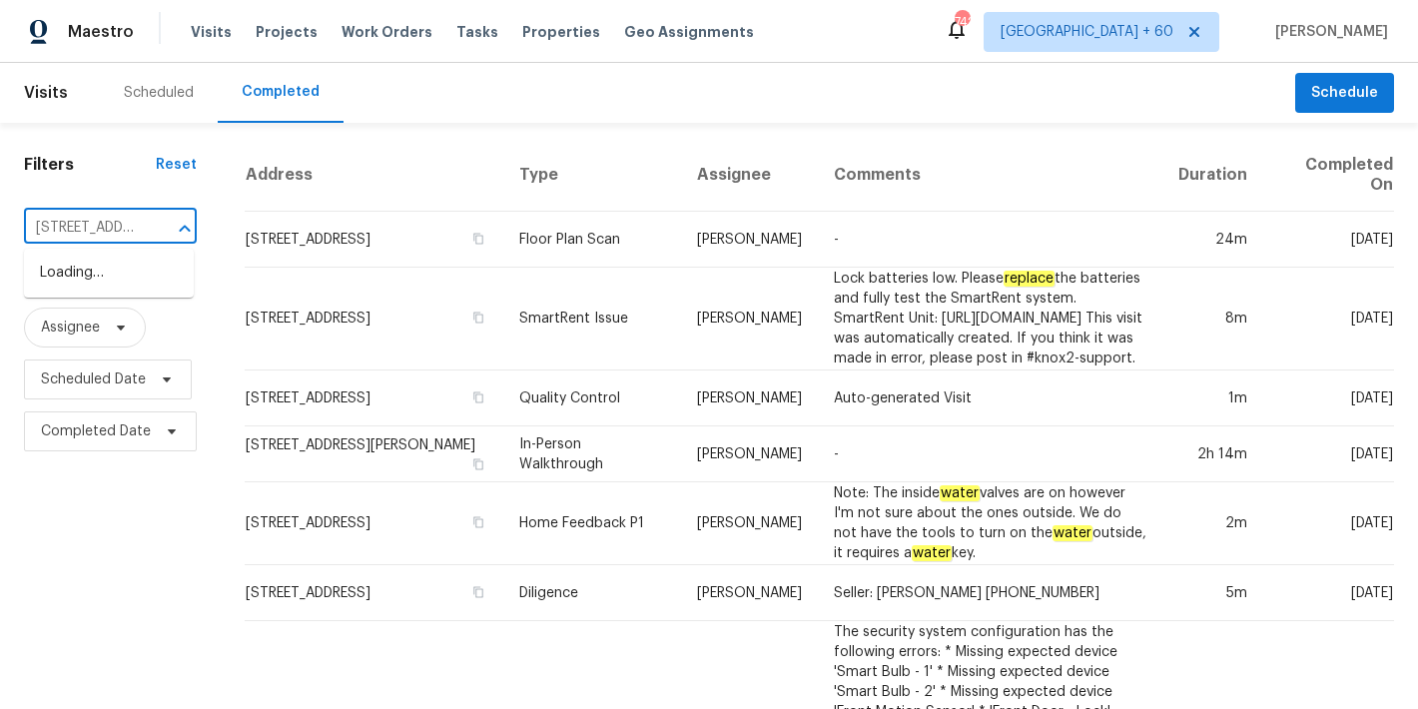
scroll to position [0, 185]
click at [91, 282] on li "3624 Silvery Way, Powder Springs, GA 30127" at bounding box center [109, 273] width 170 height 33
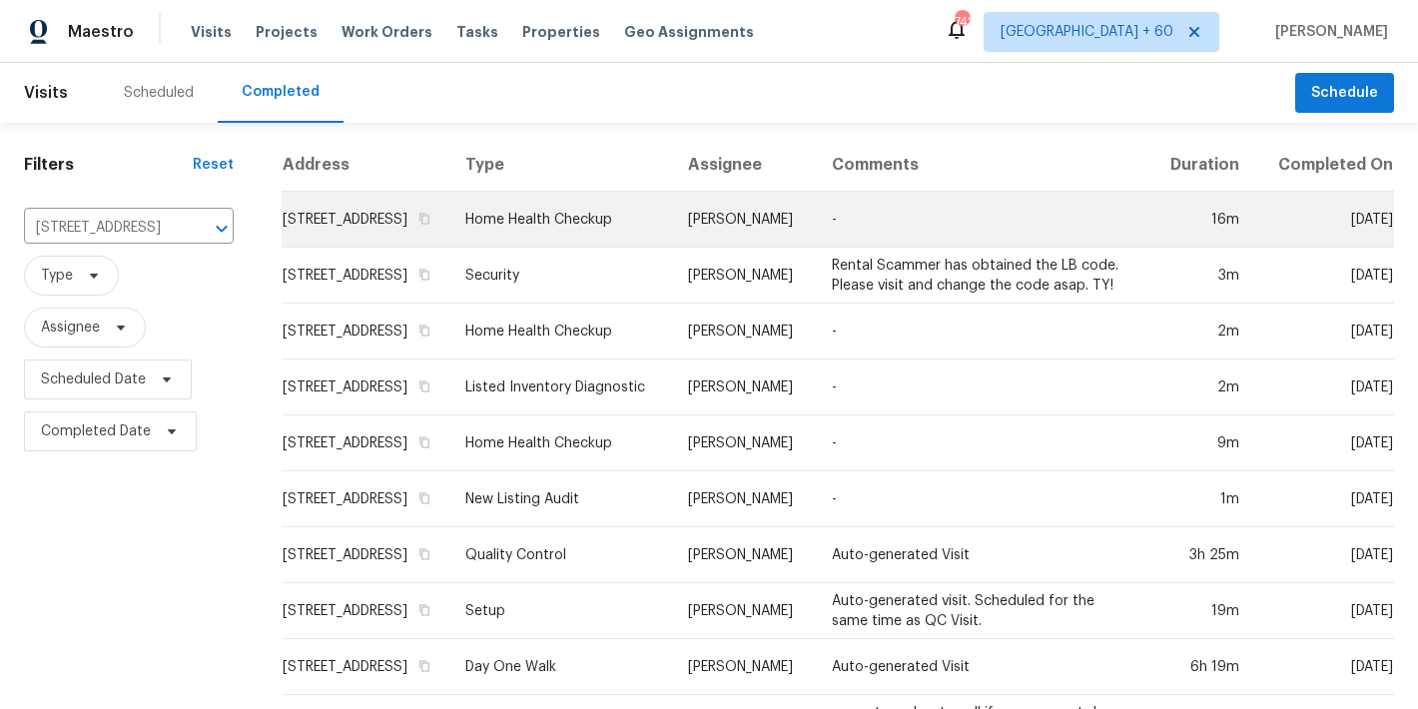
click at [310, 234] on td "3624 Silvery Way, Powder Springs, GA 30127" at bounding box center [366, 220] width 168 height 56
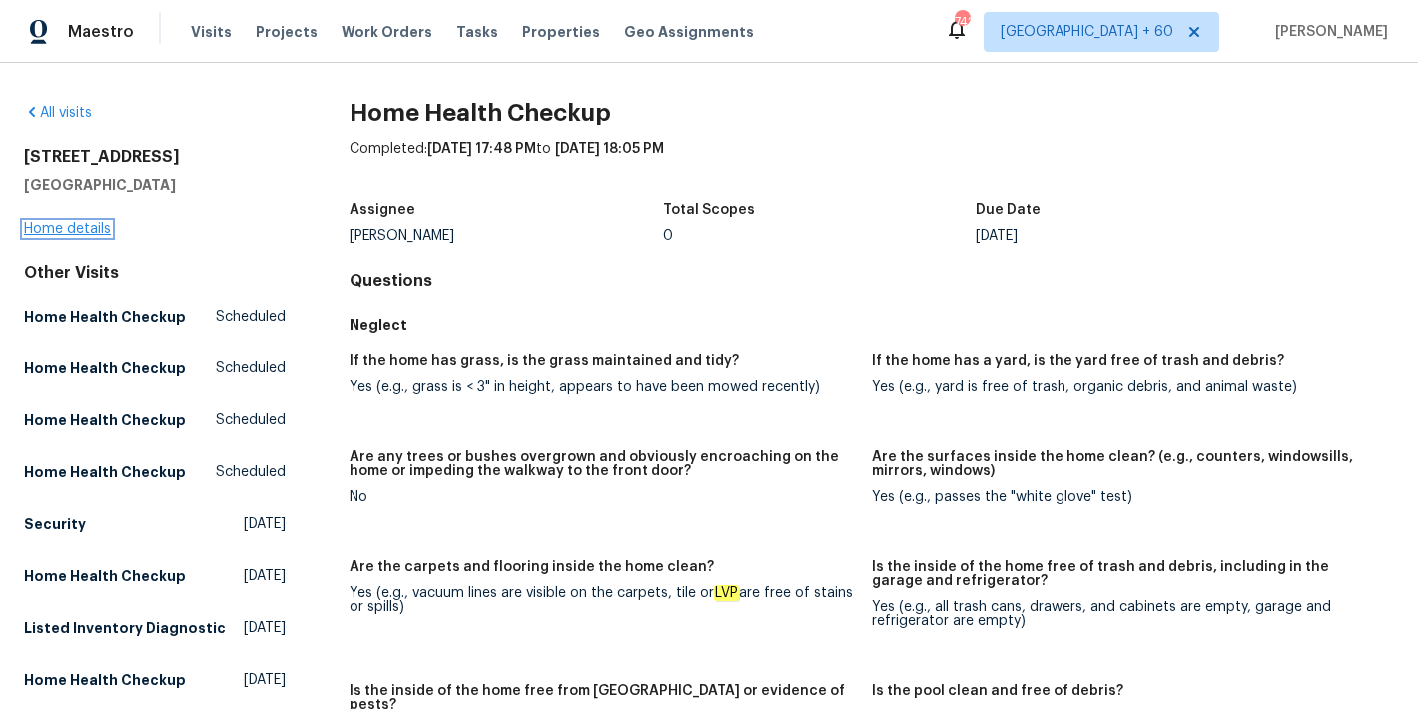
click at [68, 235] on link "Home details" at bounding box center [67, 229] width 87 height 14
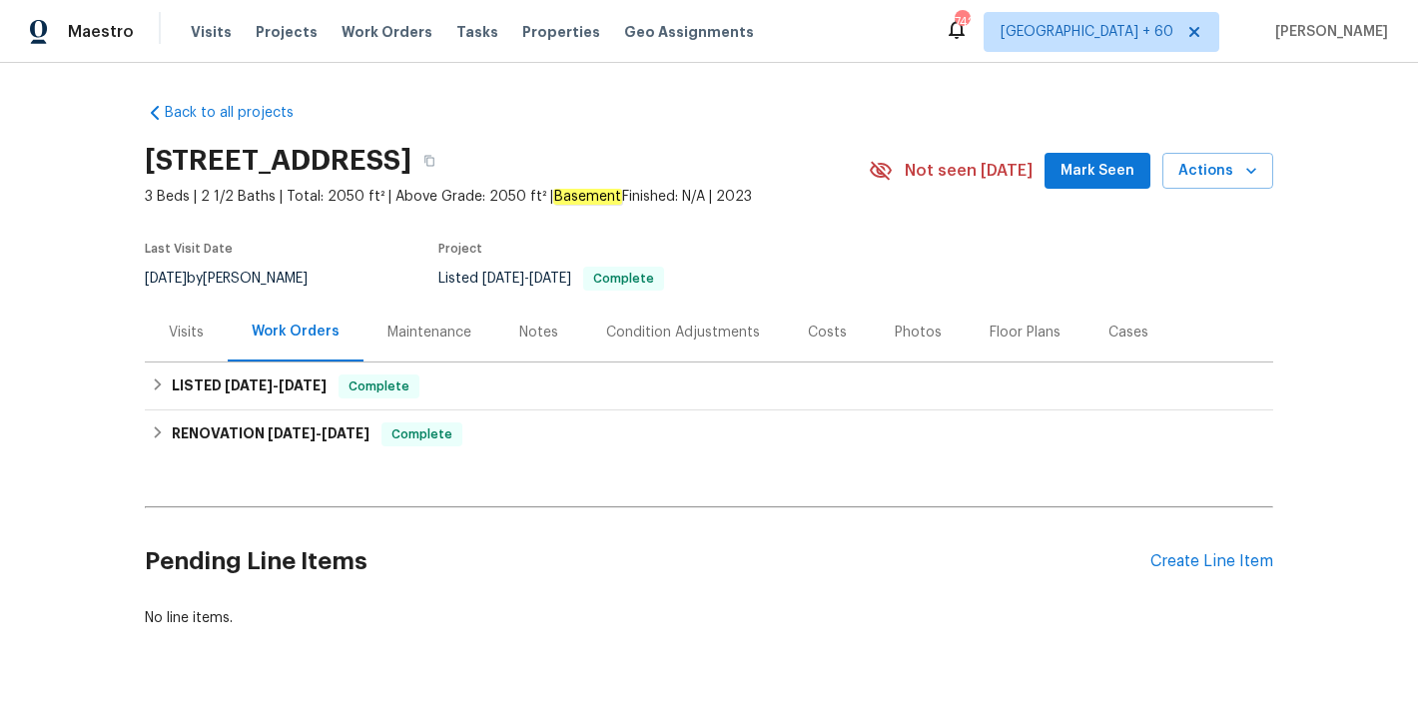
click at [1061, 184] on button "Mark Seen" at bounding box center [1098, 171] width 106 height 37
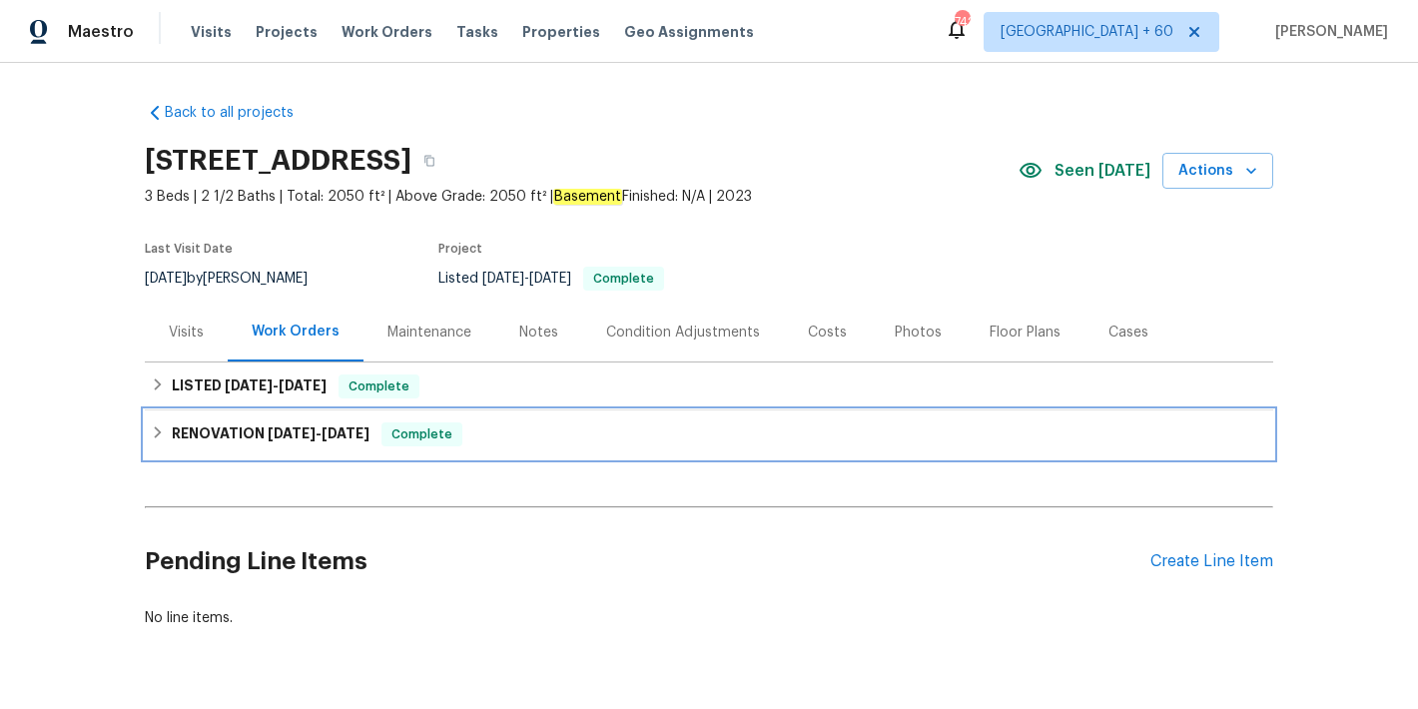
click at [322, 434] on span "3/6/25" at bounding box center [346, 434] width 48 height 14
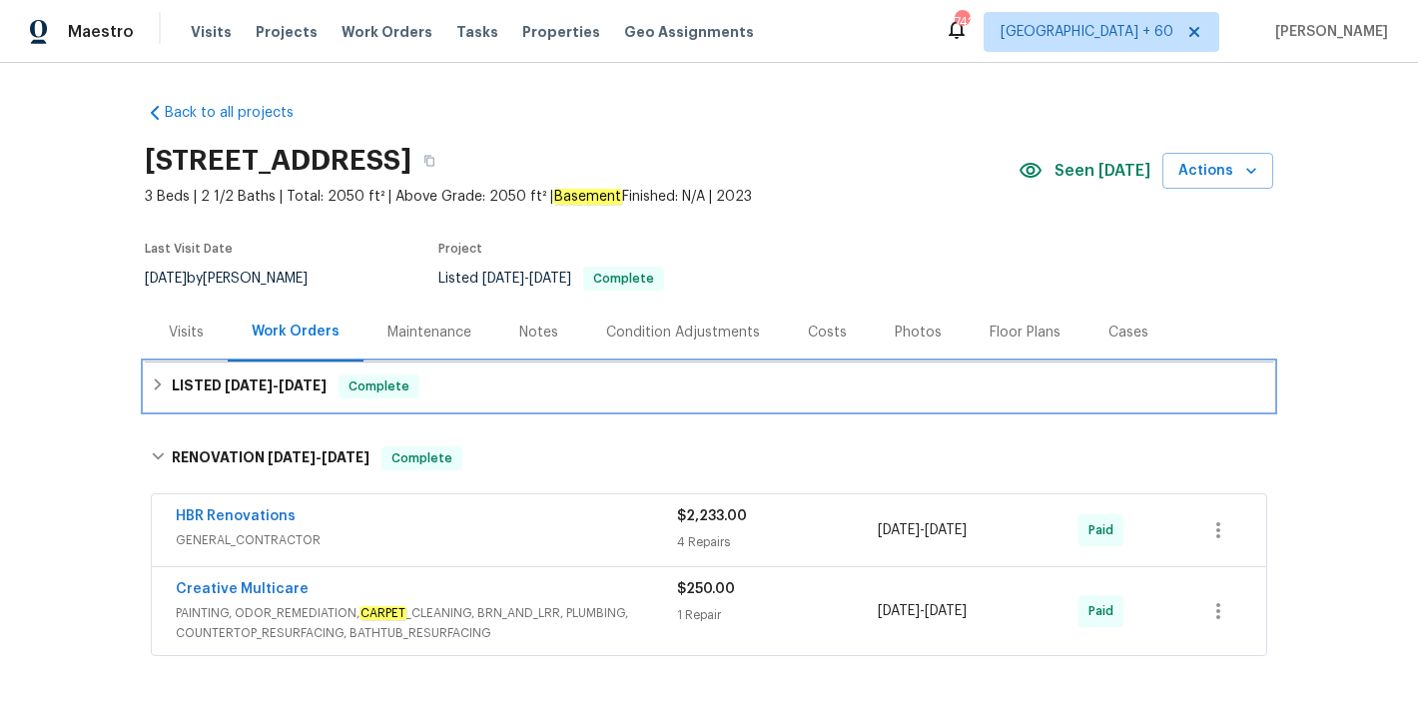
click at [291, 384] on span "8/19/25" at bounding box center [303, 386] width 48 height 14
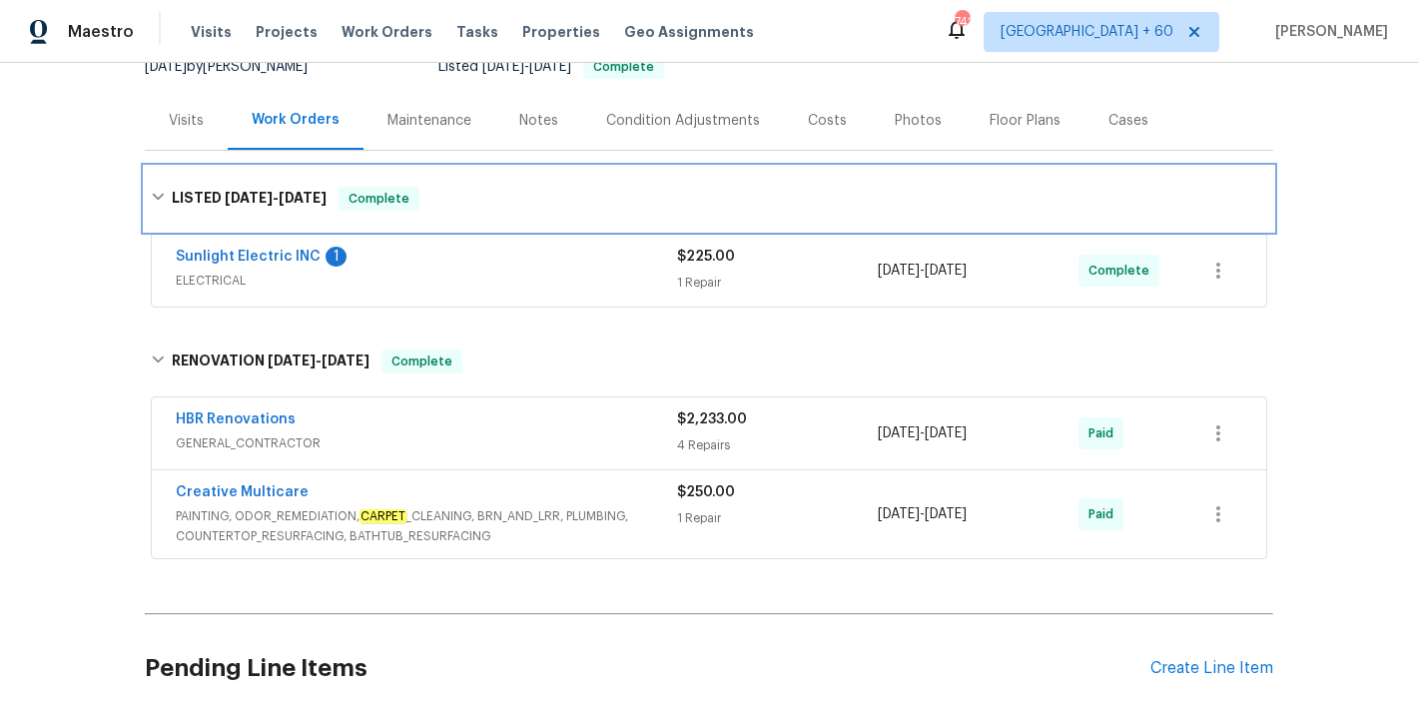
scroll to position [195, 0]
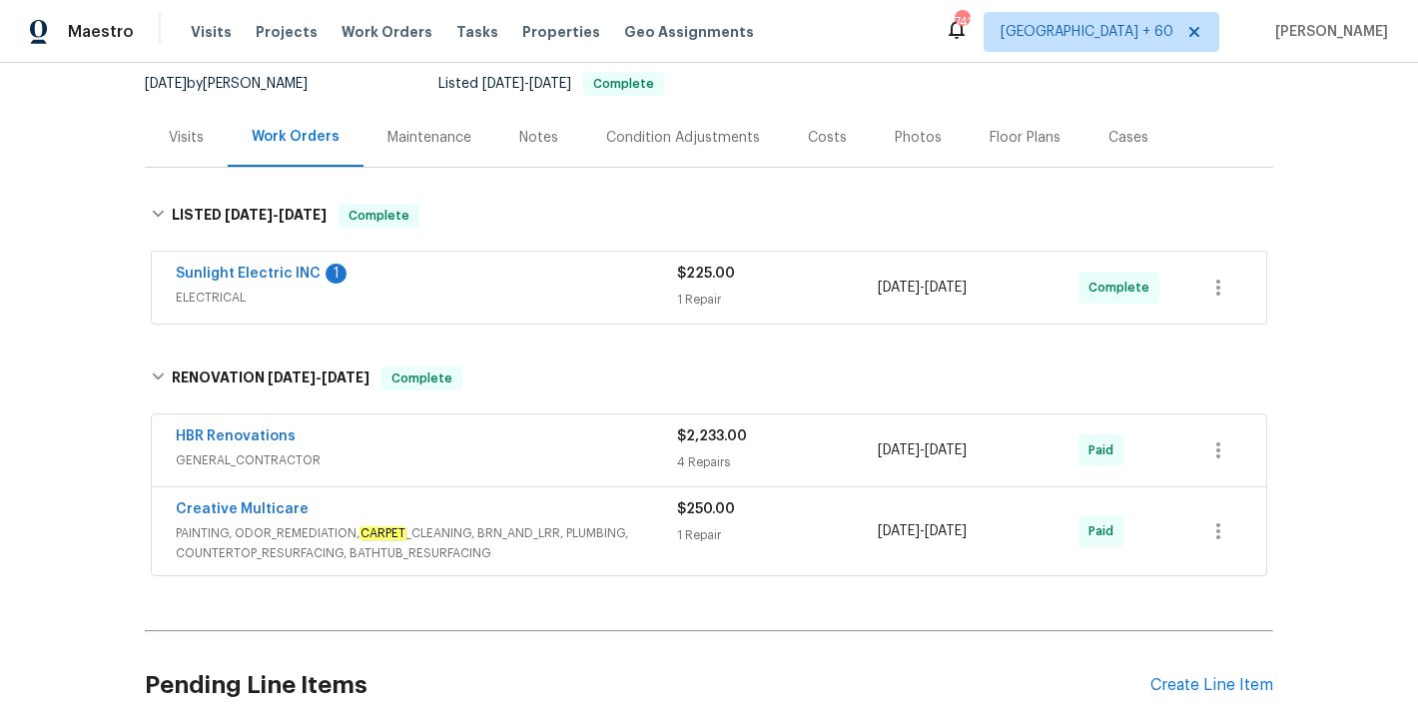
click at [637, 291] on span "ELECTRICAL" at bounding box center [426, 298] width 501 height 20
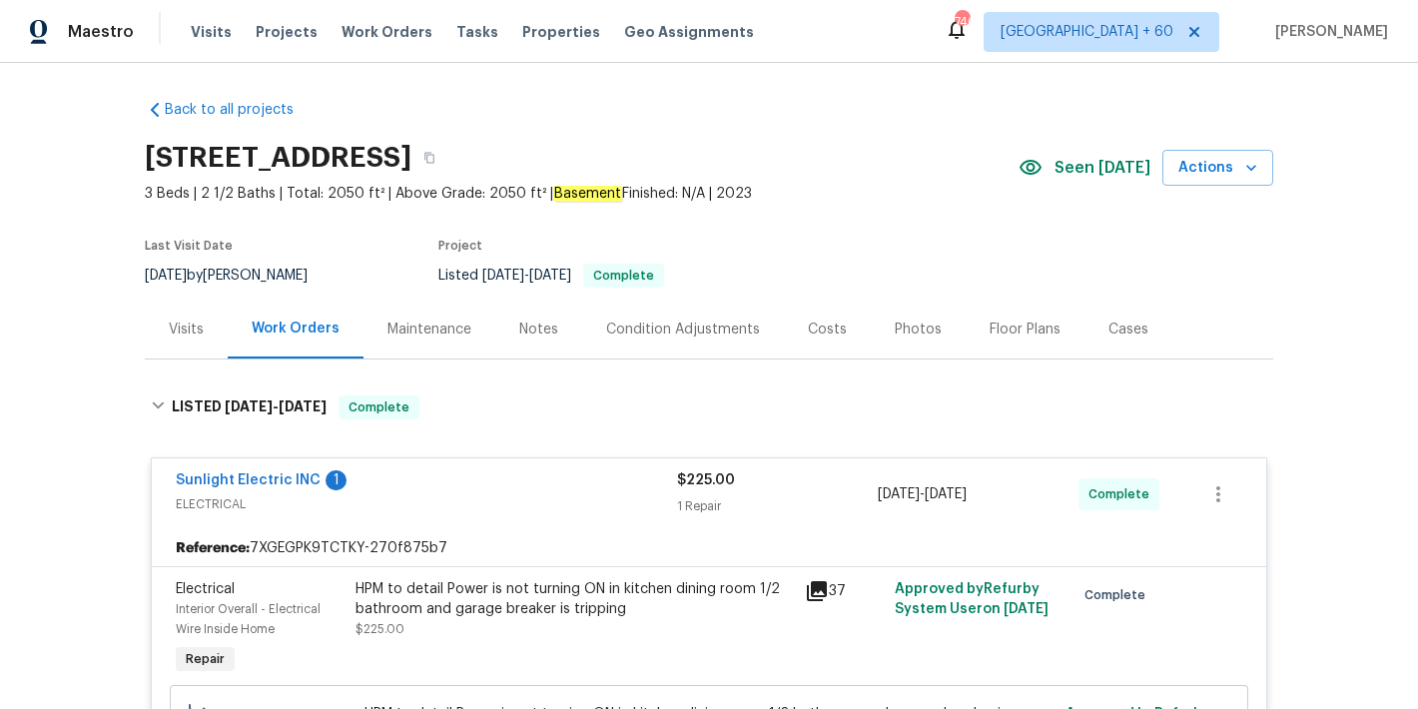
scroll to position [0, 0]
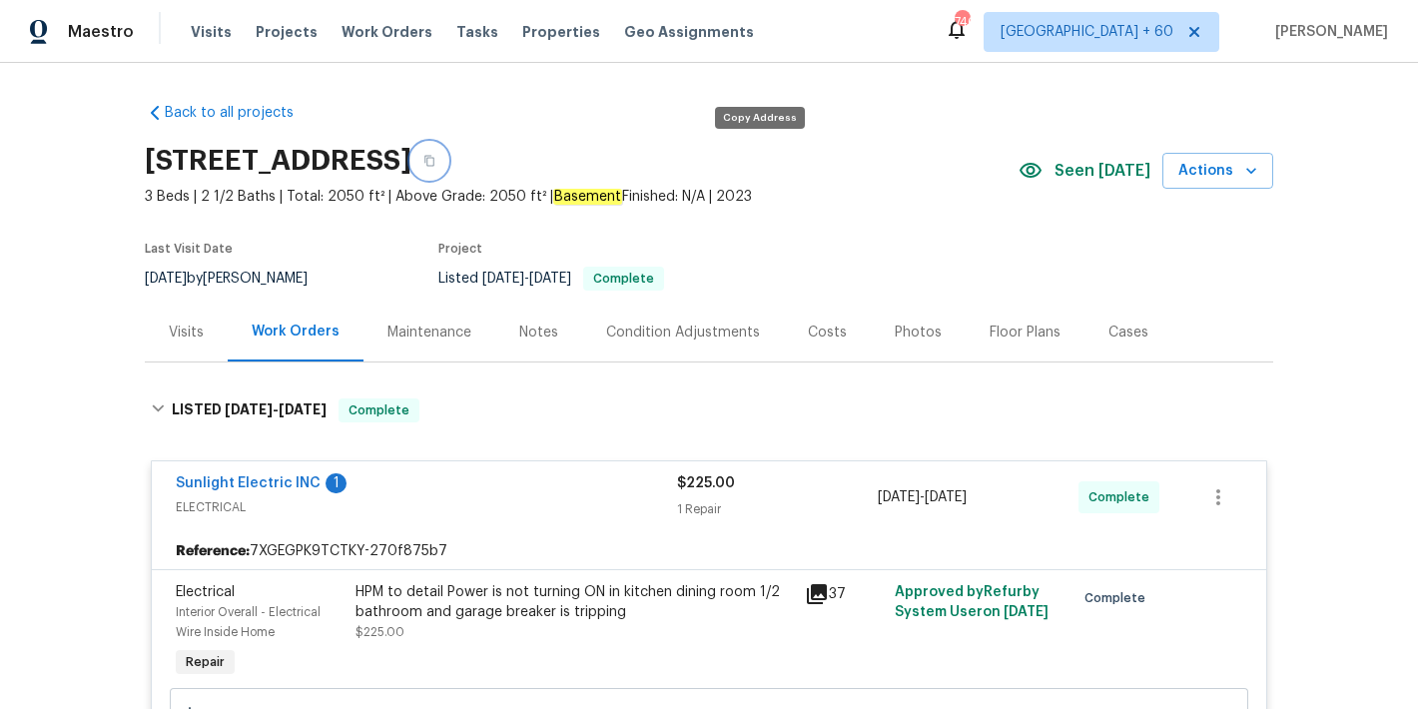
click at [436, 160] on icon "button" at bounding box center [430, 161] width 12 height 12
click at [216, 36] on span "Visits" at bounding box center [211, 32] width 41 height 20
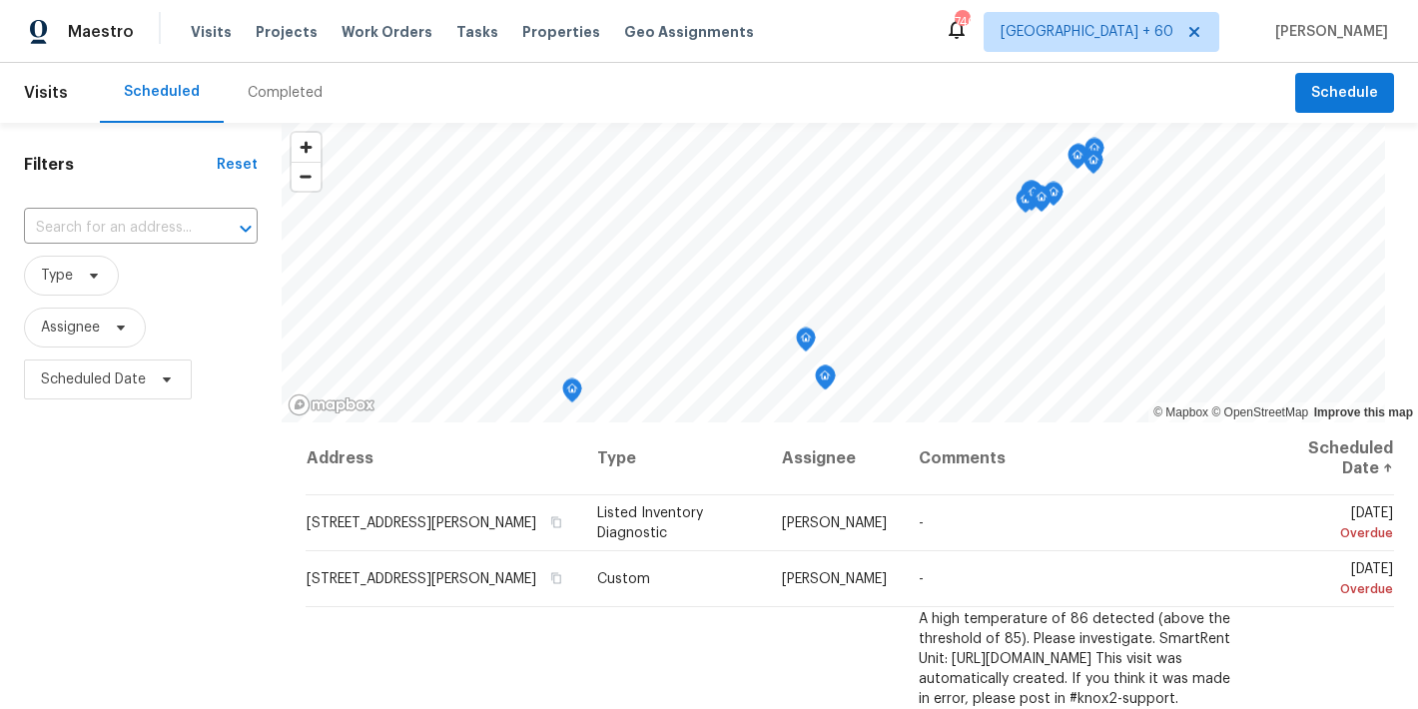
click at [300, 97] on div "Completed" at bounding box center [285, 93] width 75 height 20
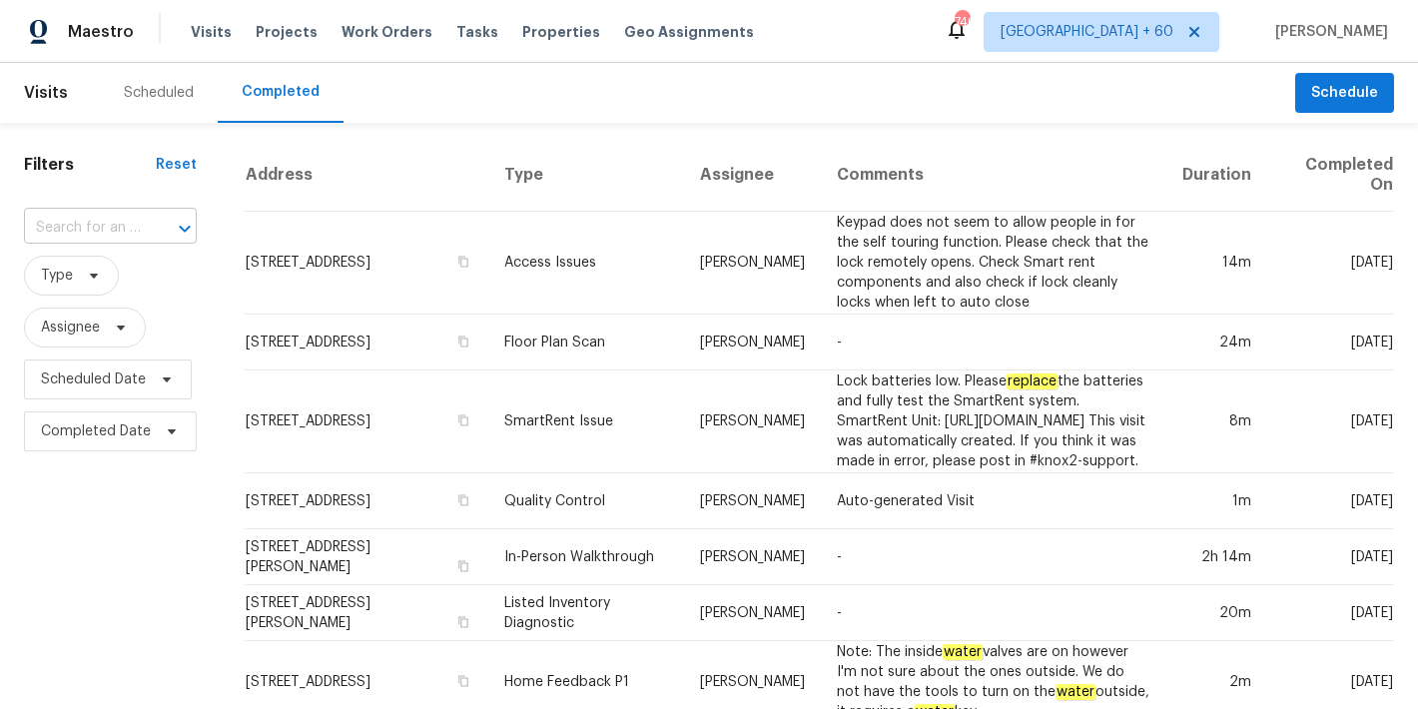
click at [96, 218] on input "text" at bounding box center [82, 228] width 117 height 31
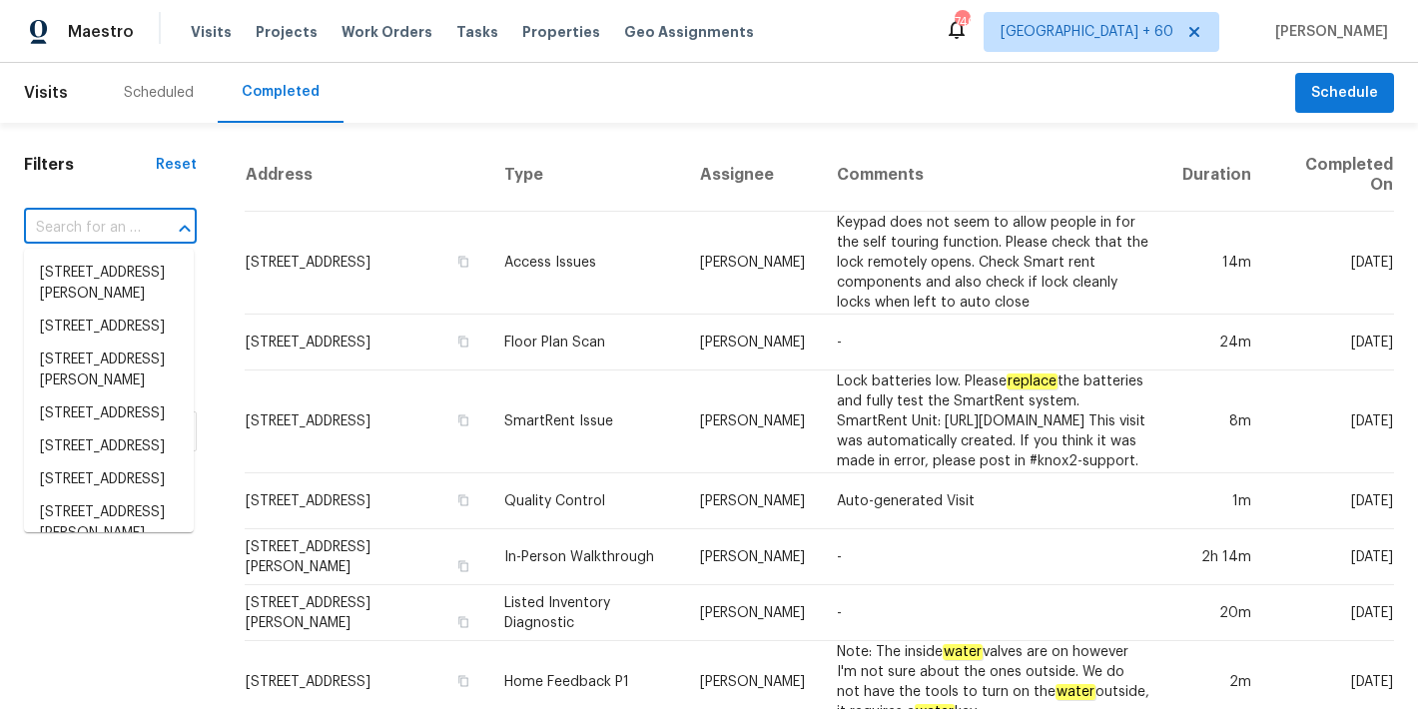
paste input "3686 Sweetbriar Cir Lithia Springs, GA 30122"
type input "3686 Sweetbriar Cir Lithia Springs, GA 30122"
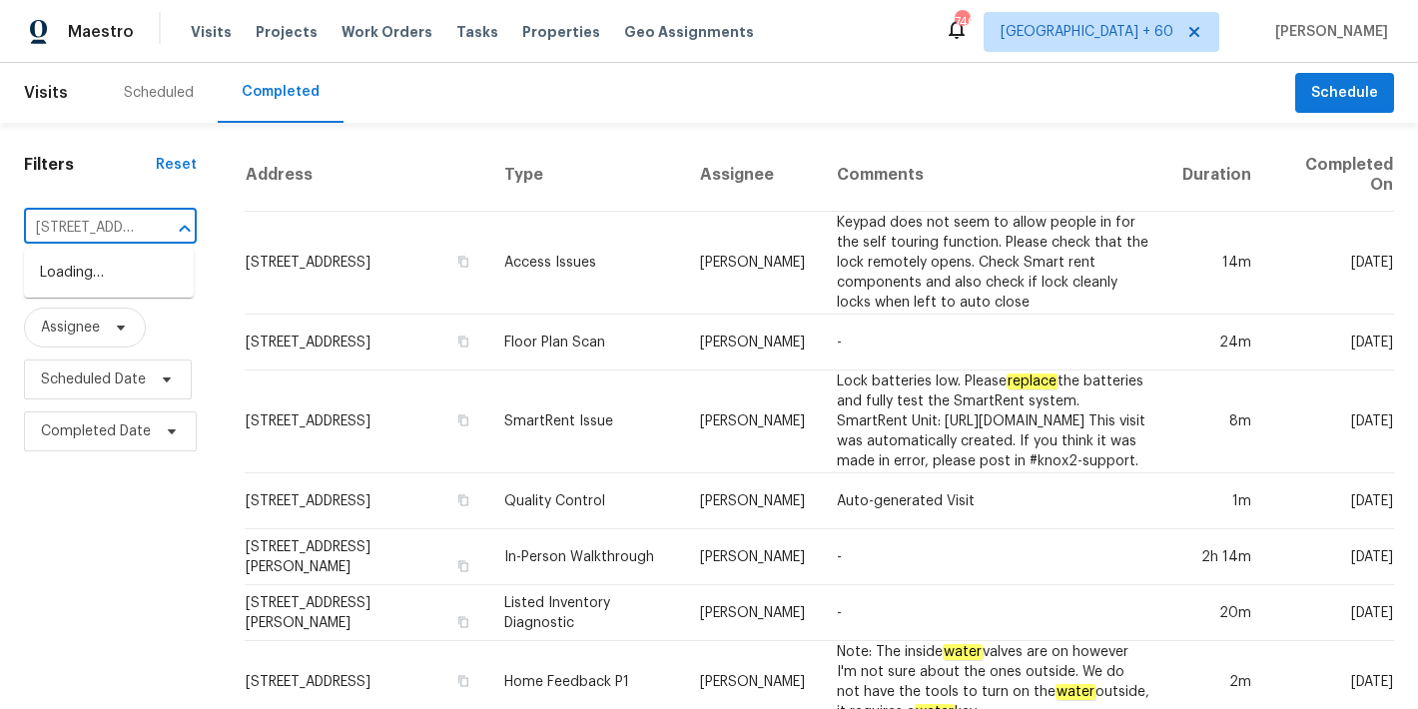
scroll to position [0, 192]
click at [109, 283] on li "3686 Sweetbriar Cir, Lithia Springs, GA 30122" at bounding box center [109, 273] width 170 height 33
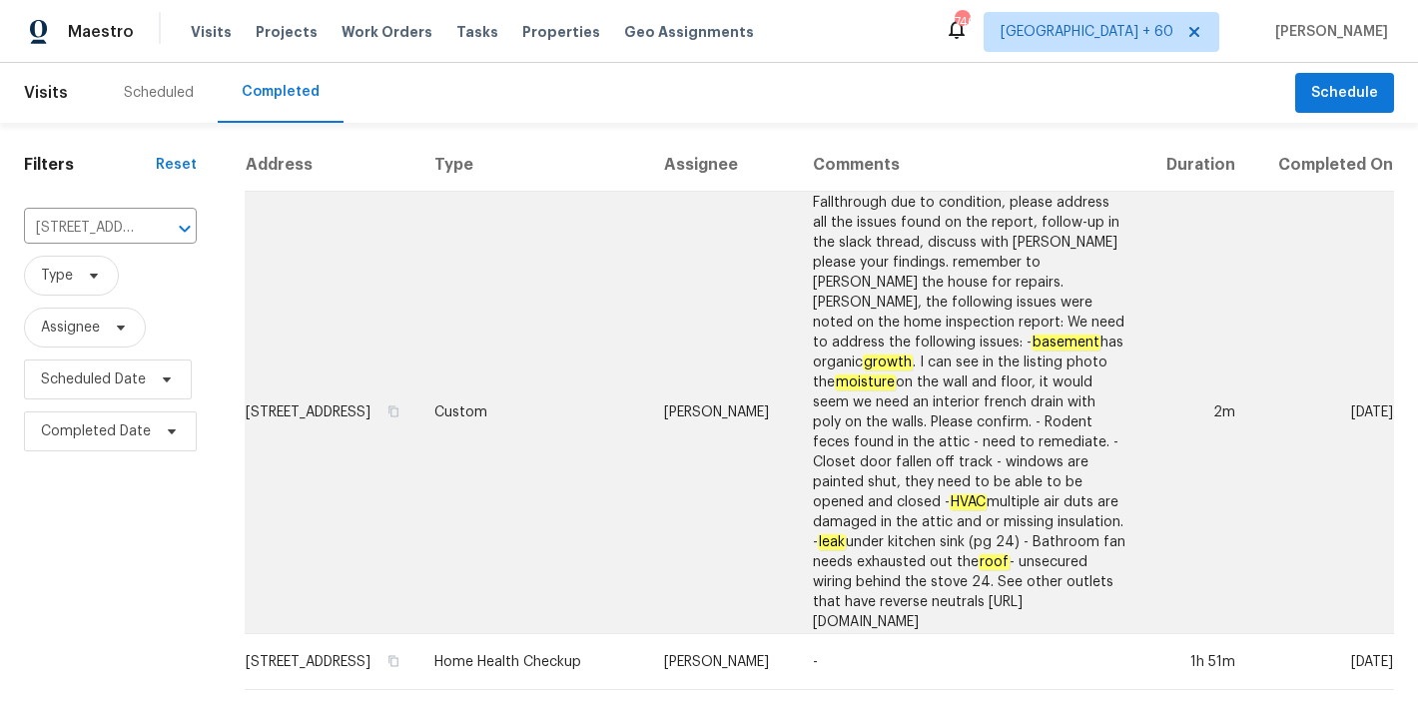
click at [255, 360] on td "3686 Sweetbriar Cir, Lithia Springs, GA 30122" at bounding box center [332, 413] width 174 height 443
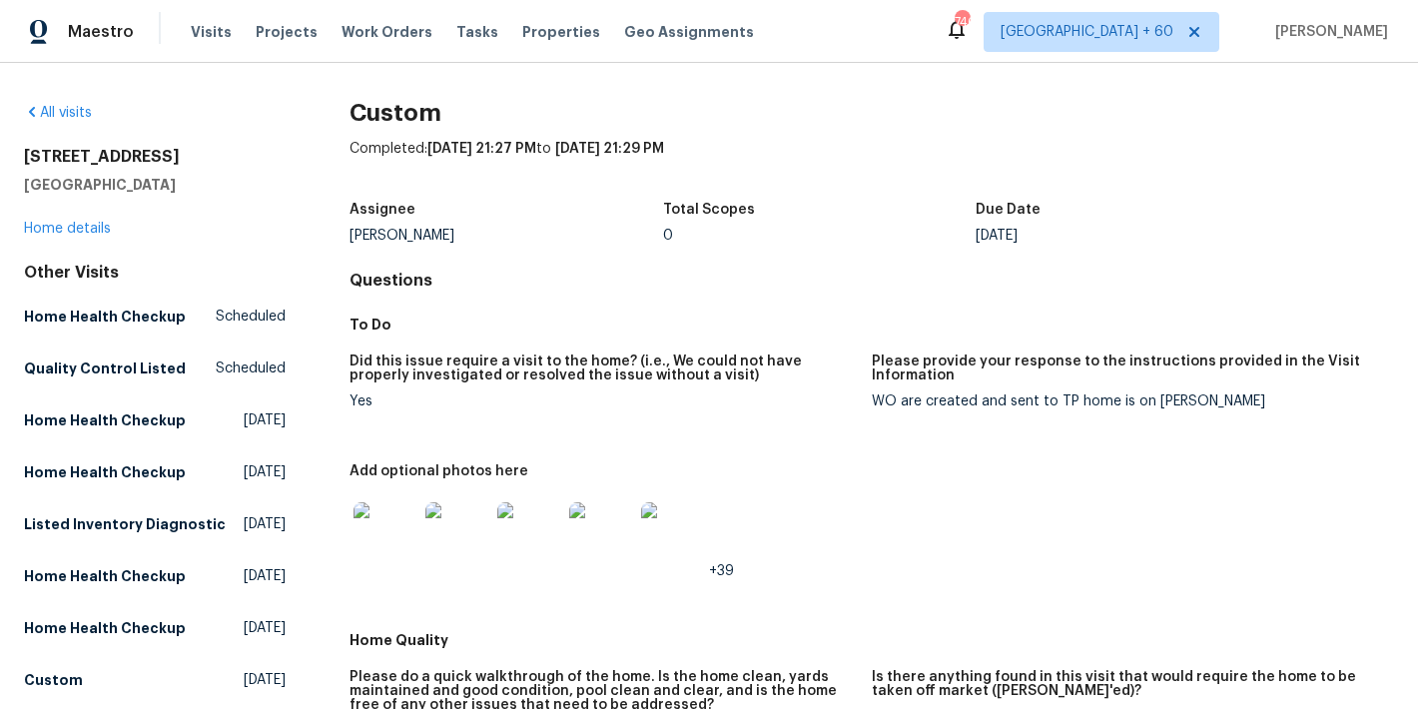
click at [68, 238] on div "3686 Sweetbriar Cir Lithia Springs, GA 30122 Home details" at bounding box center [155, 193] width 262 height 92
click at [62, 230] on link "Home details" at bounding box center [67, 229] width 87 height 14
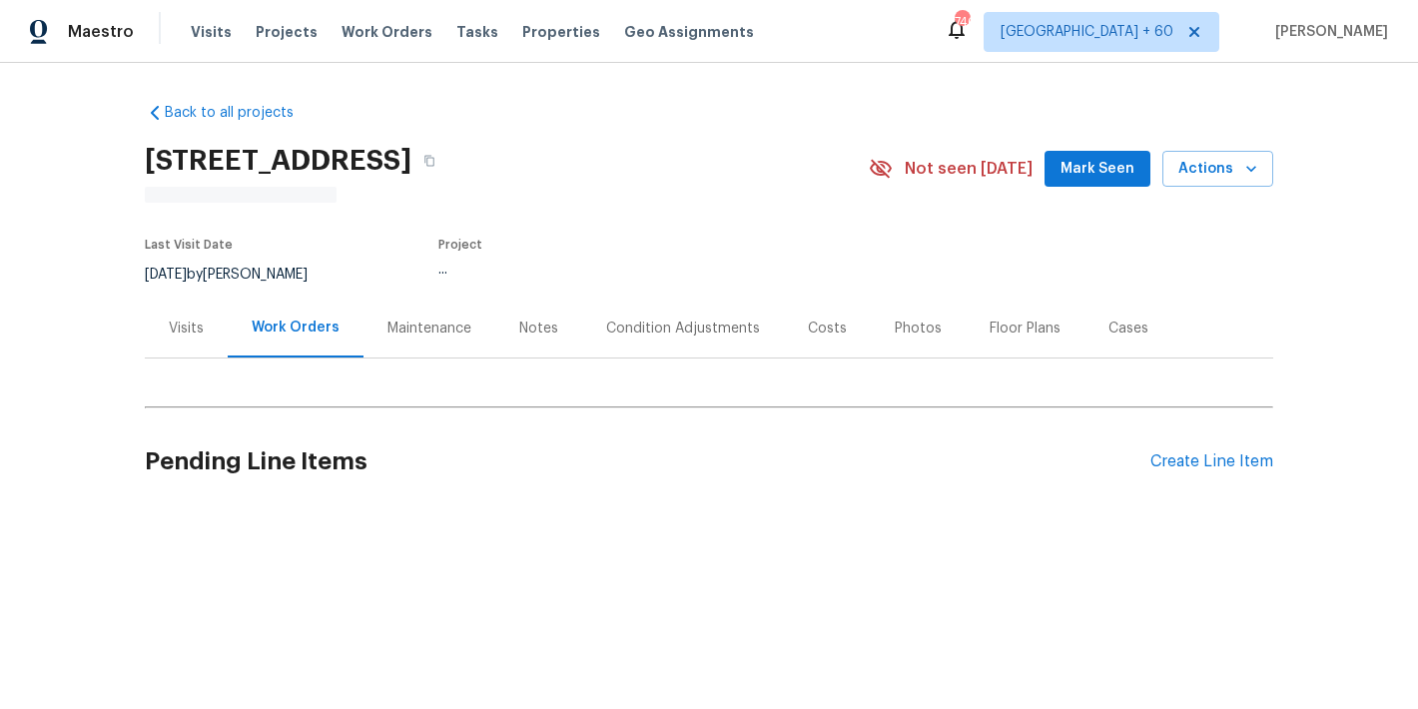
click at [1101, 175] on span "Mark Seen" at bounding box center [1098, 169] width 74 height 25
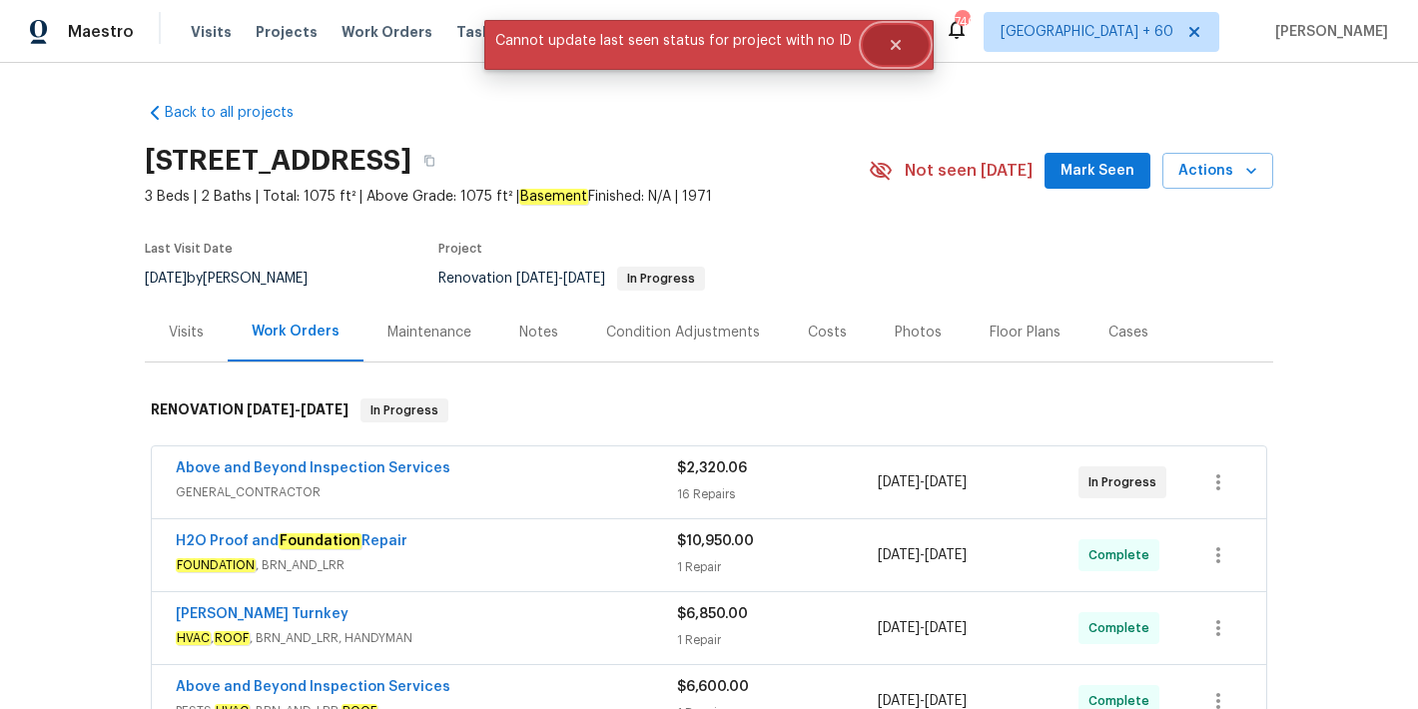
click at [893, 47] on icon "Close" at bounding box center [896, 45] width 10 height 10
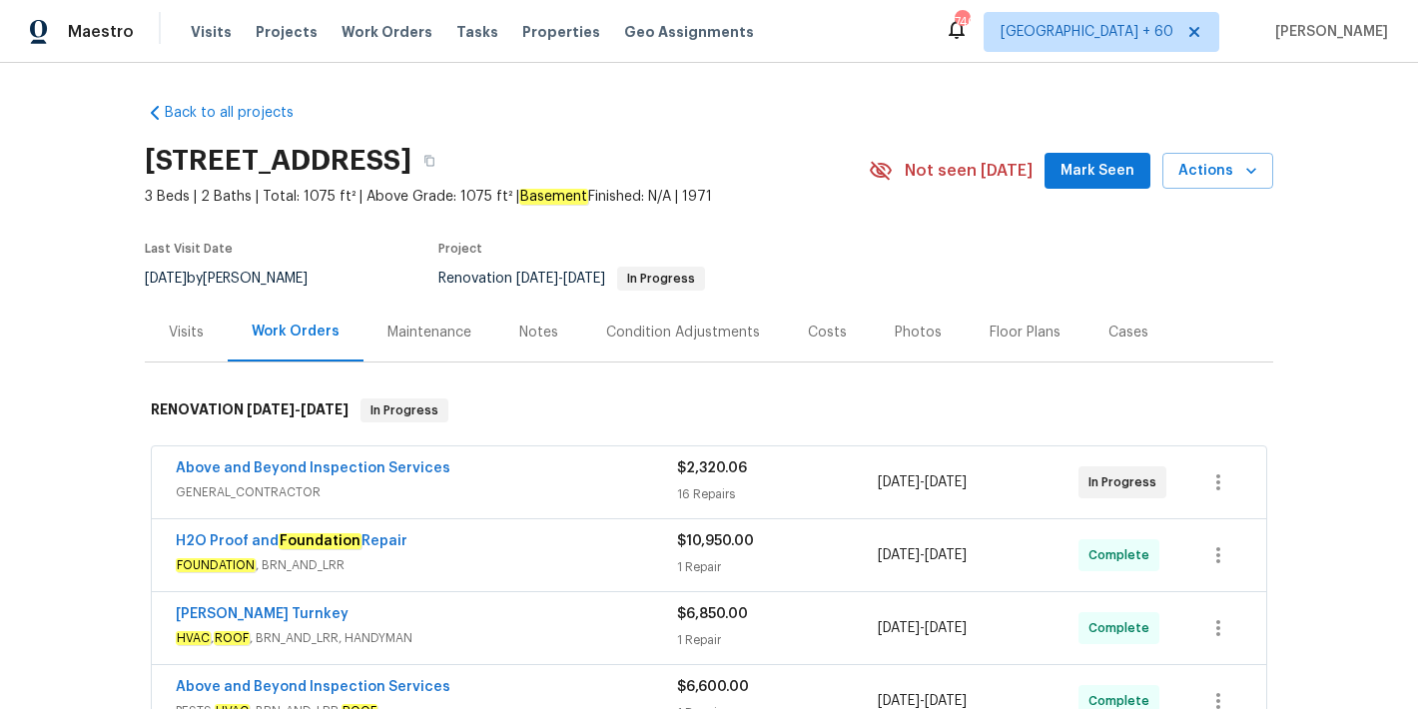
click at [1077, 164] on span "Mark Seen" at bounding box center [1098, 171] width 74 height 25
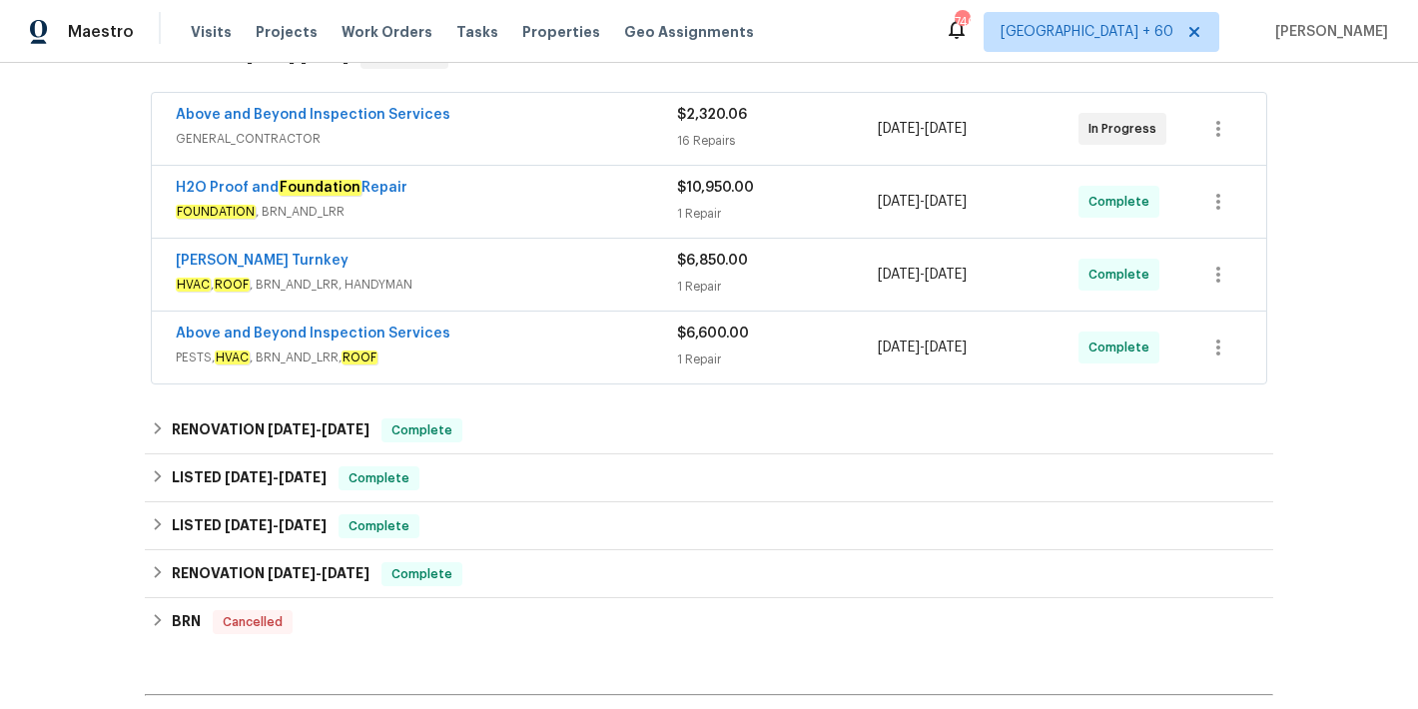
click at [593, 124] on div "Above and Beyond Inspection Services" at bounding box center [426, 117] width 501 height 24
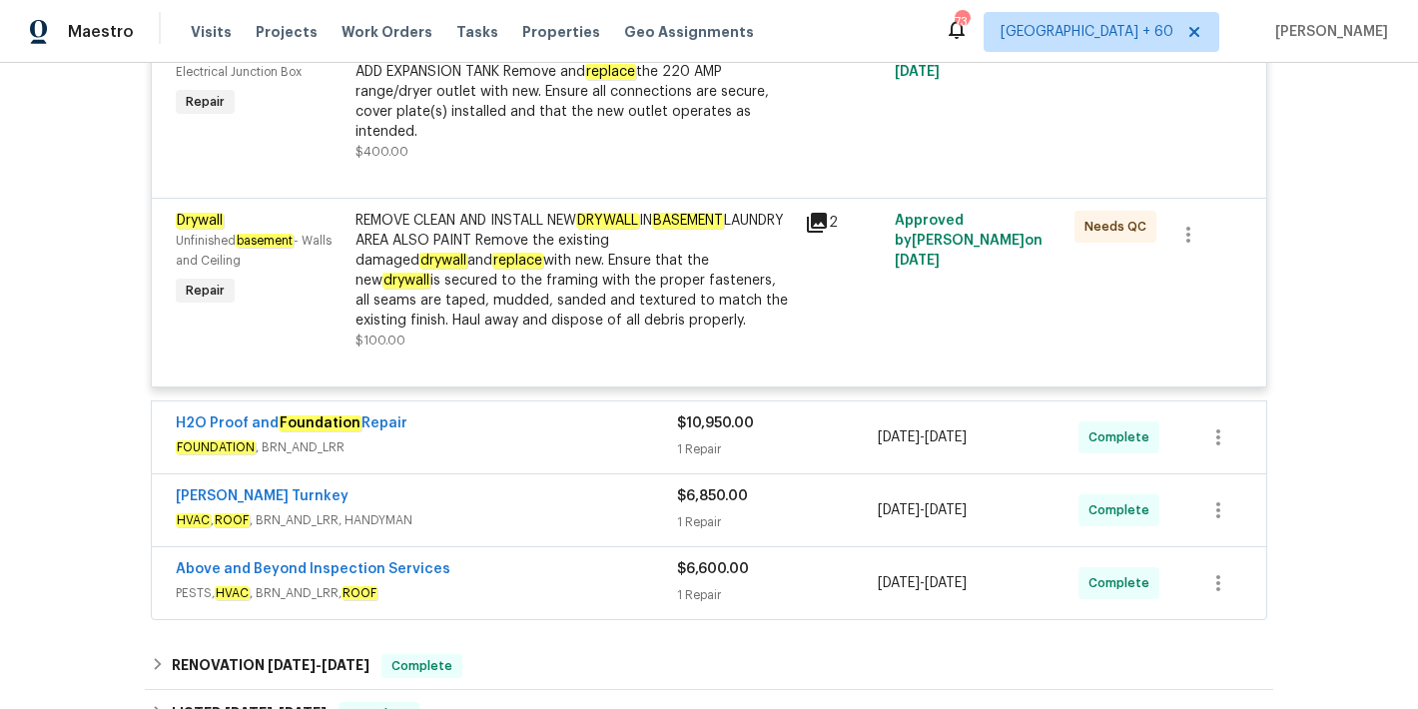
scroll to position [3536, 0]
click at [541, 598] on span "PESTS, HVAC , BRN_AND_LRR, ROOF" at bounding box center [426, 592] width 501 height 20
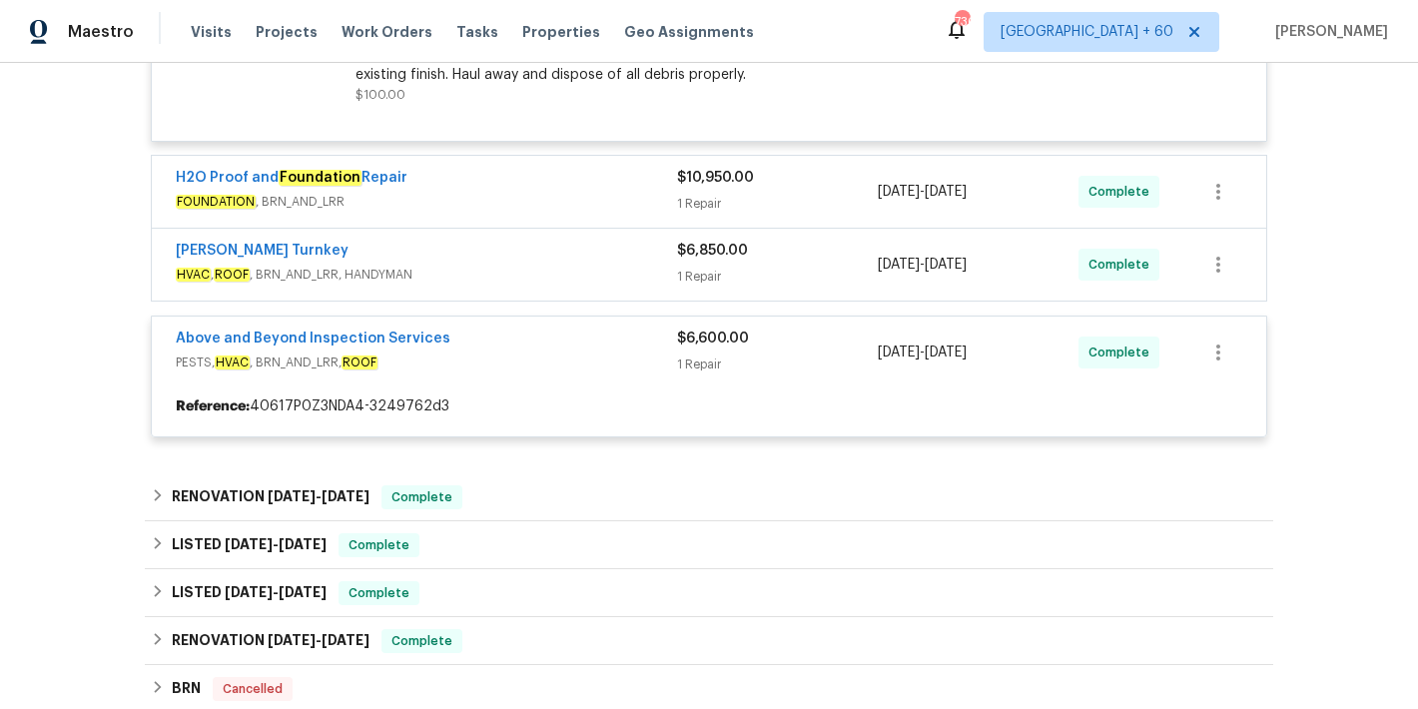
scroll to position [3795, 0]
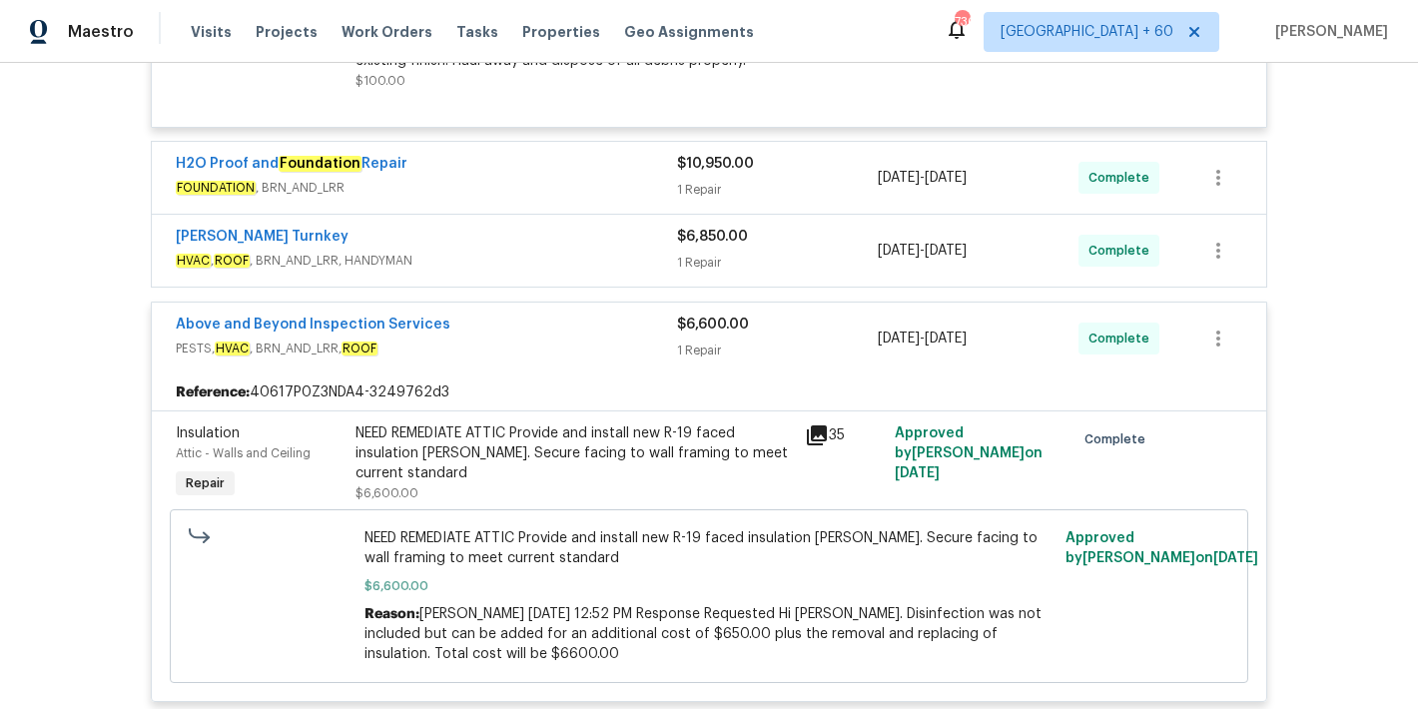
click at [601, 263] on span "HVAC , ROOF , BRN_AND_LRR, HANDYMAN" at bounding box center [426, 261] width 501 height 20
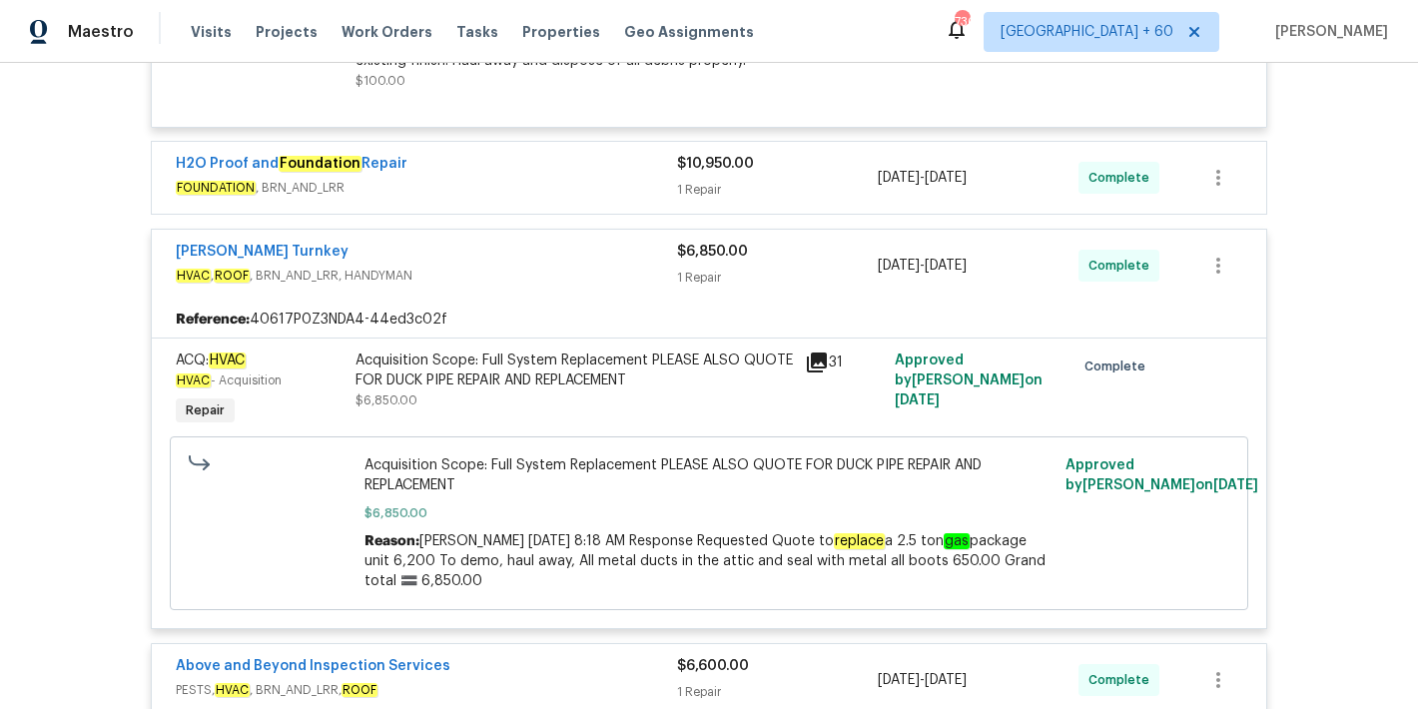
click at [595, 178] on div "H2O Proof and Foundation Repair" at bounding box center [426, 166] width 501 height 24
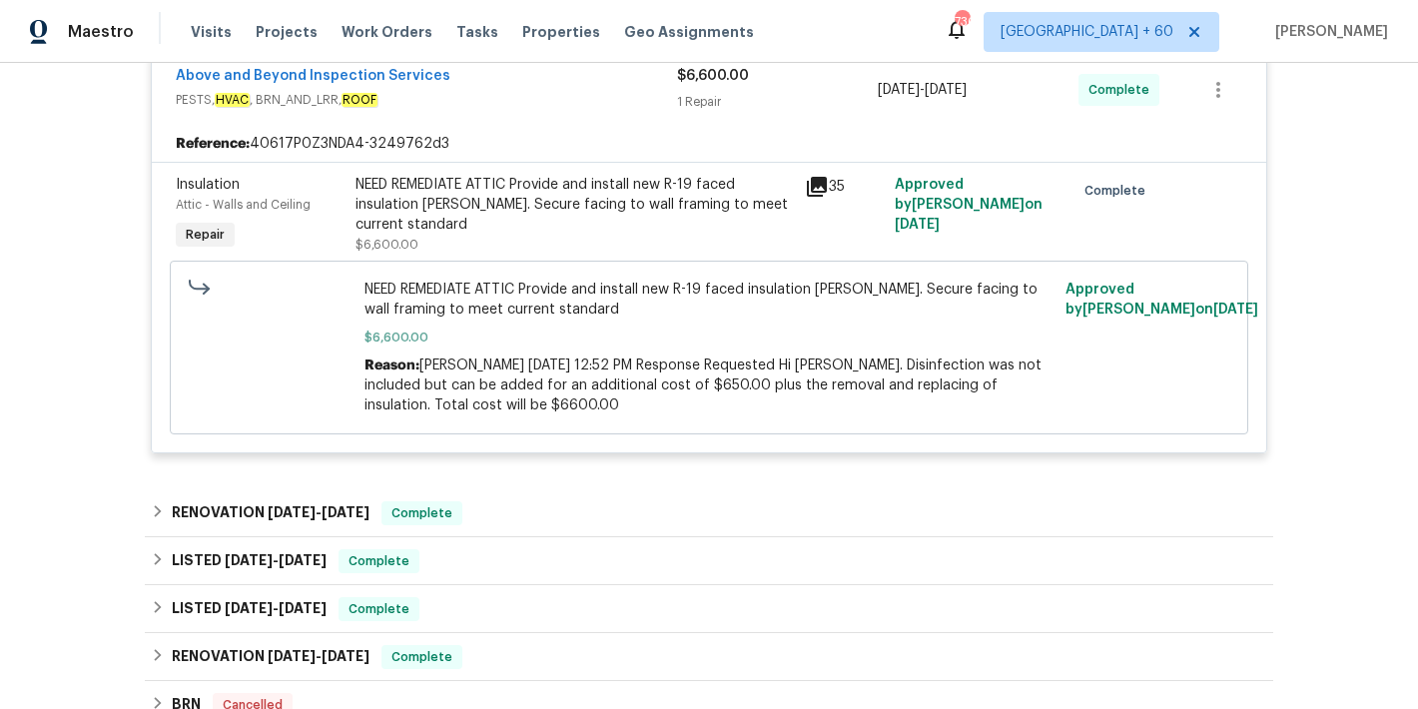
scroll to position [5134, 0]
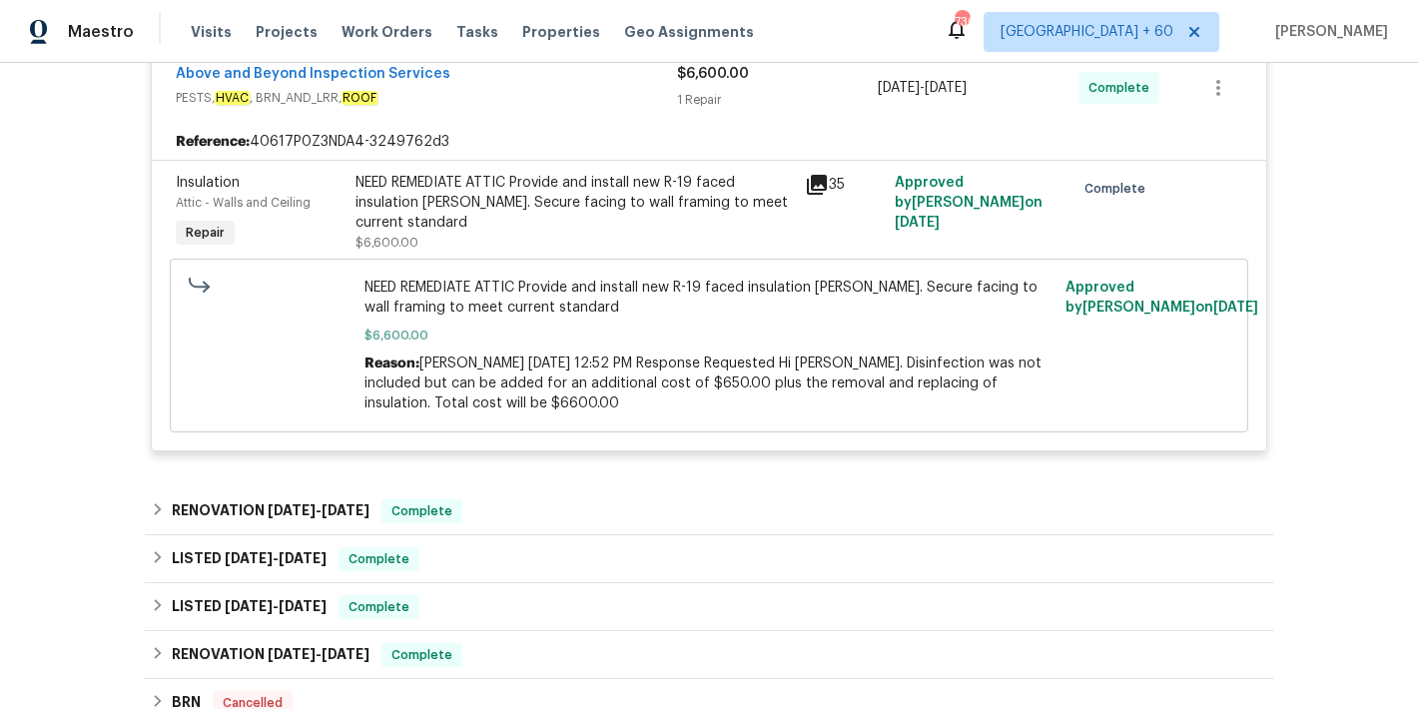
click at [1364, 362] on div "Back to all projects 3686 Sweetbriar Cir, Lithia Springs, GA 30122 3 Beds | 2 B…" at bounding box center [709, 386] width 1418 height 646
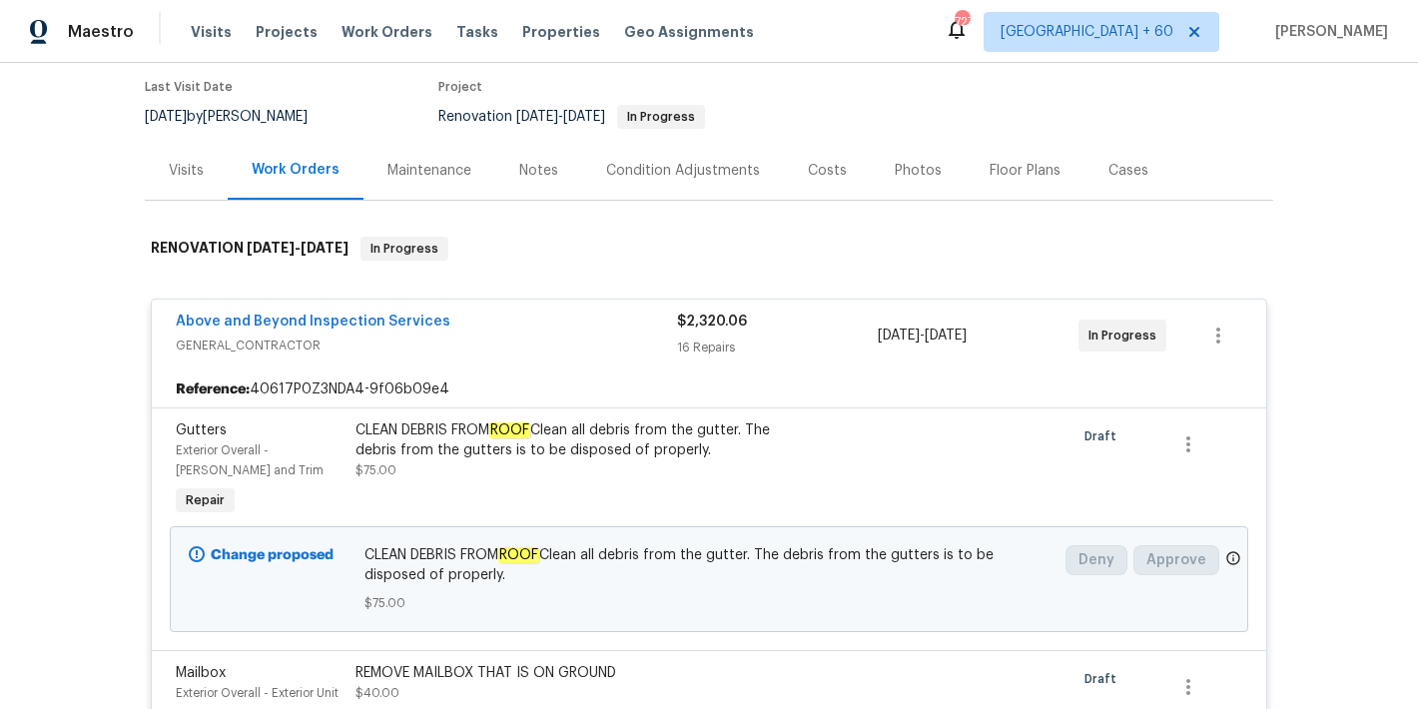
scroll to position [0, 0]
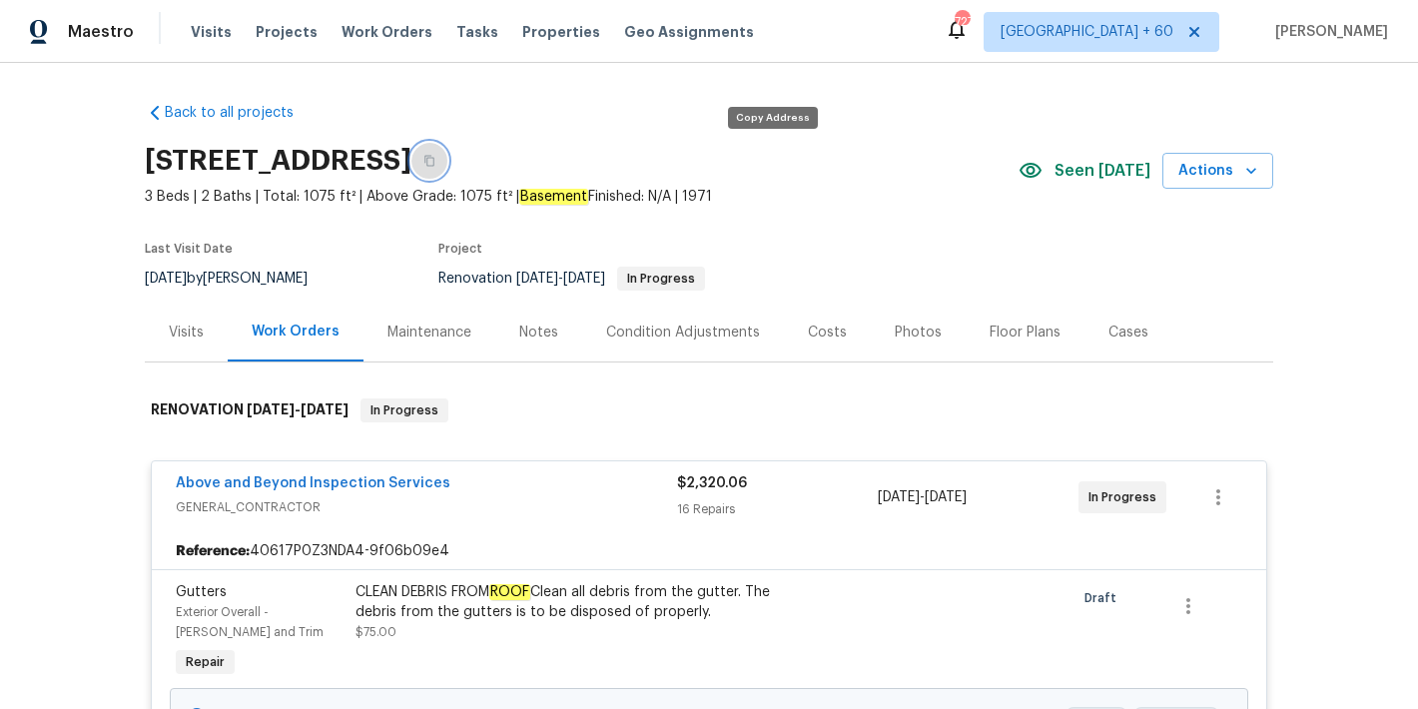
click at [448, 167] on button "button" at bounding box center [430, 161] width 36 height 36
click at [208, 39] on span "Visits" at bounding box center [211, 32] width 41 height 20
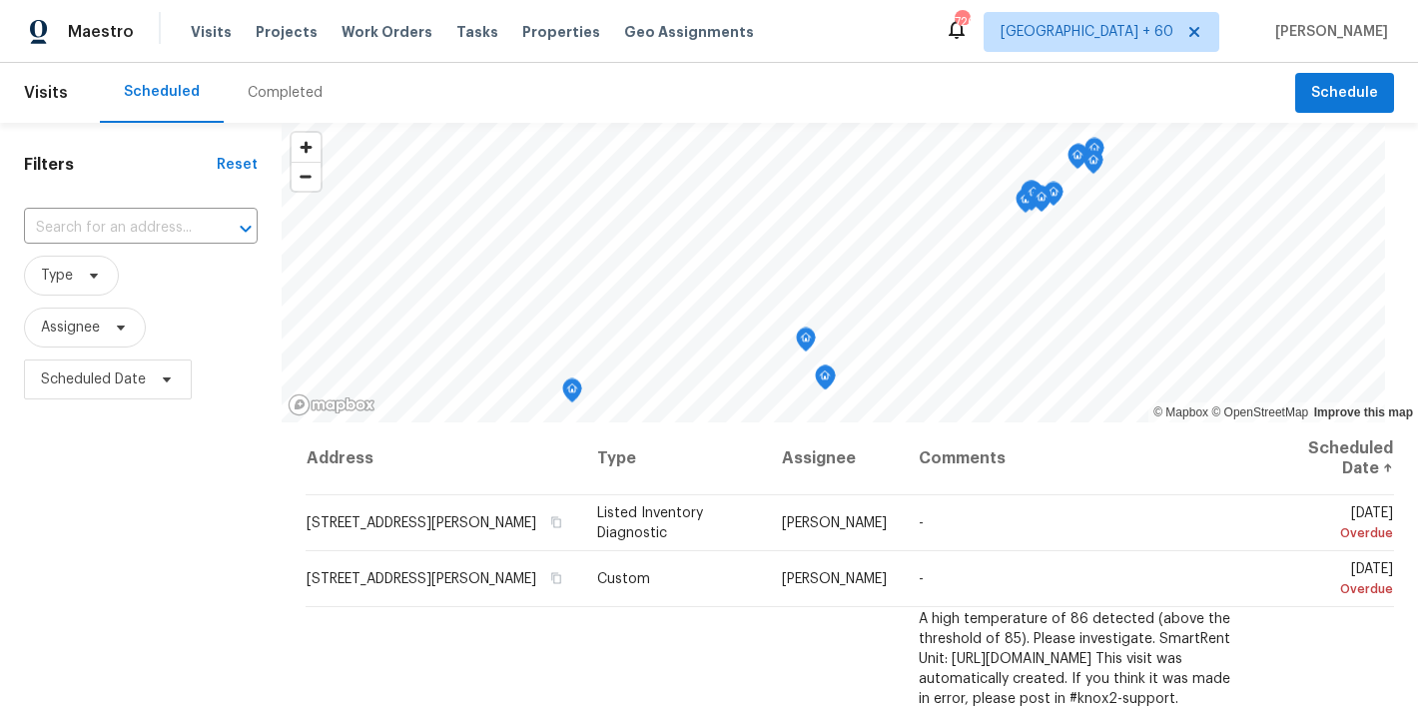
click at [315, 95] on div "Completed" at bounding box center [285, 93] width 123 height 60
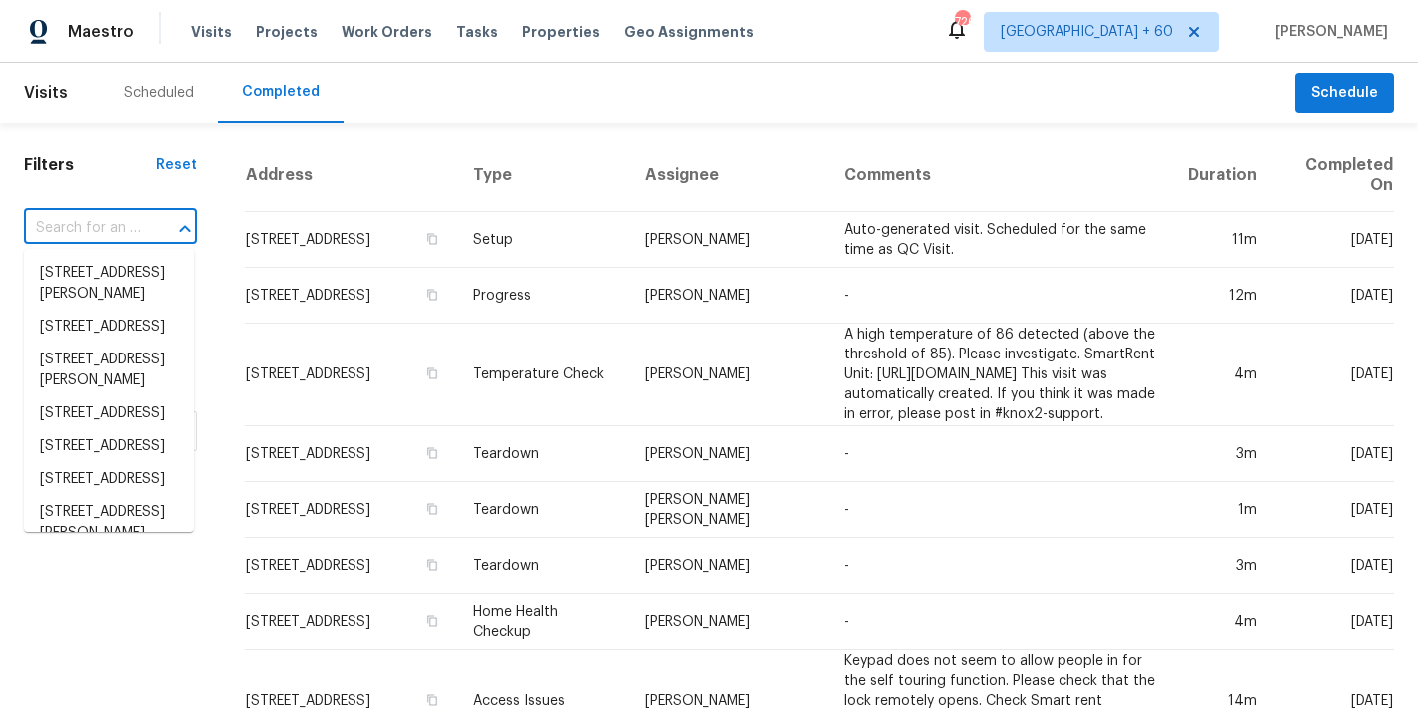
click at [96, 220] on input "text" at bounding box center [82, 228] width 117 height 31
paste input "2330 Judy Dr Parma, OH 44134"
type input "2330 Judy Dr Parma, OH 44134"
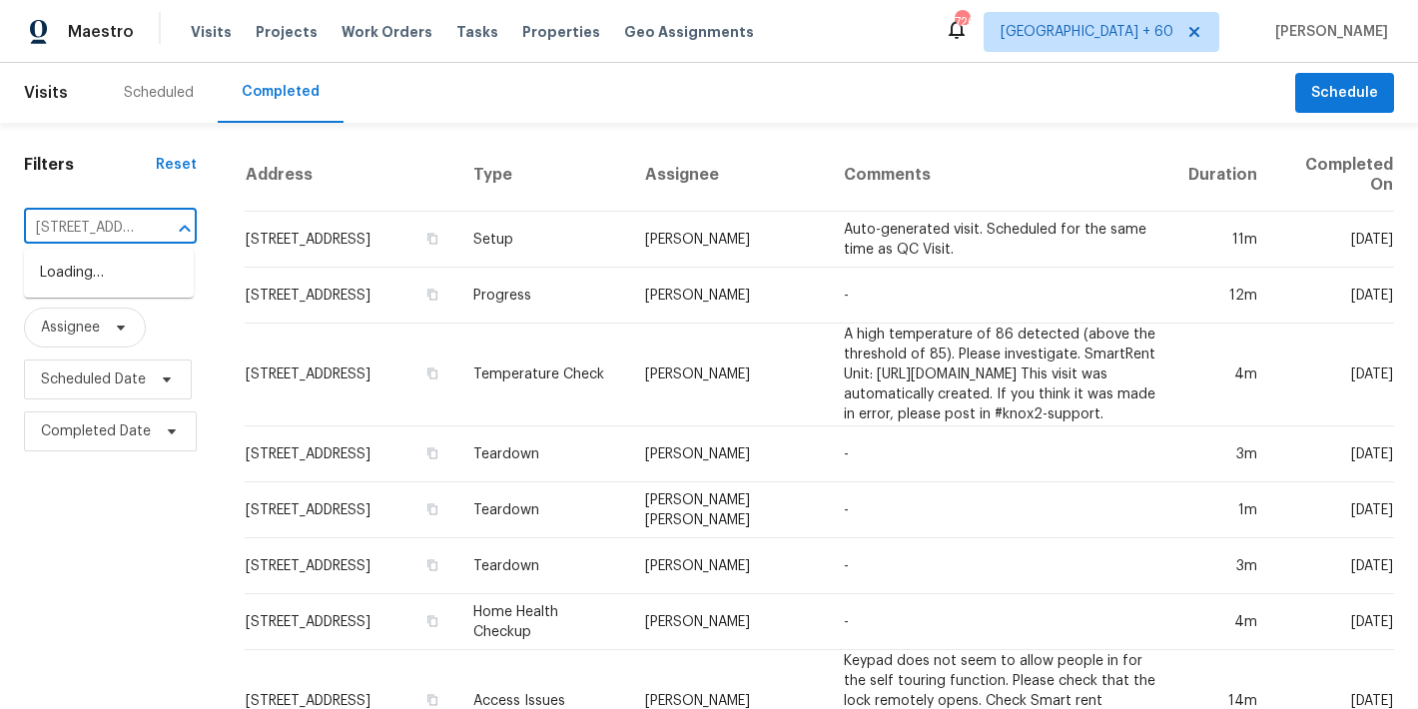
scroll to position [0, 101]
click at [117, 286] on li "2330 Judy Dr, Parma, OH 44134" at bounding box center [109, 284] width 170 height 54
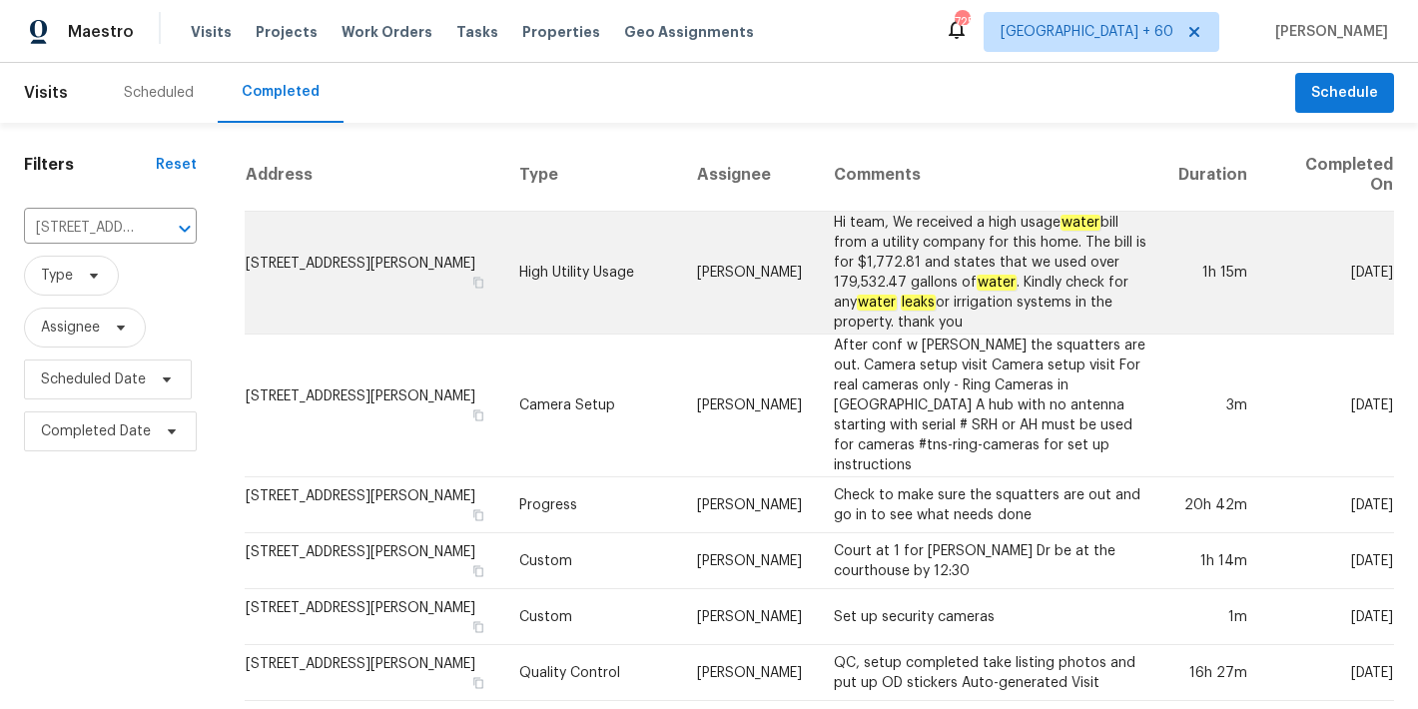
click at [326, 269] on td "2330 Judy Dr, Parma, OH 44134" at bounding box center [374, 273] width 259 height 123
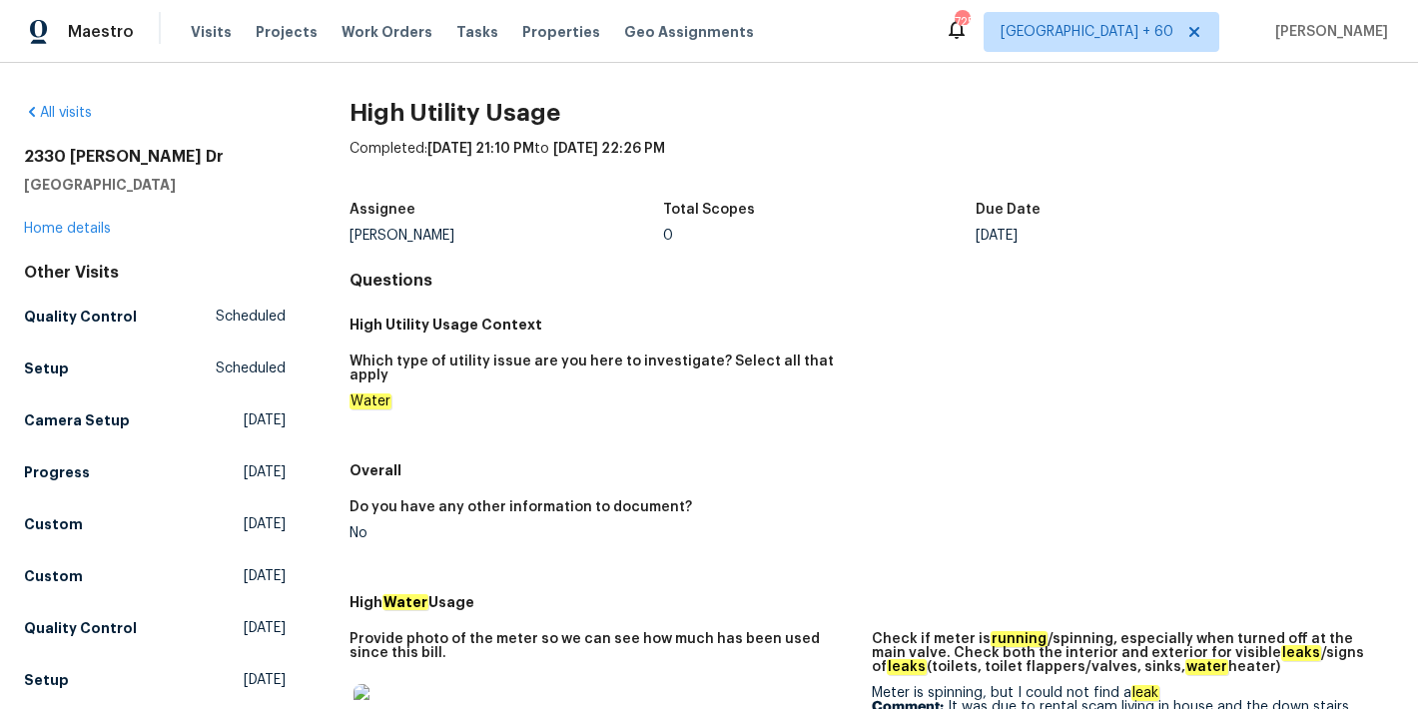
click at [65, 236] on div "2330 Judy Dr Parma, OH 44134 Home details" at bounding box center [155, 193] width 262 height 92
click at [51, 226] on link "Home details" at bounding box center [67, 229] width 87 height 14
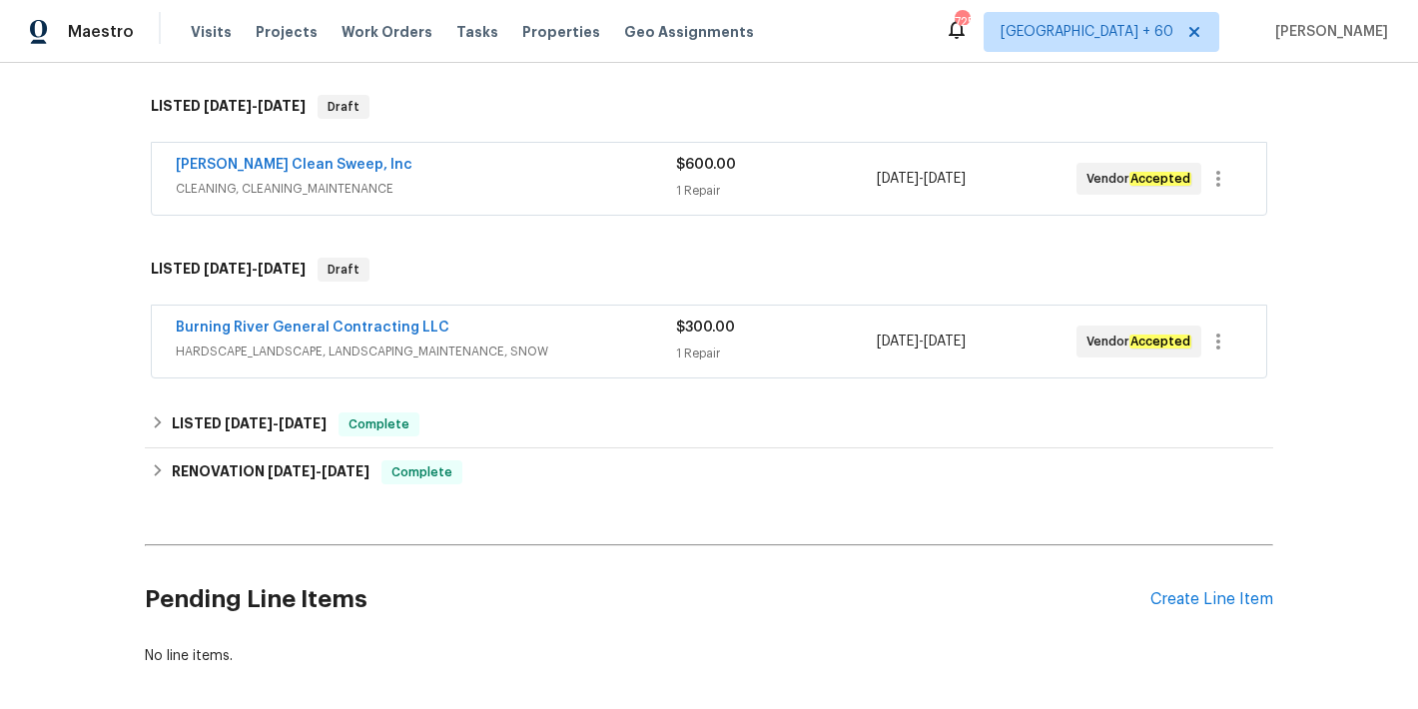
scroll to position [686, 0]
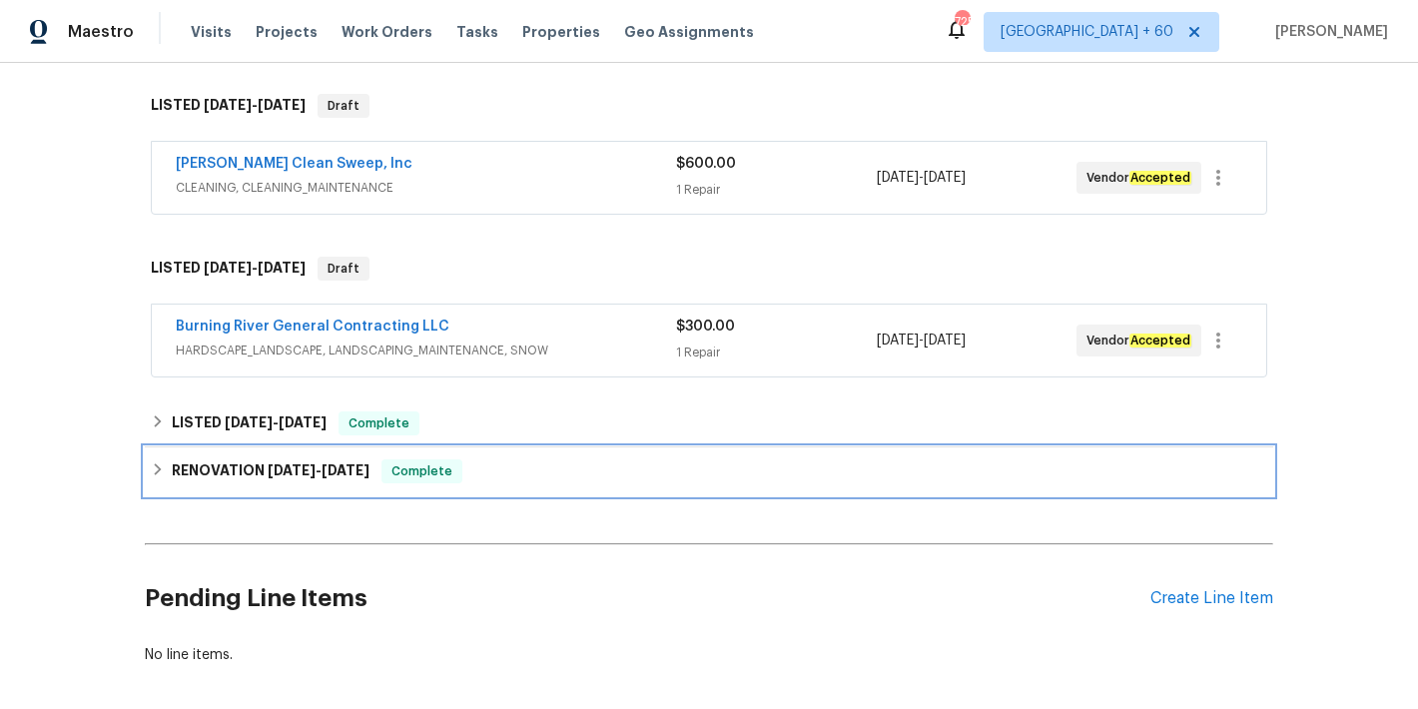
click at [351, 471] on span "5/23/25" at bounding box center [346, 470] width 48 height 14
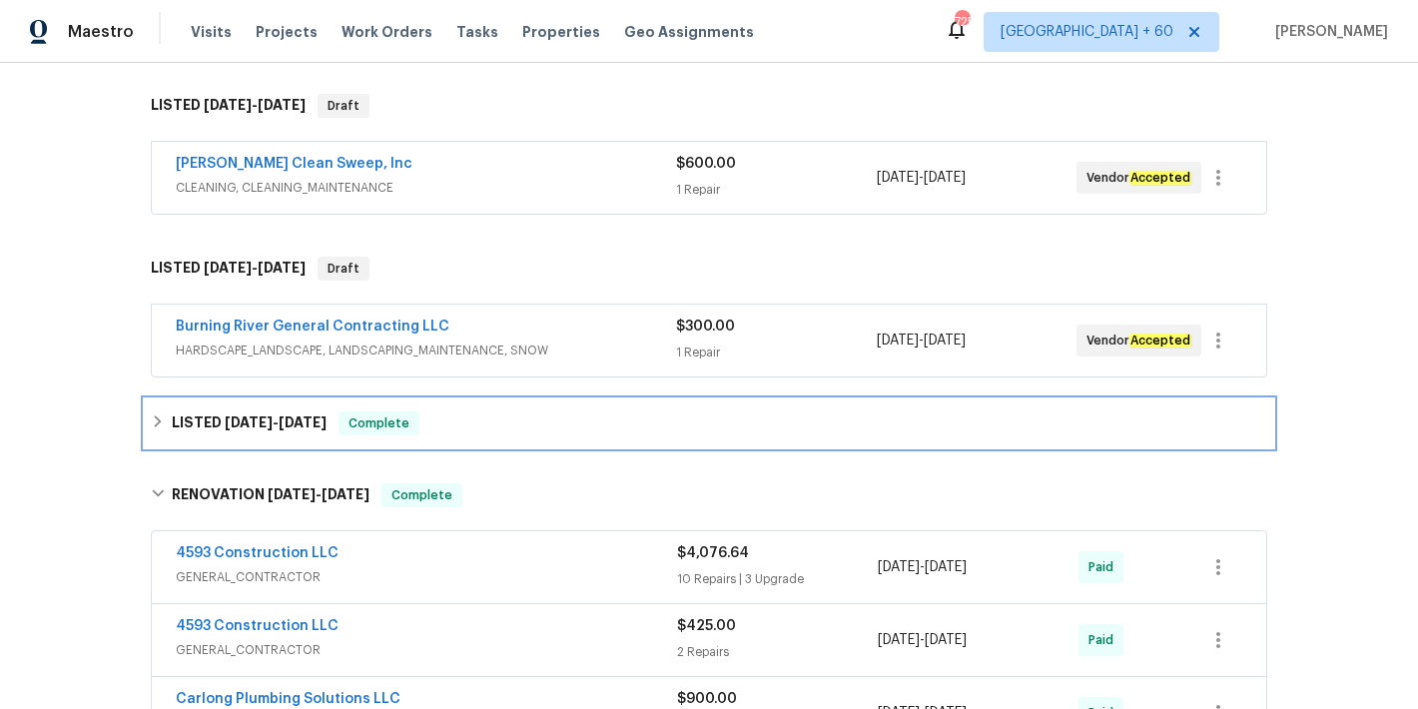
click at [308, 414] on h6 "LISTED 5/24/25 - 5/26/25" at bounding box center [249, 424] width 155 height 24
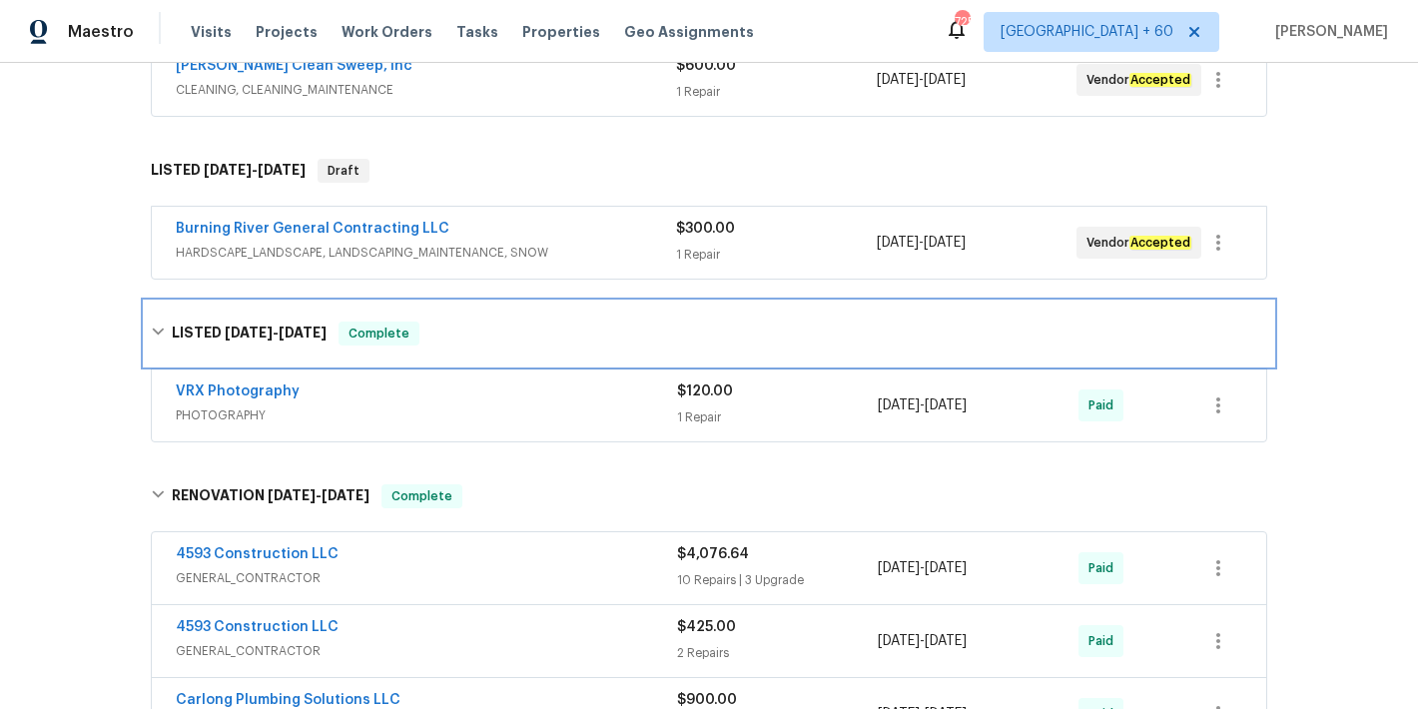
scroll to position [712, 0]
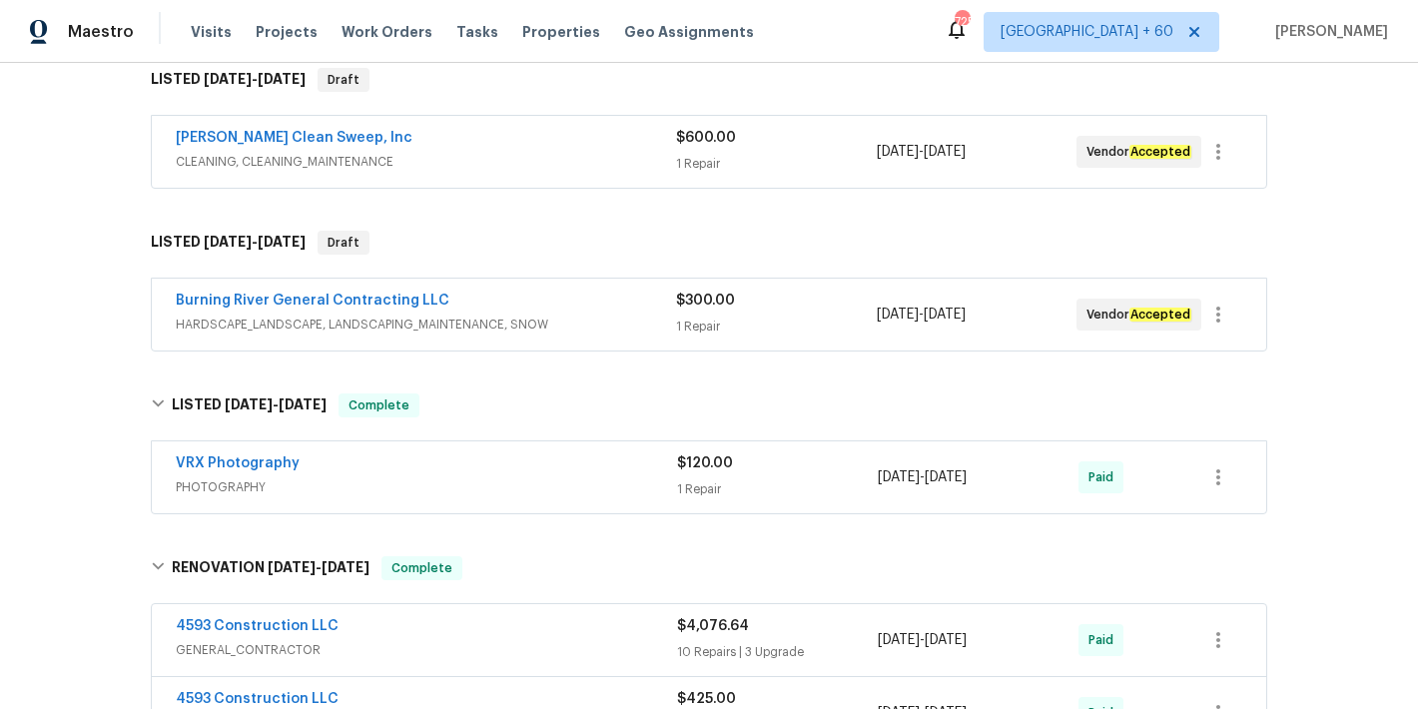
click at [622, 327] on span "HARDSCAPE_LANDSCAPE, LANDSCAPING_MAINTENANCE, SNOW" at bounding box center [426, 325] width 500 height 20
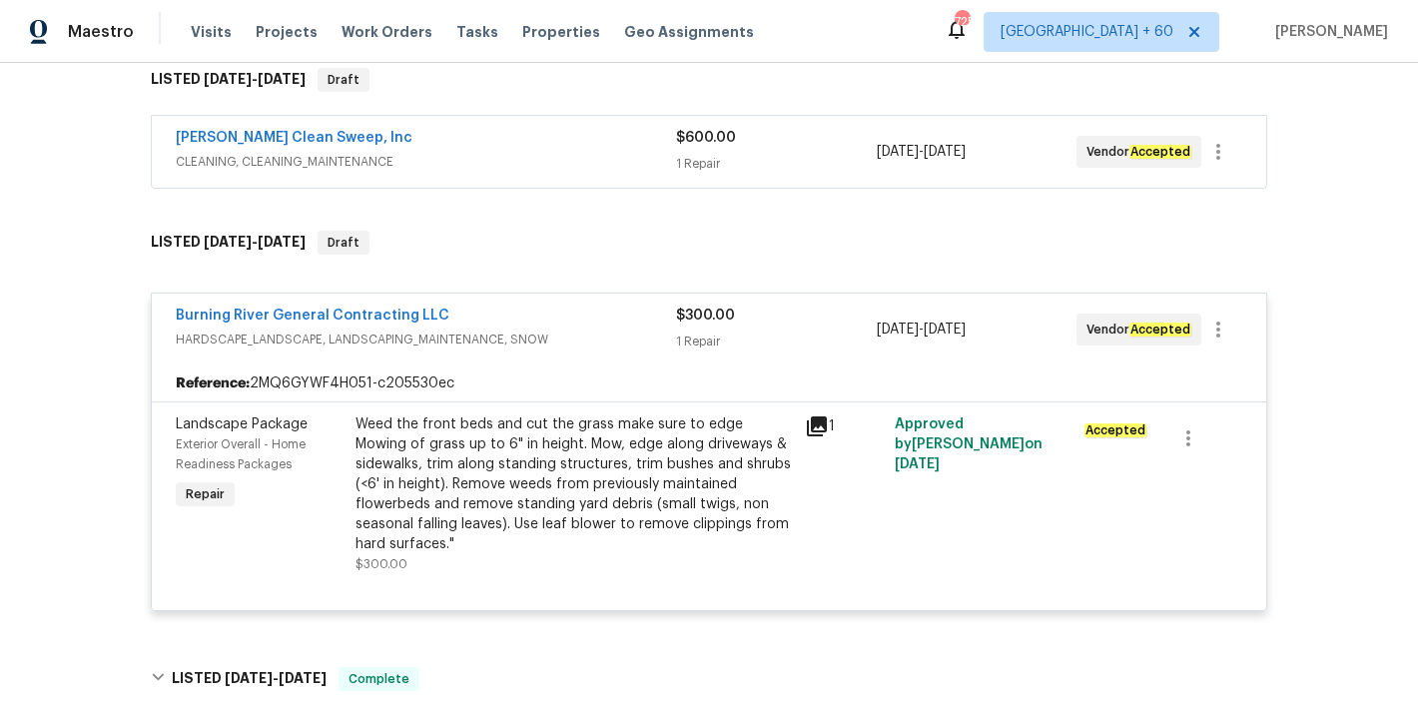
click at [1321, 280] on div "Back to all projects 2330 Judy Dr, Parma, OH 44134 3 Beds | 2 Baths | Total: 14…" at bounding box center [709, 386] width 1418 height 646
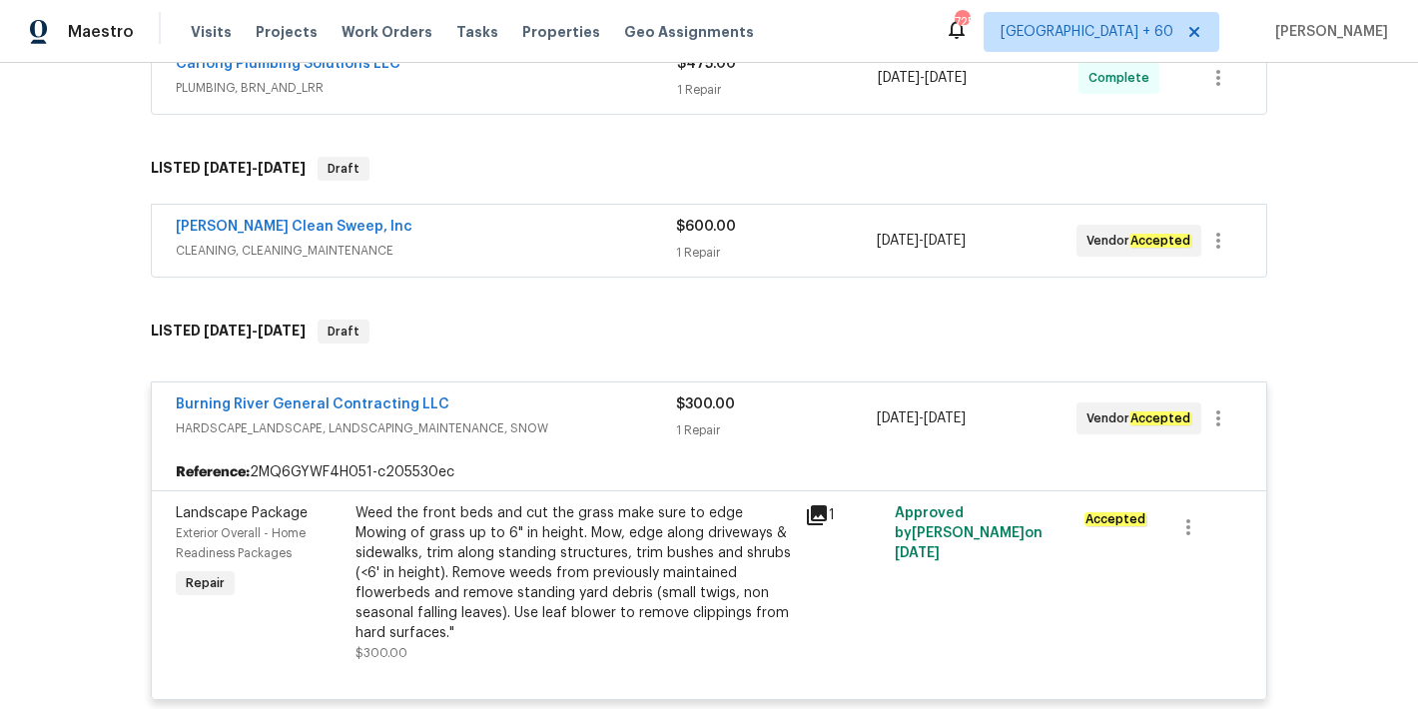
scroll to position [604, 0]
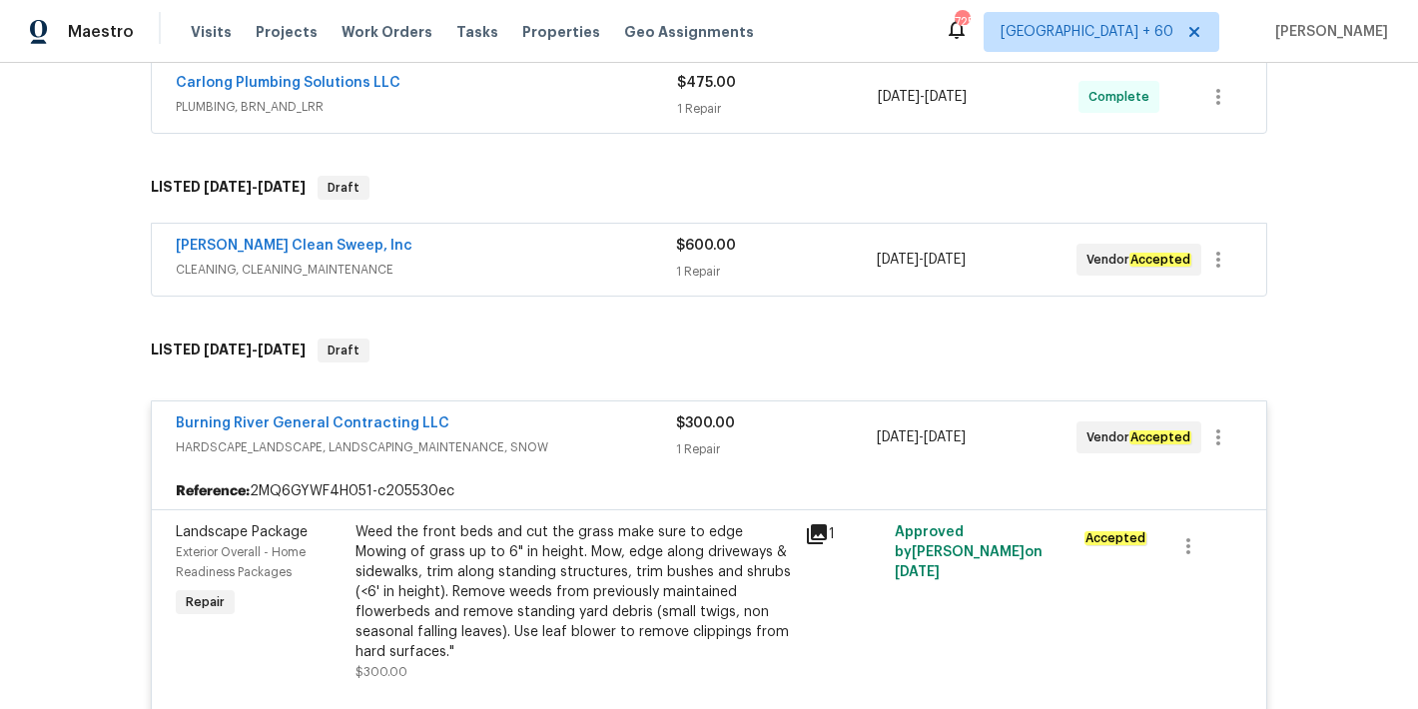
click at [613, 247] on div "Moran's Clean Sweep, Inc" at bounding box center [426, 248] width 500 height 24
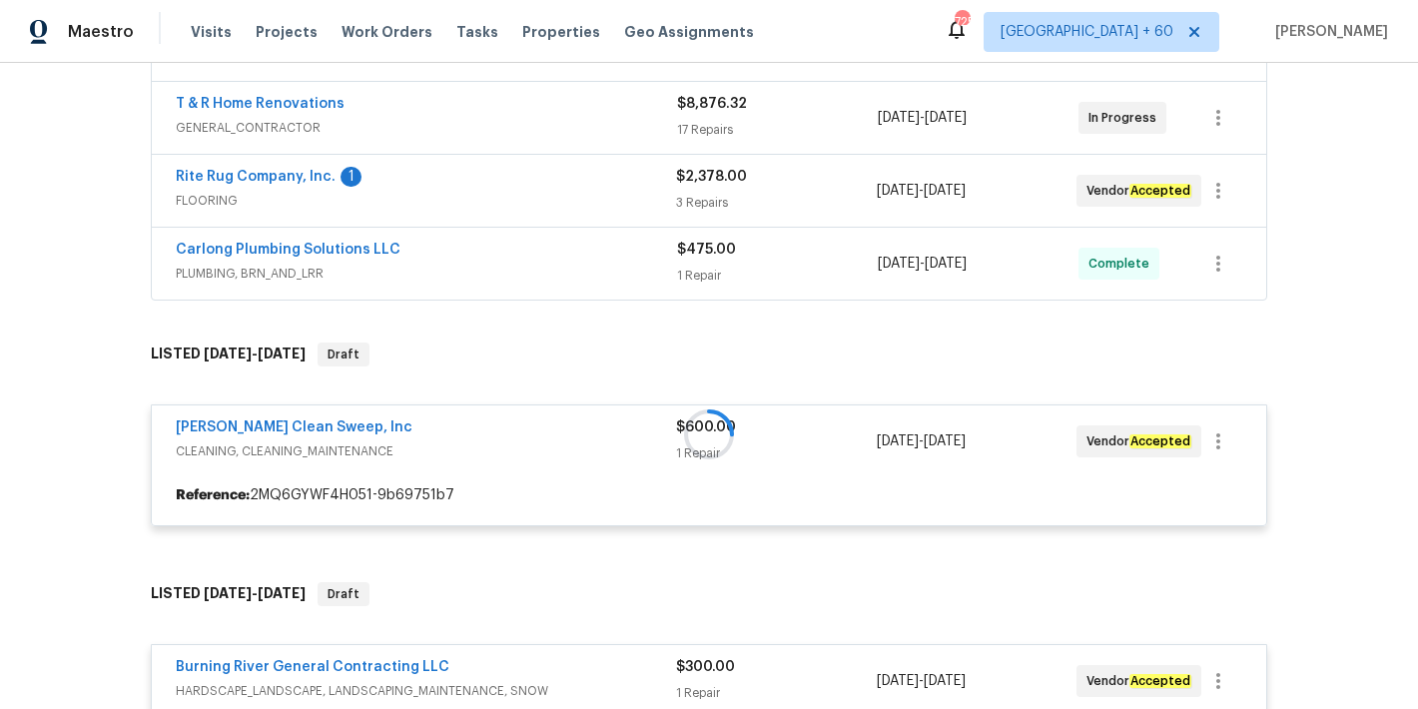
scroll to position [437, 0]
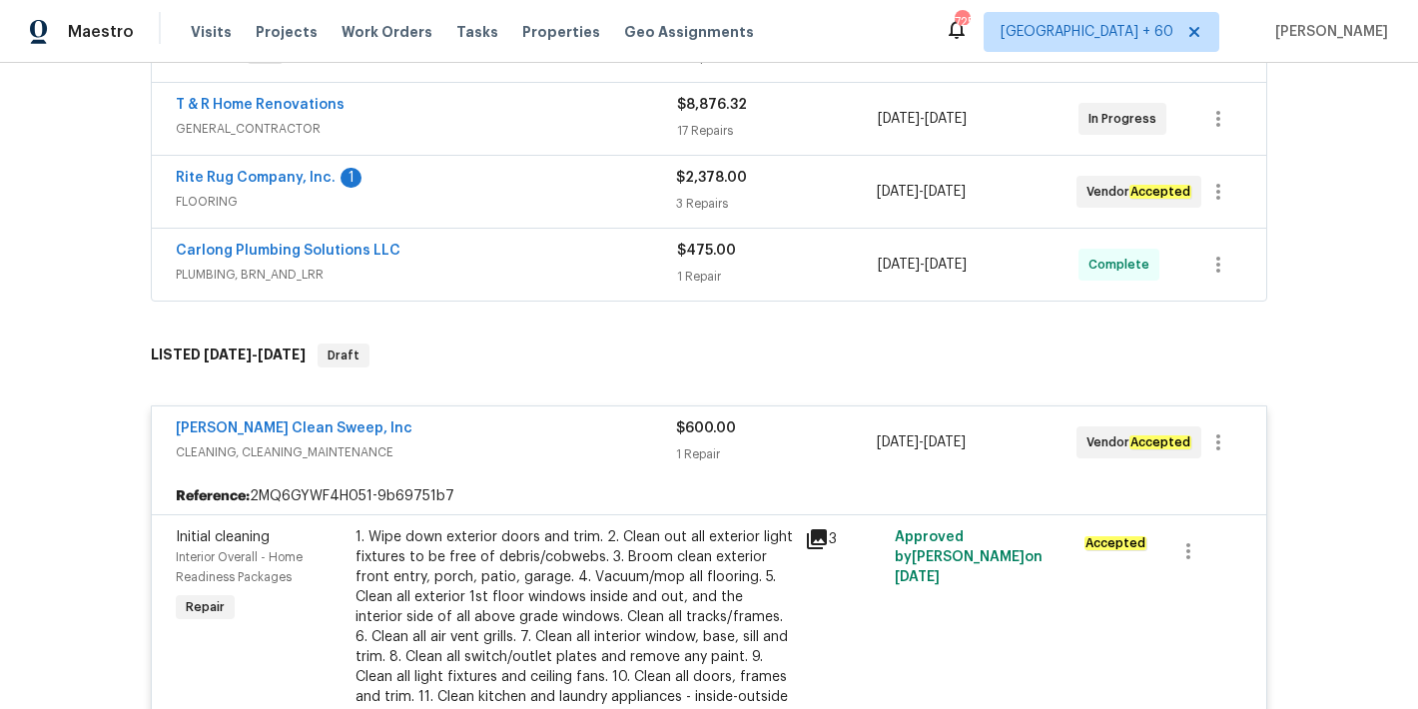
click at [615, 267] on span "PLUMBING, BRN_AND_LRR" at bounding box center [426, 275] width 501 height 20
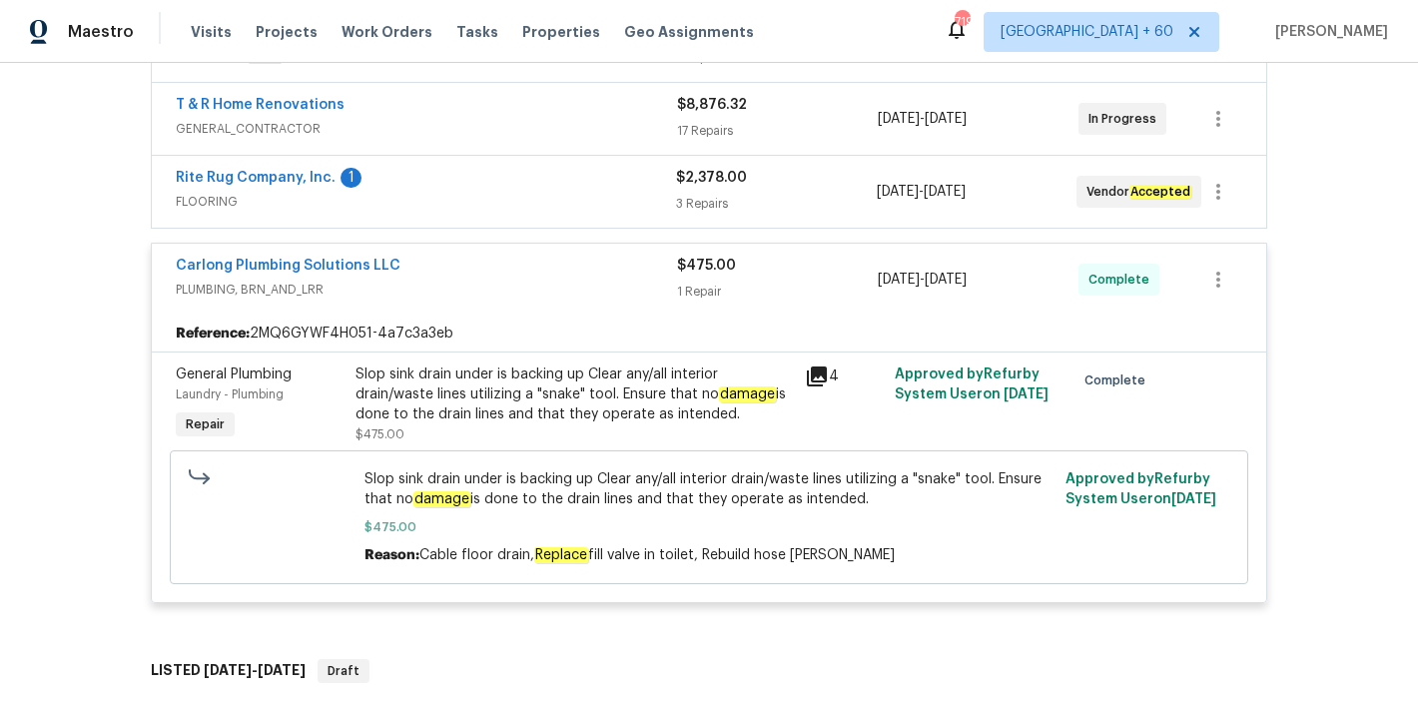
click at [611, 201] on span "FLOORING" at bounding box center [426, 202] width 500 height 20
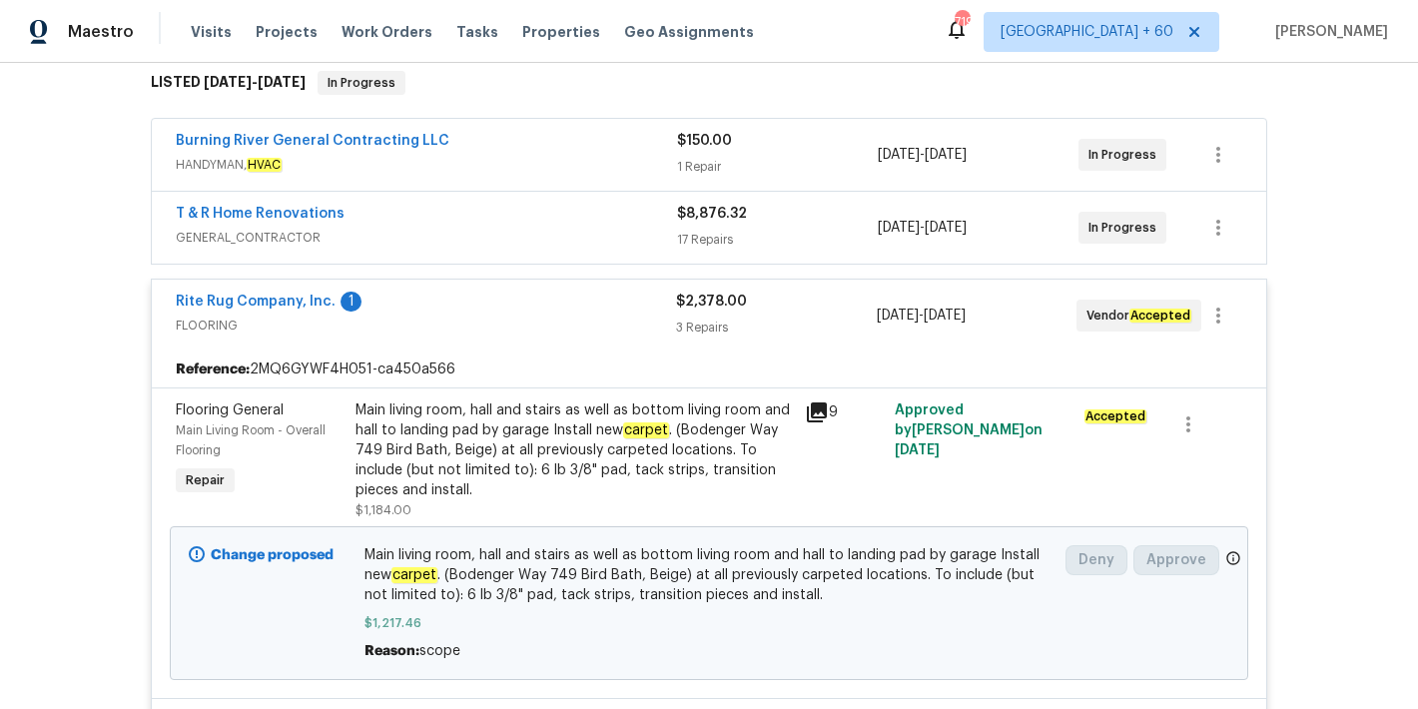
scroll to position [300, 0]
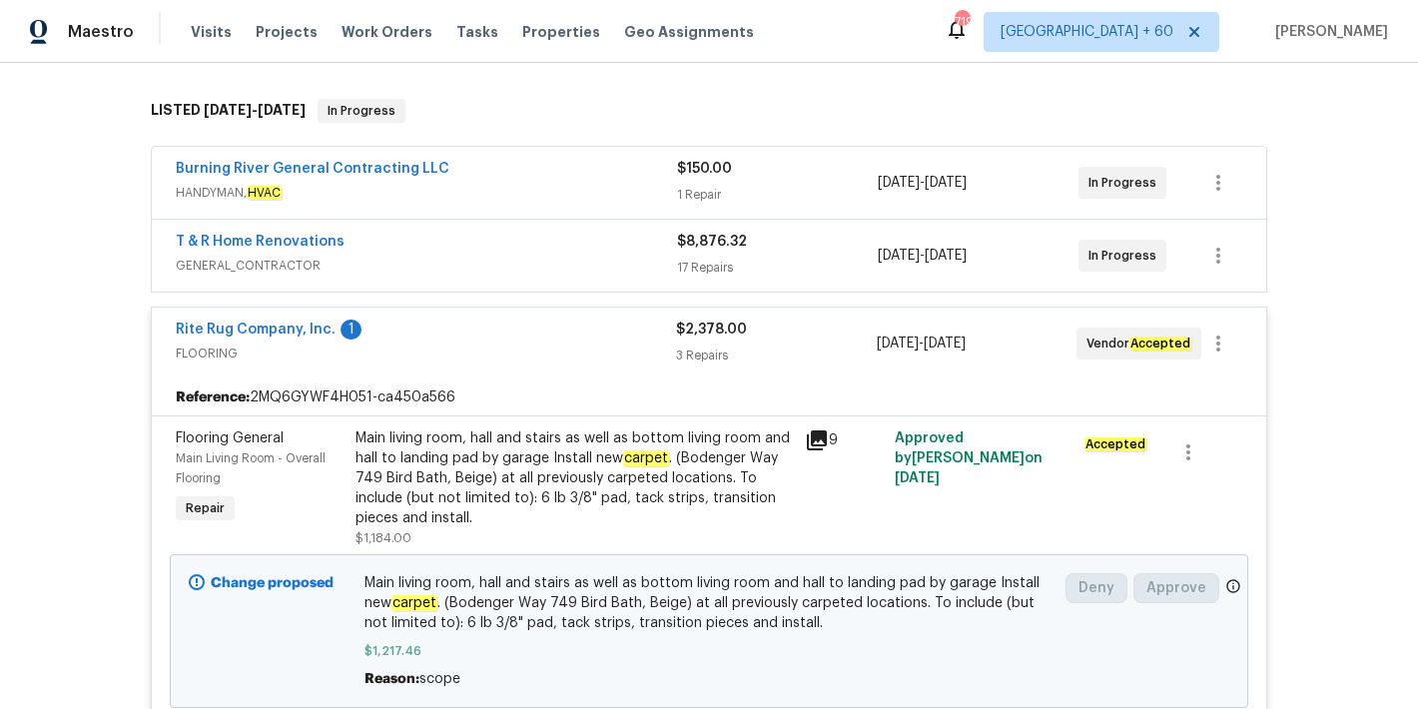
click at [635, 248] on div "T & R Home Renovations" at bounding box center [426, 244] width 501 height 24
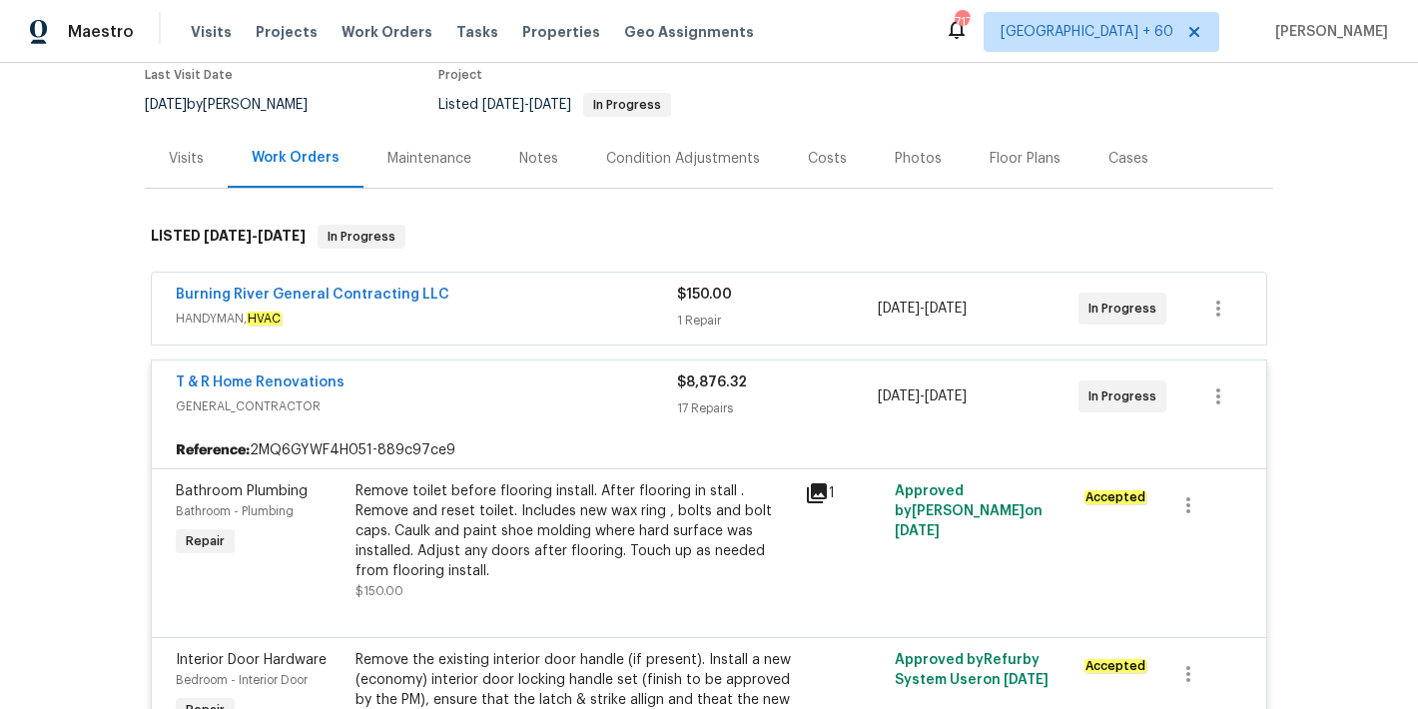
scroll to position [0, 0]
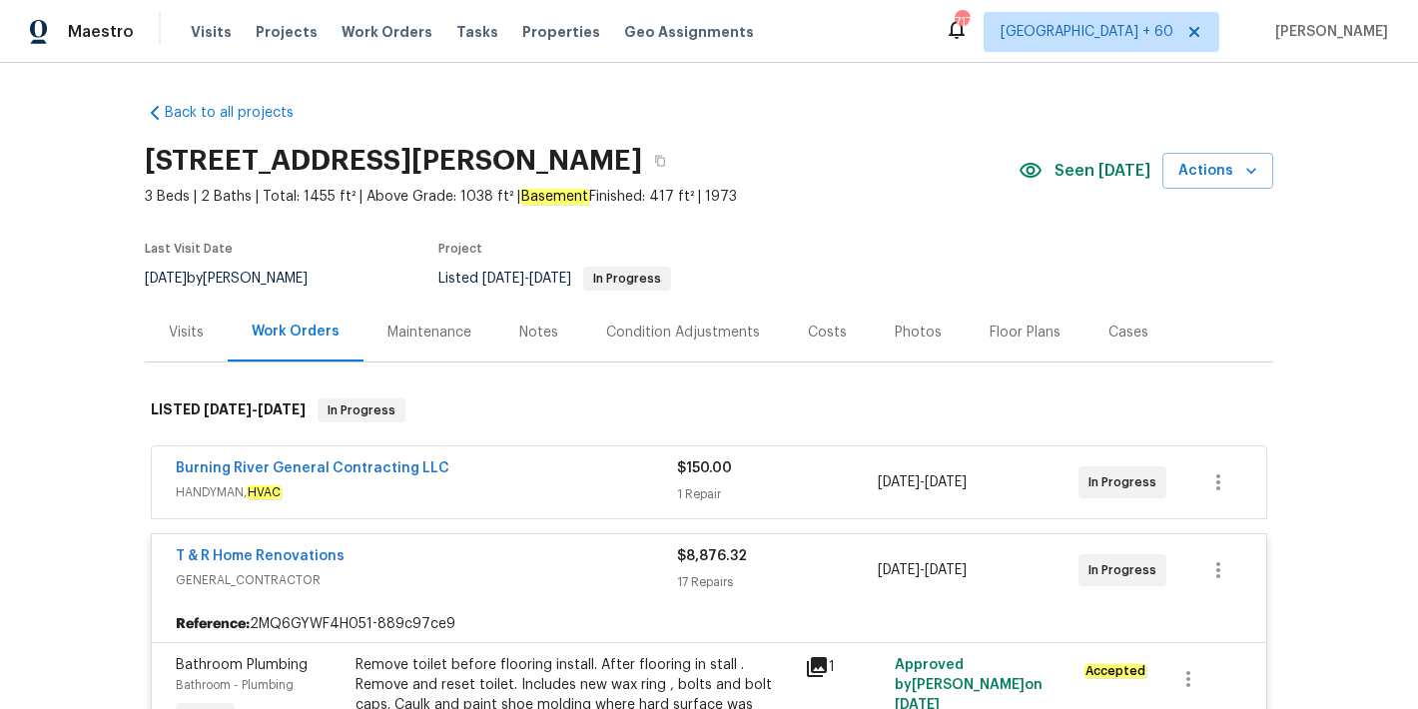
click at [616, 477] on div "Burning River General Contracting LLC" at bounding box center [426, 471] width 501 height 24
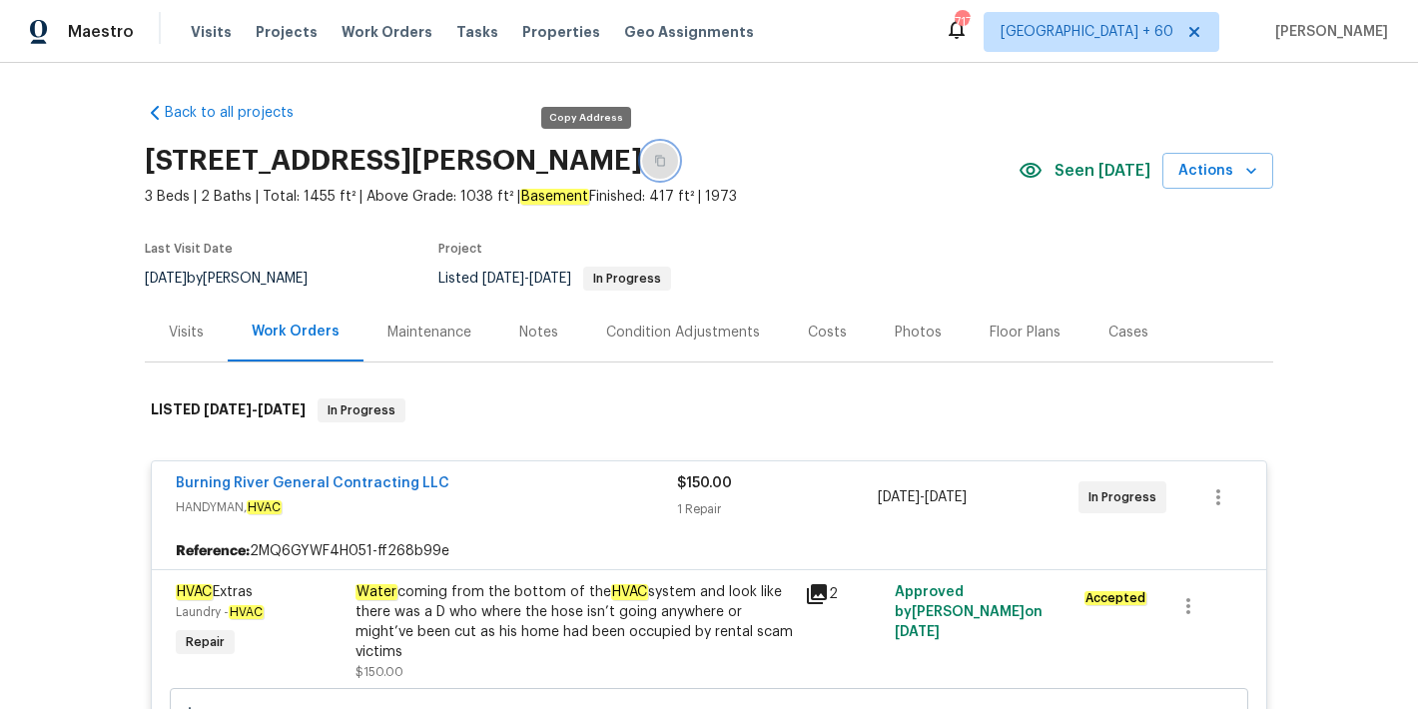
click at [654, 162] on icon "button" at bounding box center [660, 161] width 12 height 12
click at [209, 34] on span "Visits" at bounding box center [211, 32] width 41 height 20
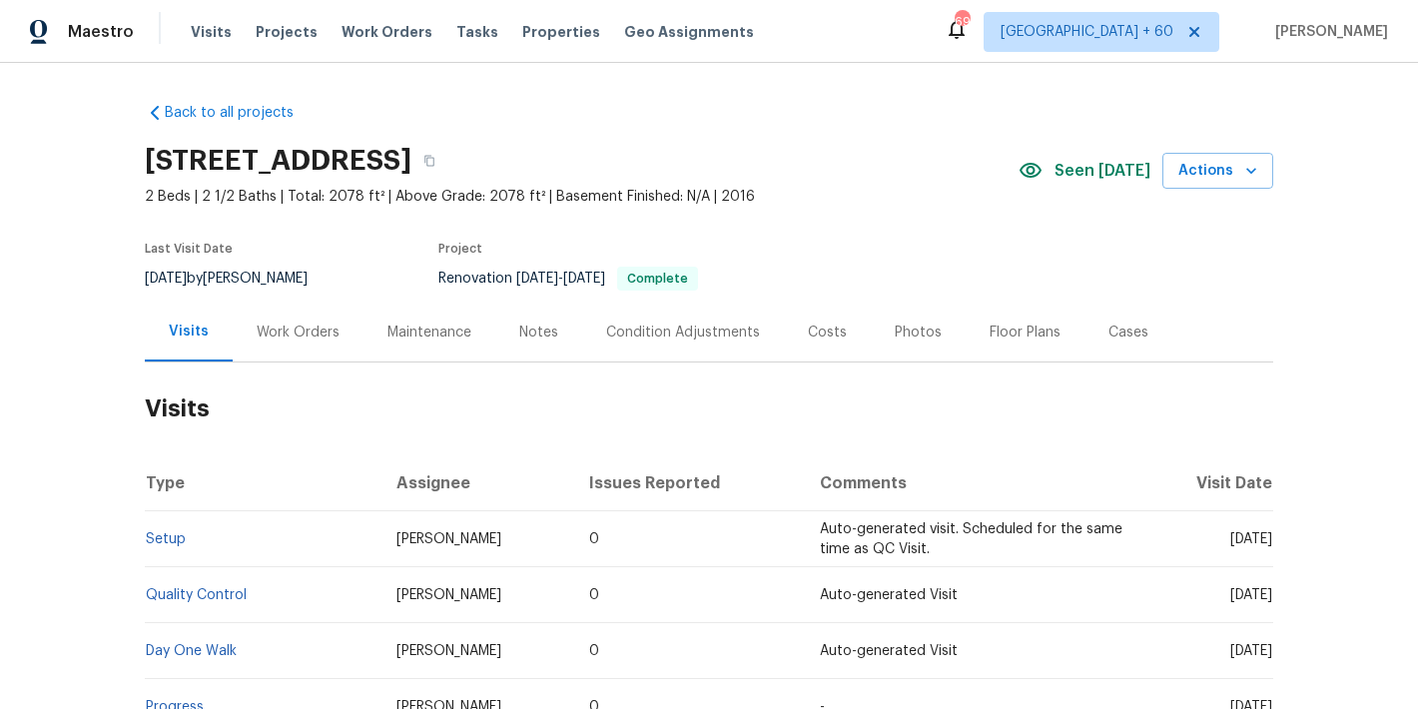
click at [155, 532] on link "Setup" at bounding box center [166, 539] width 40 height 14
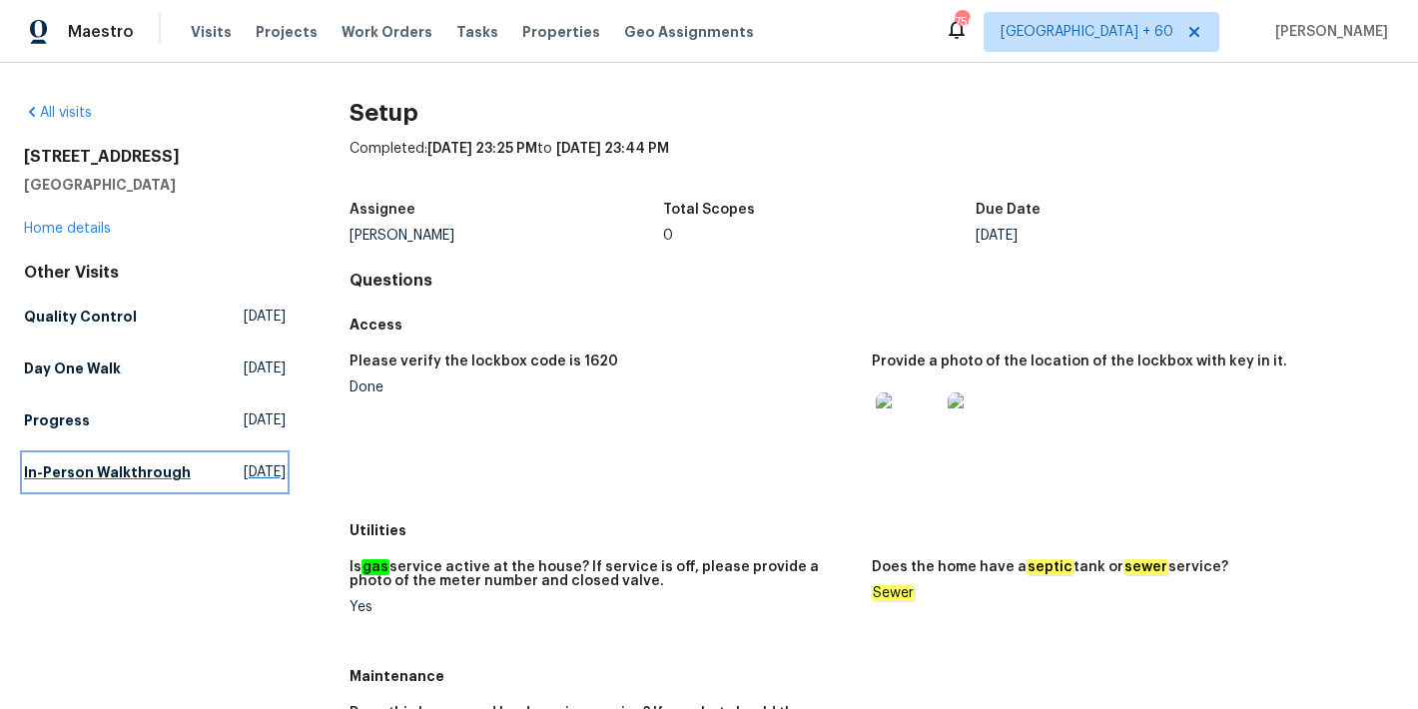
click at [84, 469] on h5 "In-Person Walkthrough" at bounding box center [107, 473] width 167 height 20
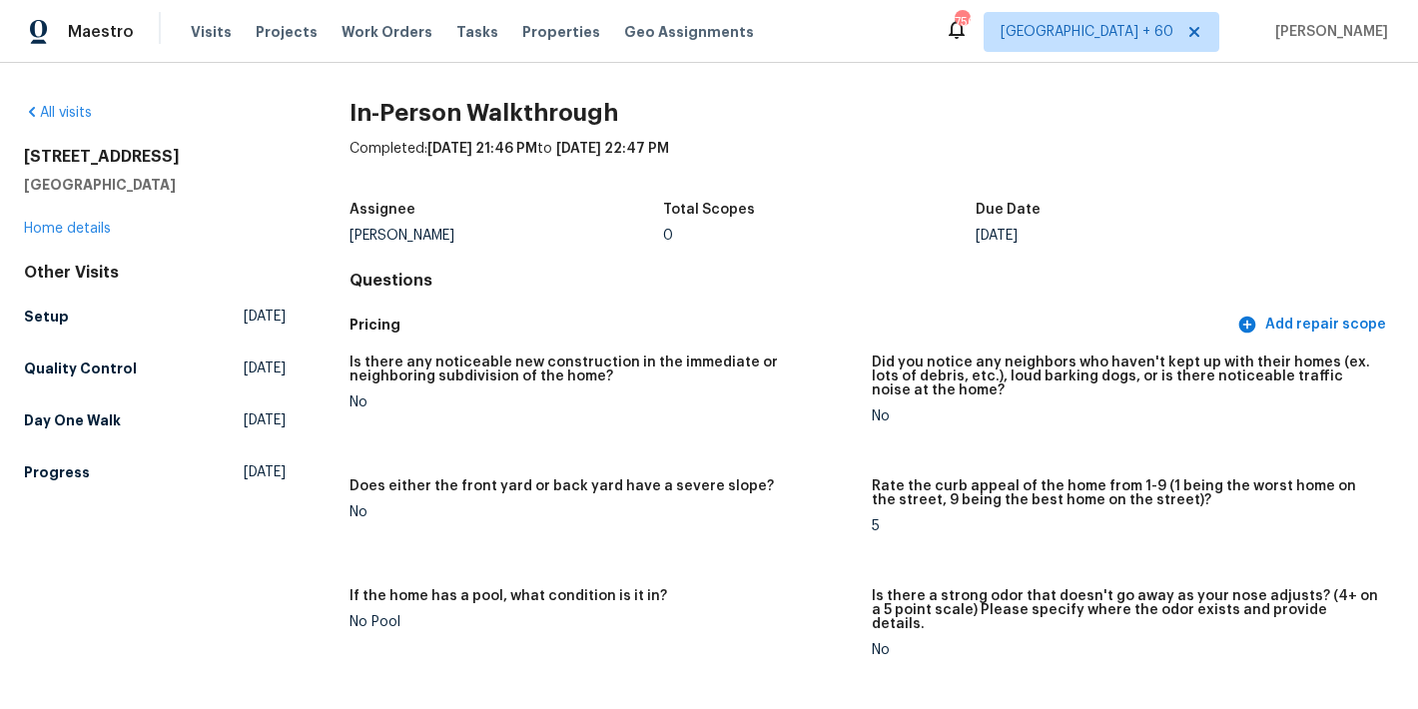
click at [799, 339] on div "Pricing Add repair scope" at bounding box center [872, 325] width 1045 height 37
click at [50, 318] on h5 "Setup" at bounding box center [46, 317] width 45 height 20
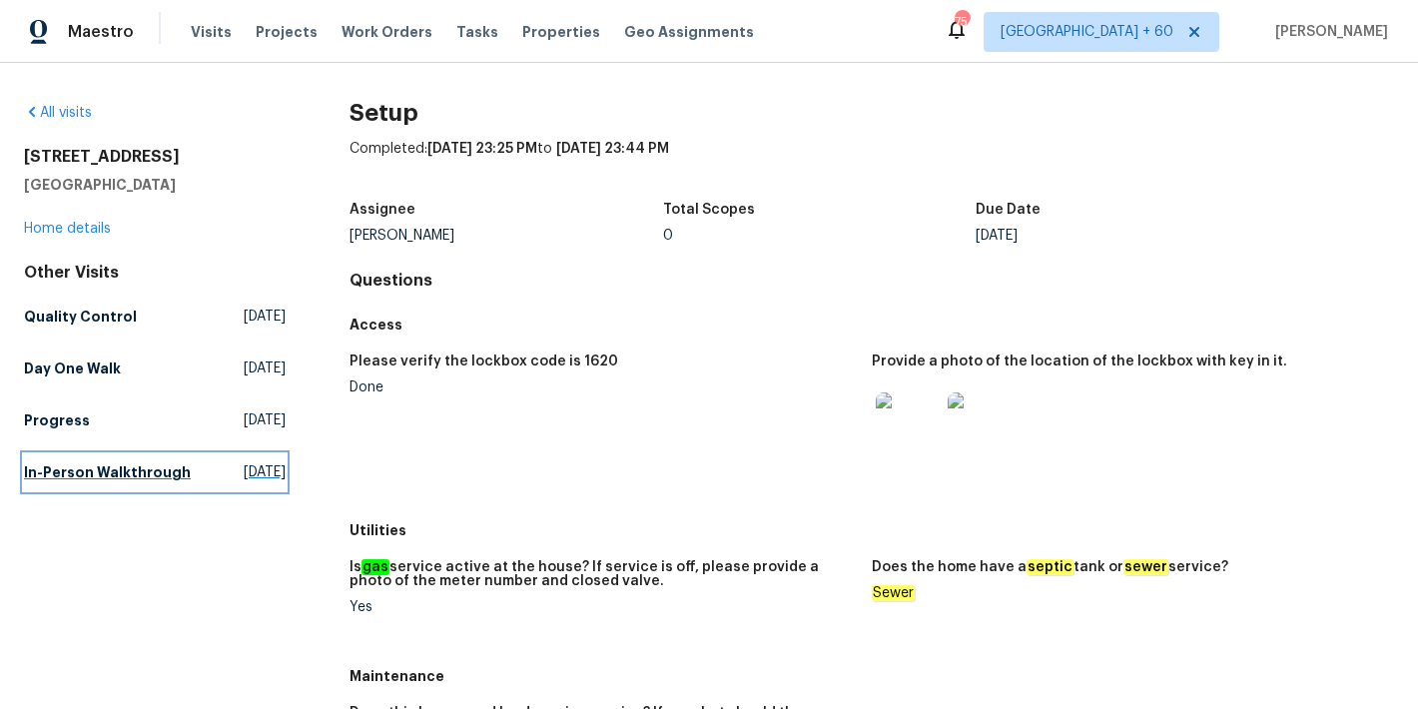
click at [78, 473] on h5 "In-Person Walkthrough" at bounding box center [107, 473] width 167 height 20
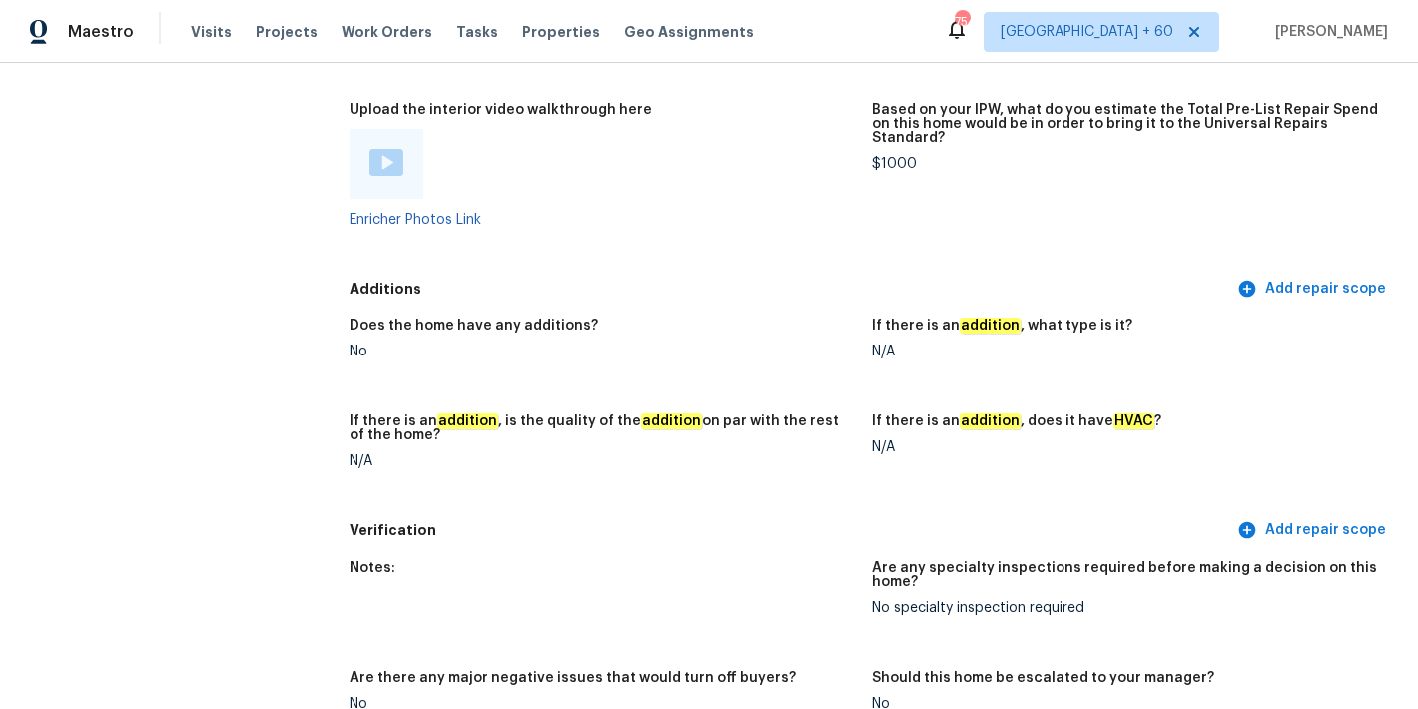
scroll to position [1483, 0]
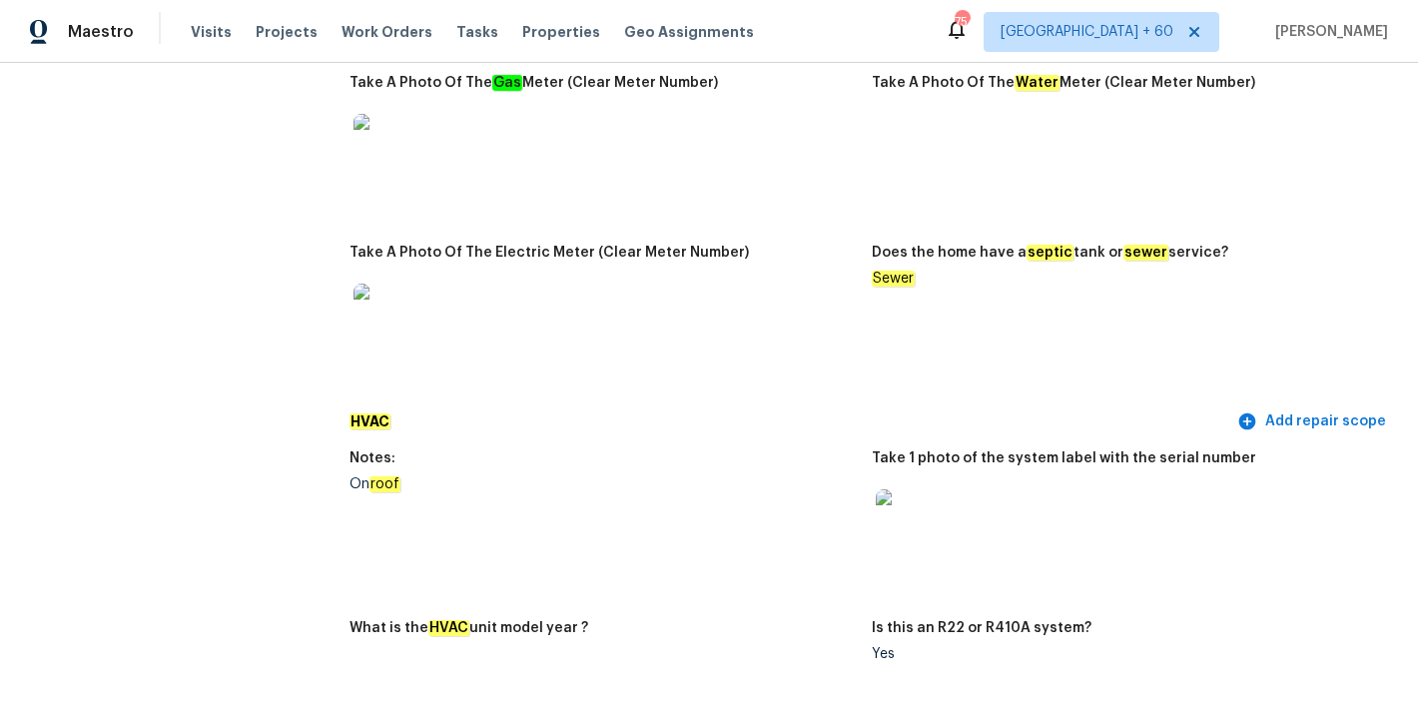
click at [886, 489] on img at bounding box center [908, 521] width 64 height 64
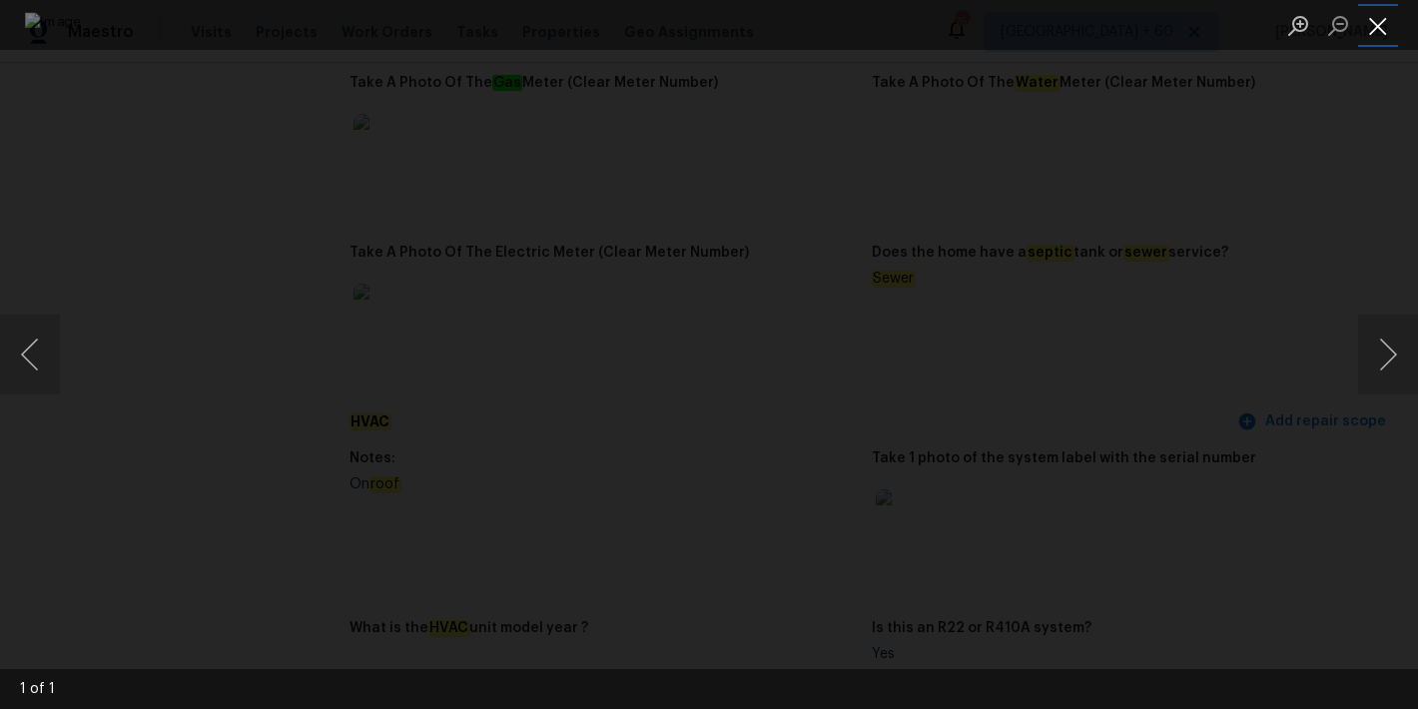
click at [1383, 30] on button "Close lightbox" at bounding box center [1379, 25] width 40 height 35
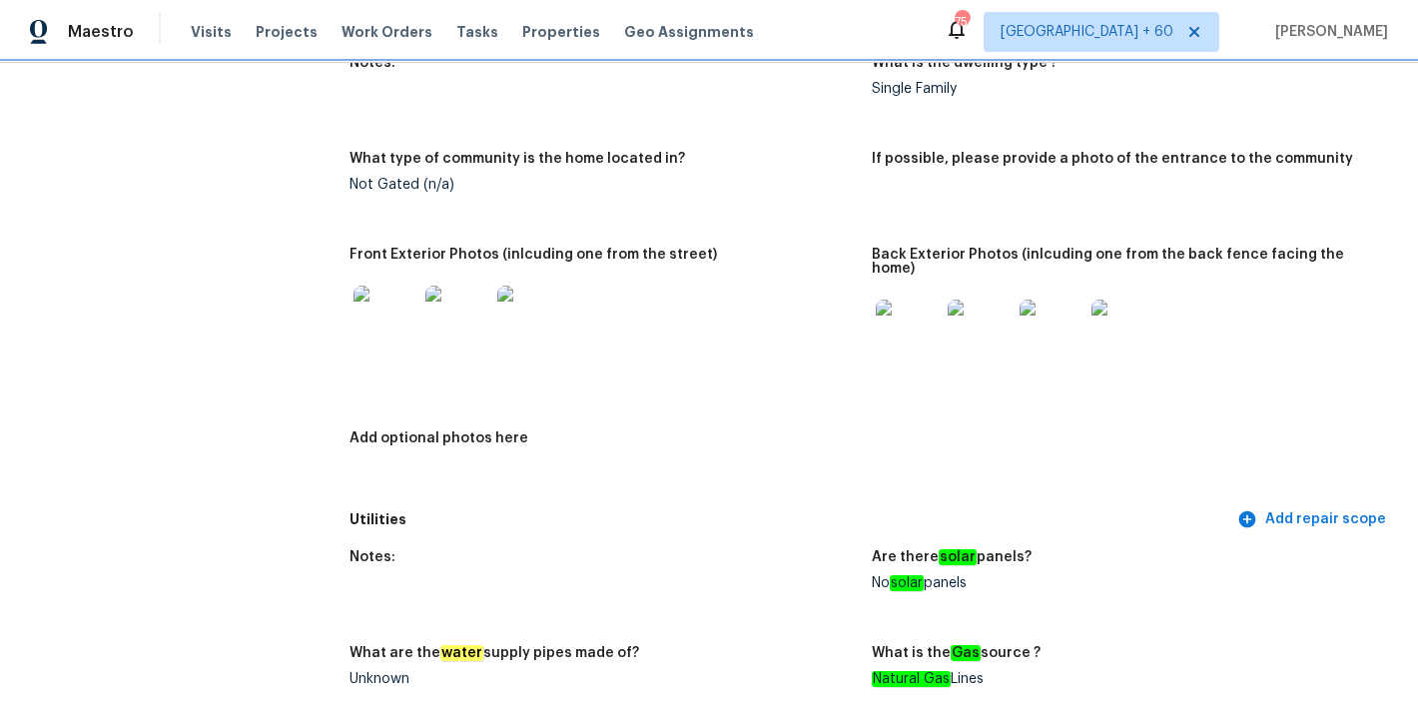
scroll to position [810, 0]
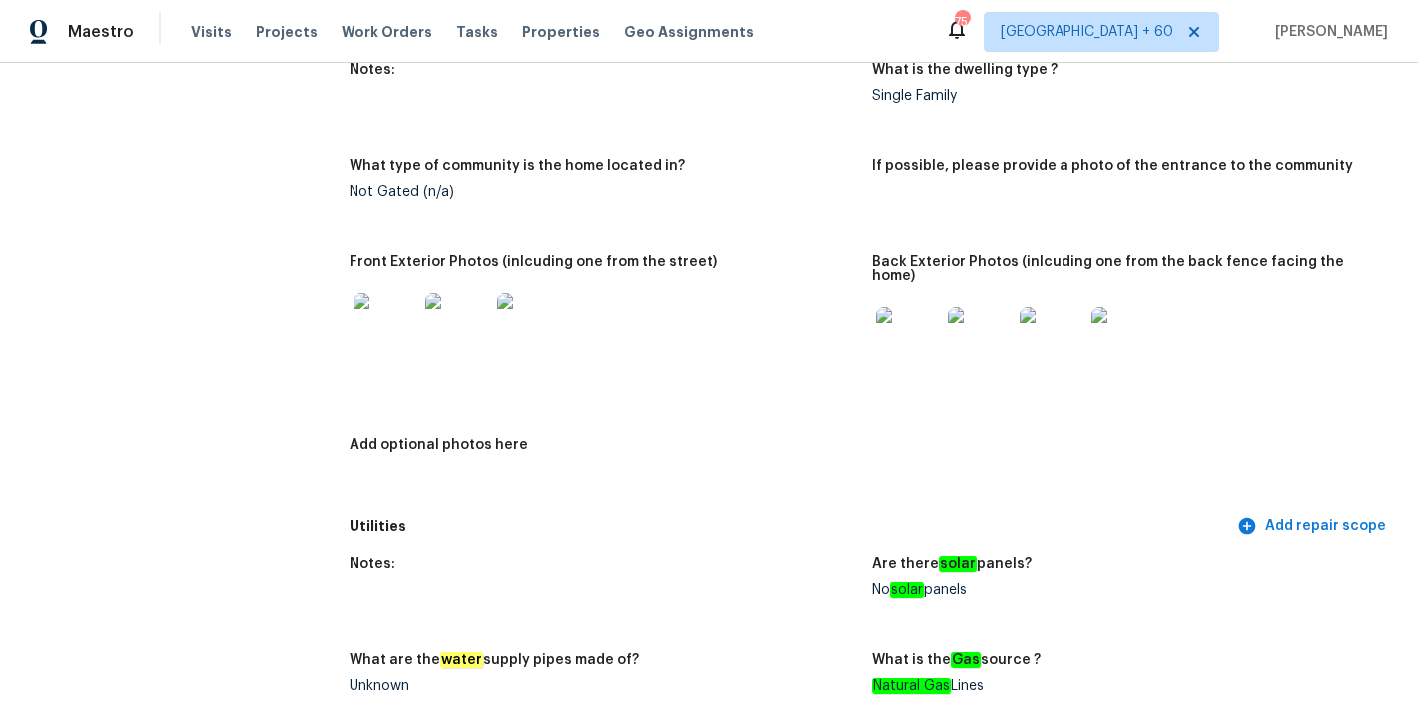
click at [902, 307] on img at bounding box center [908, 339] width 64 height 64
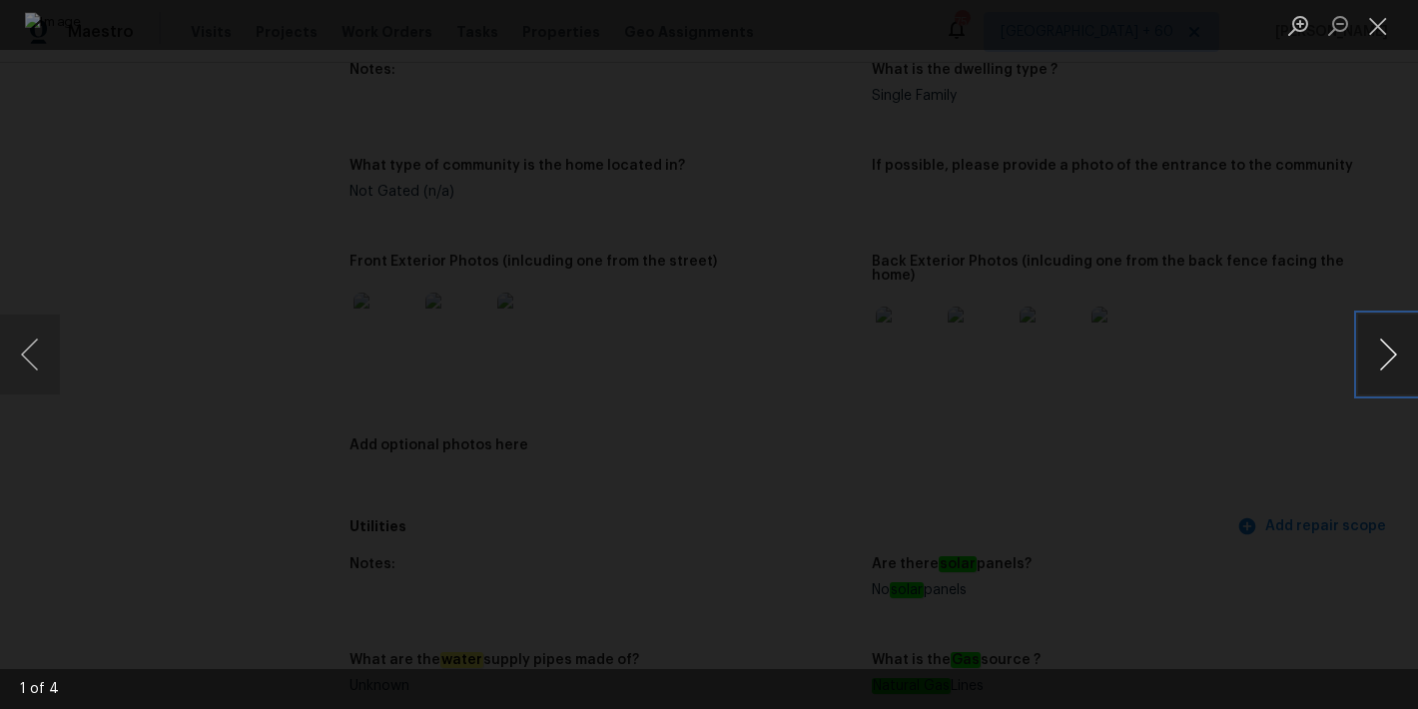
click at [1392, 348] on button "Next image" at bounding box center [1389, 355] width 60 height 80
click at [1384, 364] on button "Next image" at bounding box center [1389, 355] width 60 height 80
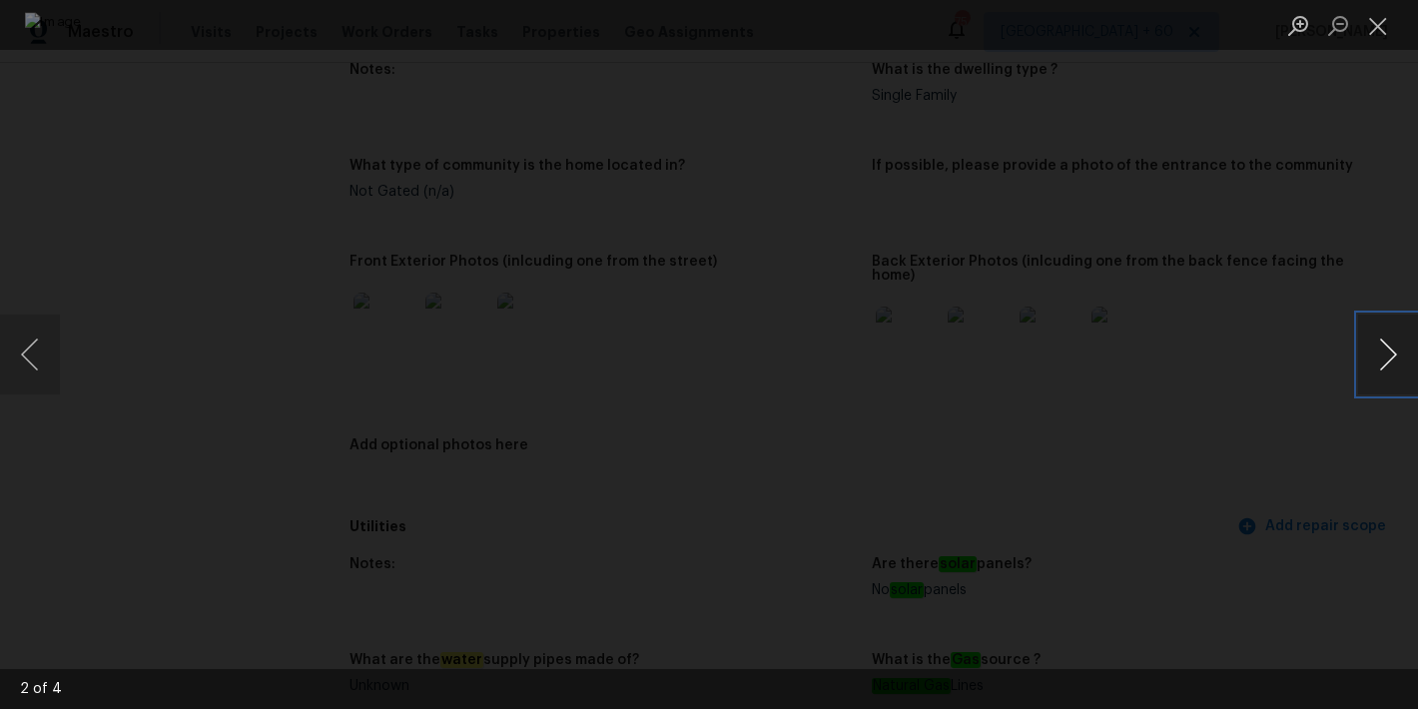
click at [1384, 364] on button "Next image" at bounding box center [1389, 355] width 60 height 80
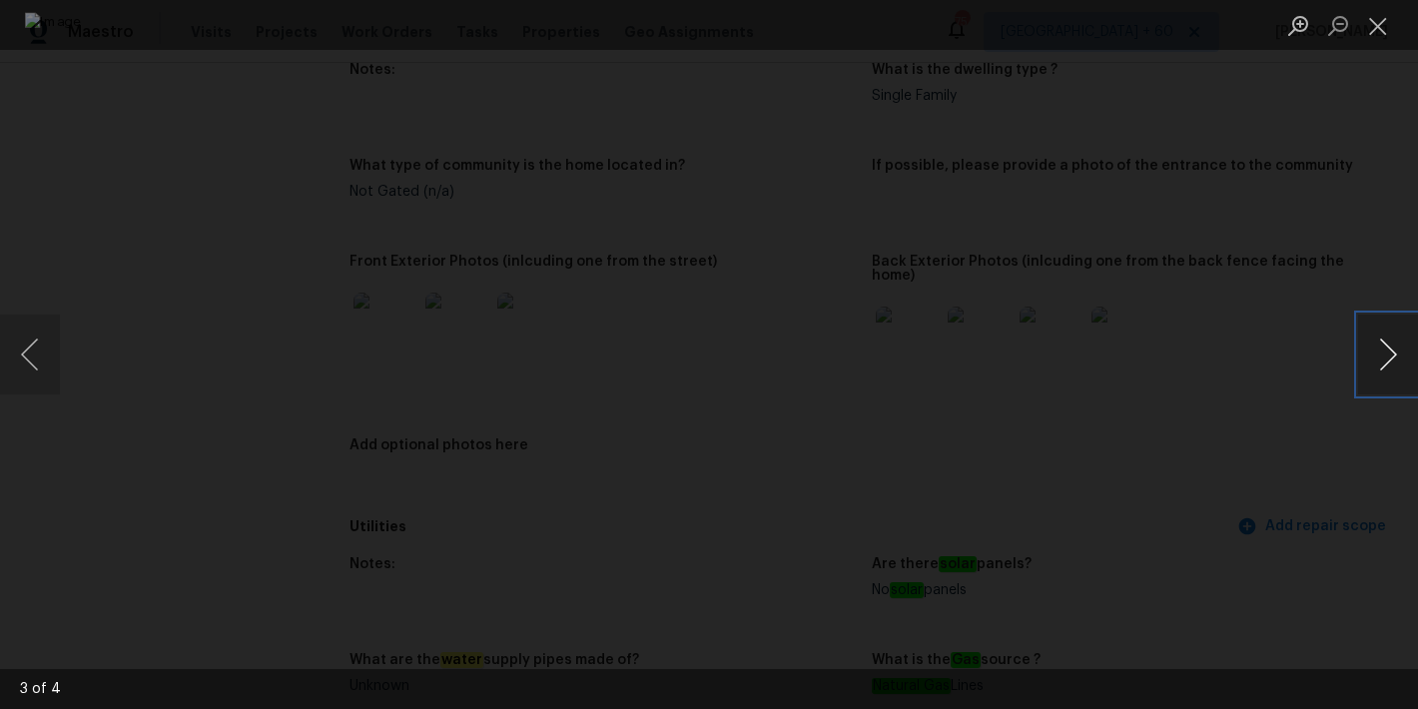
click at [1384, 364] on button "Next image" at bounding box center [1389, 355] width 60 height 80
click at [1371, 24] on button "Close lightbox" at bounding box center [1379, 25] width 40 height 35
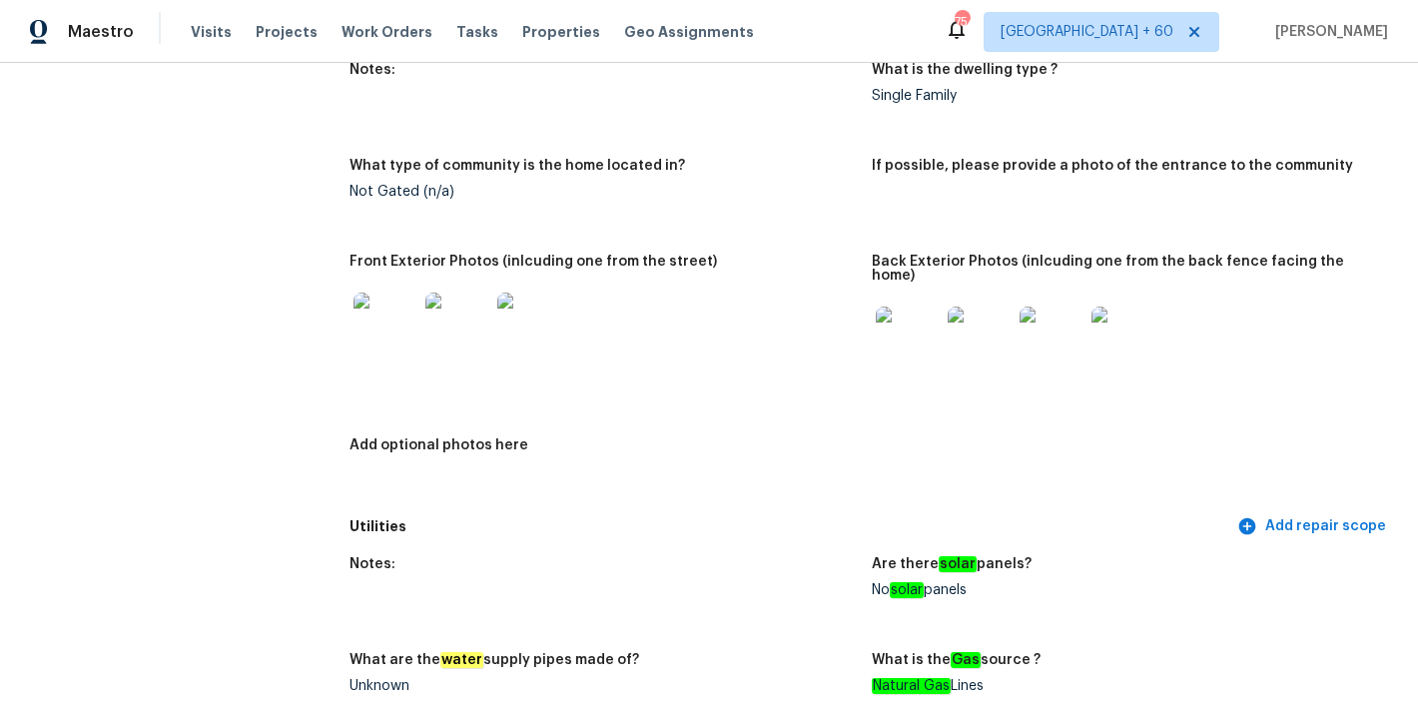
scroll to position [721, 0]
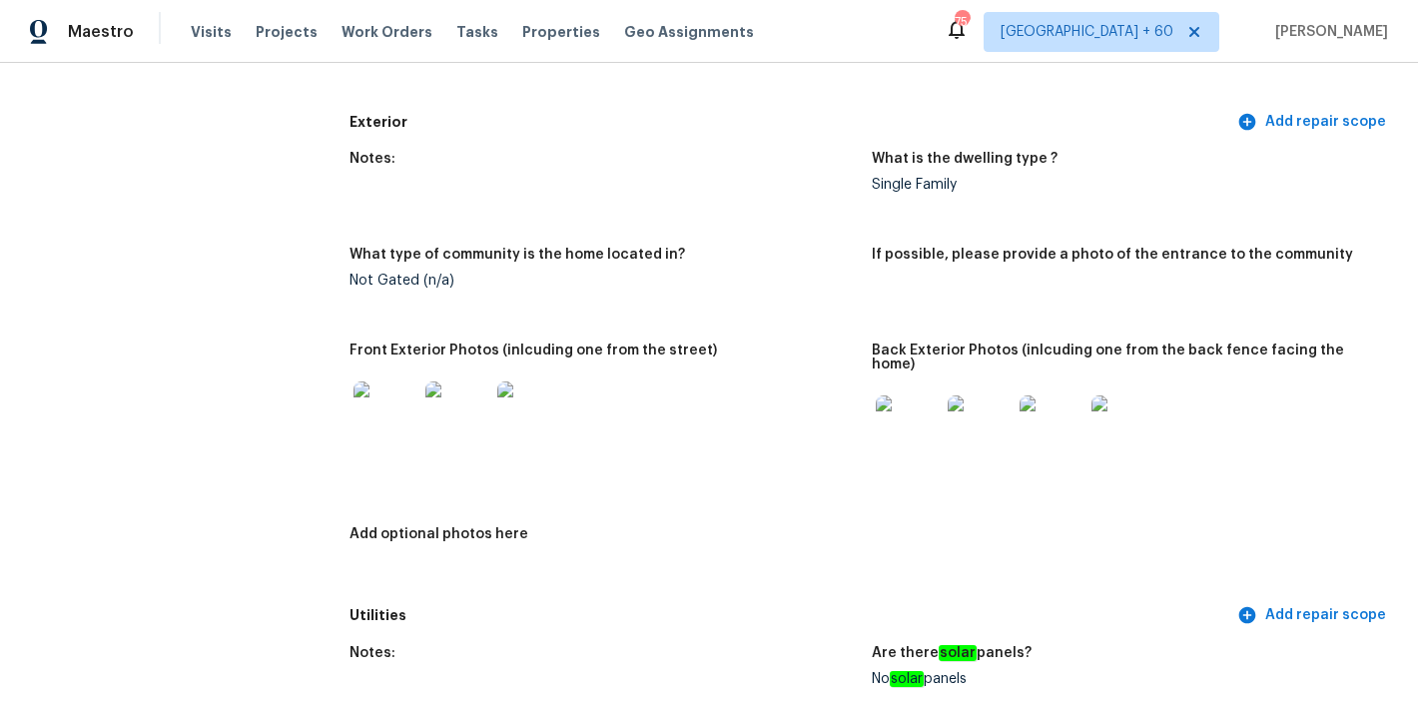
click at [379, 388] on img at bounding box center [386, 414] width 64 height 64
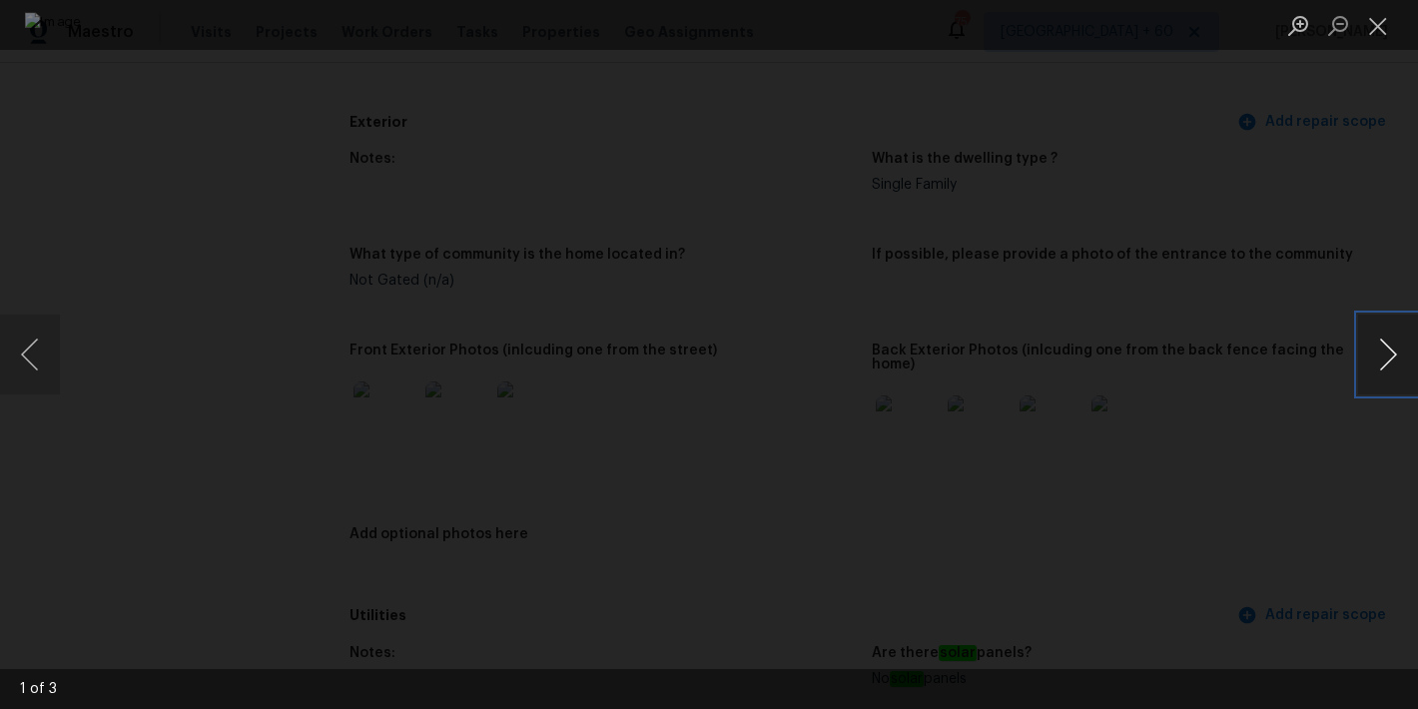
click at [1396, 363] on button "Next image" at bounding box center [1389, 355] width 60 height 80
click at [1373, 22] on button "Close lightbox" at bounding box center [1379, 25] width 40 height 35
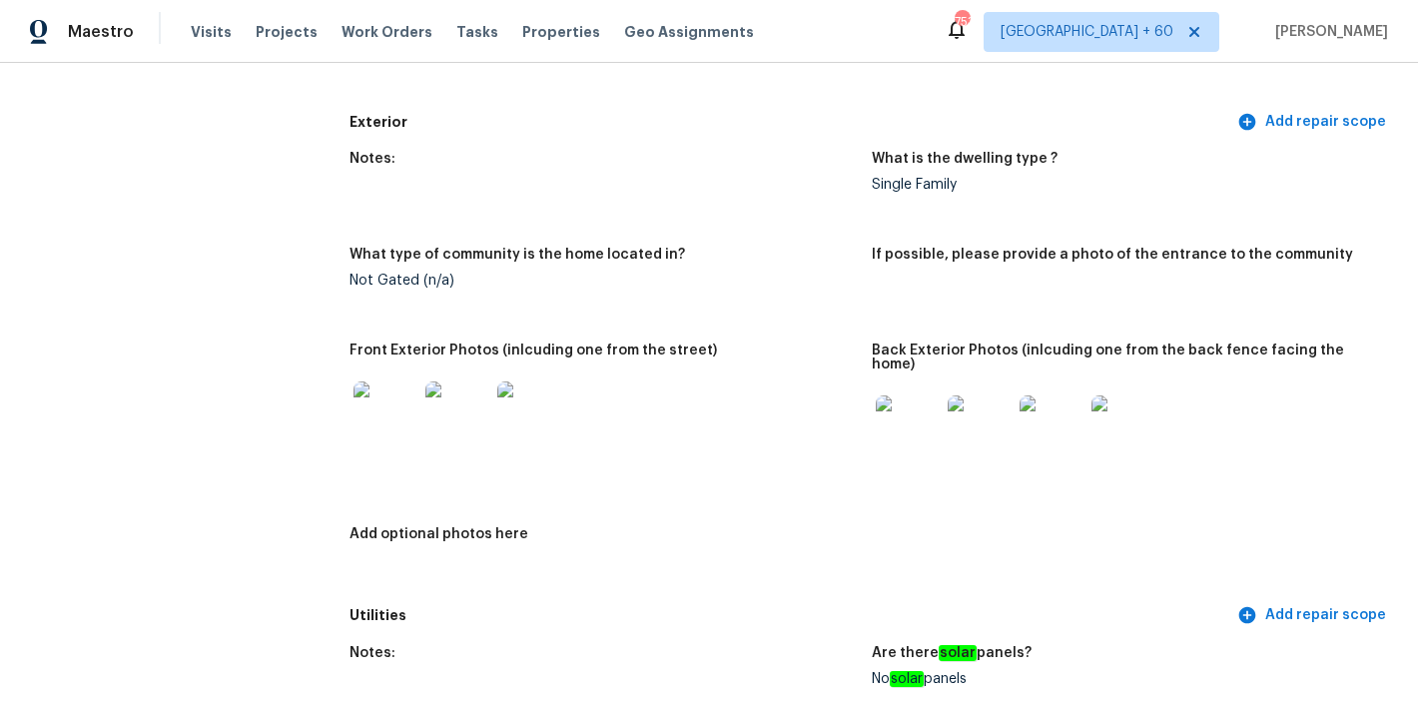
click at [788, 212] on div "Notes: What is the dwelling type ? Single Family What type of community is the …" at bounding box center [872, 369] width 1045 height 458
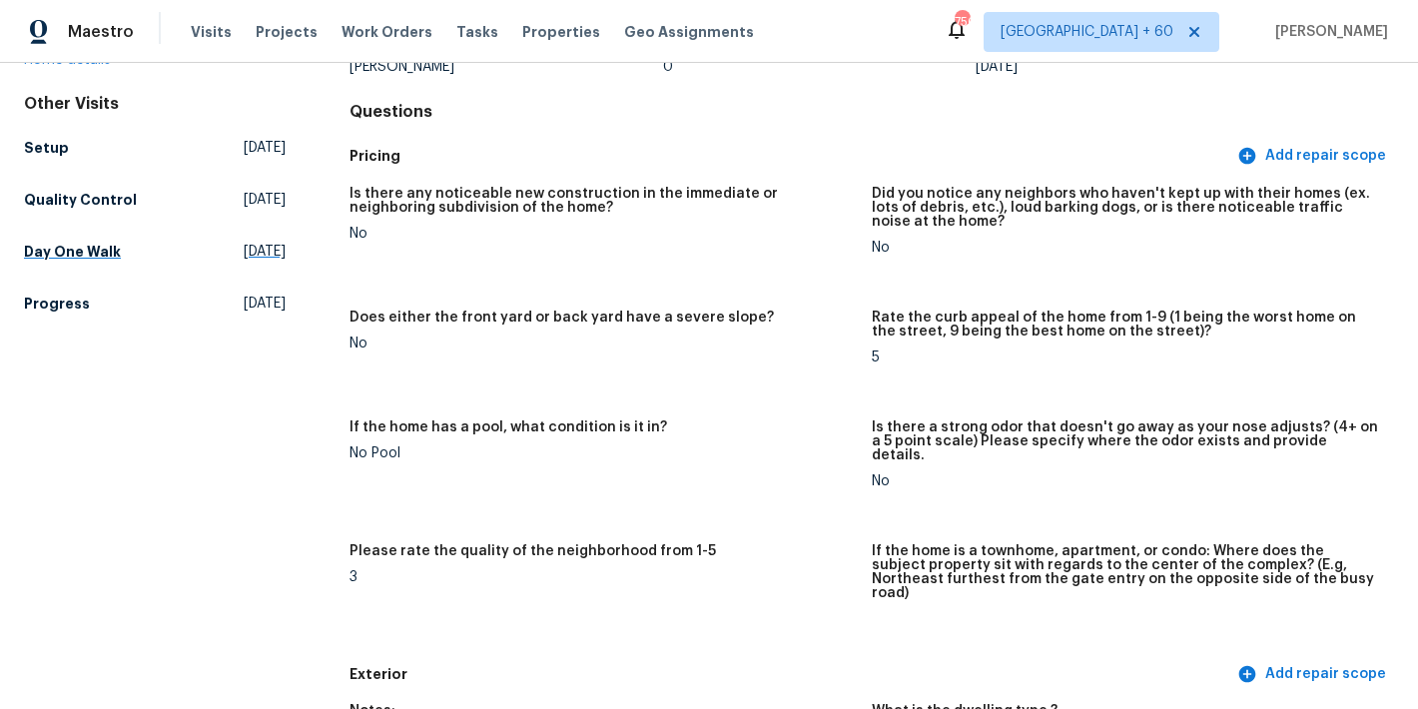
scroll to position [158, 0]
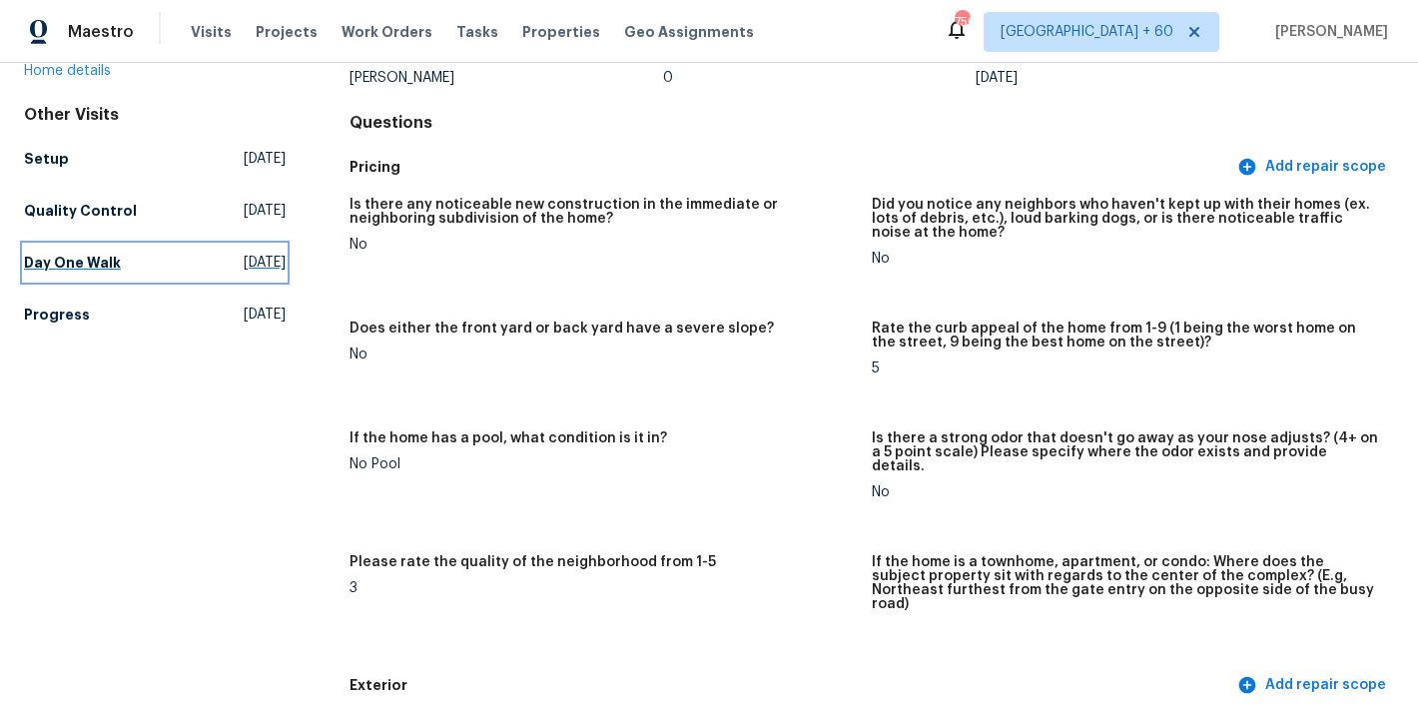
click at [95, 262] on h5 "Day One Walk" at bounding box center [72, 263] width 97 height 20
click at [95, 262] on html "Maestro Visits Projects Work Orders Tasks Properties Geo Assignments 750 Atlant…" at bounding box center [709, 354] width 1418 height 709
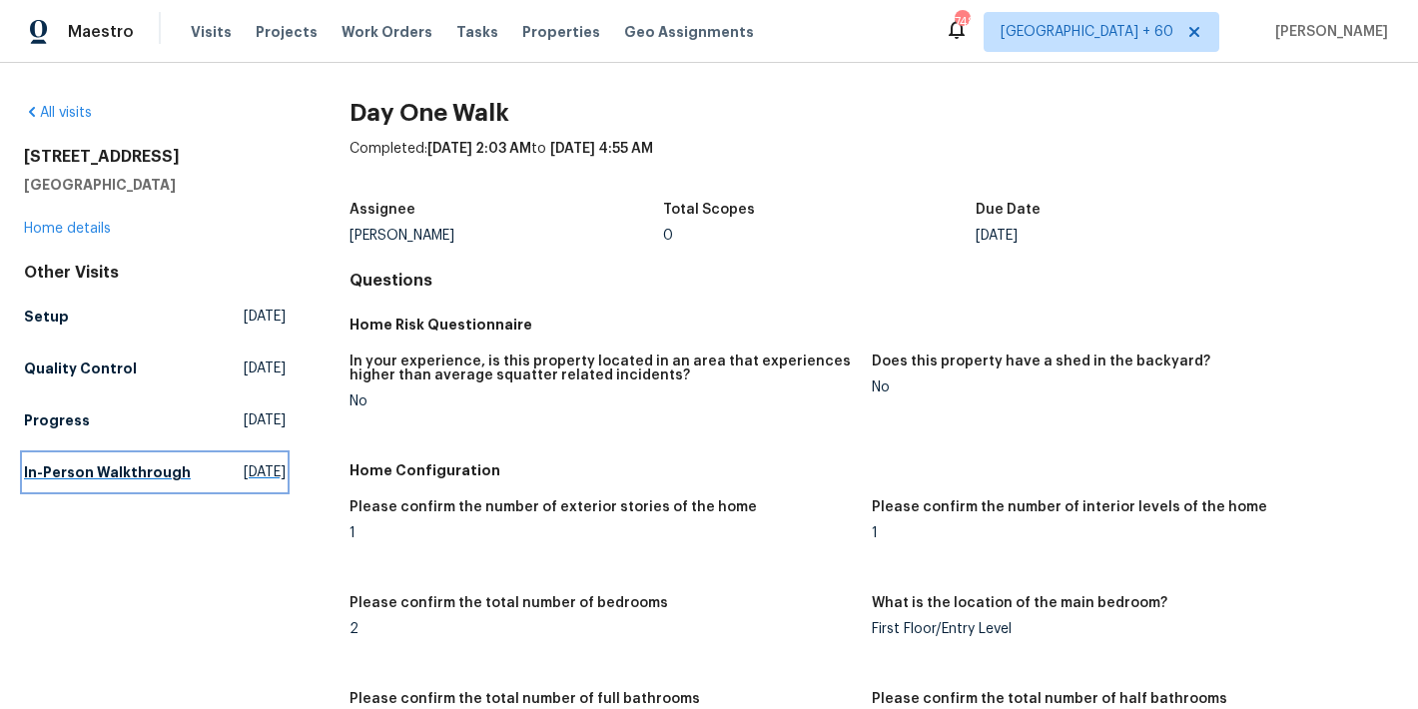
click at [43, 474] on h5 "In-Person Walkthrough" at bounding box center [107, 473] width 167 height 20
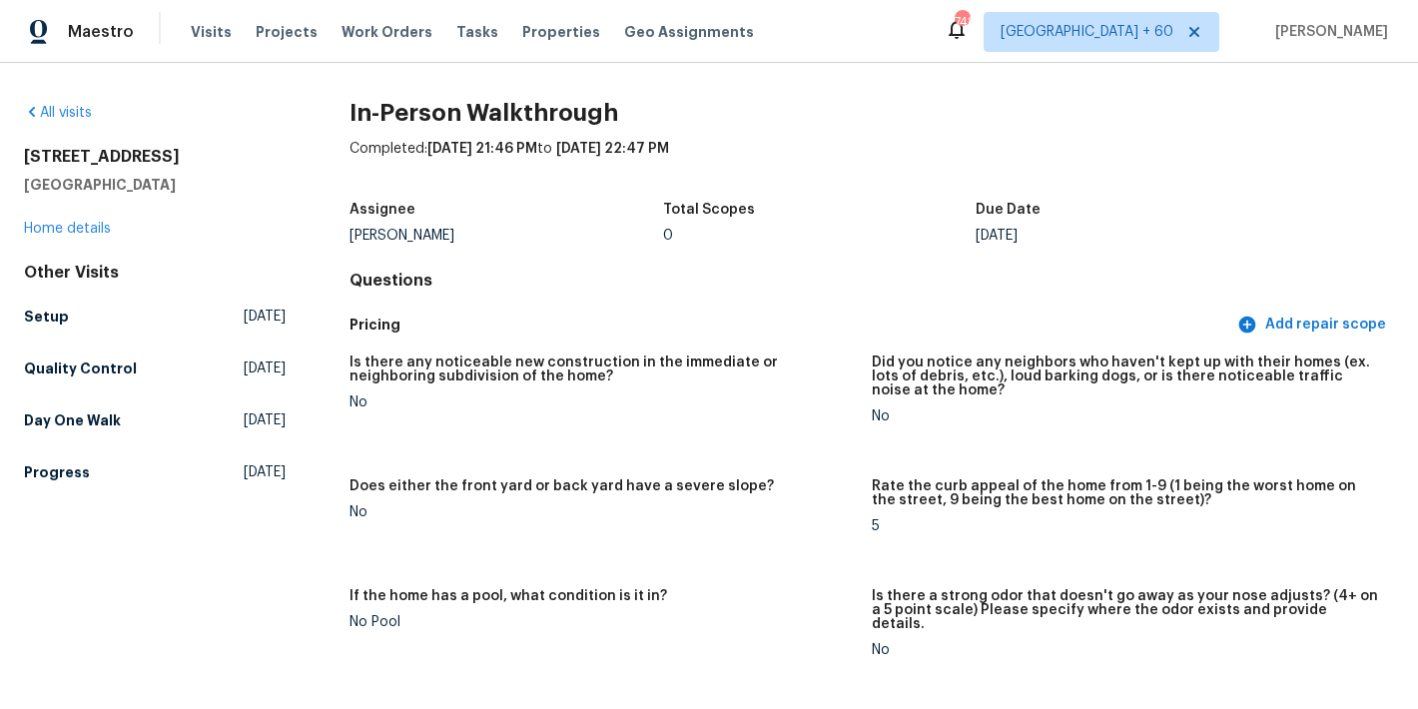
click at [836, 231] on div "0" at bounding box center [820, 236] width 314 height 14
click at [36, 315] on h5 "Setup" at bounding box center [46, 317] width 45 height 20
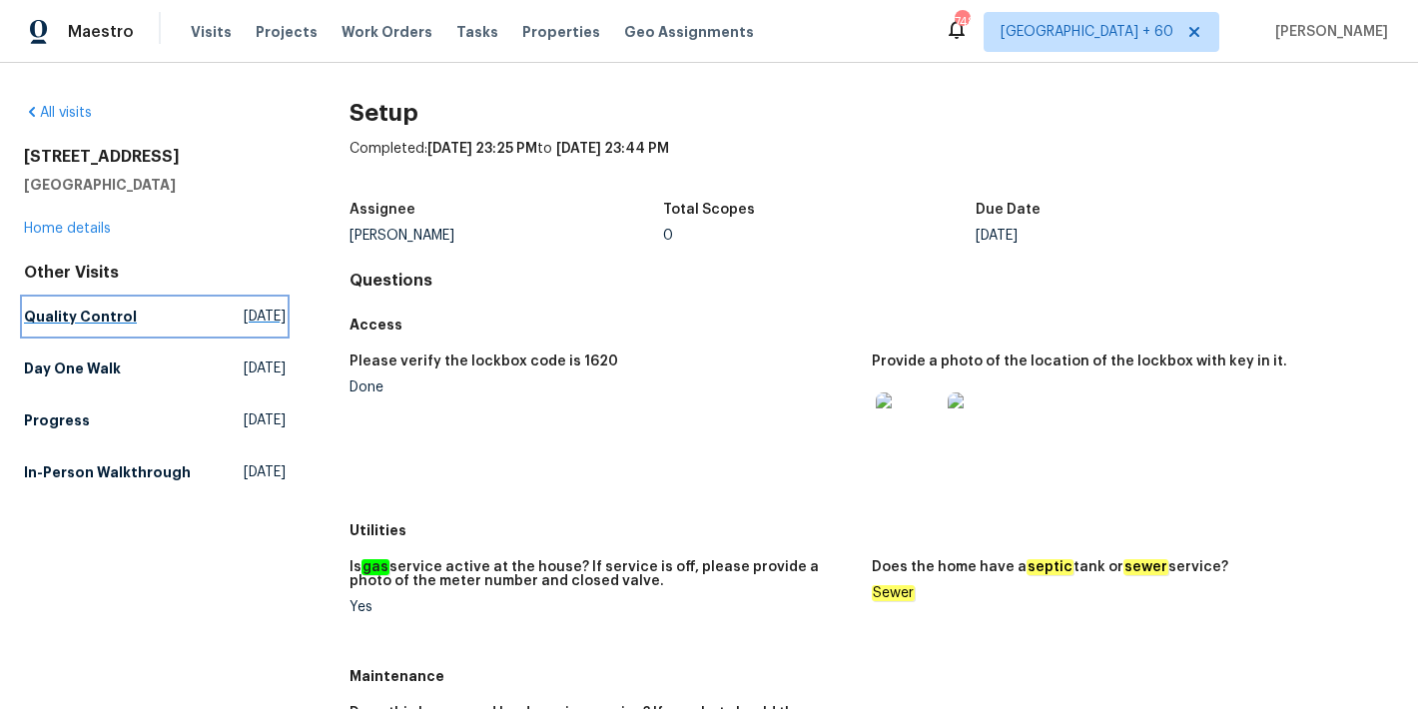
click at [50, 321] on h5 "Quality Control" at bounding box center [80, 317] width 113 height 20
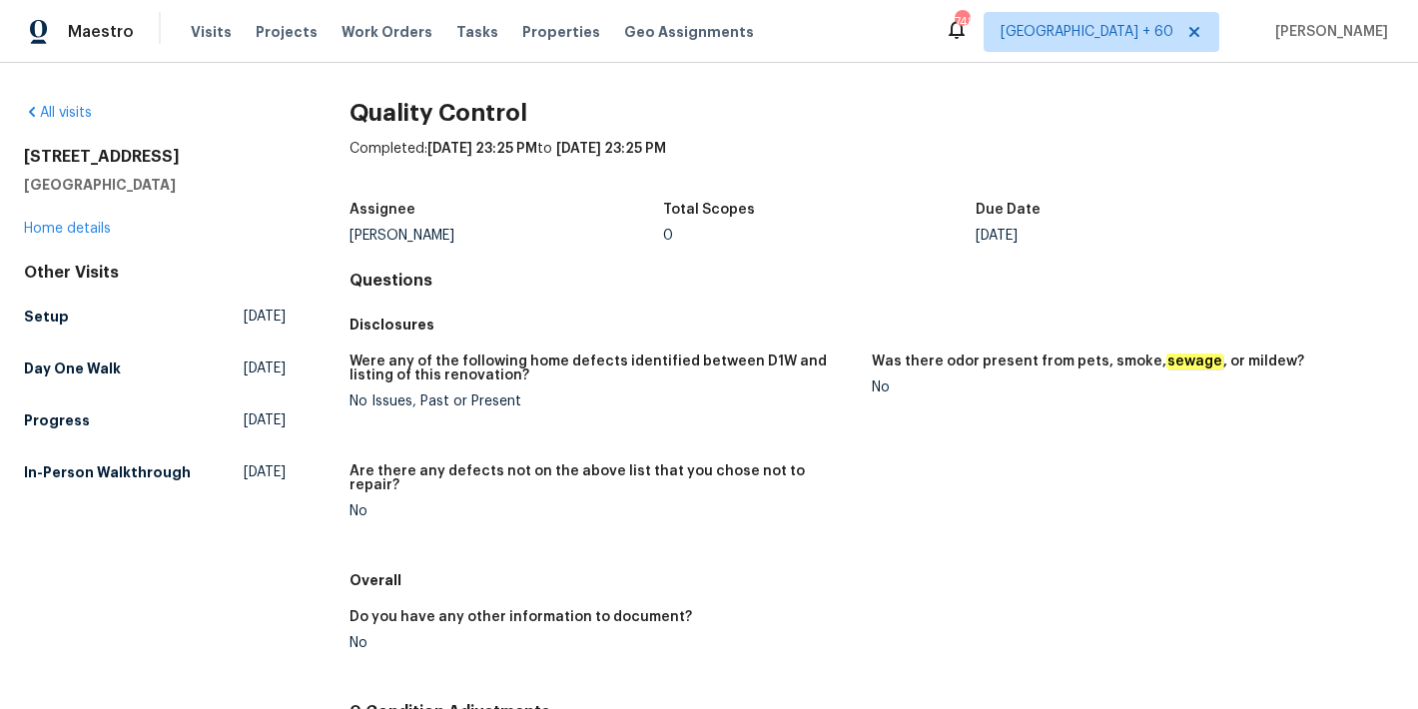
scroll to position [206, 0]
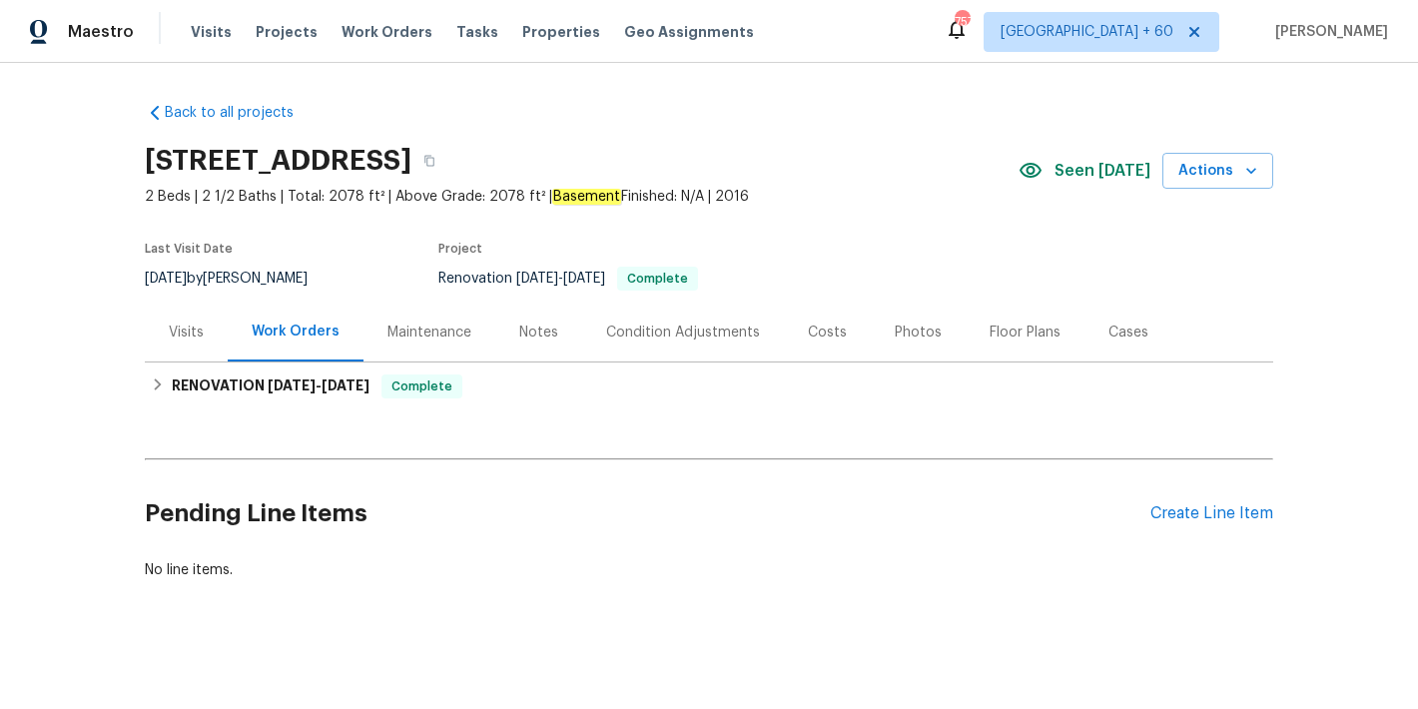
scroll to position [22, 0]
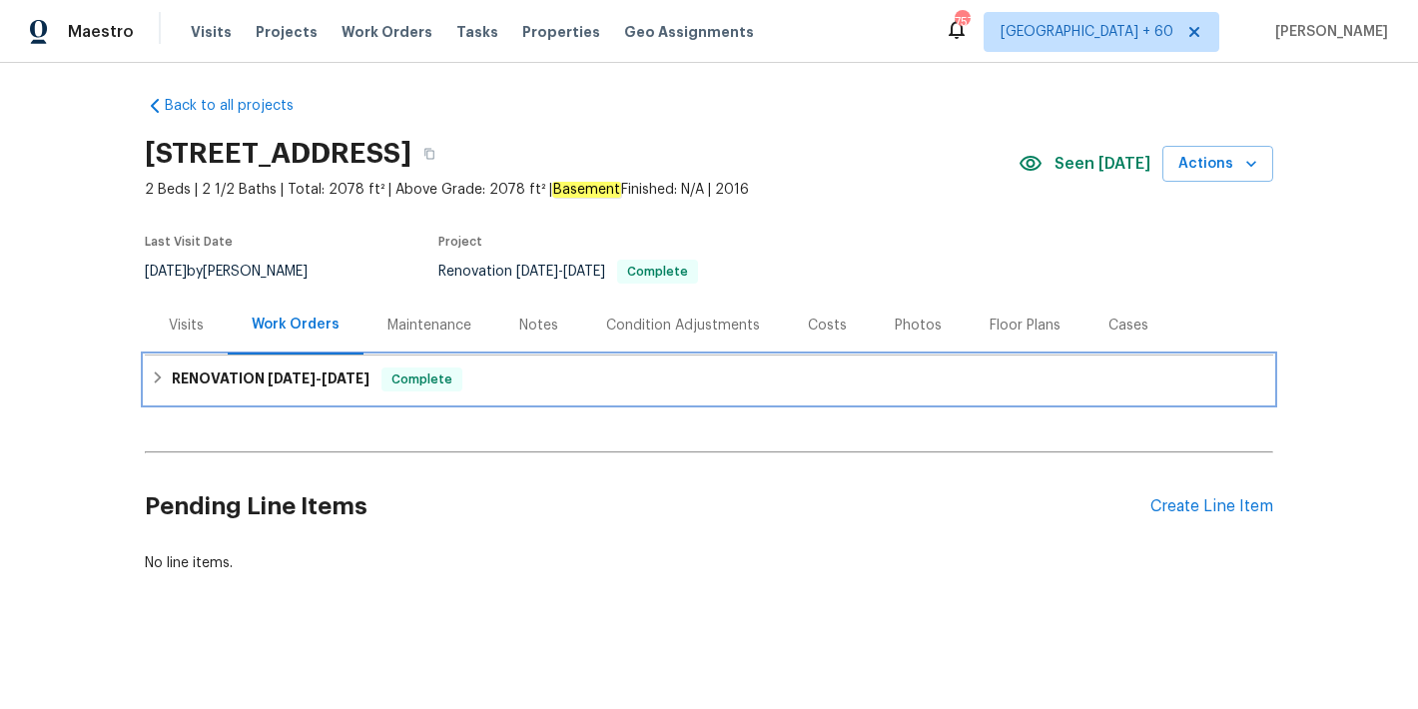
click at [347, 372] on span "[DATE]" at bounding box center [346, 379] width 48 height 14
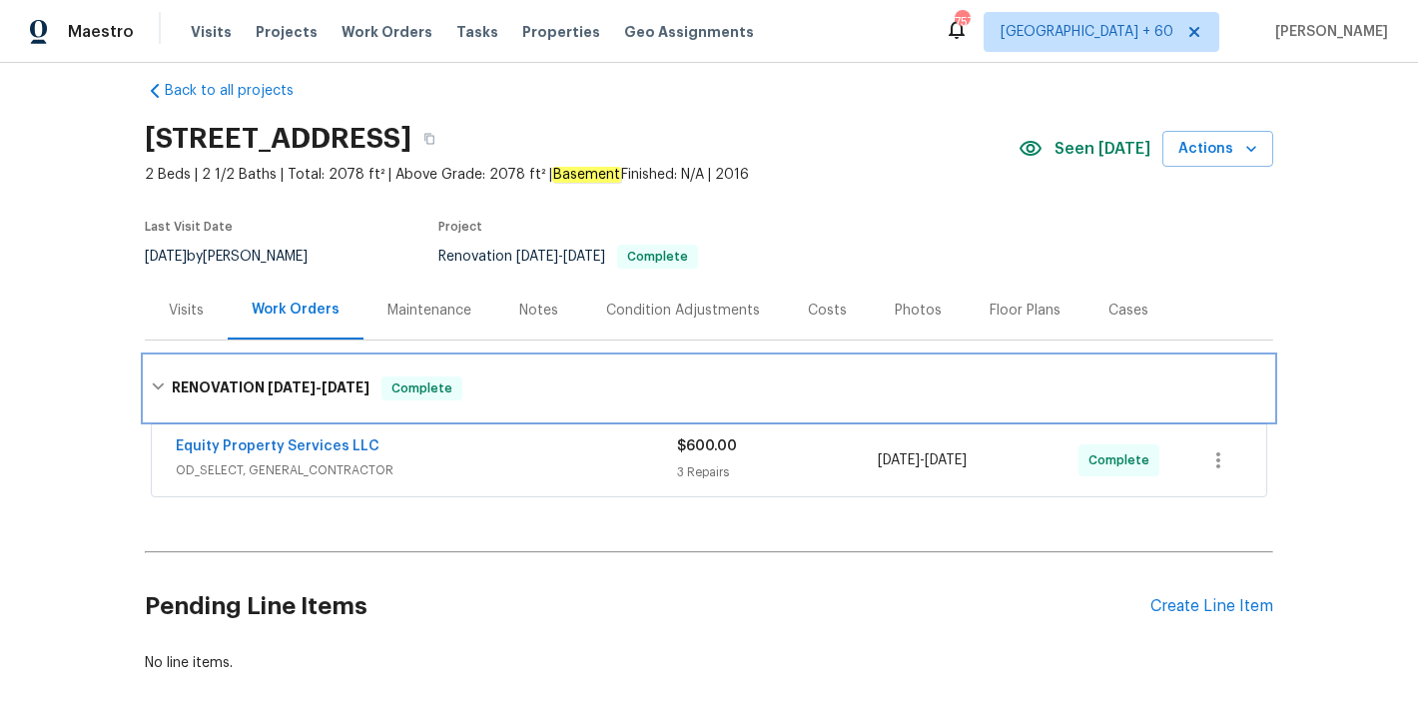
scroll to position [137, 0]
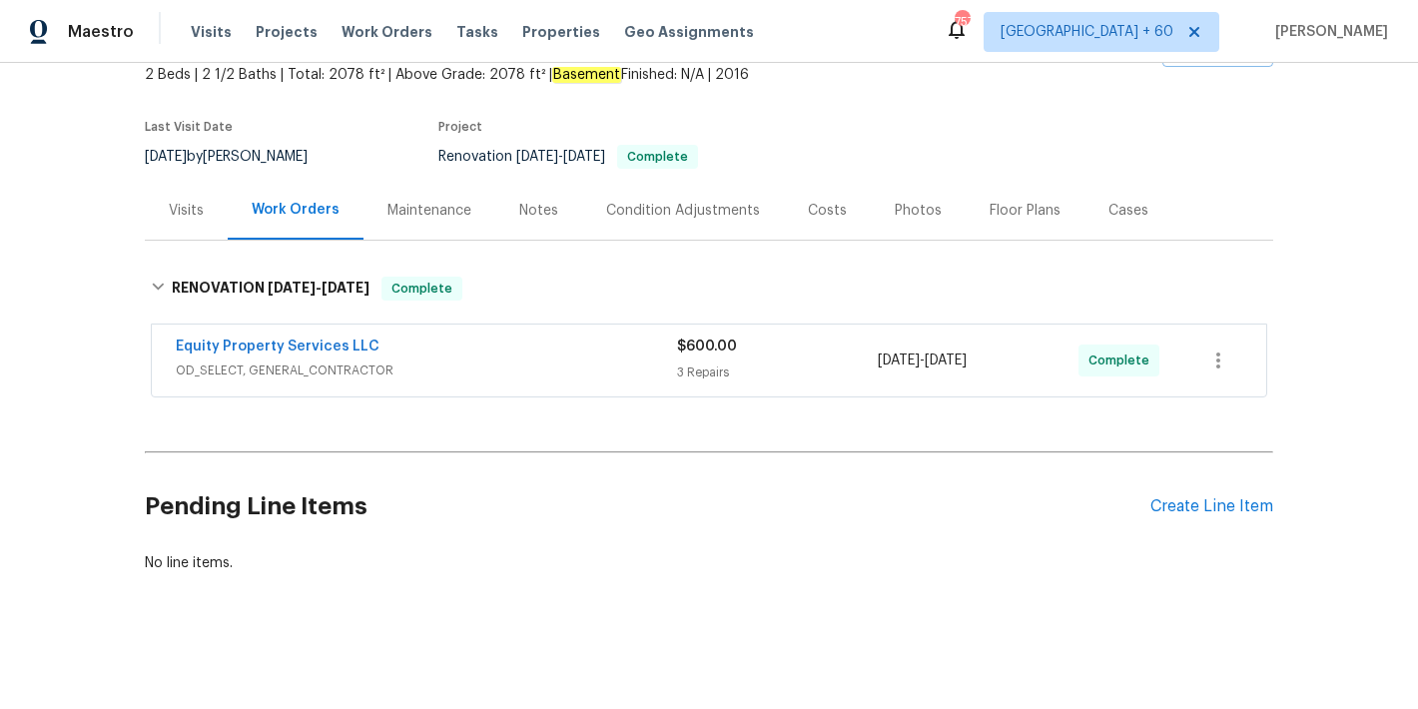
click at [584, 361] on span "OD_SELECT, GENERAL_CONTRACTOR" at bounding box center [426, 371] width 501 height 20
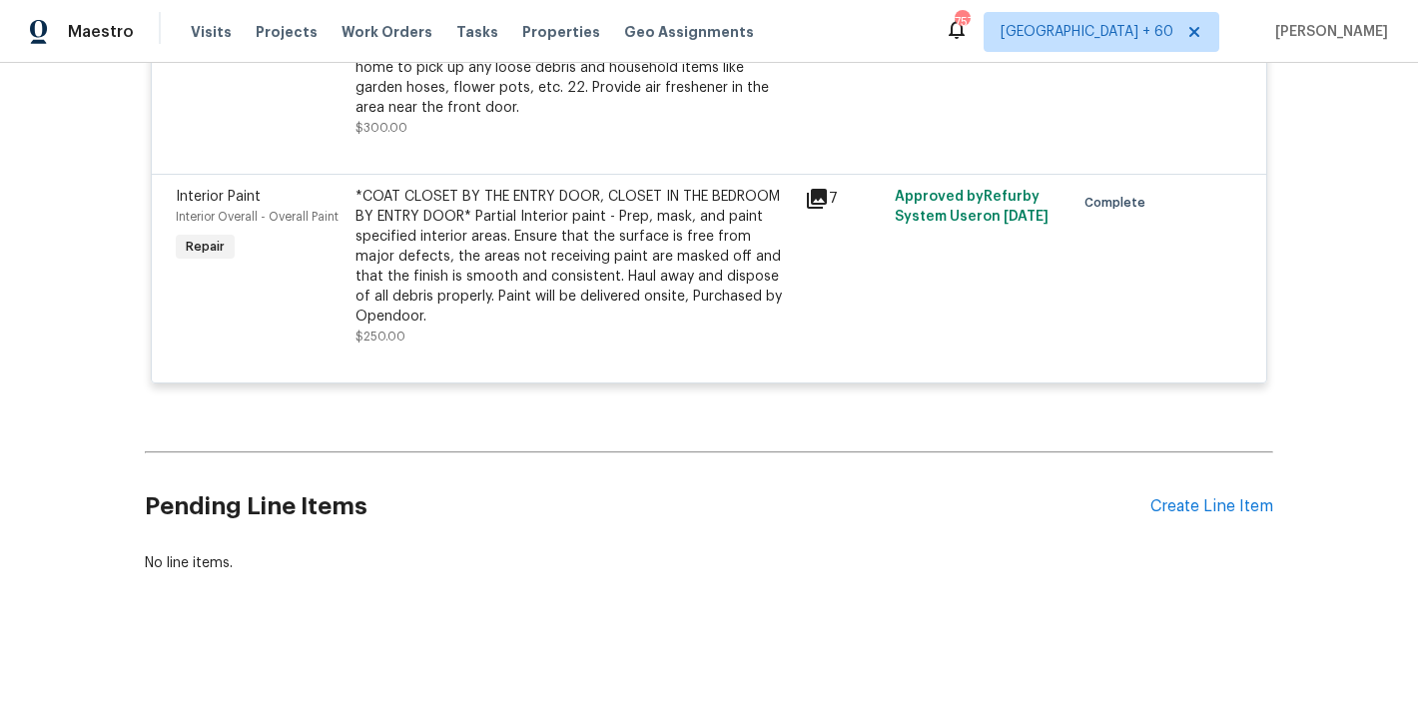
scroll to position [1068, 0]
click at [220, 26] on span "Visits" at bounding box center [211, 32] width 41 height 20
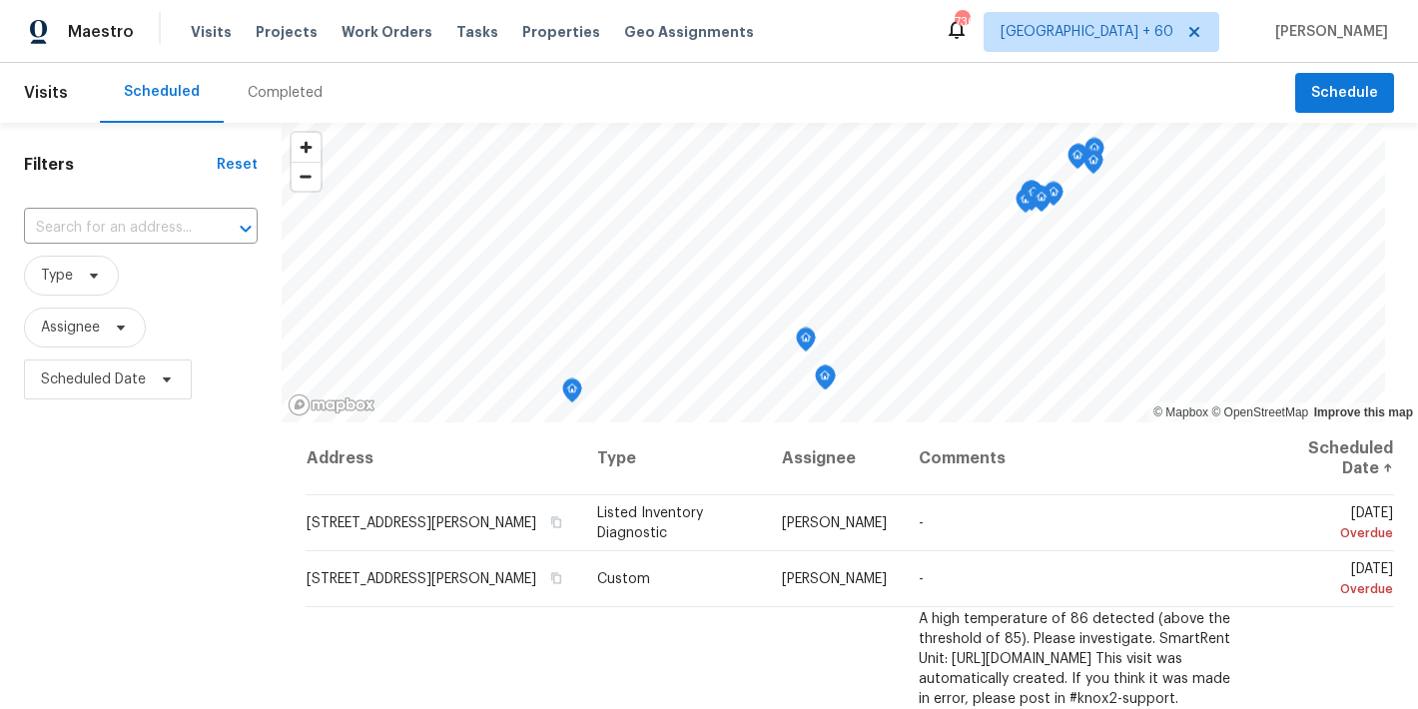
click at [302, 92] on div "Completed" at bounding box center [285, 93] width 75 height 20
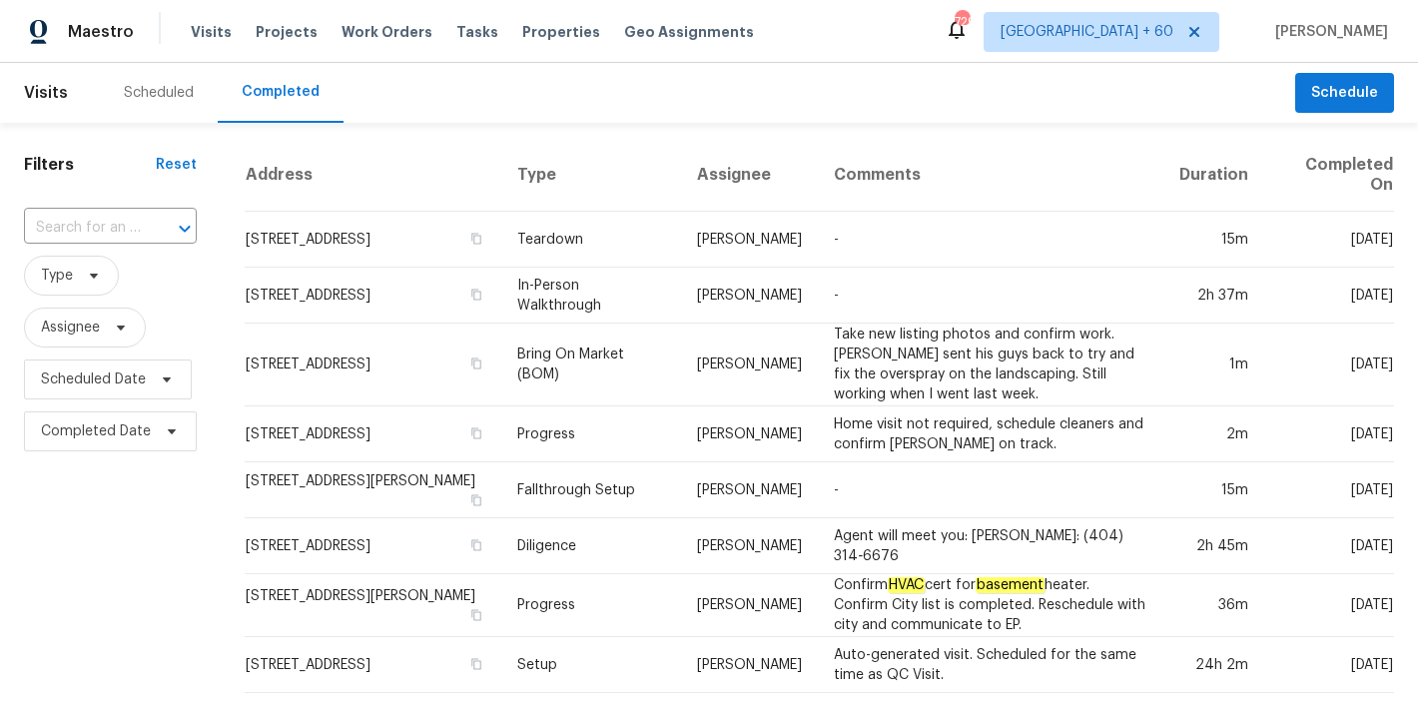
click at [128, 207] on div "​" at bounding box center [110, 228] width 173 height 43
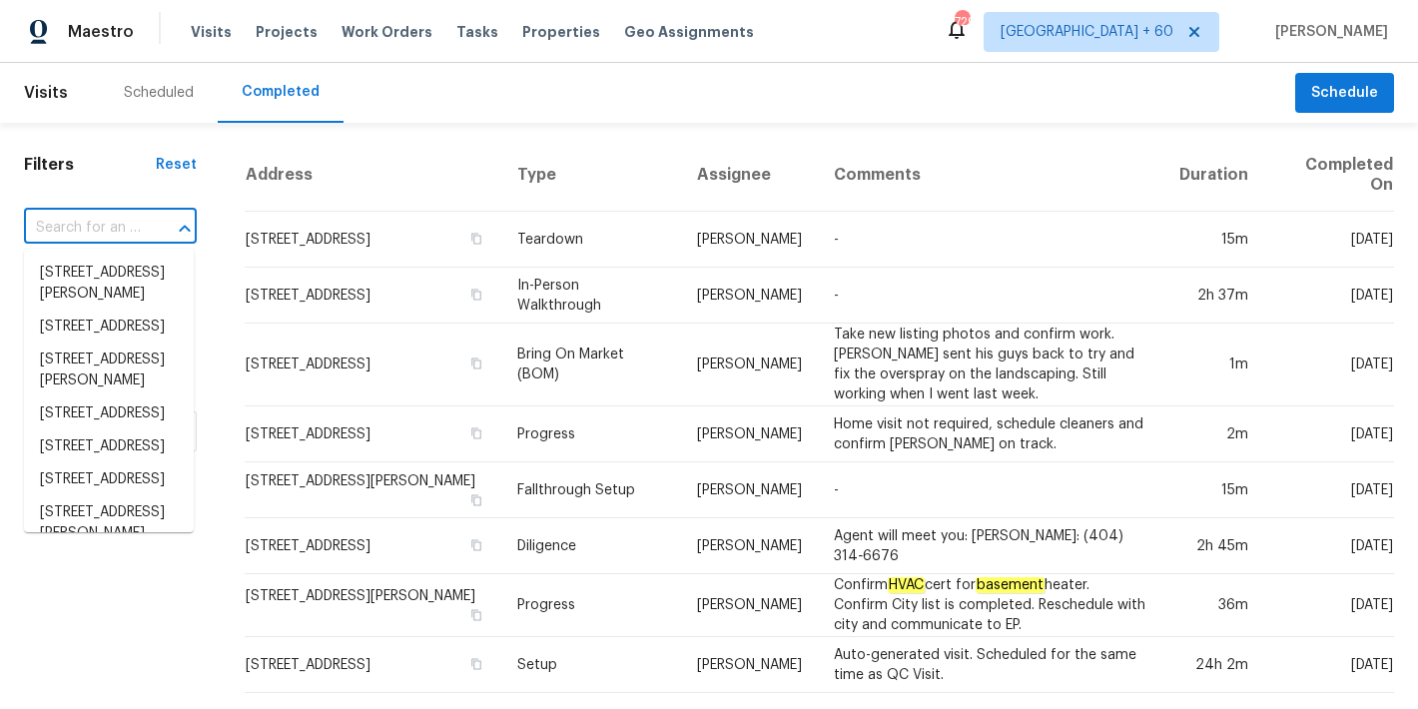
paste input "[STREET_ADDRESS][PERSON_NAME]"
type input "[STREET_ADDRESS][PERSON_NAME]"
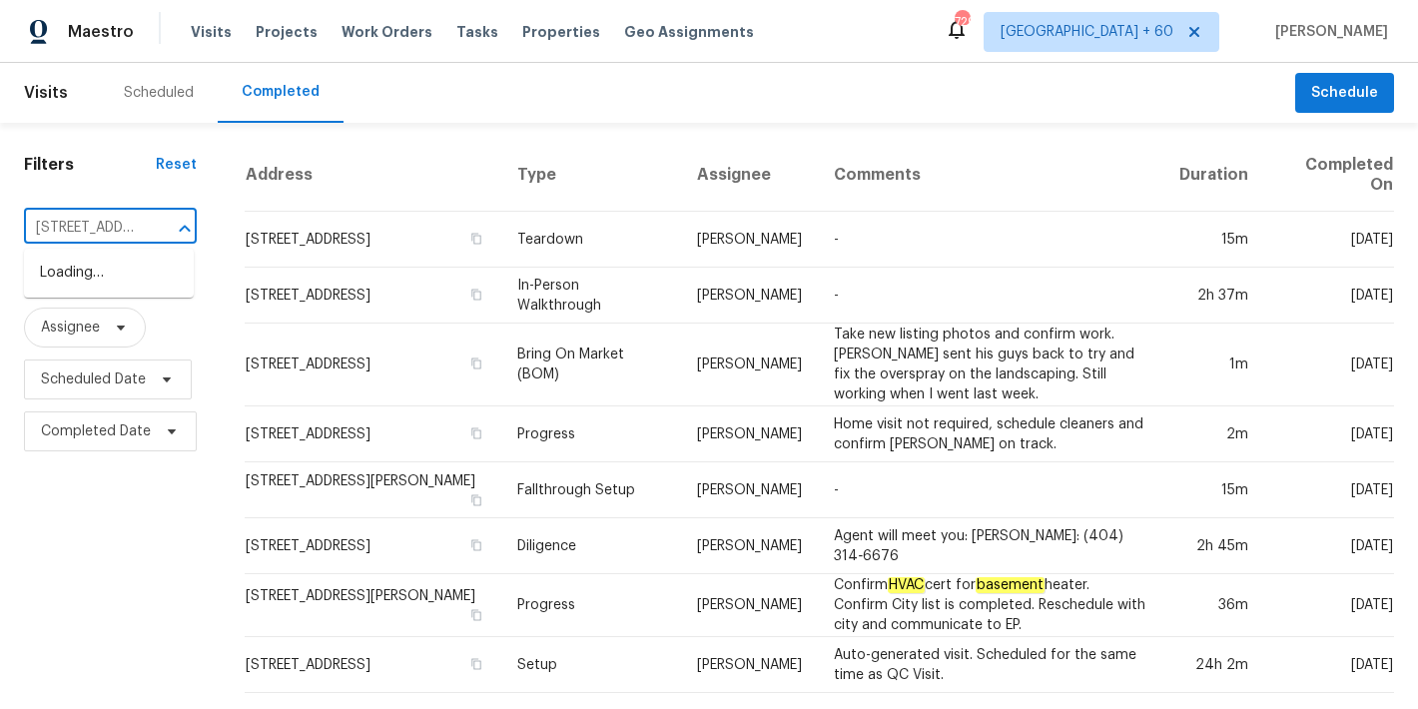
scroll to position [0, 140]
click at [75, 272] on li "13 Whitaker Cv, Avon Lake, OH 44012" at bounding box center [109, 284] width 170 height 54
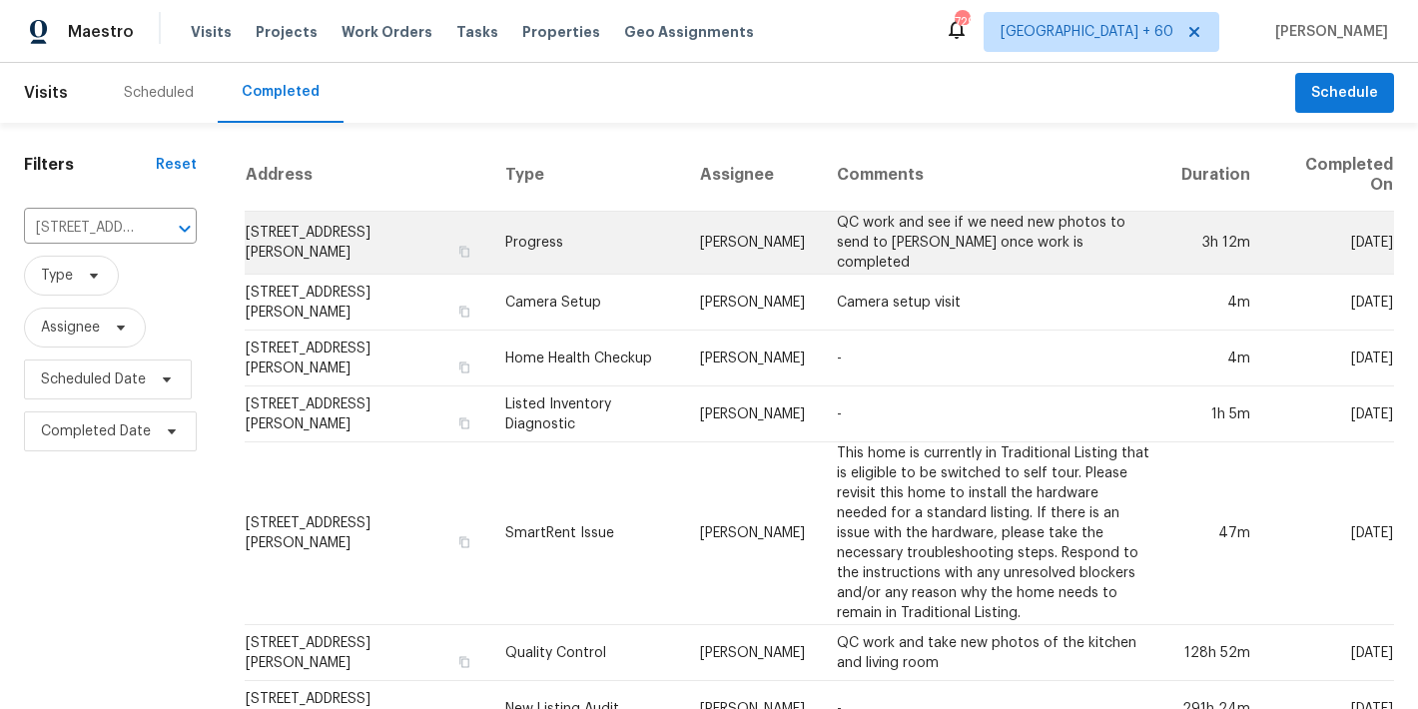
click at [293, 236] on td "13 Whitaker Cv, Avon Lake, OH 44012" at bounding box center [367, 243] width 245 height 63
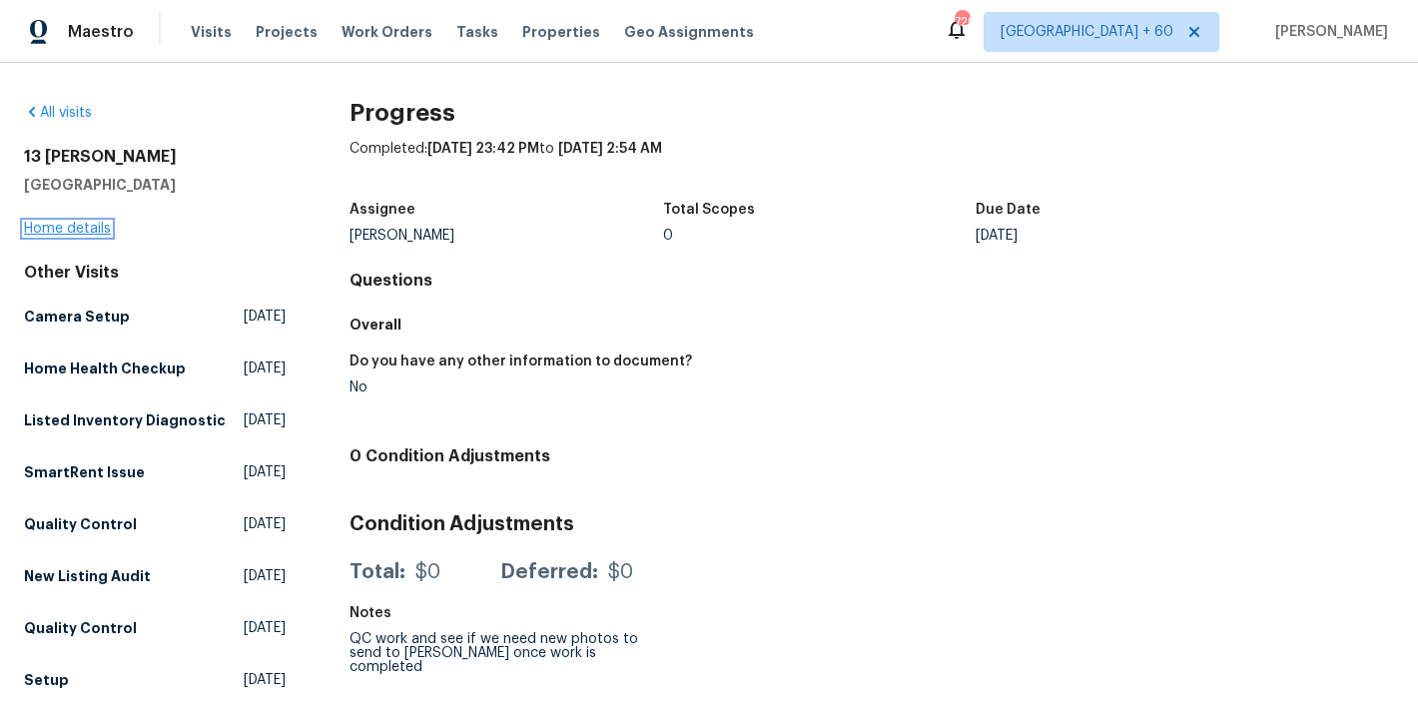
click at [63, 231] on link "Home details" at bounding box center [67, 229] width 87 height 14
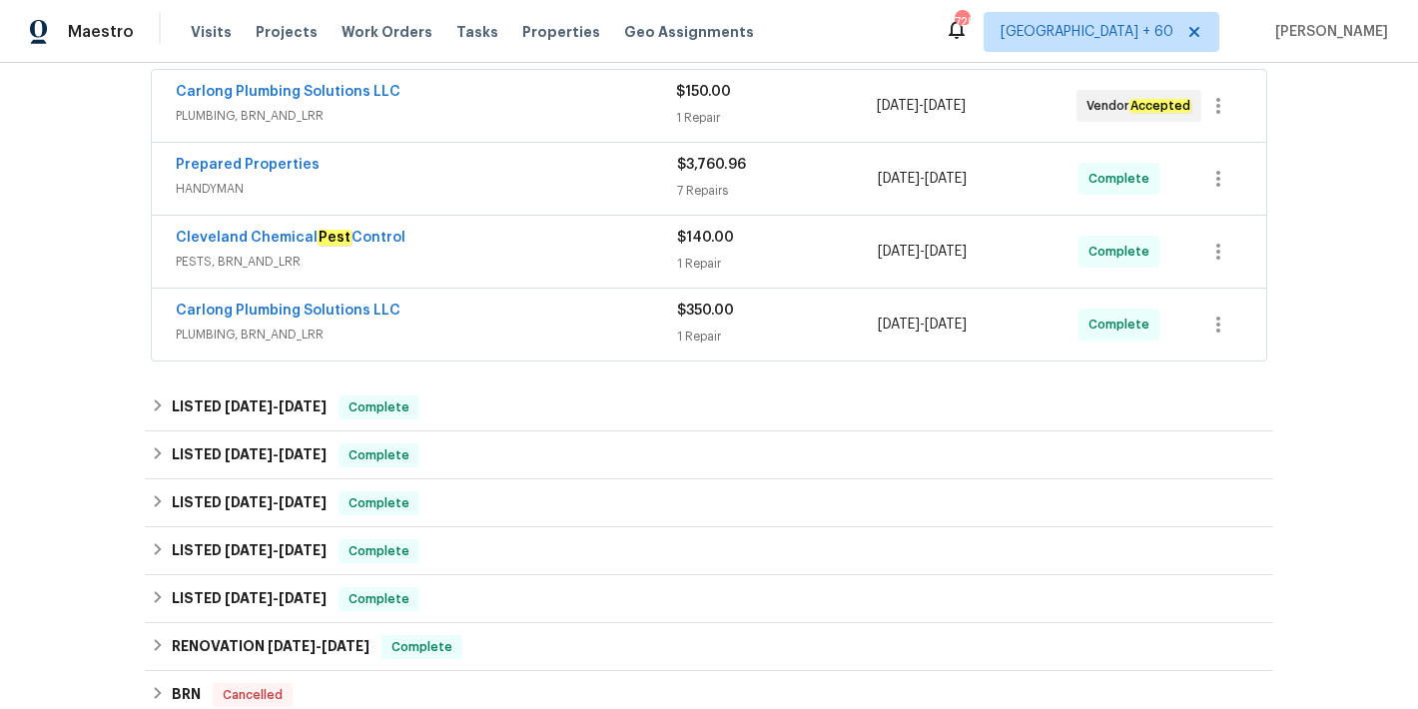
scroll to position [378, 0]
click at [563, 328] on span "PLUMBING, BRN_AND_LRR" at bounding box center [426, 334] width 501 height 20
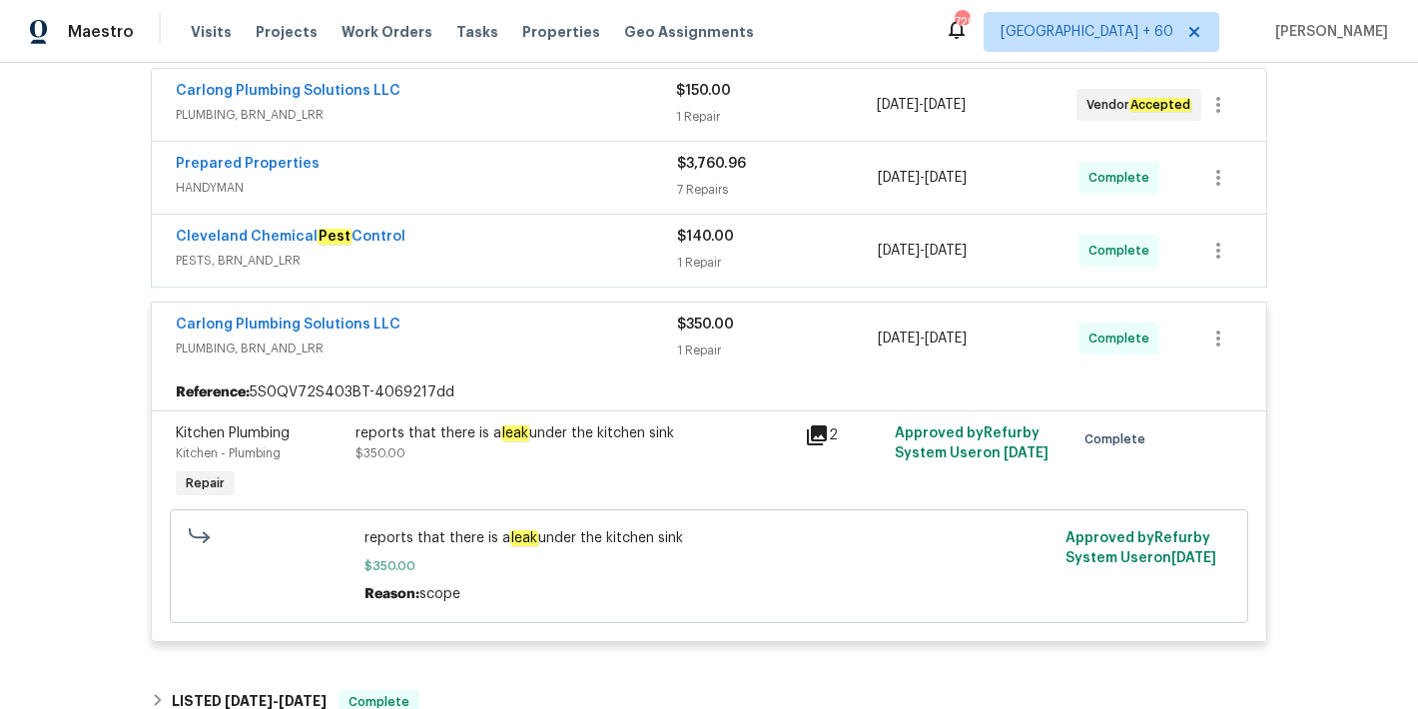
scroll to position [312, 0]
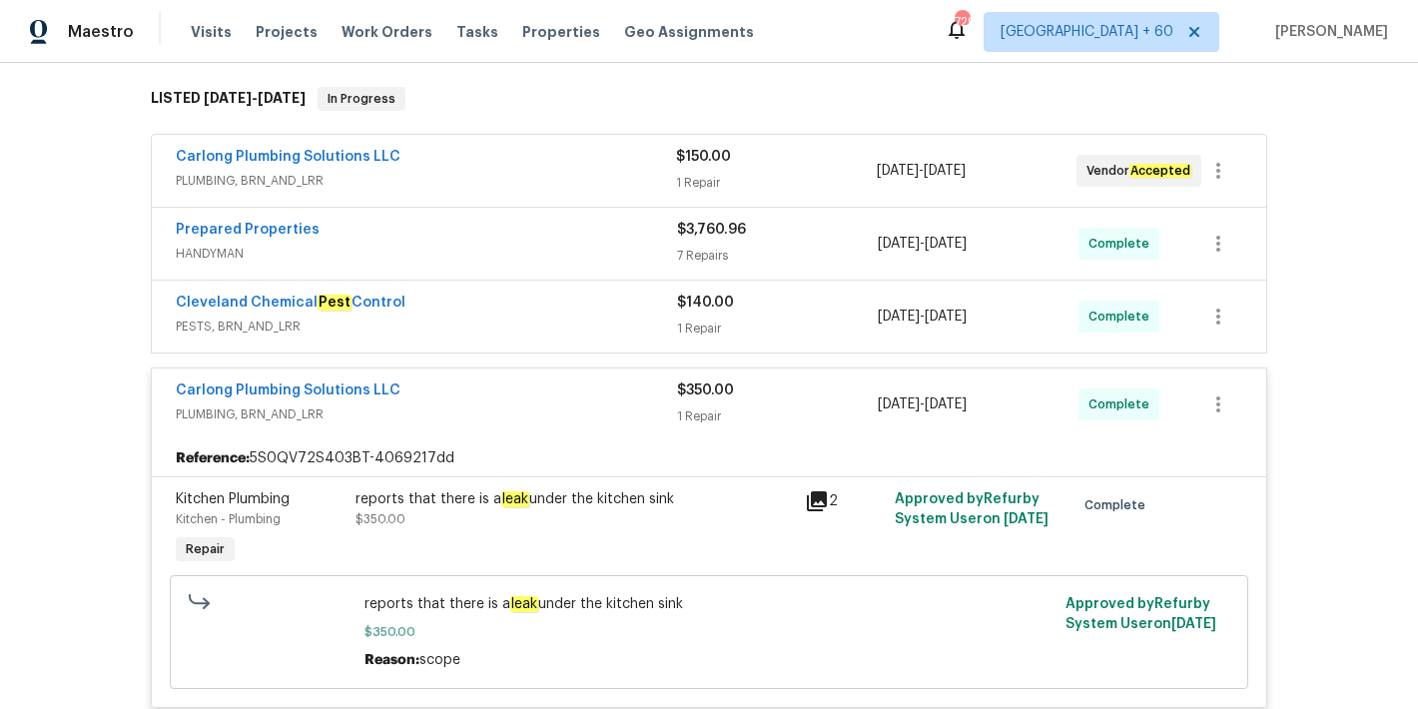
click at [563, 242] on div "Prepared Properties" at bounding box center [426, 232] width 501 height 24
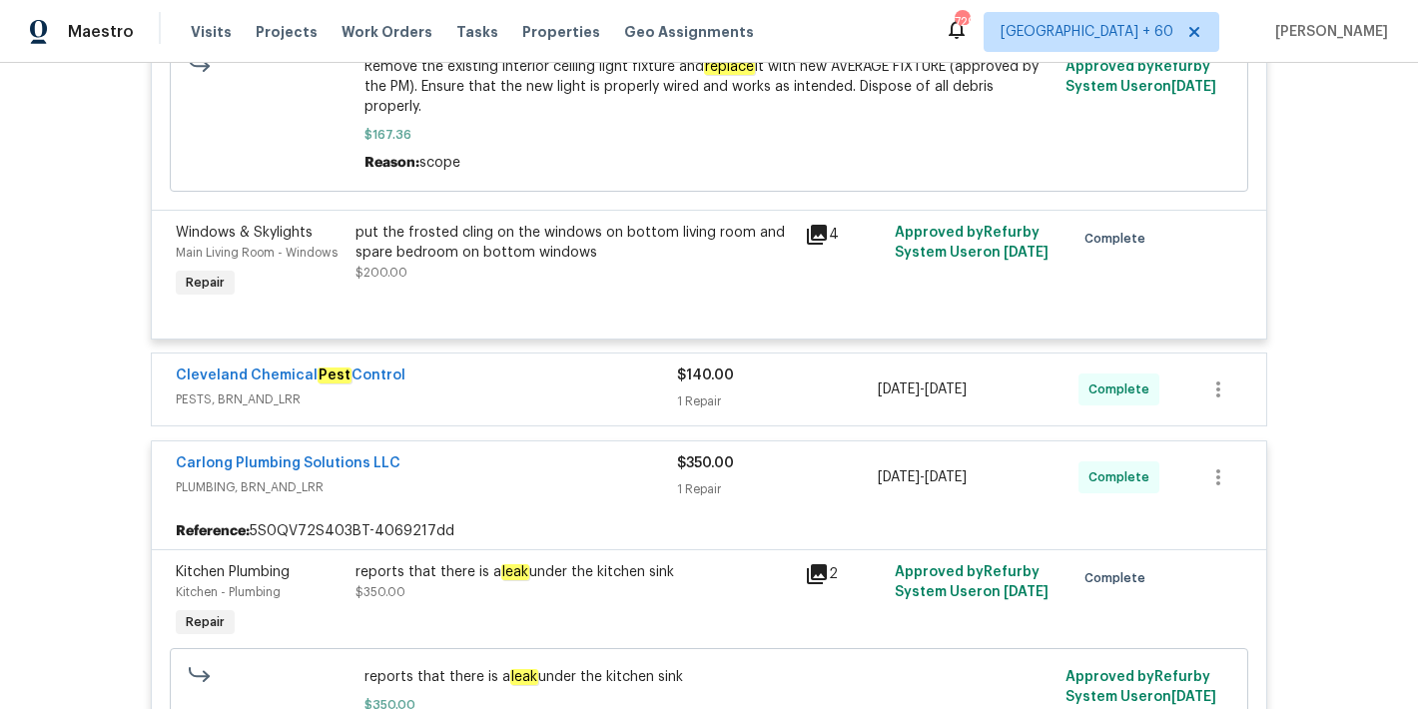
scroll to position [2683, 0]
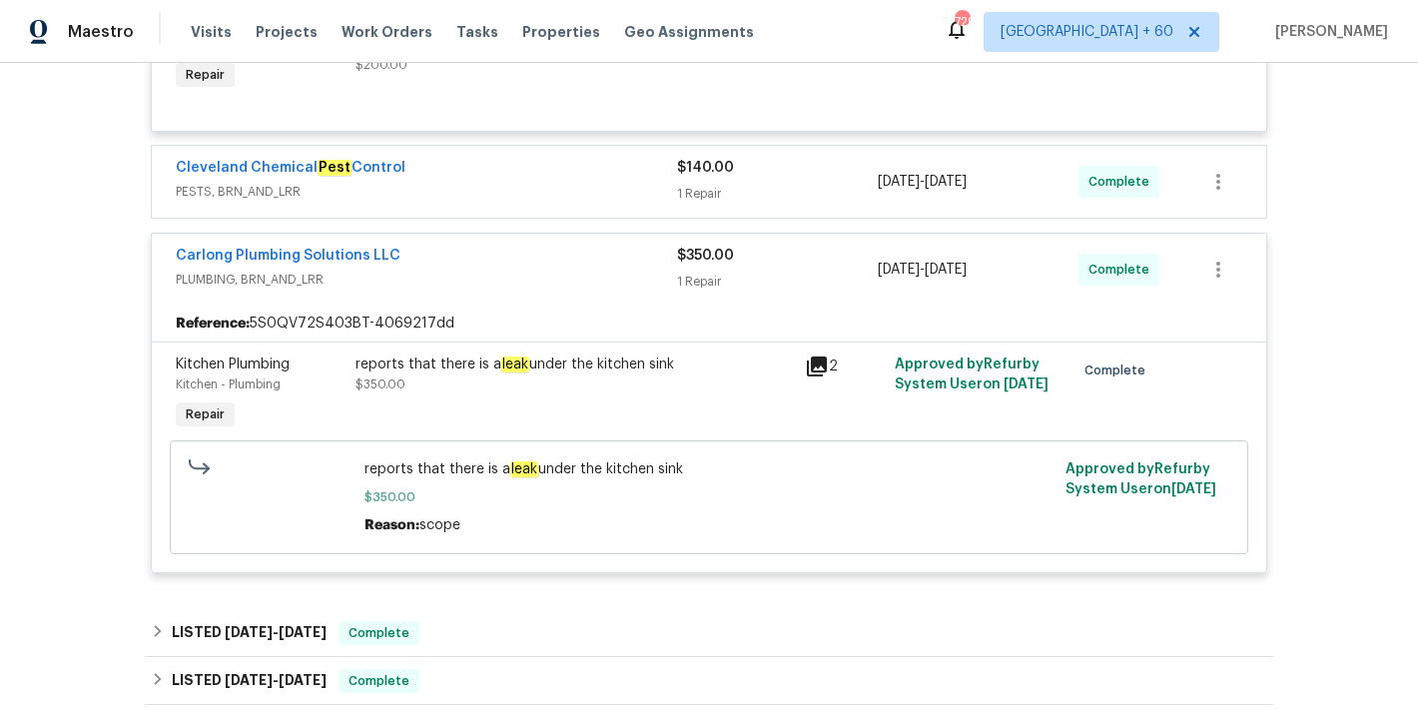
click at [581, 182] on span "PESTS, BRN_AND_LRR" at bounding box center [426, 192] width 501 height 20
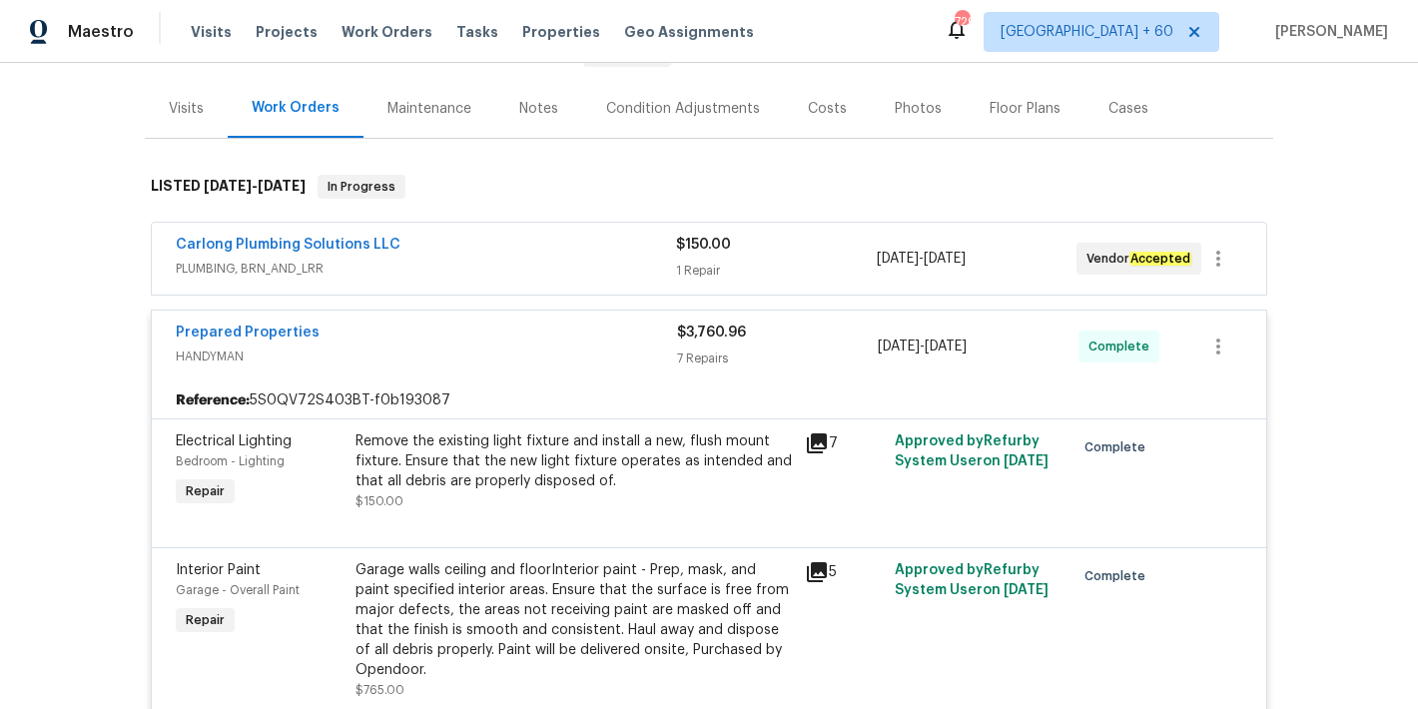
scroll to position [0, 0]
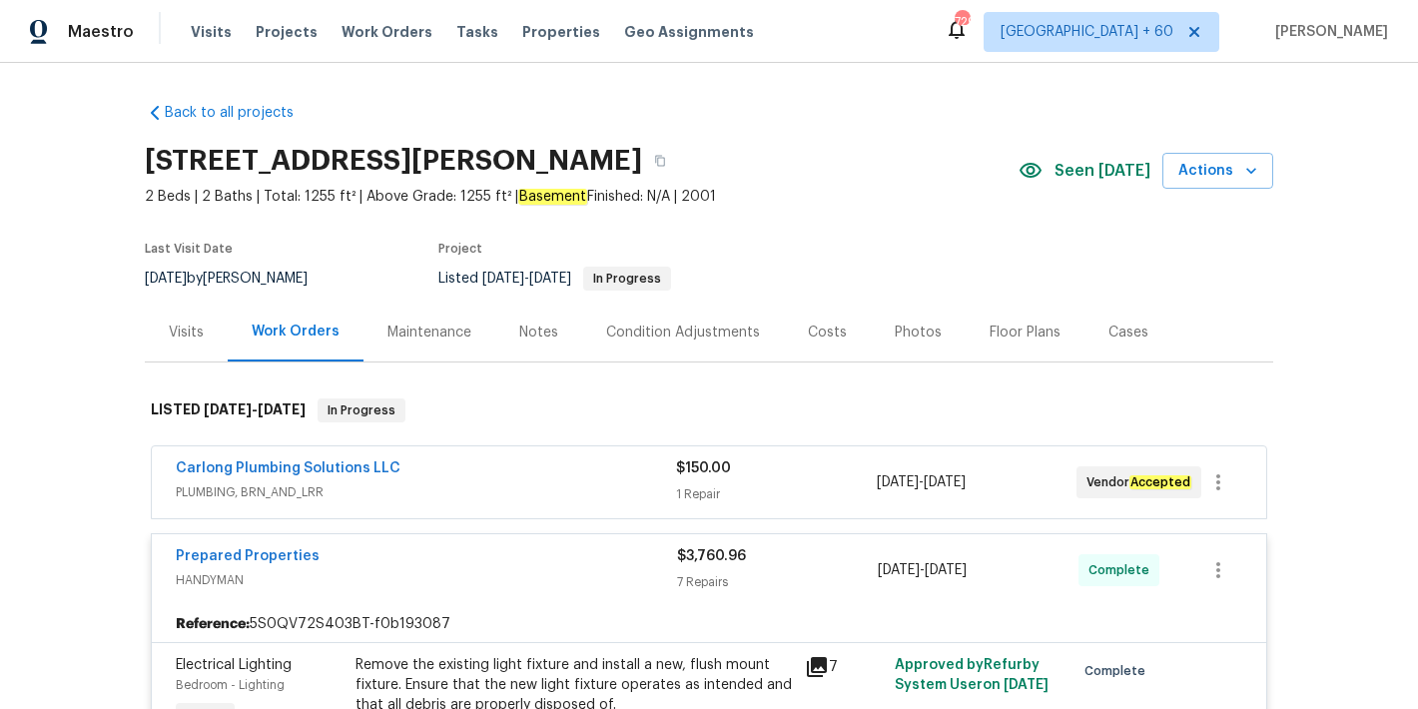
click at [560, 479] on div "Carlong Plumbing Solutions LLC" at bounding box center [426, 471] width 500 height 24
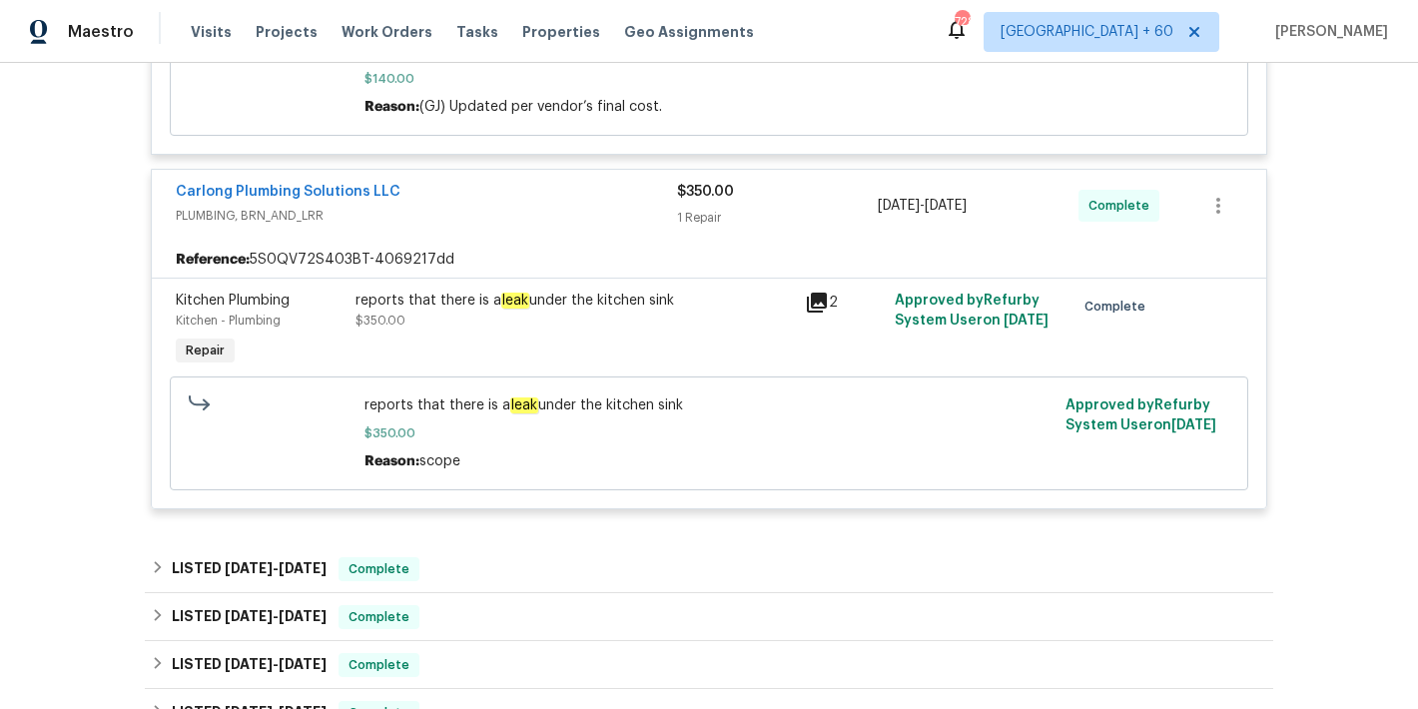
scroll to position [3397, 0]
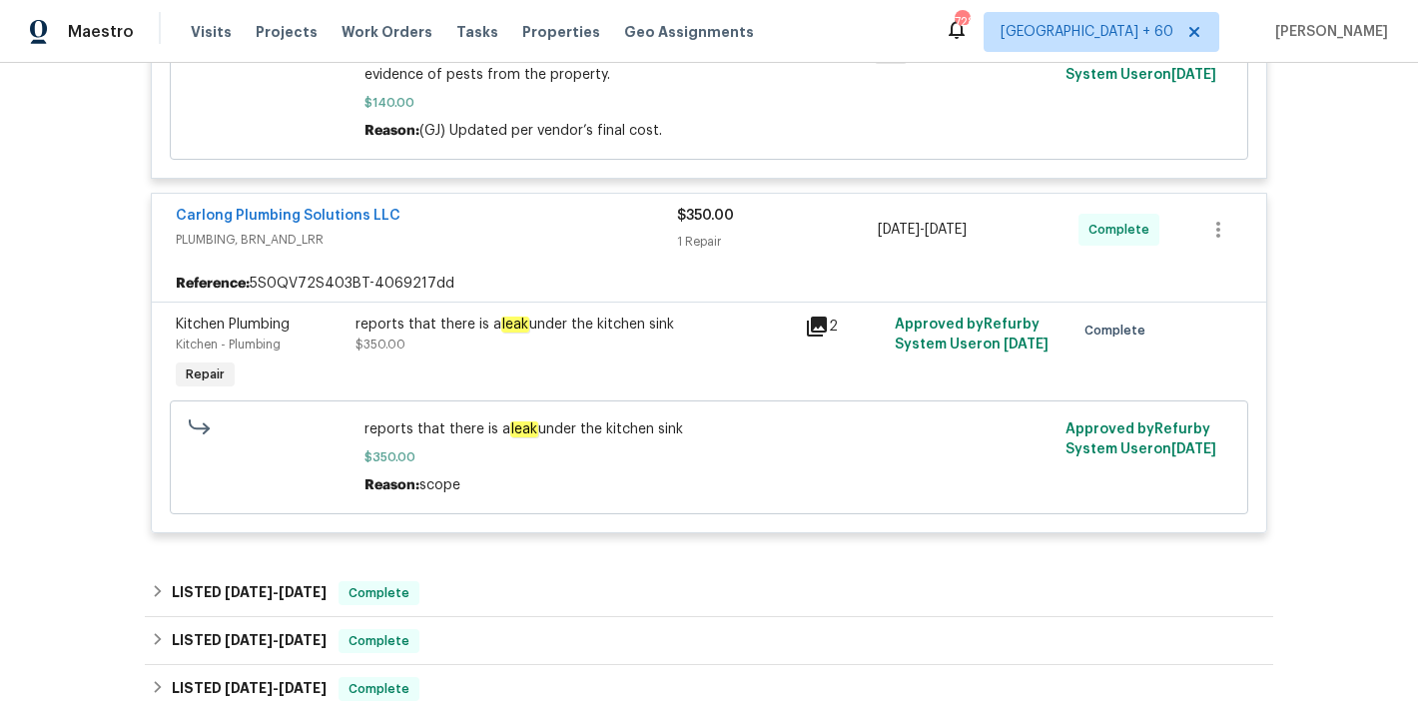
click at [454, 325] on div "reports that there is a leak under the kitchen sink $350.00" at bounding box center [575, 335] width 438 height 40
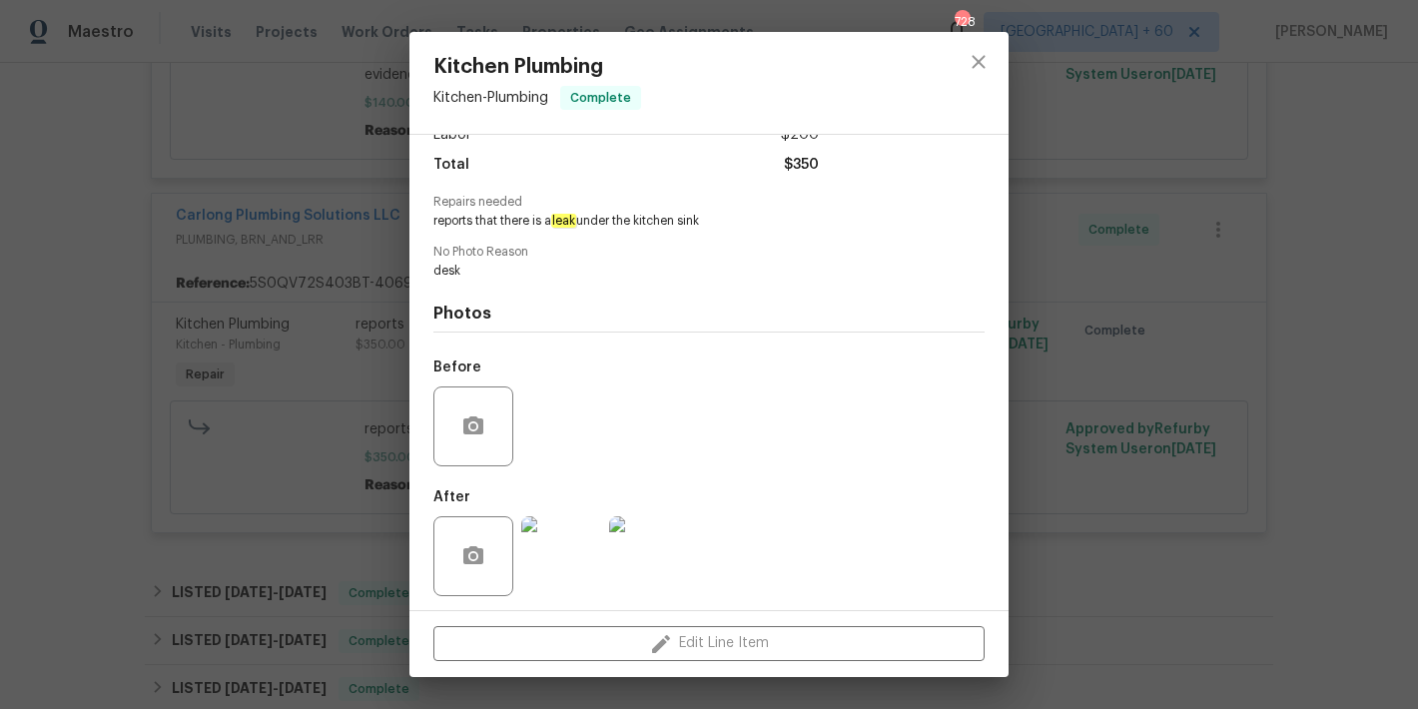
scroll to position [160, 0]
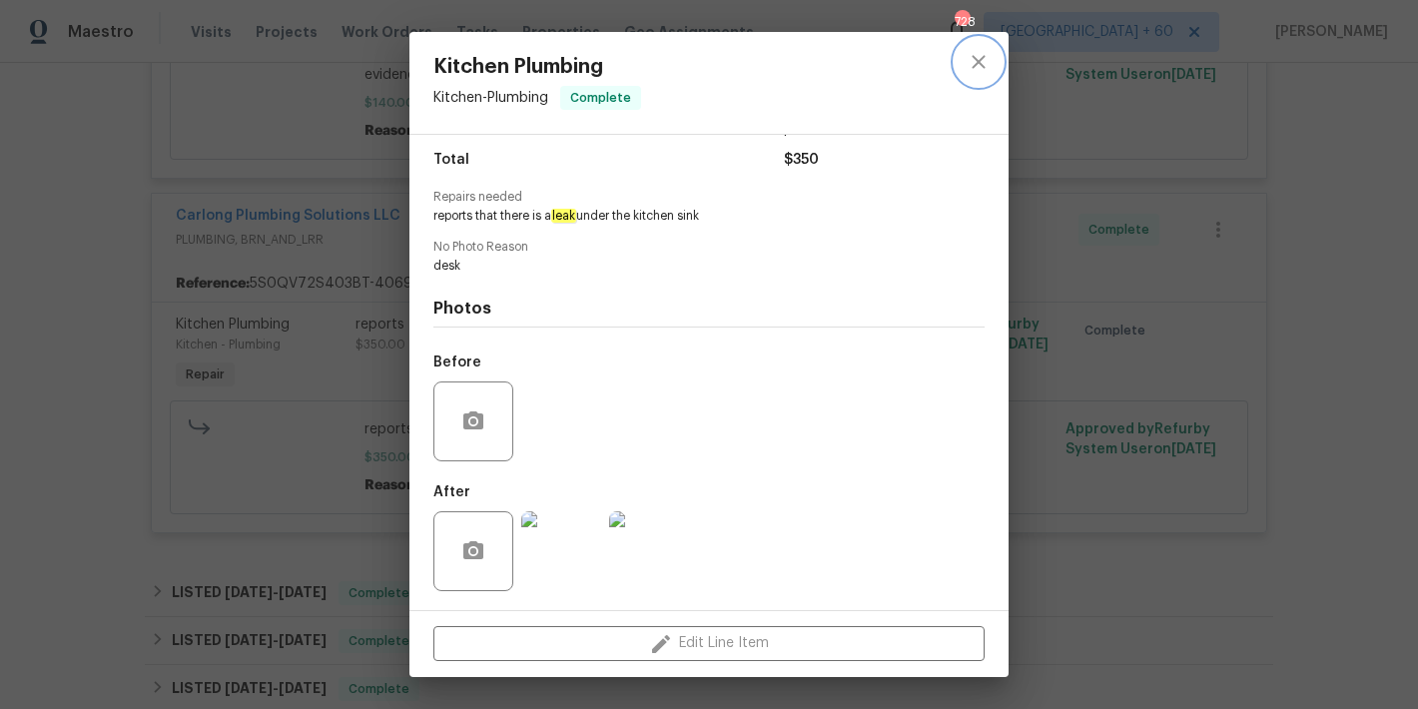
click at [983, 54] on icon "close" at bounding box center [979, 62] width 24 height 24
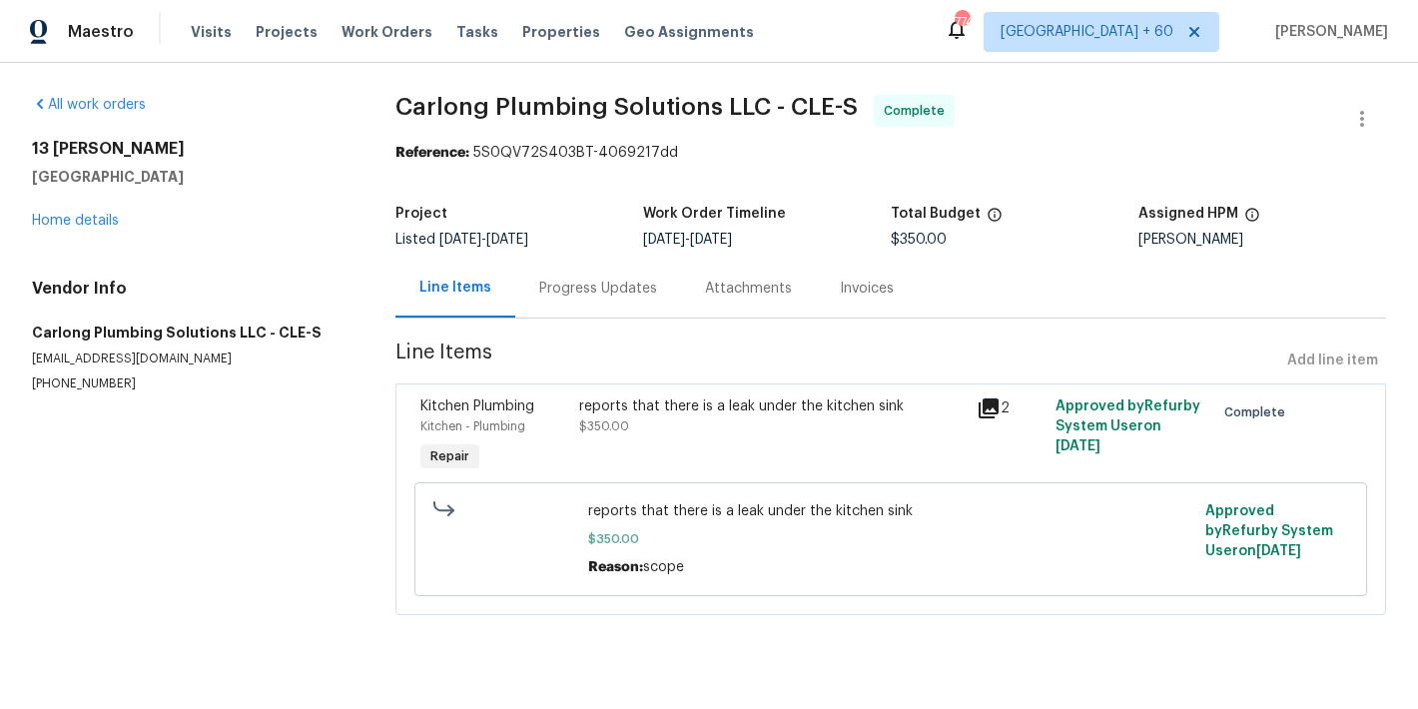
click at [574, 288] on div "Progress Updates" at bounding box center [598, 289] width 118 height 20
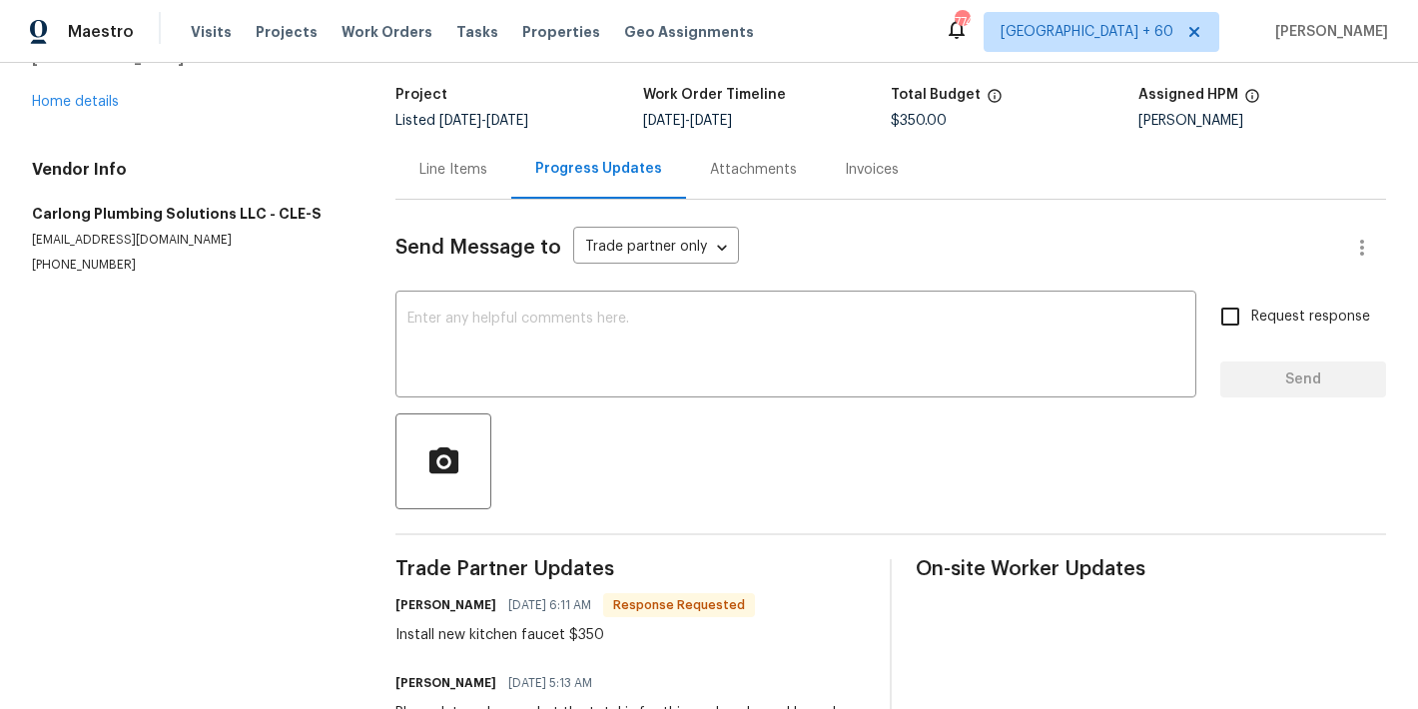
scroll to position [224, 0]
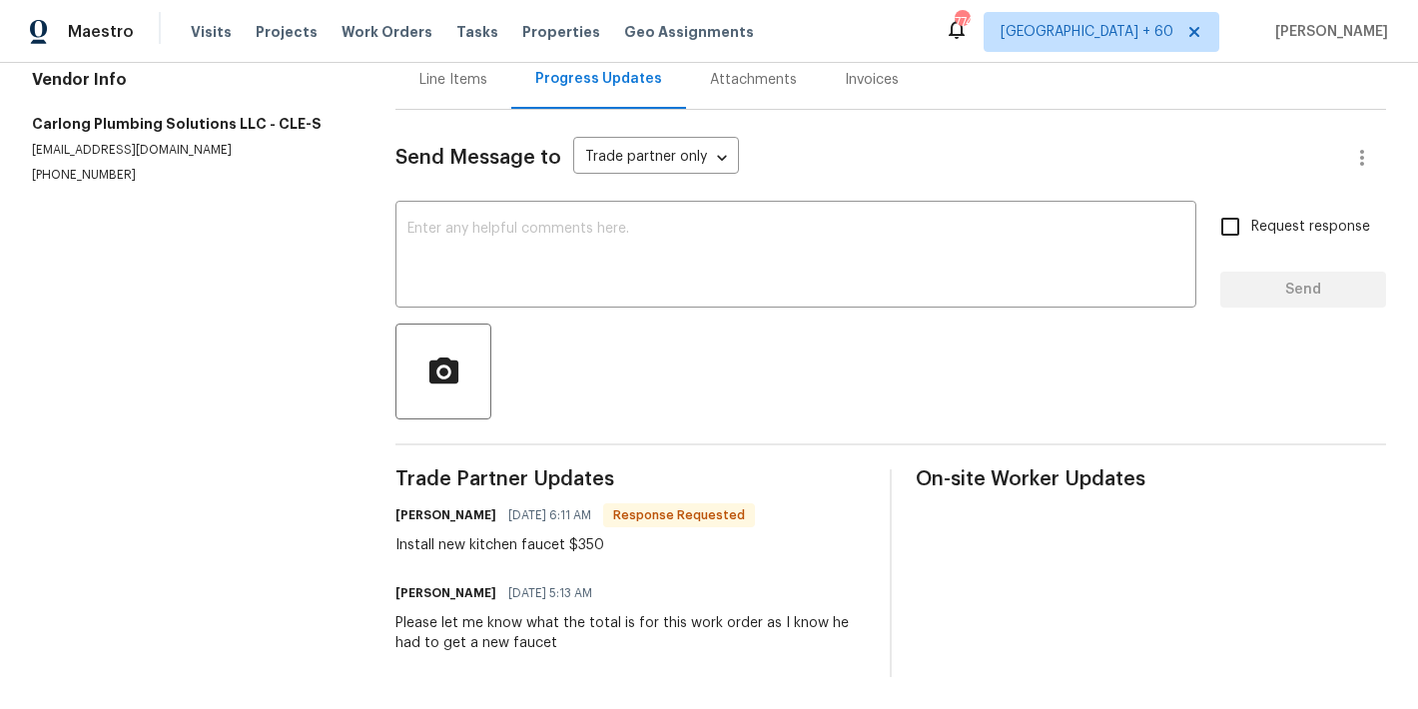
click at [443, 80] on div "Line Items" at bounding box center [454, 79] width 116 height 59
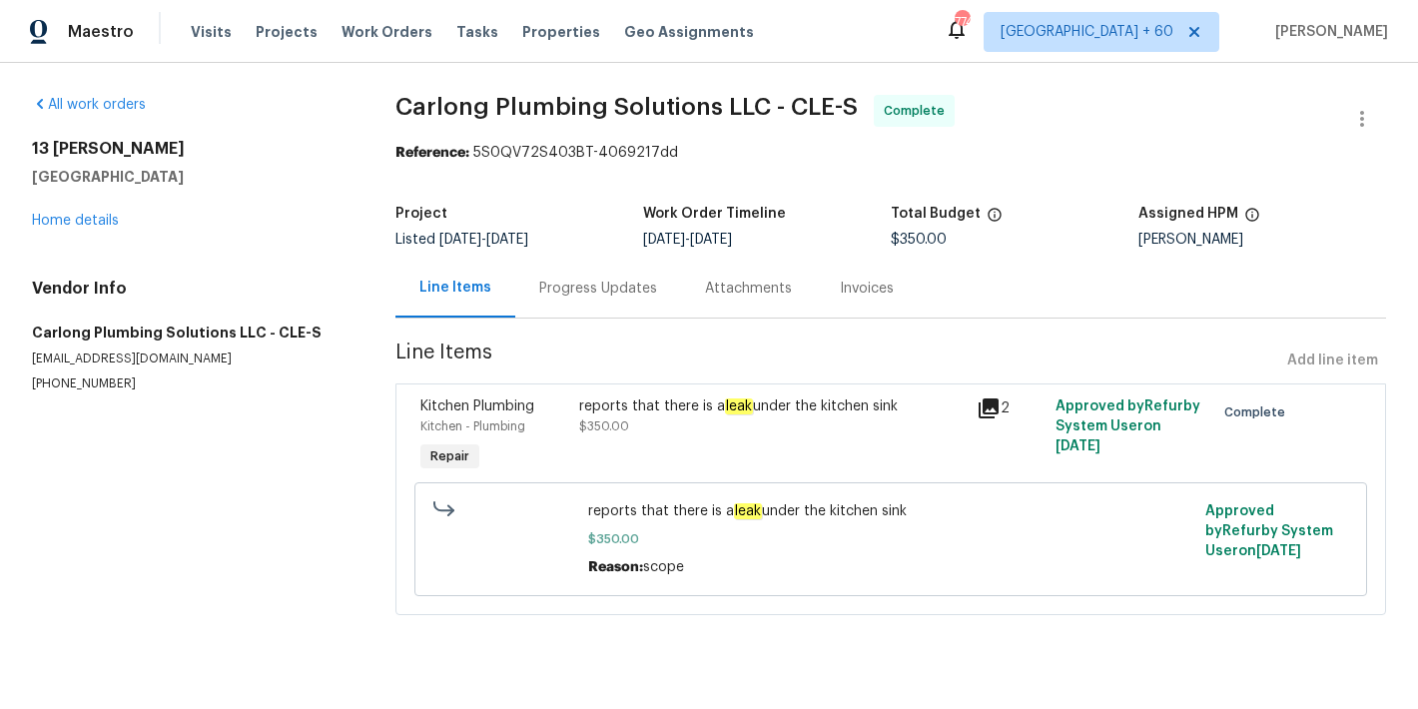
click at [794, 403] on div "reports that there is a leak under the kitchen sink" at bounding box center [772, 407] width 386 height 20
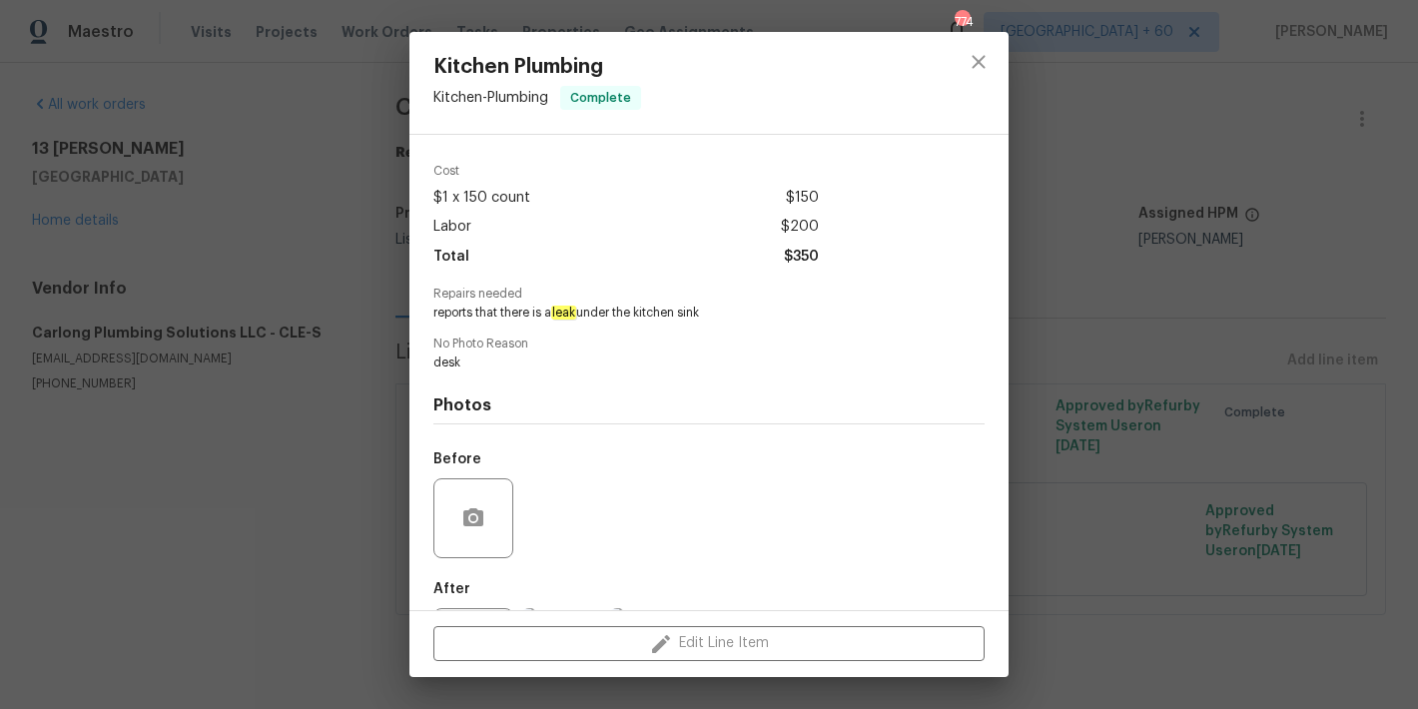
scroll to position [160, 0]
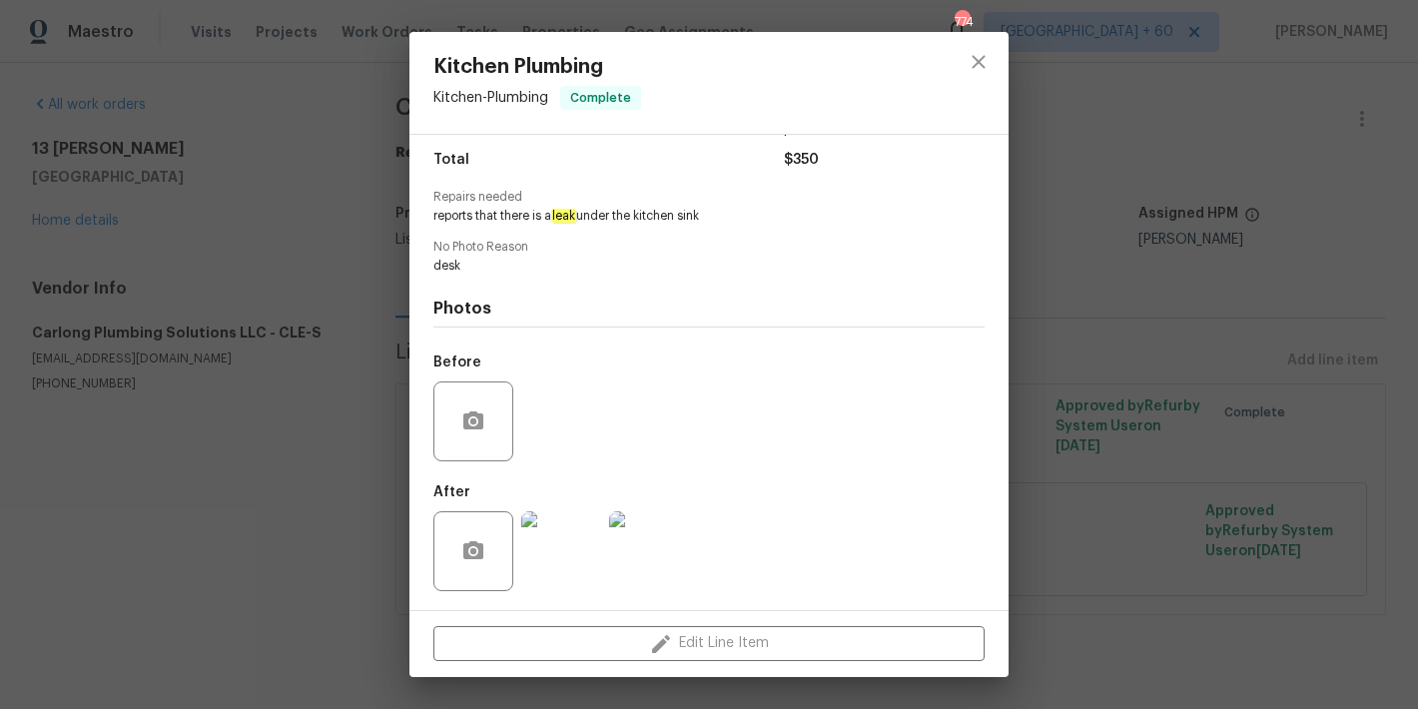
click at [583, 558] on img at bounding box center [561, 551] width 80 height 80
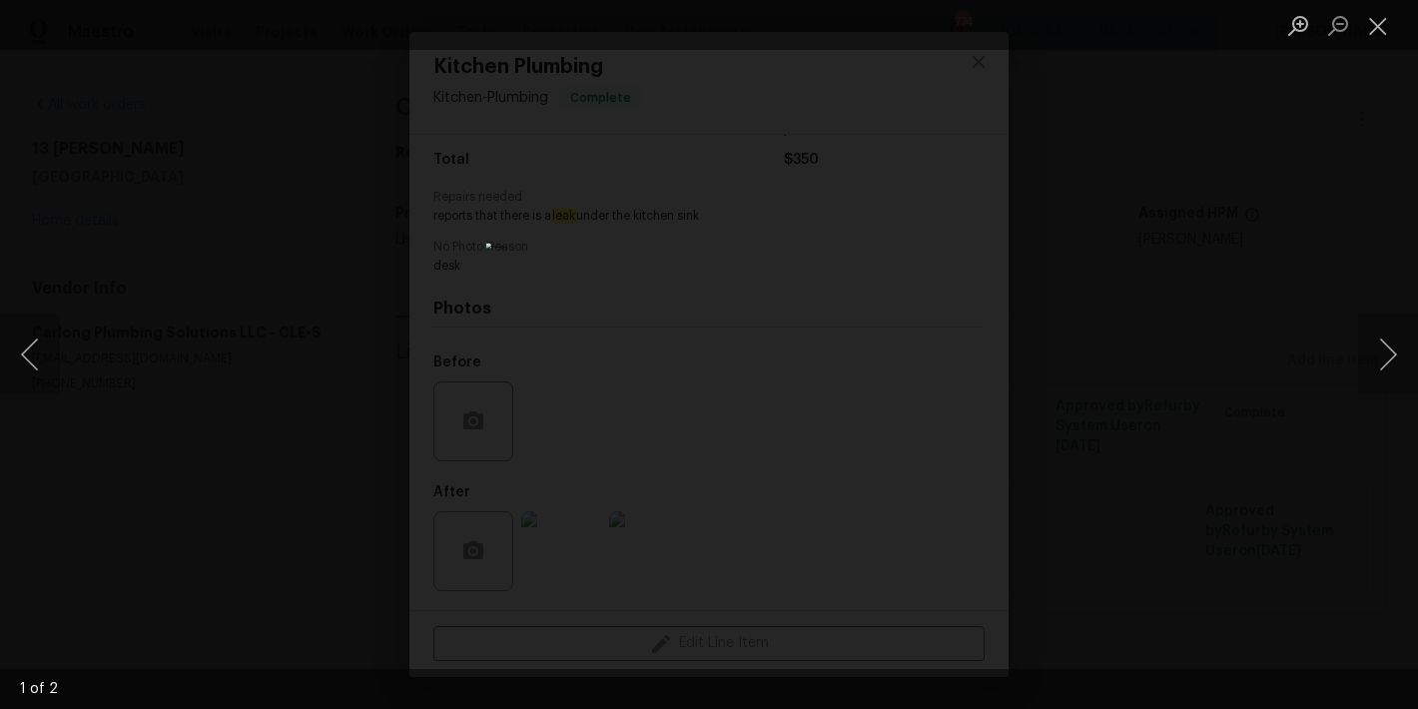
click at [1372, 397] on div "Lightbox" at bounding box center [709, 354] width 1418 height 709
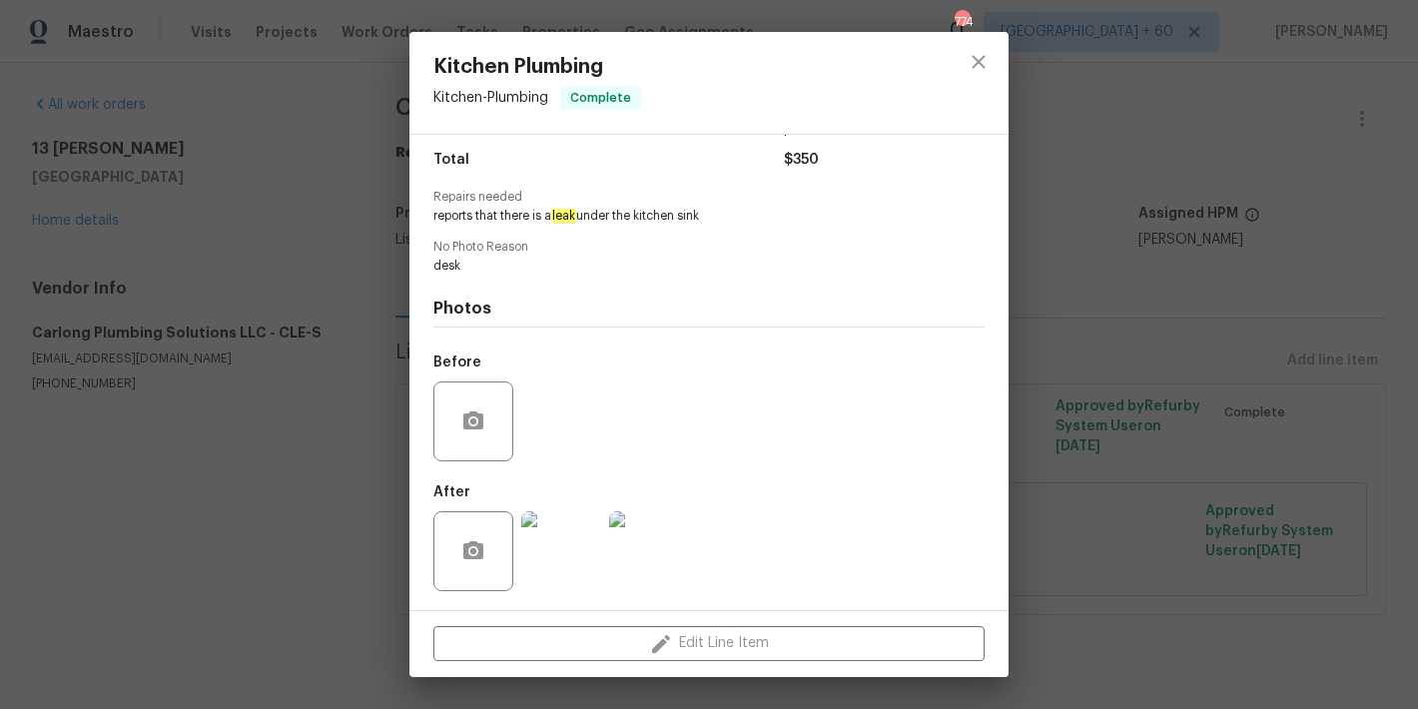
click at [667, 534] on img at bounding box center [649, 551] width 80 height 80
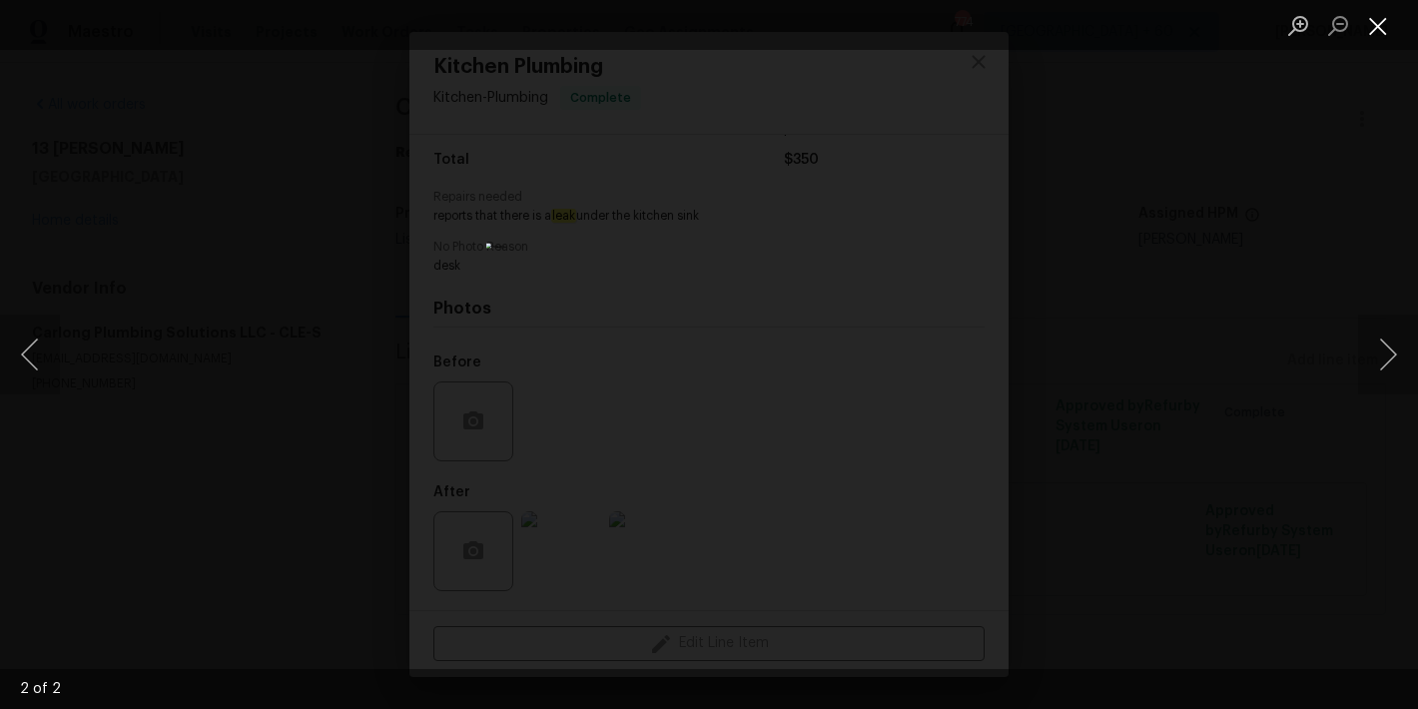
click at [1375, 23] on button "Close lightbox" at bounding box center [1379, 25] width 40 height 35
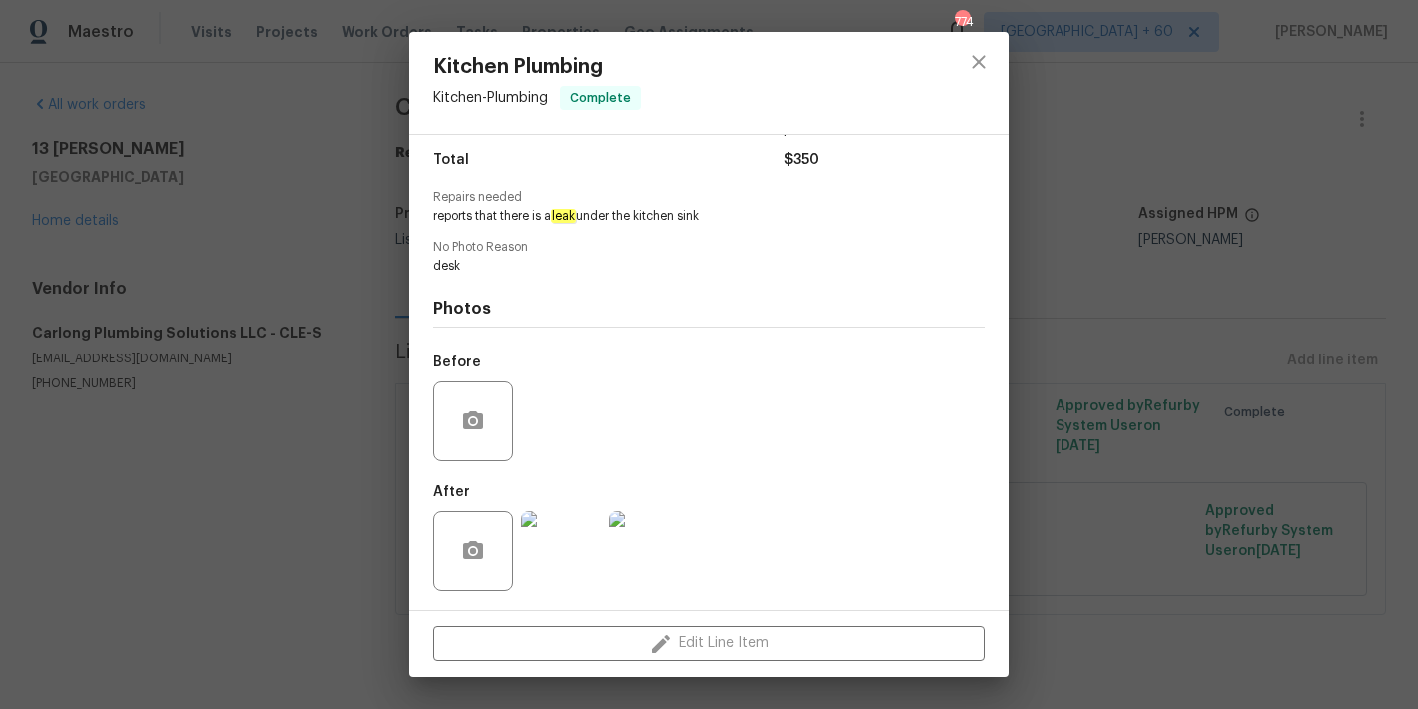
click at [1106, 156] on div "Kitchen Plumbing Kitchen - Plumbing Complete Vendor Carlong Plumbing Solutions …" at bounding box center [709, 354] width 1418 height 709
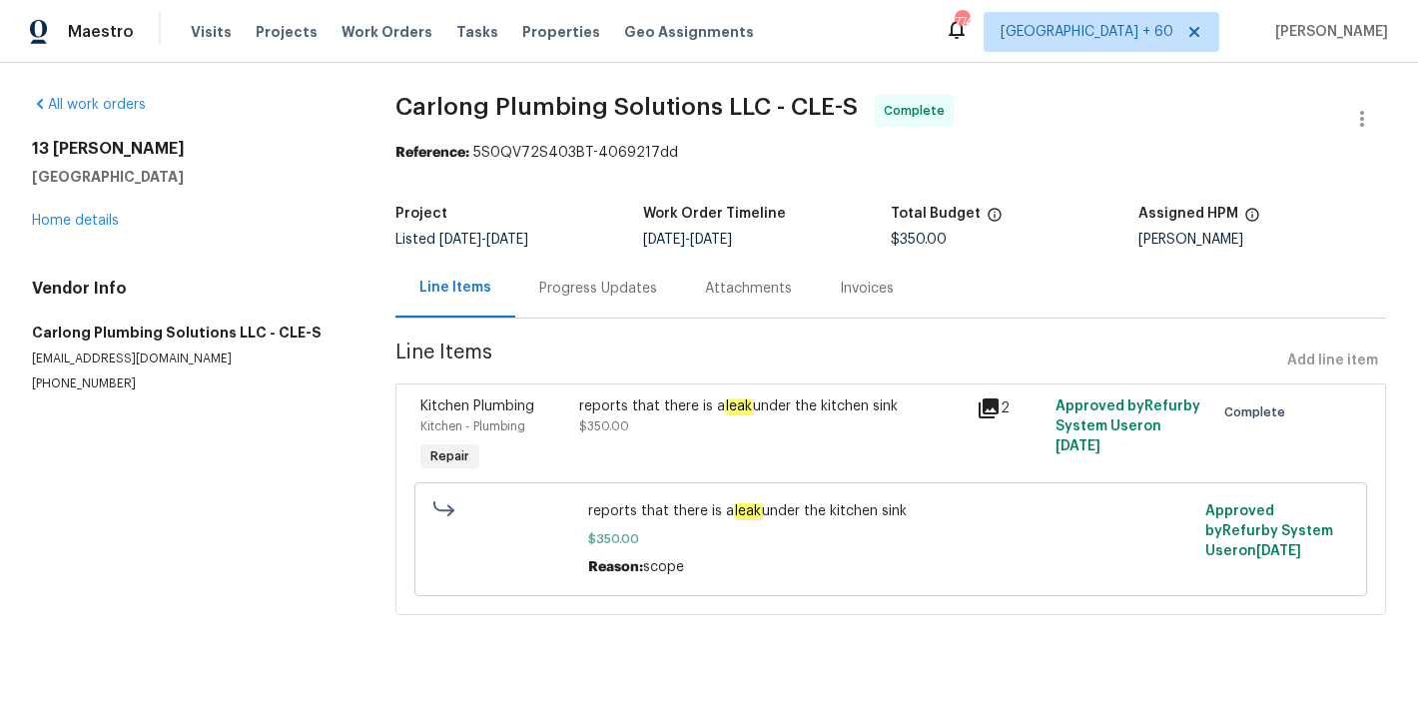
click at [867, 274] on div "Invoices" at bounding box center [867, 288] width 102 height 59
